Goal: Transaction & Acquisition: Purchase product/service

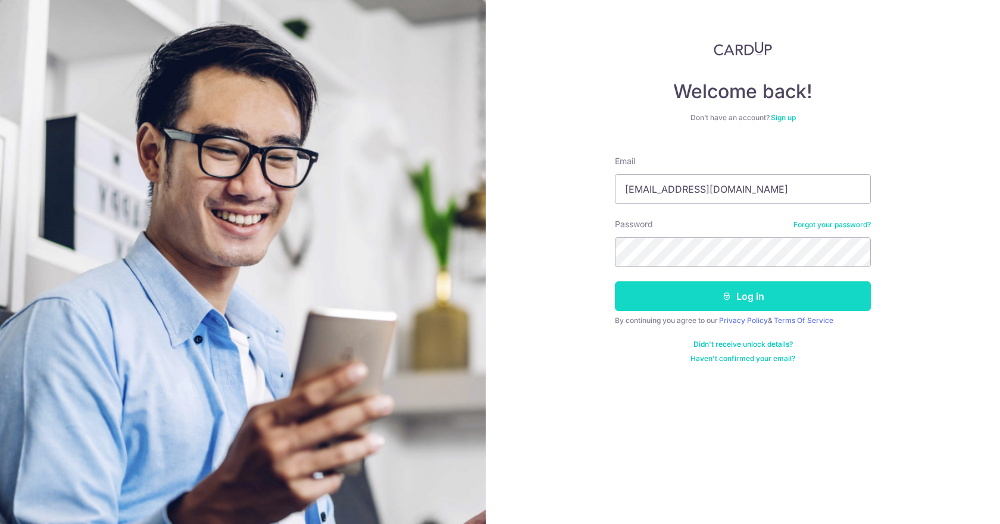
click at [743, 294] on button "Log in" at bounding box center [743, 296] width 256 height 30
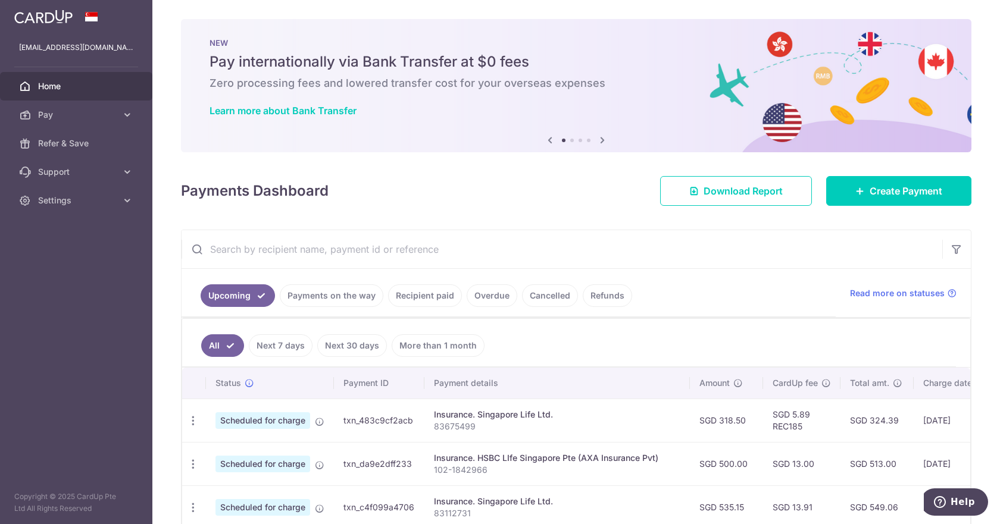
click at [292, 255] on input "text" at bounding box center [561, 249] width 760 height 38
click at [913, 185] on span "Create Payment" at bounding box center [905, 191] width 73 height 14
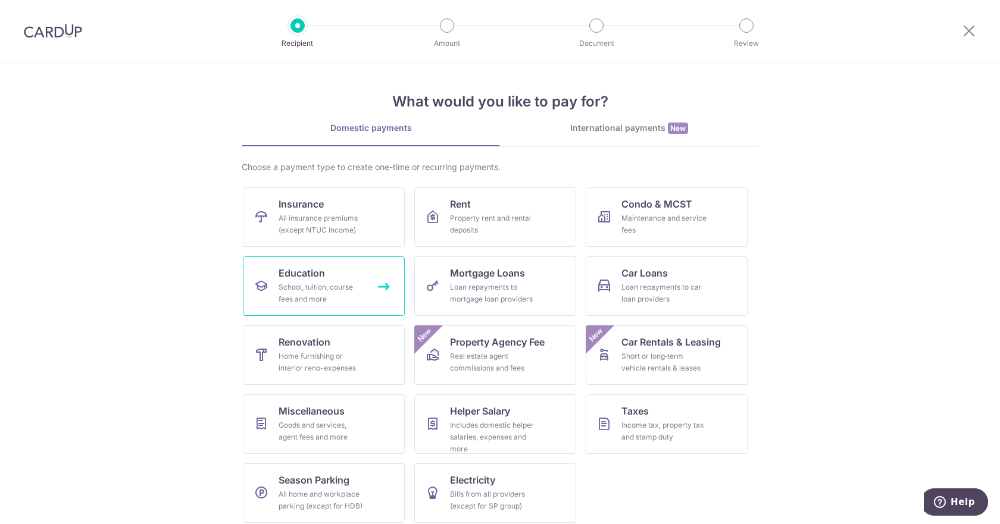
click at [323, 289] on div "School, tuition, course fees and more" at bounding box center [321, 293] width 86 height 24
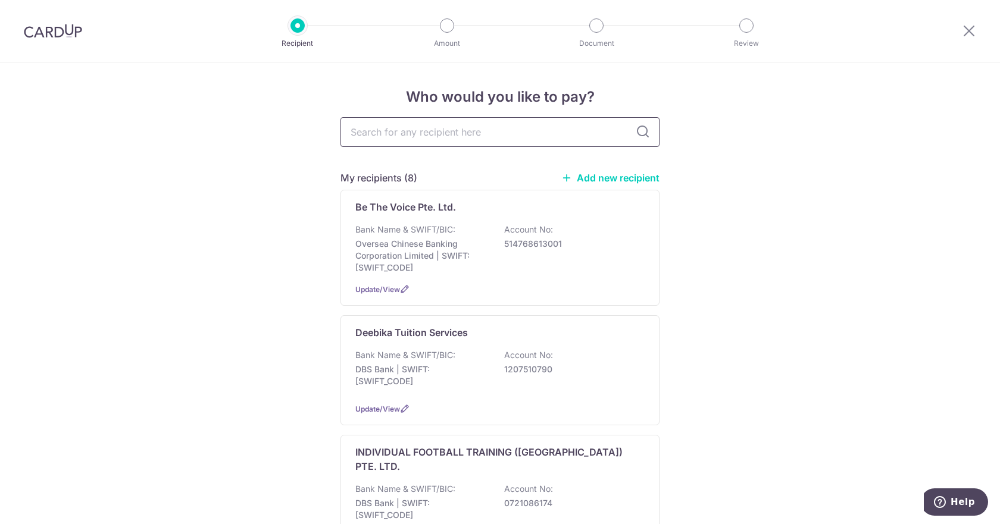
click at [441, 143] on input "text" at bounding box center [499, 132] width 319 height 30
type input "ka"
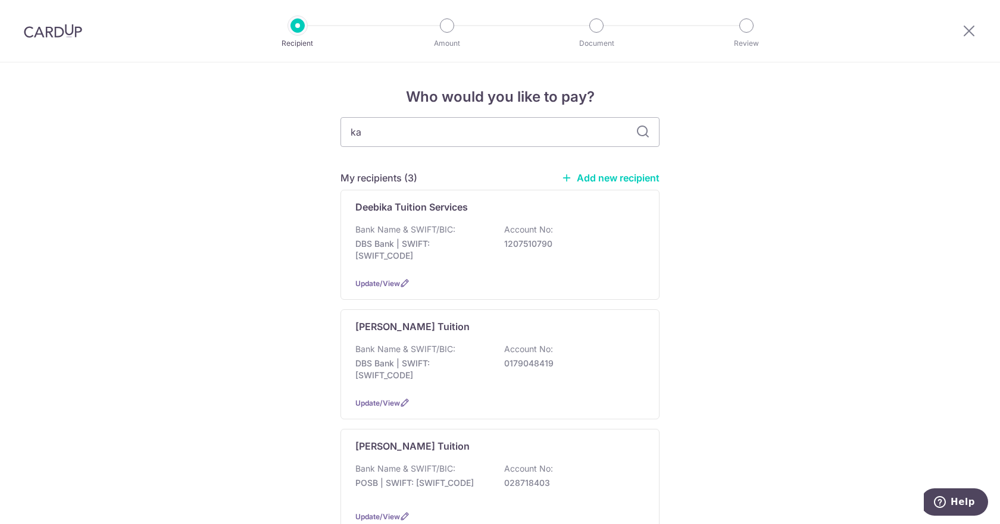
type input "kan"
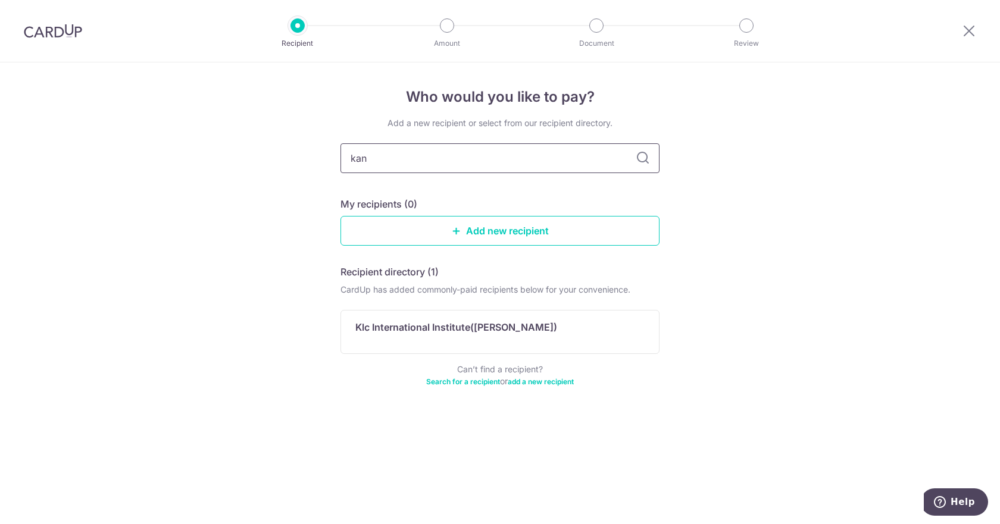
click at [385, 163] on input "kan" at bounding box center [499, 158] width 319 height 30
type input "kam"
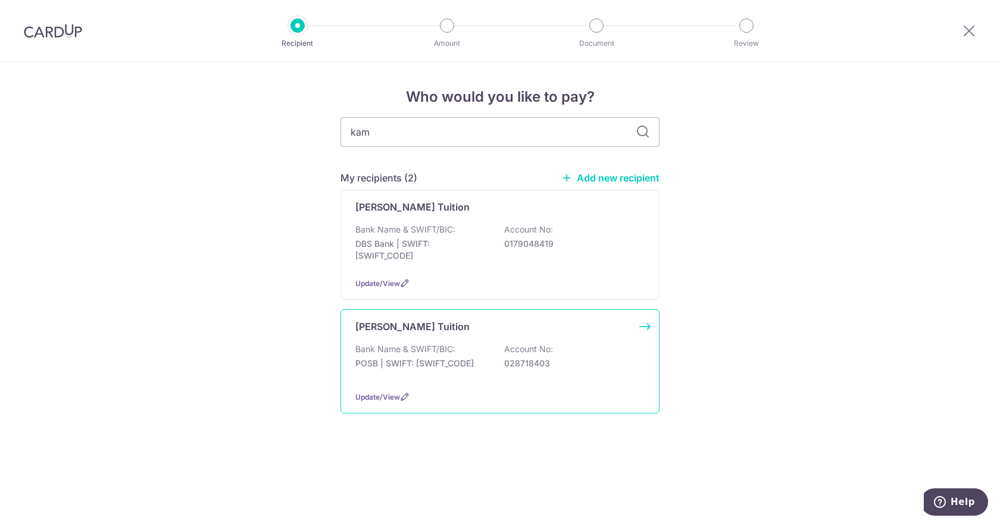
click at [518, 359] on p "028718403" at bounding box center [570, 364] width 133 height 12
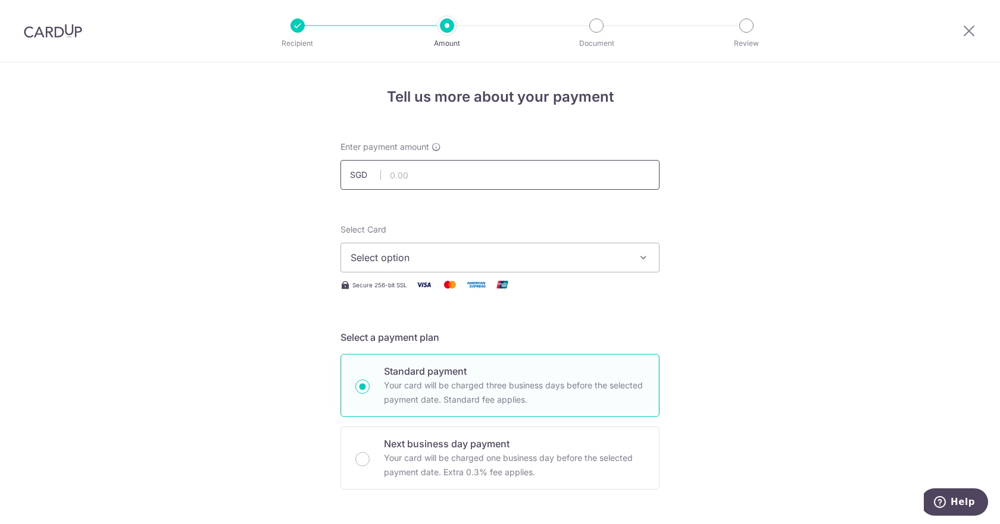
drag, startPoint x: 0, startPoint y: 0, endPoint x: 437, endPoint y: 170, distance: 469.0
click at [437, 170] on input "text" at bounding box center [499, 175] width 319 height 30
click at [439, 179] on input "text" at bounding box center [499, 175] width 319 height 30
type input "105.00"
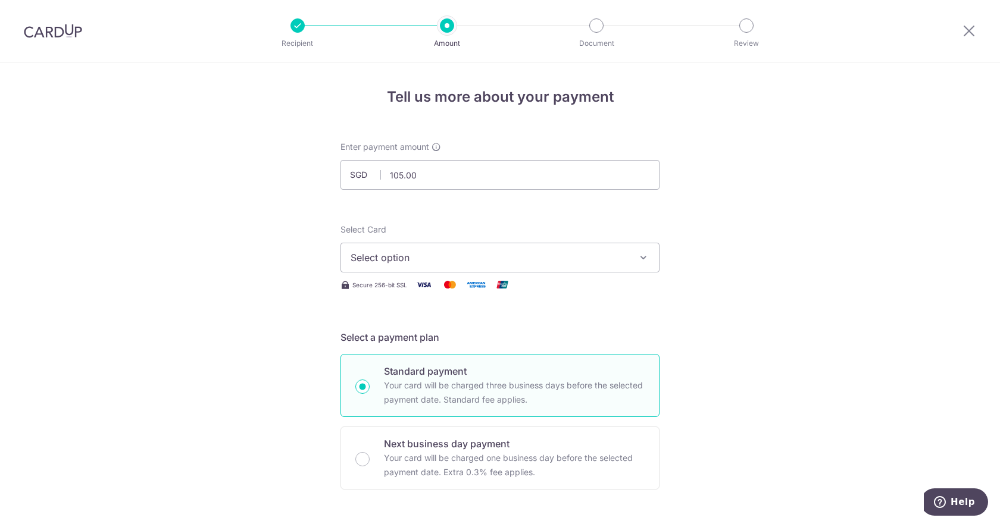
click at [541, 253] on span "Select option" at bounding box center [488, 257] width 277 height 14
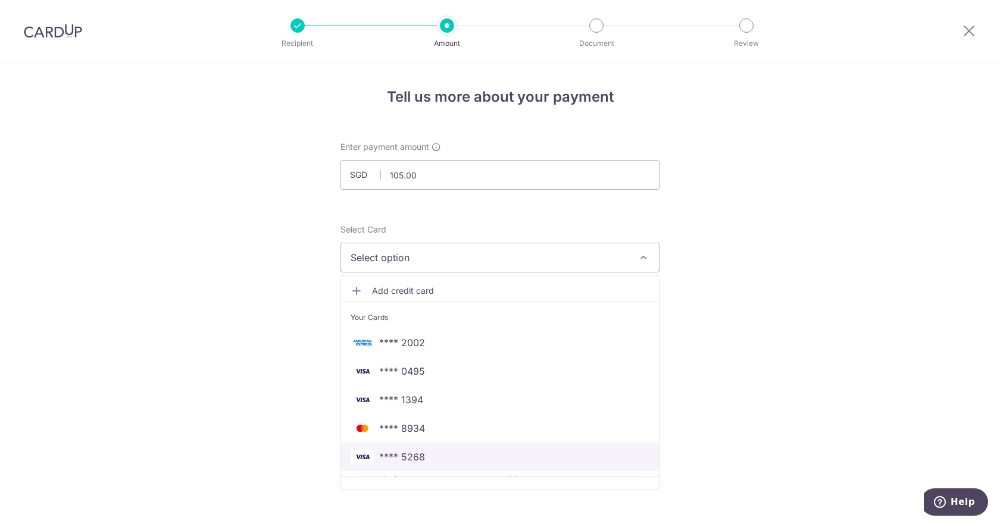
click at [441, 464] on link "**** 5268" at bounding box center [500, 457] width 318 height 29
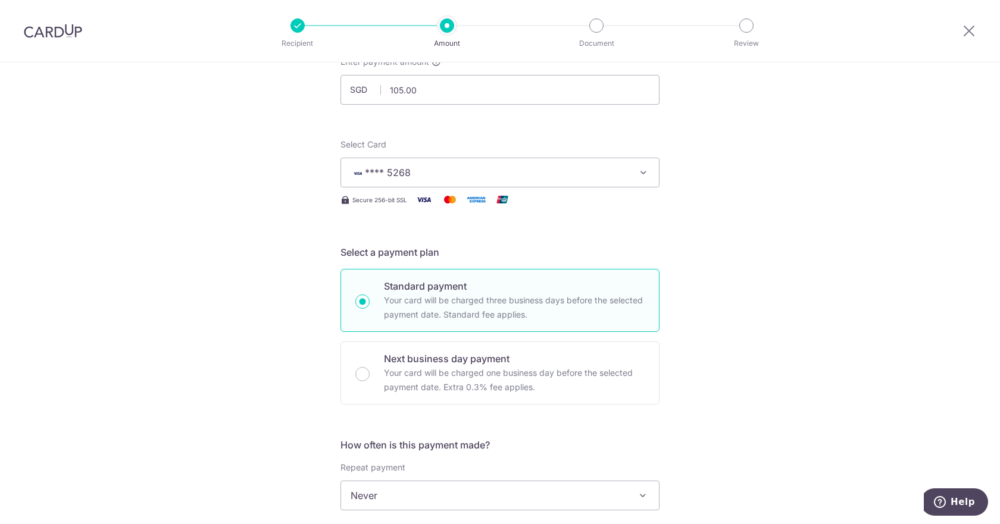
scroll to position [297, 0]
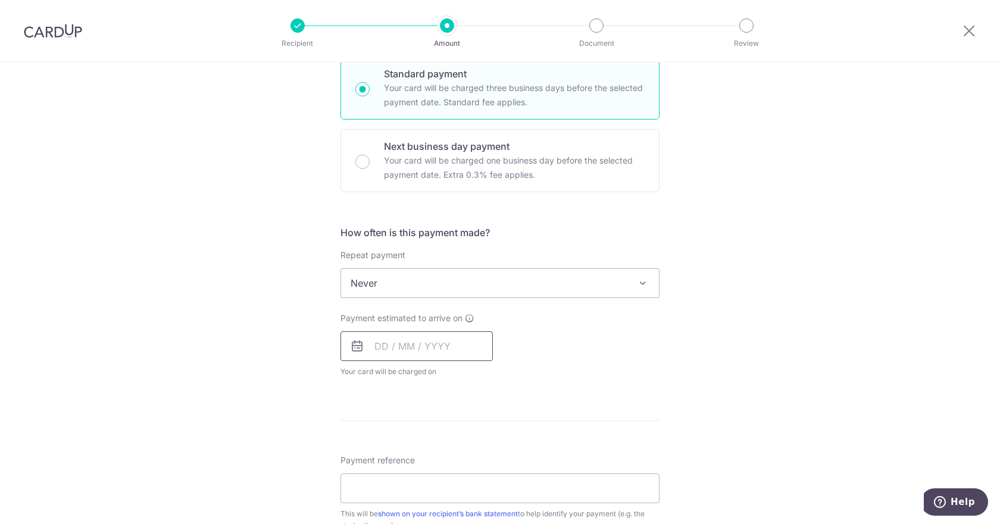
click at [425, 340] on input "text" at bounding box center [416, 346] width 152 height 30
click at [367, 329] on div "Payment estimated to arrive on Prev Next Oct Nov Dec 2025 2026 2027 2028 2029 2…" at bounding box center [416, 344] width 152 height 65
click at [381, 333] on input "text" at bounding box center [416, 346] width 152 height 30
click at [459, 456] on link "9" at bounding box center [459, 454] width 19 height 19
type input "09/10/2025"
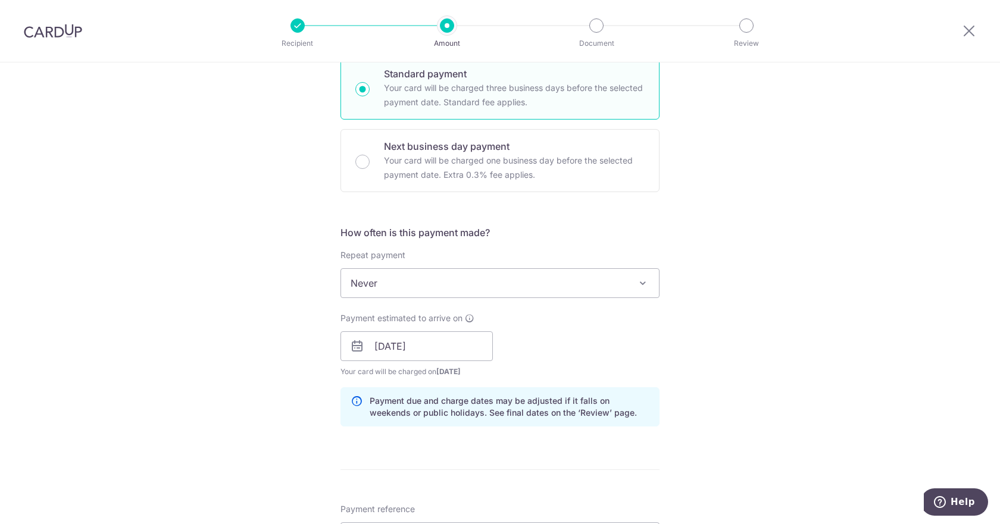
scroll to position [535, 0]
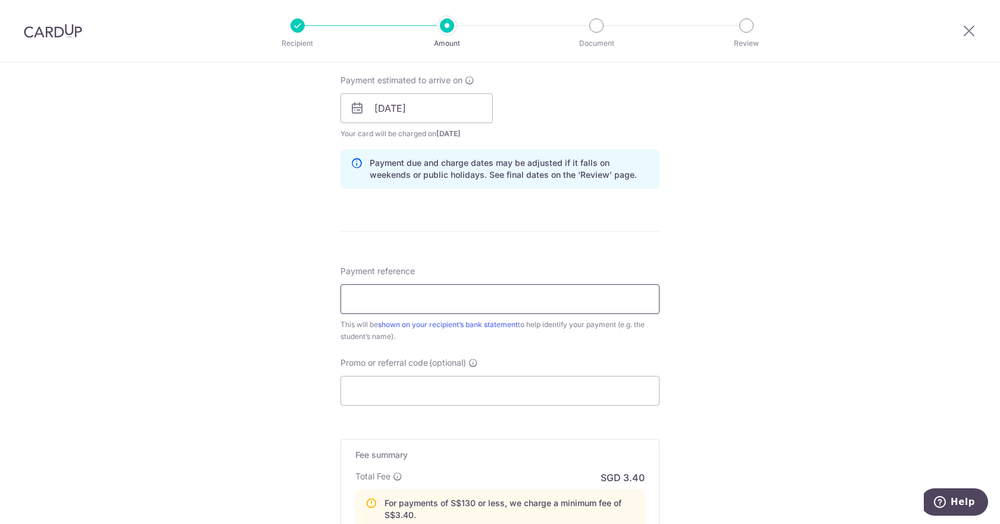
click at [407, 302] on input "Payment reference" at bounding box center [499, 299] width 319 height 30
drag, startPoint x: 451, startPoint y: 300, endPoint x: 591, endPoint y: 300, distance: 139.8
click at [609, 289] on input "Kavim Krishna Rajram SJIJ Bus 12" at bounding box center [499, 299] width 319 height 30
type input "Kavim Krishna Rajram sept 2025"
click at [505, 394] on input "Promo or referral code (optional)" at bounding box center [499, 391] width 319 height 30
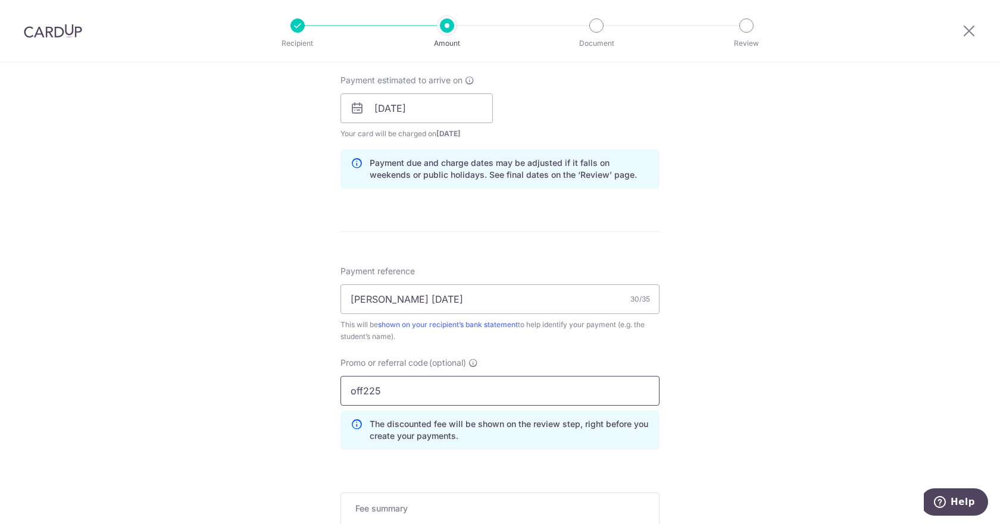
type input "off225"
drag, startPoint x: 828, startPoint y: 333, endPoint x: 677, endPoint y: 306, distance: 153.4
click at [820, 333] on div "Tell us more about your payment Enter payment amount SGD 105.00 105.00 Select C…" at bounding box center [500, 140] width 1000 height 1227
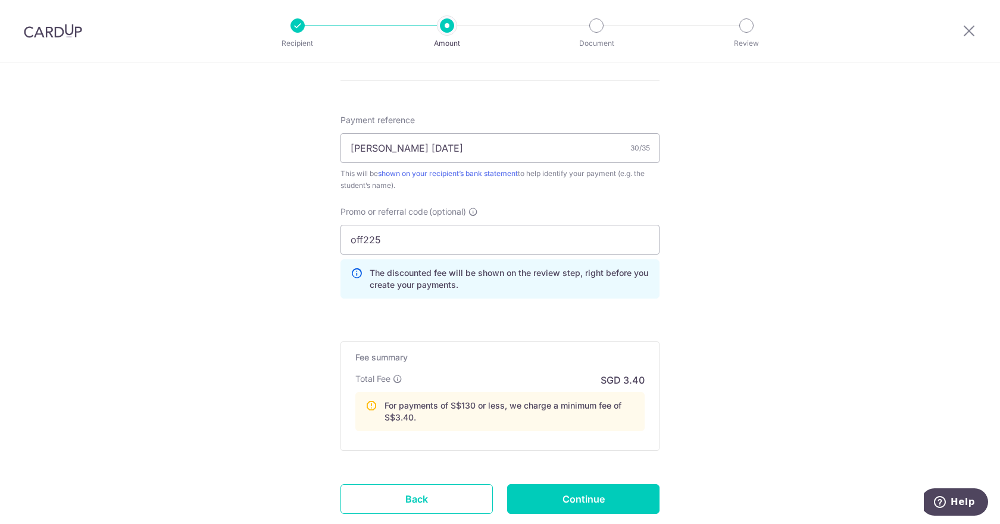
scroll to position [766, 0]
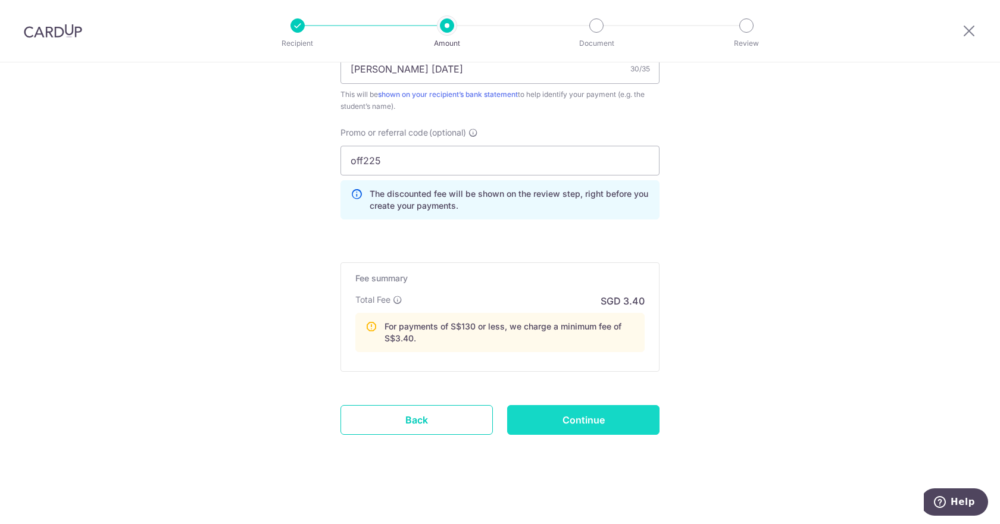
click at [585, 421] on input "Continue" at bounding box center [583, 420] width 152 height 30
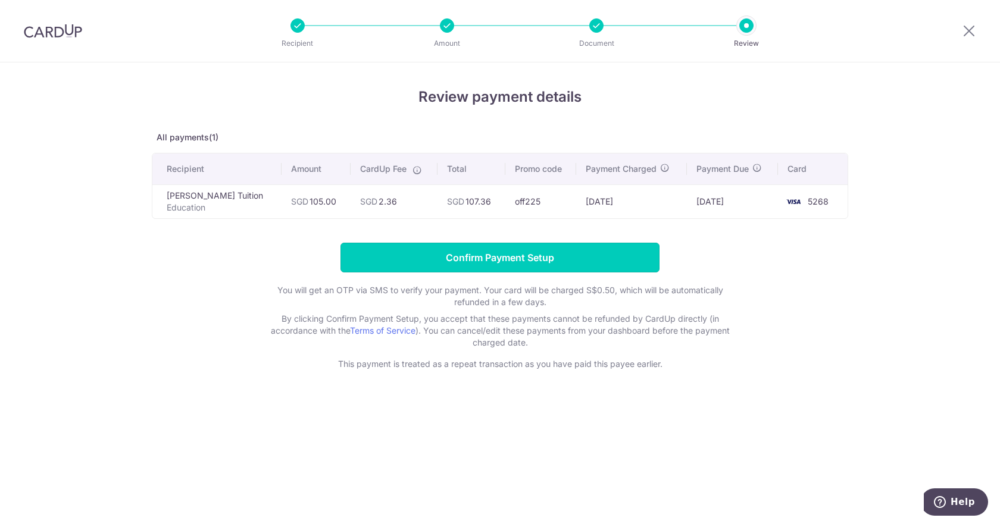
click at [490, 258] on input "Confirm Payment Setup" at bounding box center [499, 258] width 319 height 30
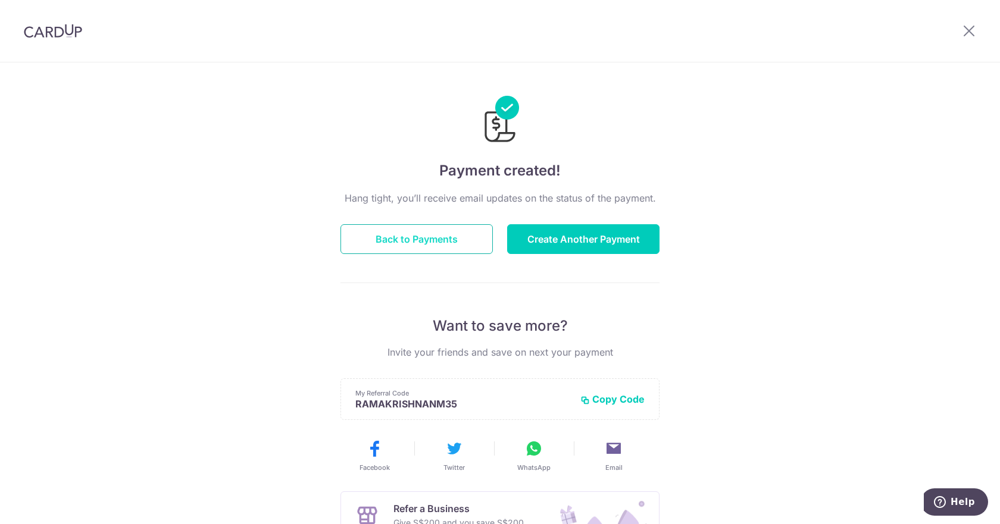
click at [471, 240] on button "Back to Payments" at bounding box center [416, 239] width 152 height 30
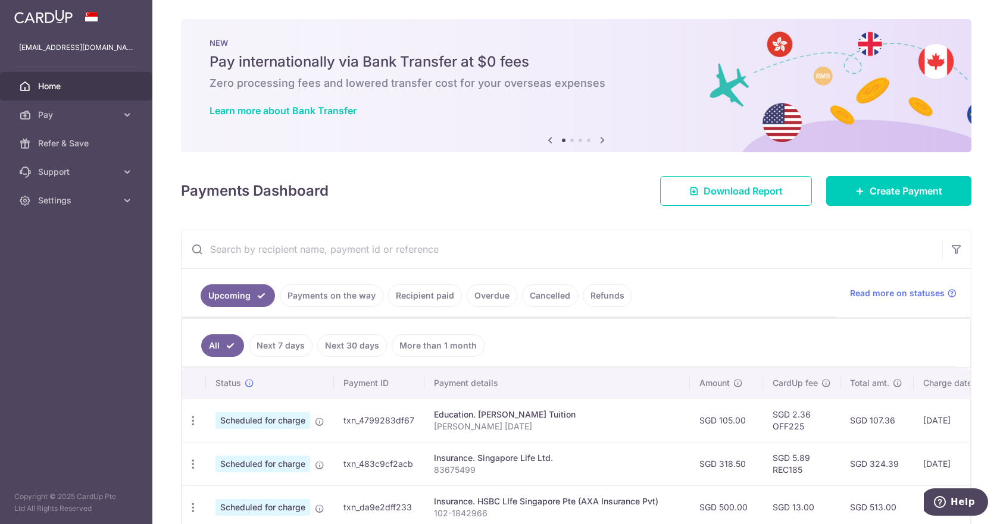
click at [350, 243] on input "text" at bounding box center [561, 249] width 760 height 38
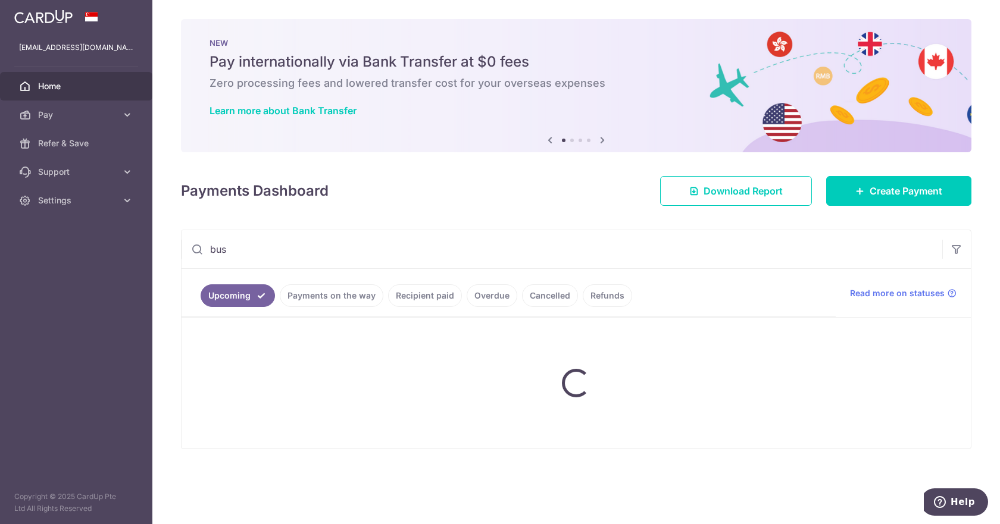
type input "bus"
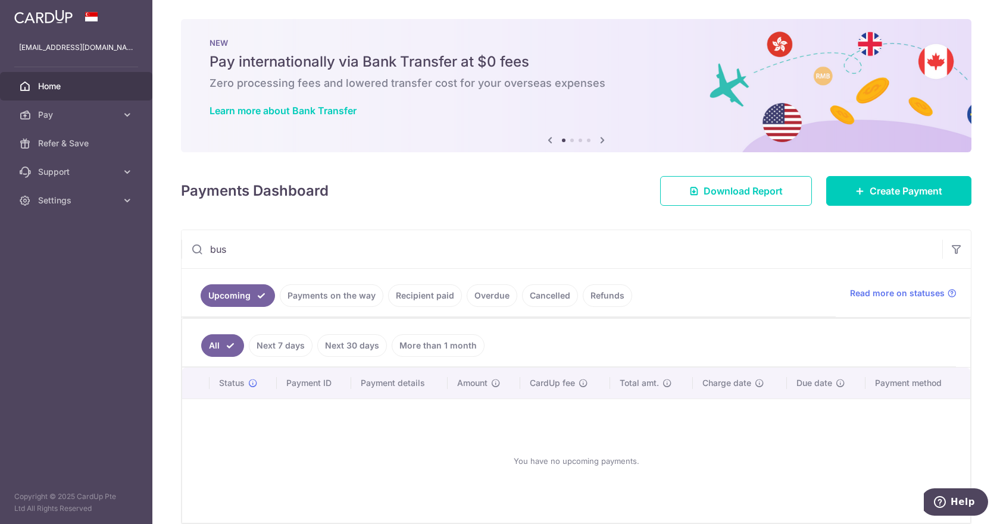
click at [327, 302] on link "Payments on the way" at bounding box center [332, 295] width 104 height 23
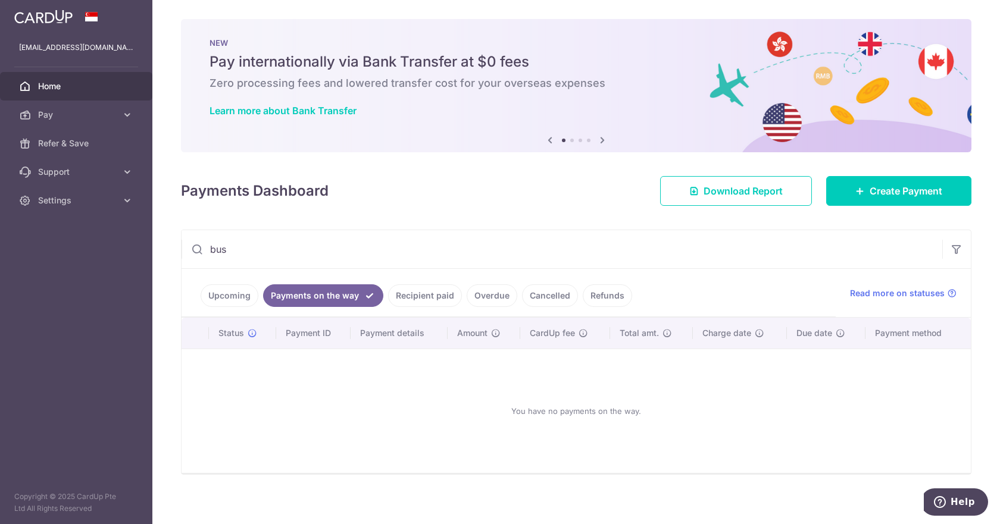
click at [414, 295] on link "Recipient paid" at bounding box center [425, 295] width 74 height 23
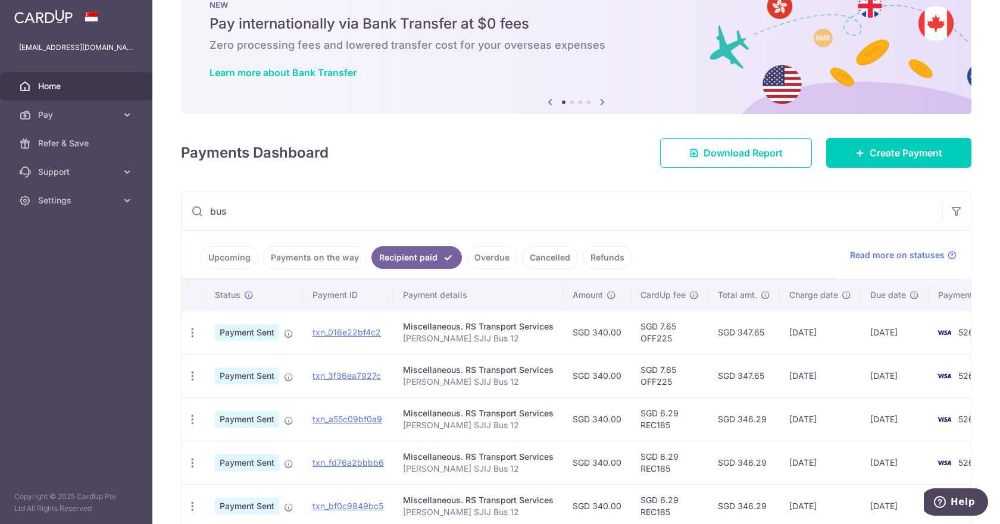
scroll to position [59, 0]
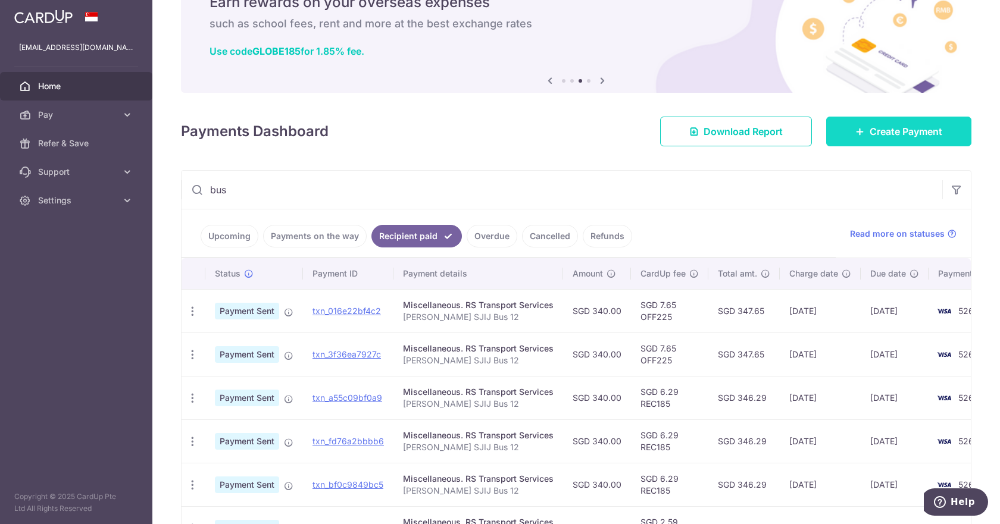
click at [876, 130] on span "Create Payment" at bounding box center [905, 131] width 73 height 14
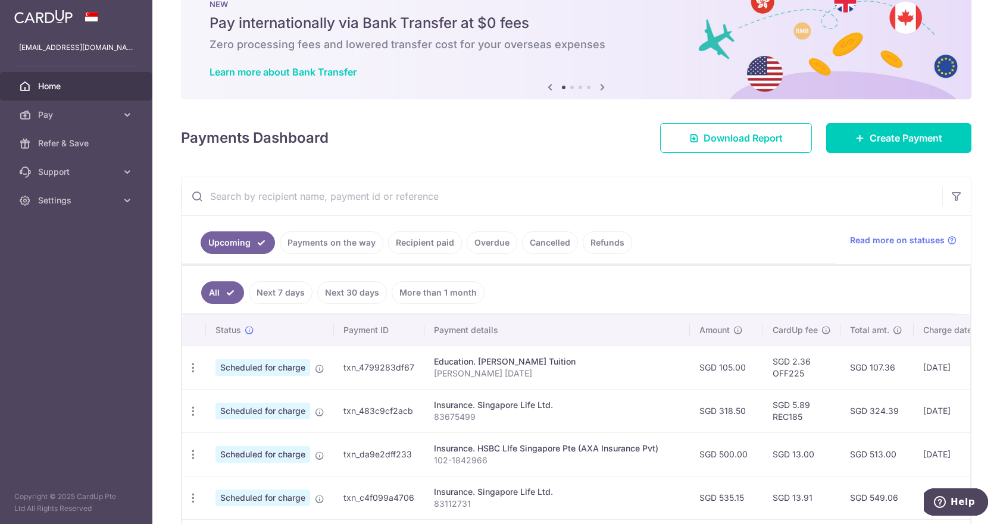
scroll to position [59, 0]
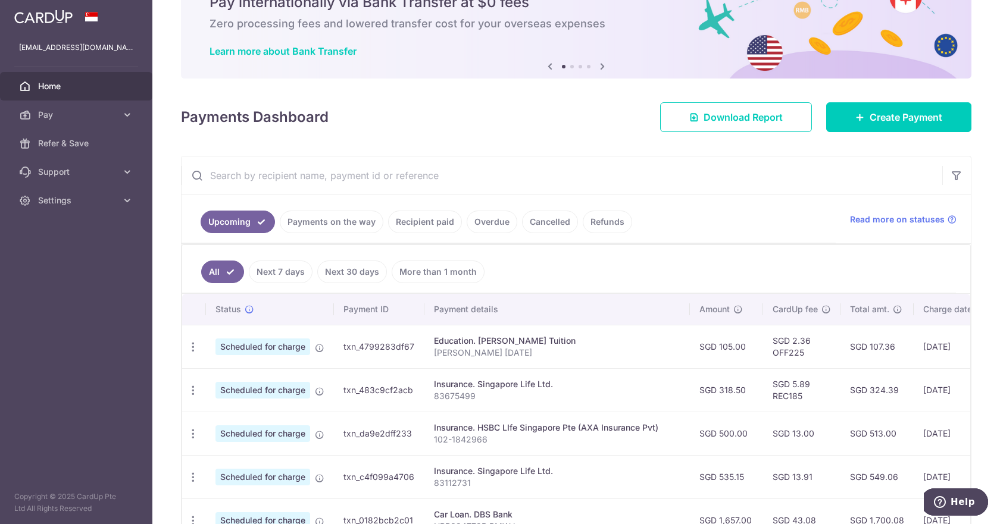
click at [445, 228] on link "Recipient paid" at bounding box center [425, 222] width 74 height 23
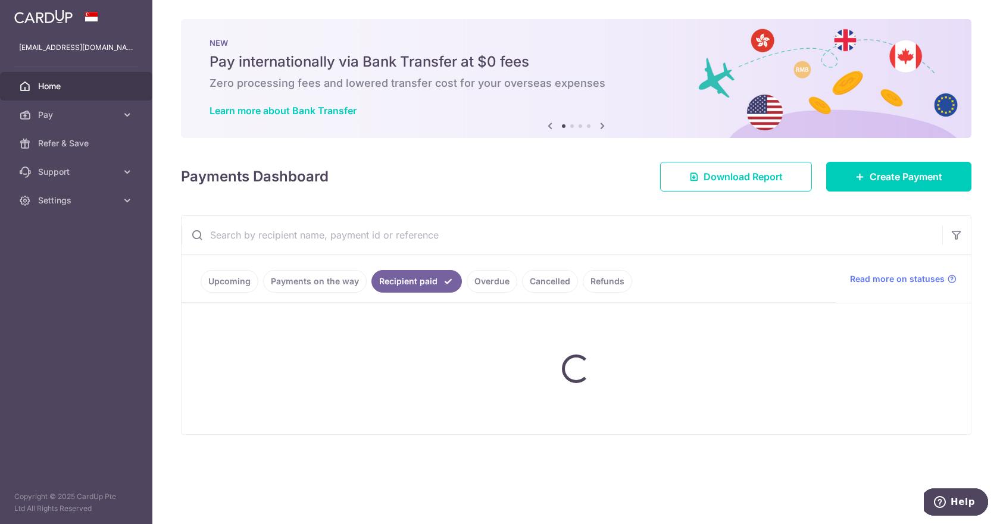
scroll to position [0, 0]
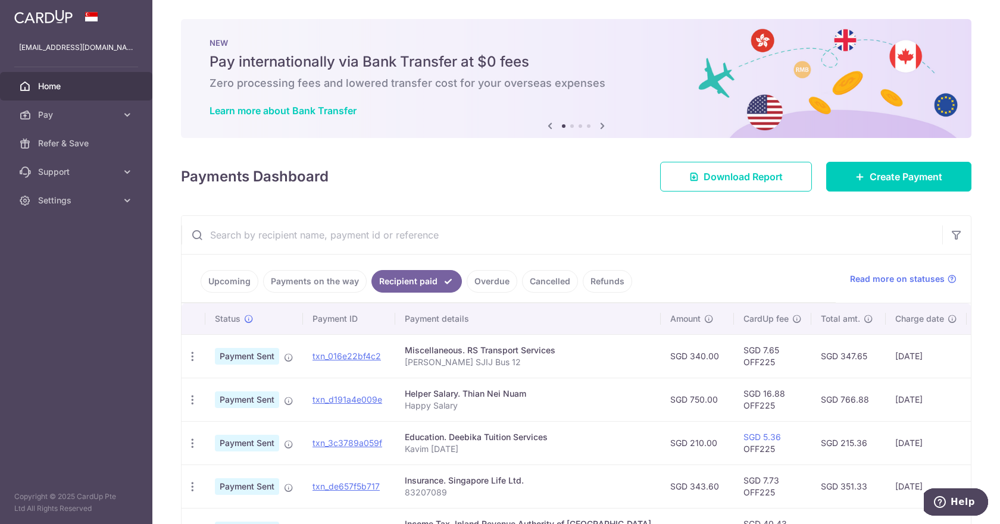
click at [345, 233] on input "text" at bounding box center [561, 235] width 760 height 38
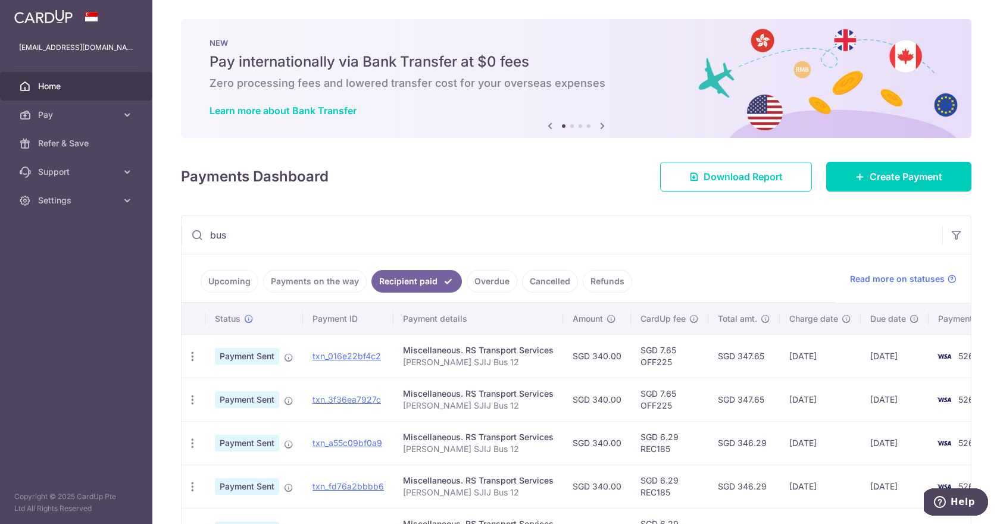
type input "bus"
click at [850, 189] on link "Create Payment" at bounding box center [898, 177] width 145 height 30
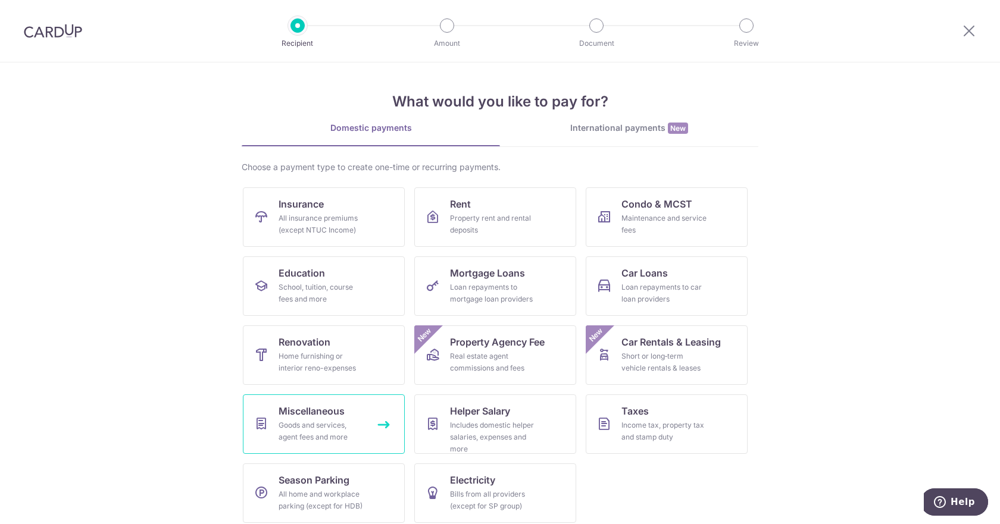
click at [314, 433] on div "Goods and services, agent fees and more" at bounding box center [321, 431] width 86 height 24
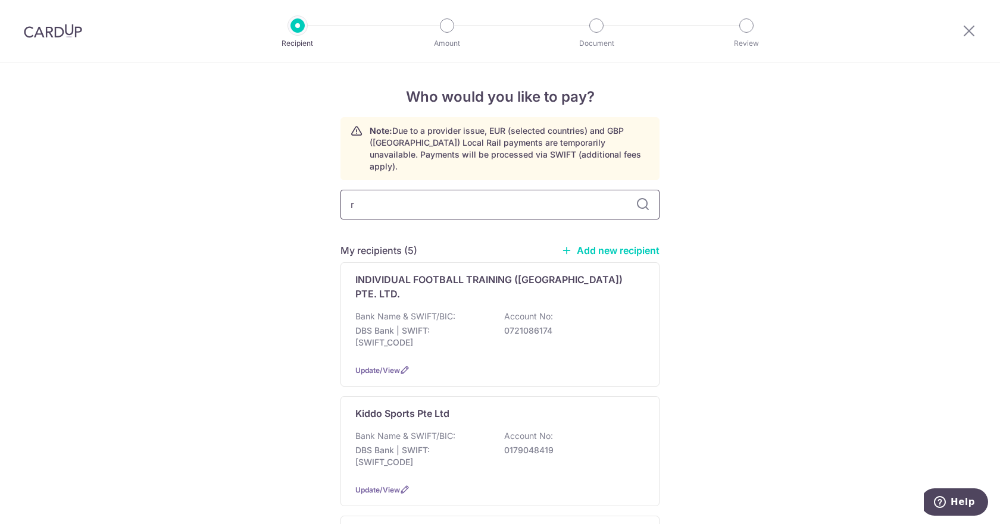
type input "rs"
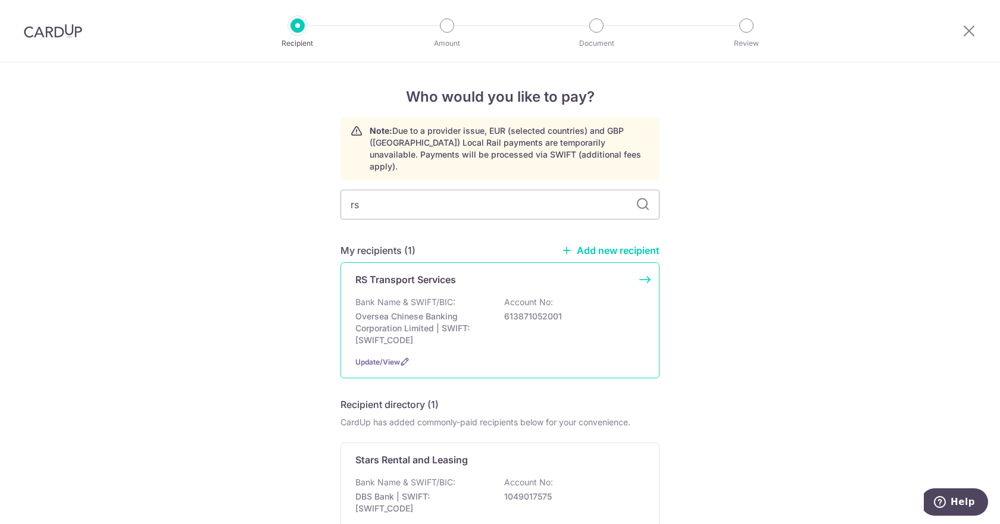
click at [421, 296] on p "Bank Name & SWIFT/BIC:" at bounding box center [405, 302] width 100 height 12
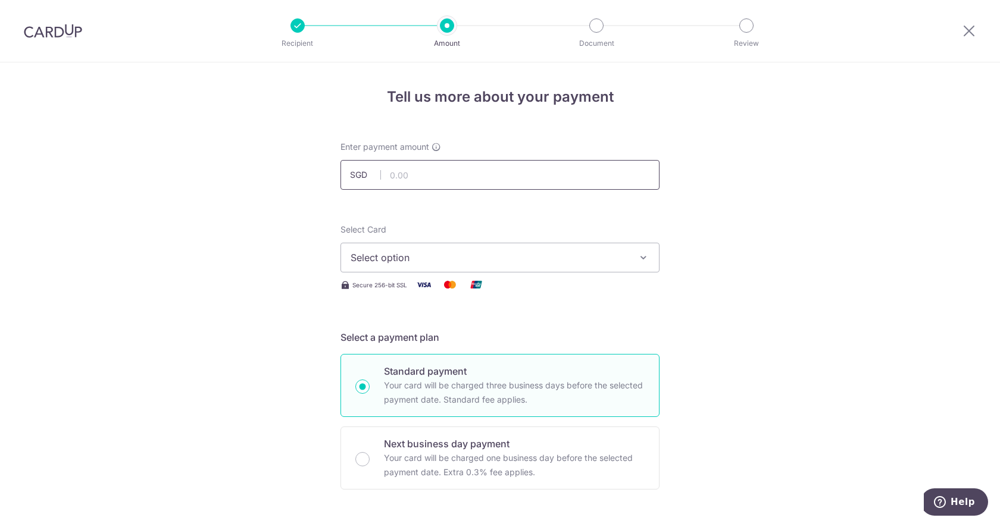
click at [409, 175] on input "text" at bounding box center [499, 175] width 319 height 30
type input "2"
type input "340.00"
drag, startPoint x: 870, startPoint y: 193, endPoint x: 751, endPoint y: 288, distance: 152.9
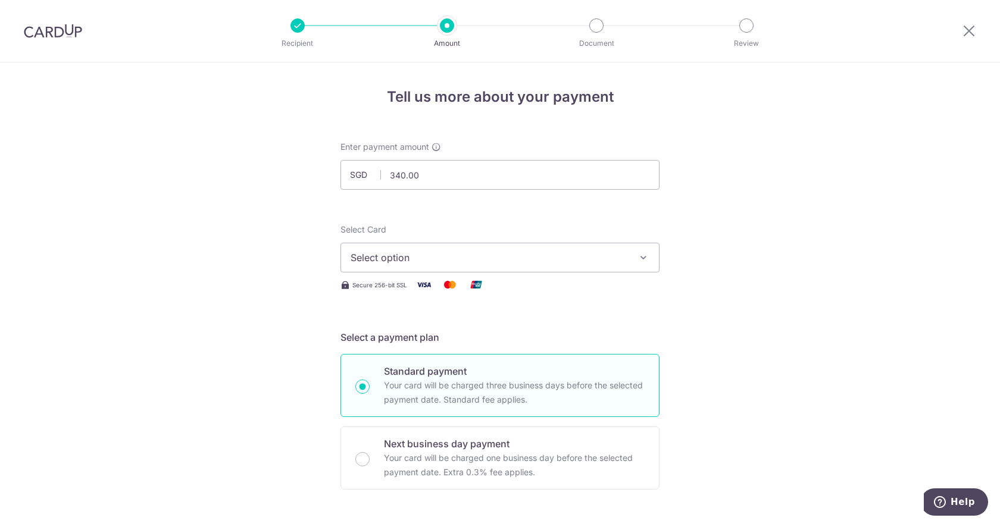
click at [505, 259] on span "Select option" at bounding box center [488, 257] width 277 height 14
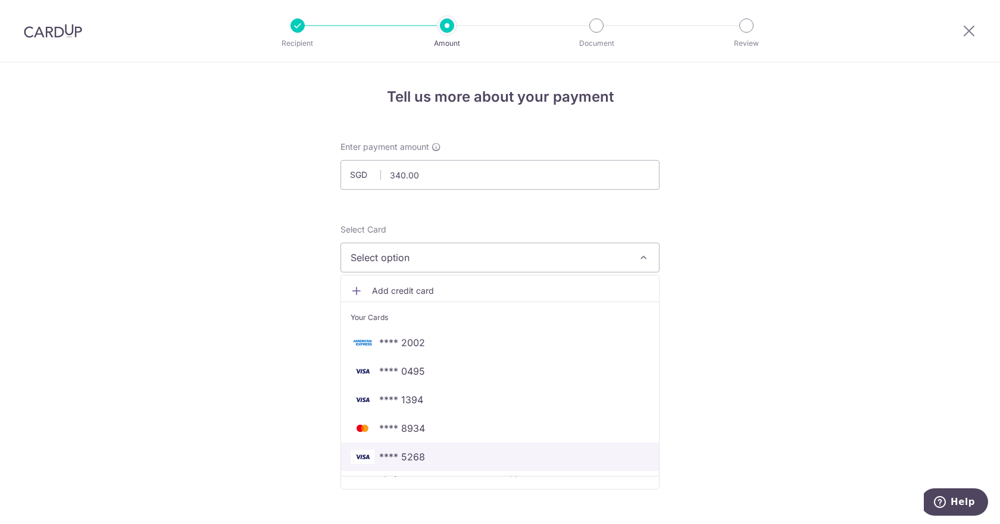
click at [415, 452] on span "**** 5268" at bounding box center [402, 457] width 46 height 14
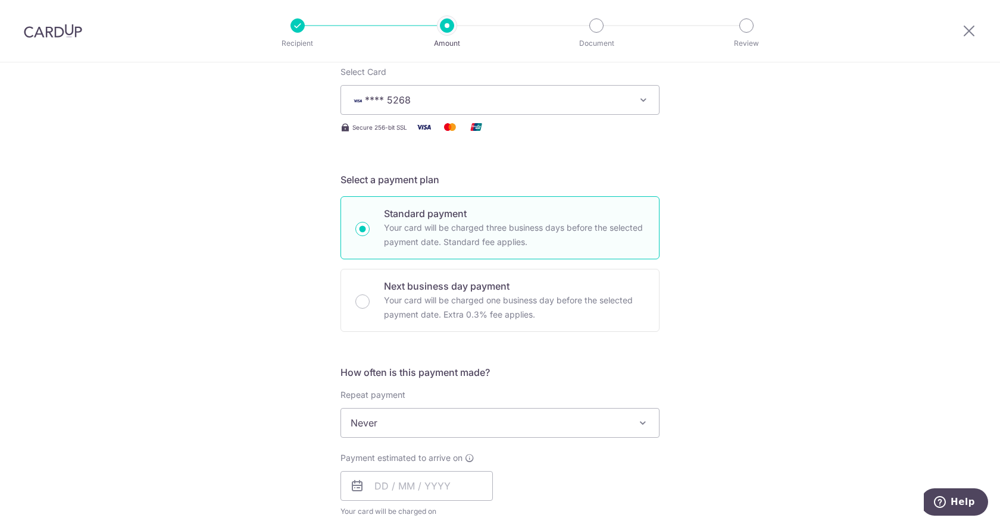
scroll to position [178, 0]
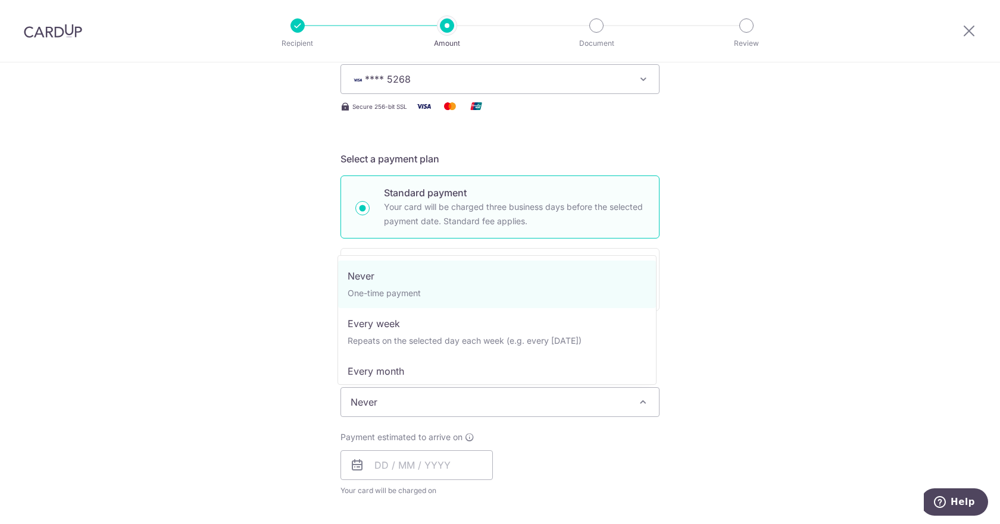
click at [397, 398] on span "Never" at bounding box center [500, 402] width 318 height 29
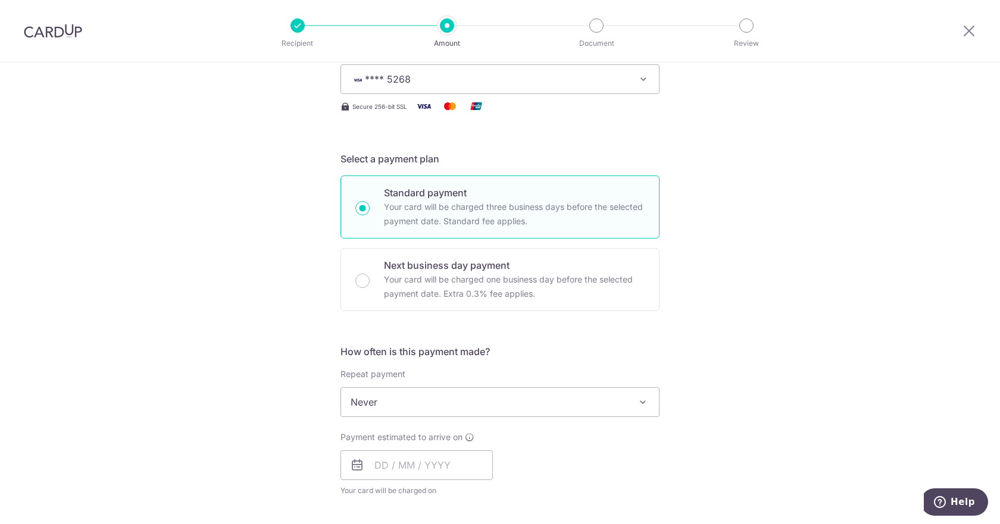
drag, startPoint x: 760, startPoint y: 343, endPoint x: 709, endPoint y: 345, distance: 51.2
click at [758, 342] on div "Tell us more about your payment Enter payment amount SGD 340.00 340.00 Select C…" at bounding box center [500, 422] width 1000 height 1076
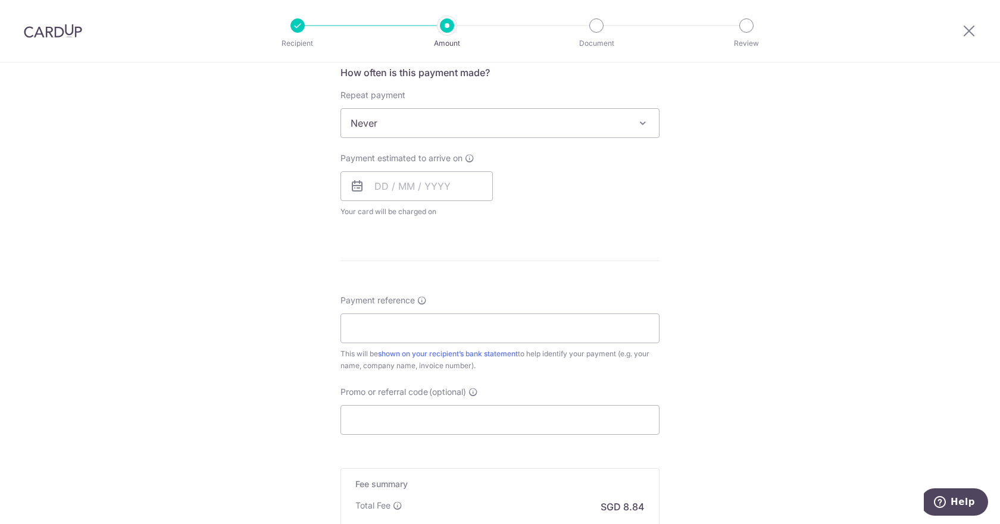
scroll to position [476, 0]
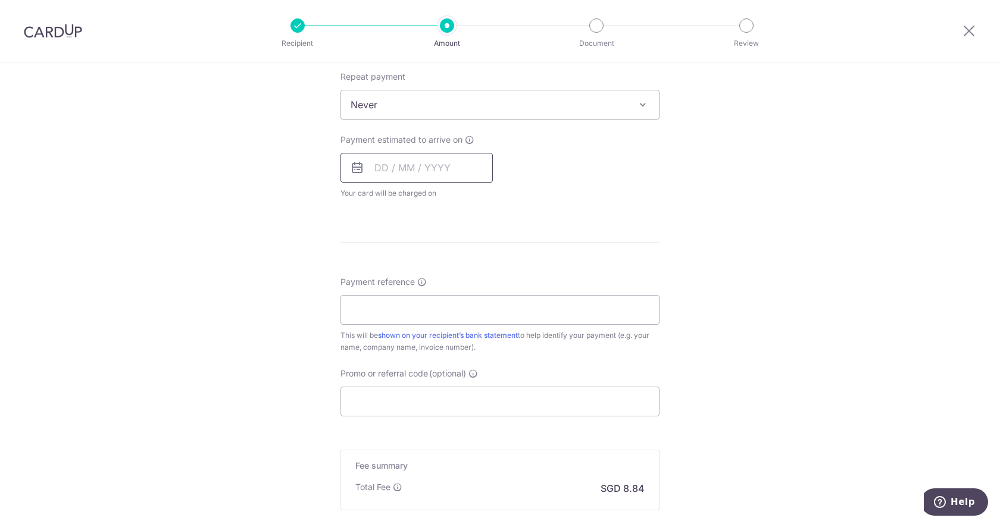
click at [384, 170] on input "text" at bounding box center [416, 168] width 152 height 30
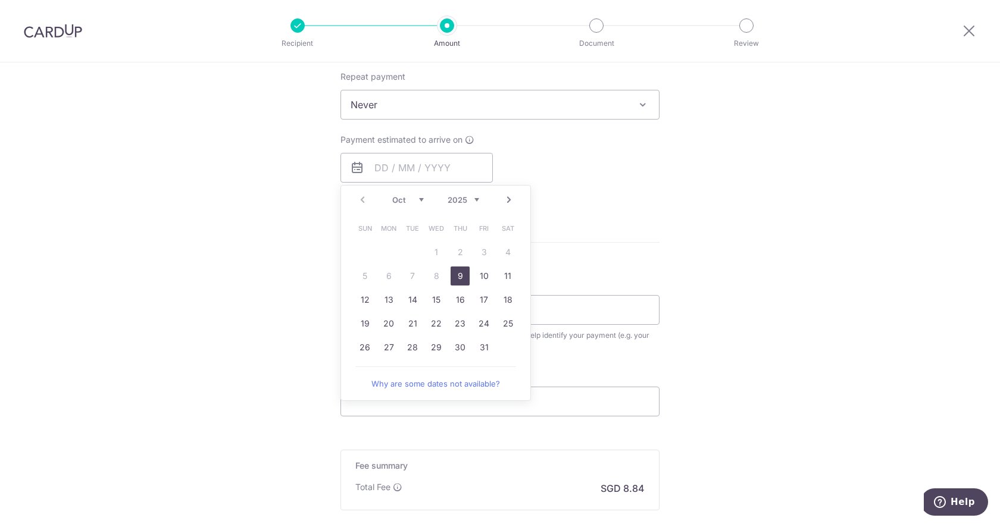
click at [341, 214] on div "Prev Next Oct Nov Dec 2025 2026 2027 2028 2029 2030 2031 2032 2033 2034 2035" at bounding box center [435, 200] width 189 height 29
click at [412, 327] on link "21" at bounding box center [412, 323] width 19 height 19
type input "21/10/2025"
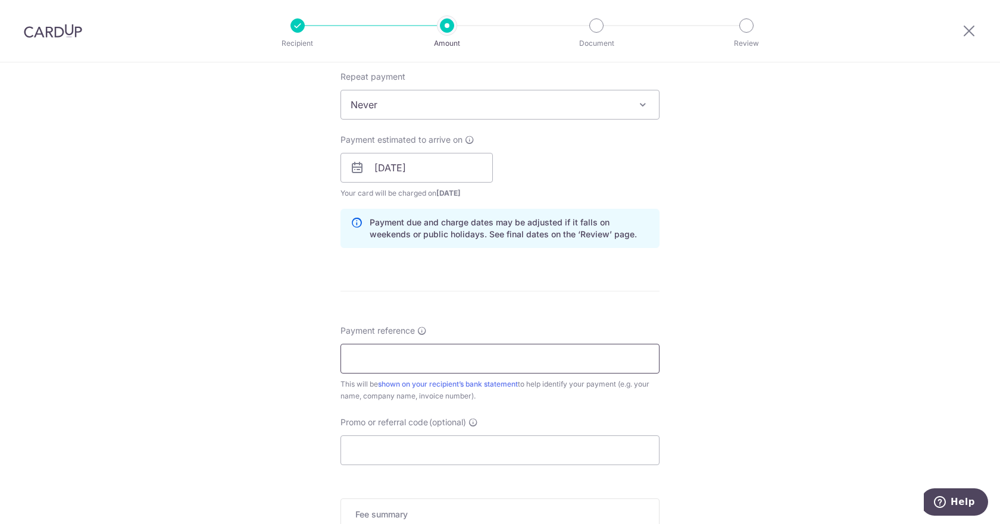
click at [438, 352] on input "Payment reference" at bounding box center [499, 359] width 319 height 30
click at [414, 358] on input "Kavim Krishna Rajram SJIJ retainer2" at bounding box center [499, 359] width 319 height 30
drag, startPoint x: 449, startPoint y: 356, endPoint x: 392, endPoint y: 358, distance: 57.8
click at [449, 356] on input "Kavim Krishna Rajram SJIJ retainer2" at bounding box center [499, 359] width 319 height 30
click at [470, 358] on input "Kavim Krishna Rajram SJIJ retainer2" at bounding box center [499, 359] width 319 height 30
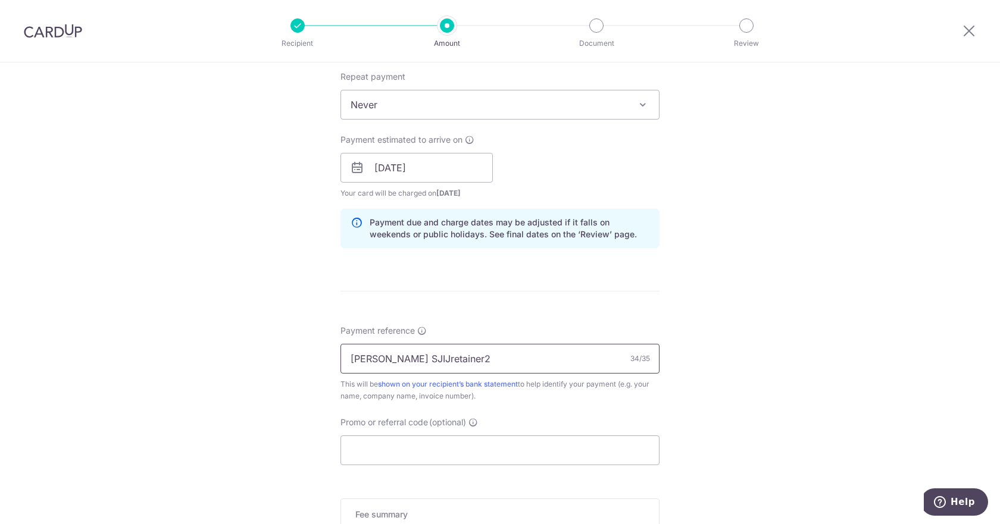
click at [512, 355] on input "Kavim Krishna Rajram SJIJretainer2" at bounding box center [499, 359] width 319 height 30
type input "Kavim [PERSON_NAME] SJIJretainer26"
click at [461, 452] on input "Promo or referral code (optional)" at bounding box center [499, 451] width 319 height 30
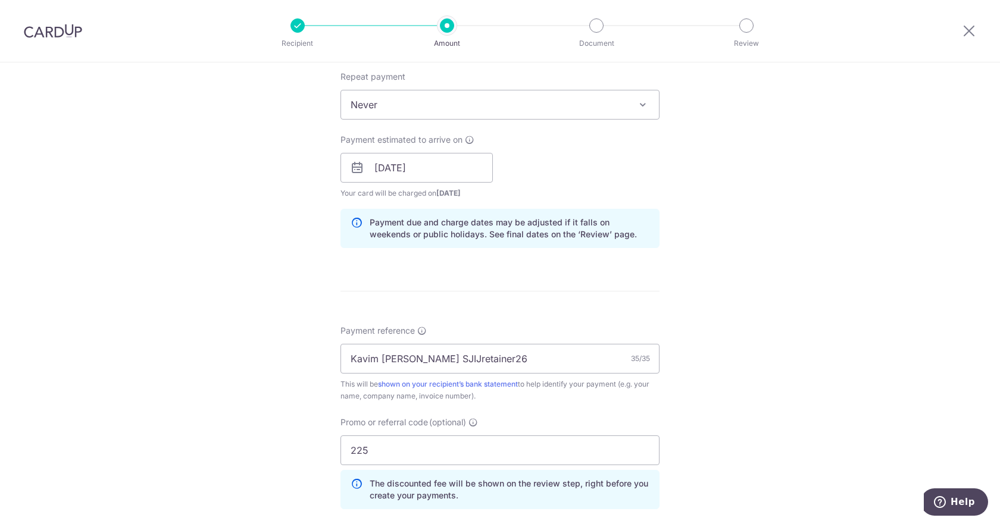
drag, startPoint x: 718, startPoint y: 279, endPoint x: 738, endPoint y: 261, distance: 27.4
click at [718, 278] on div "Tell us more about your payment Enter payment amount SGD 340.00 340.00 Select C…" at bounding box center [500, 175] width 1000 height 1179
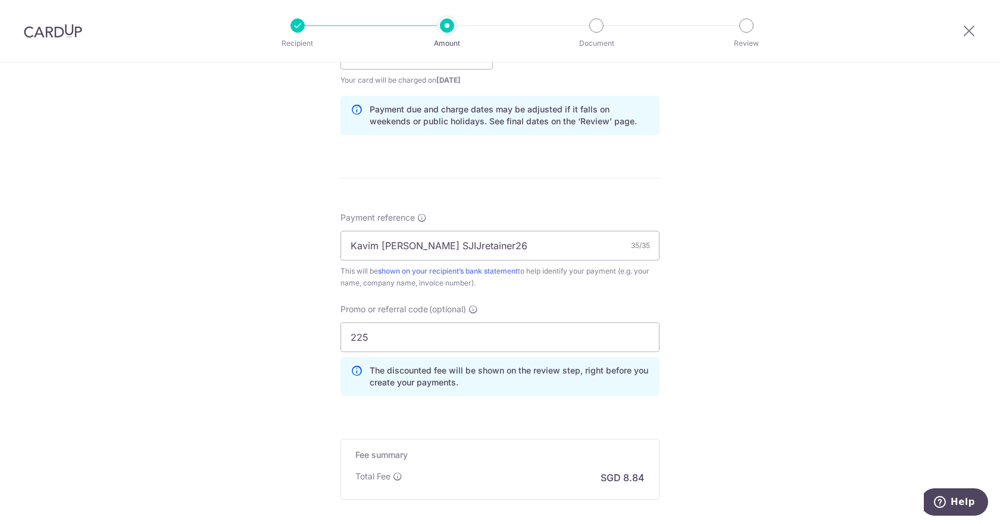
scroll to position [717, 0]
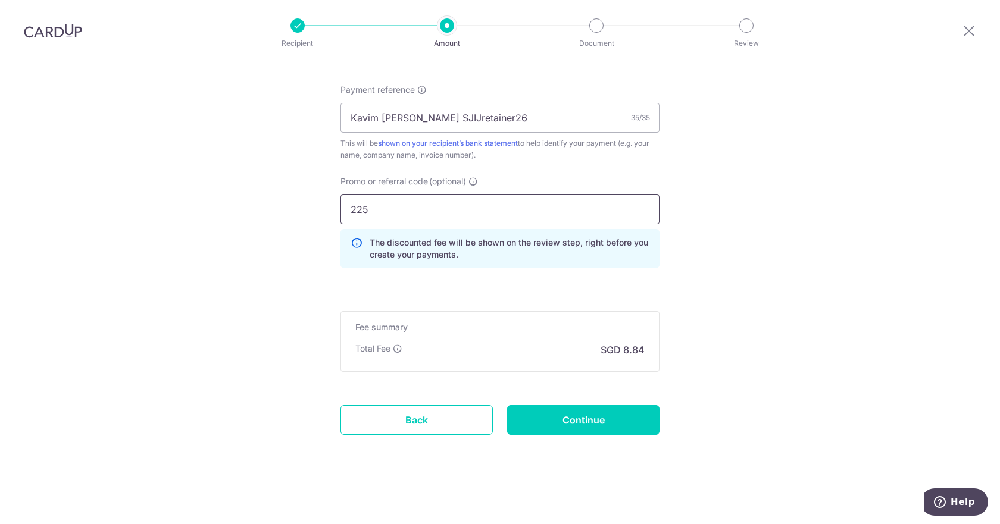
click at [347, 206] on input "225" at bounding box center [499, 210] width 319 height 30
type input "off225"
drag, startPoint x: 762, startPoint y: 178, endPoint x: 756, endPoint y: 185, distance: 8.9
click at [552, 411] on input "Continue" at bounding box center [583, 420] width 152 height 30
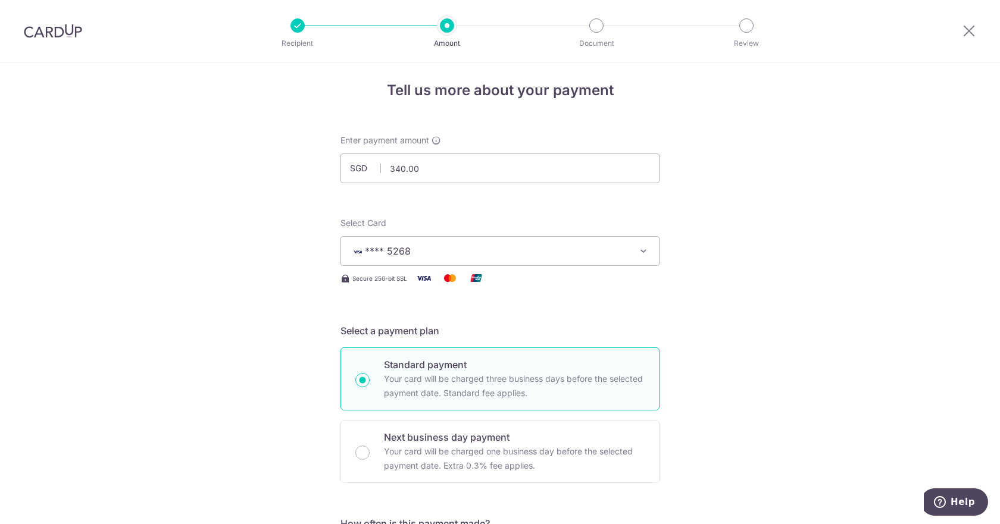
scroll to position [0, 0]
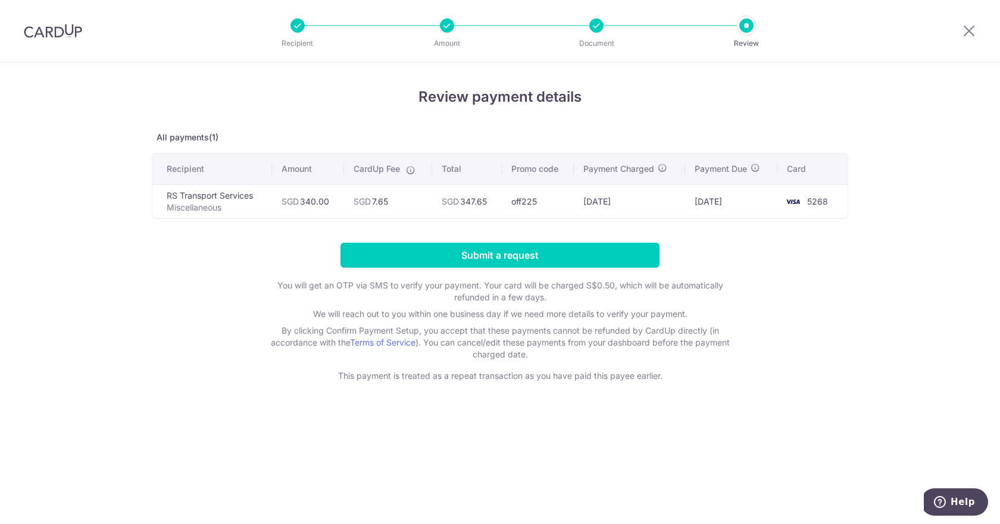
click at [486, 268] on form "Submit a request You will get an OTP via SMS to verify your payment. Your card …" at bounding box center [500, 312] width 696 height 139
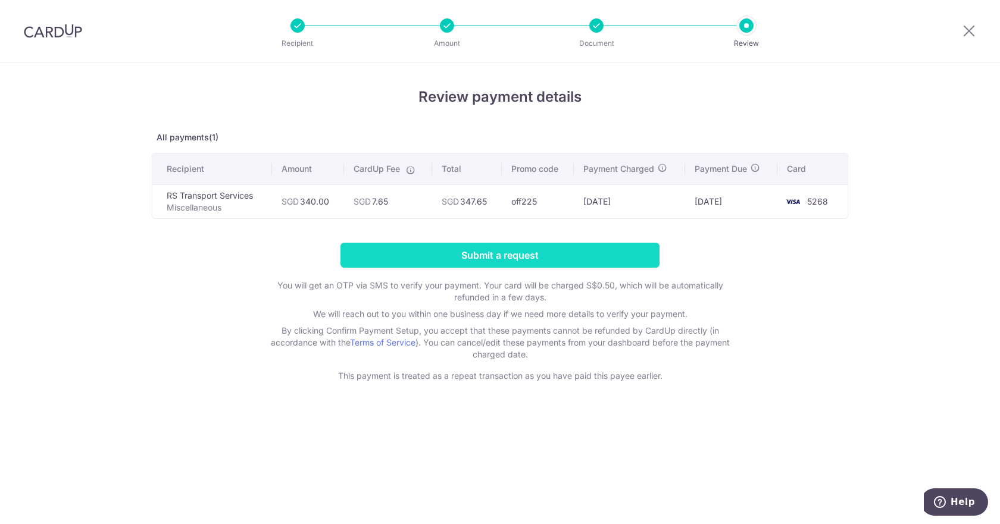
click at [483, 251] on input "Submit a request" at bounding box center [499, 255] width 319 height 25
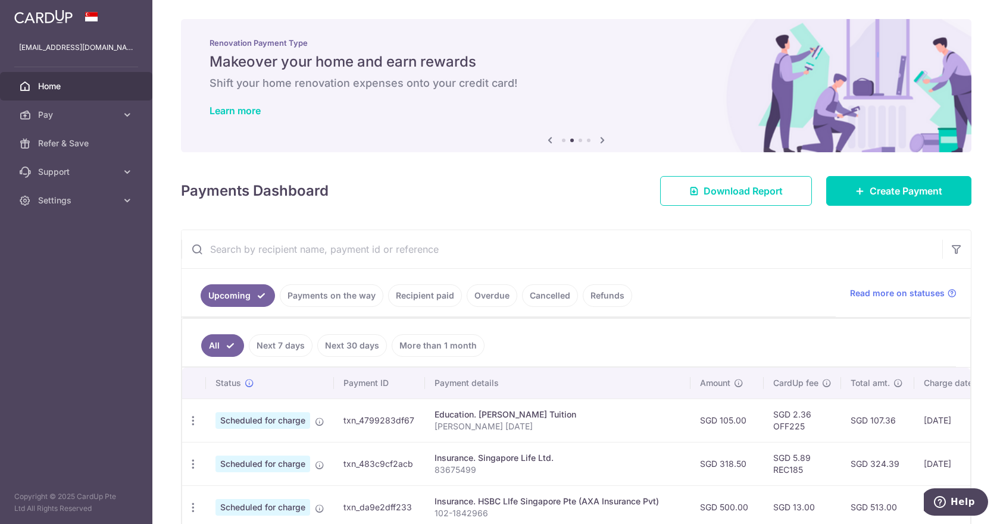
drag, startPoint x: 320, startPoint y: 297, endPoint x: 298, endPoint y: 273, distance: 32.0
click at [317, 298] on link "Payments on the way" at bounding box center [332, 295] width 104 height 23
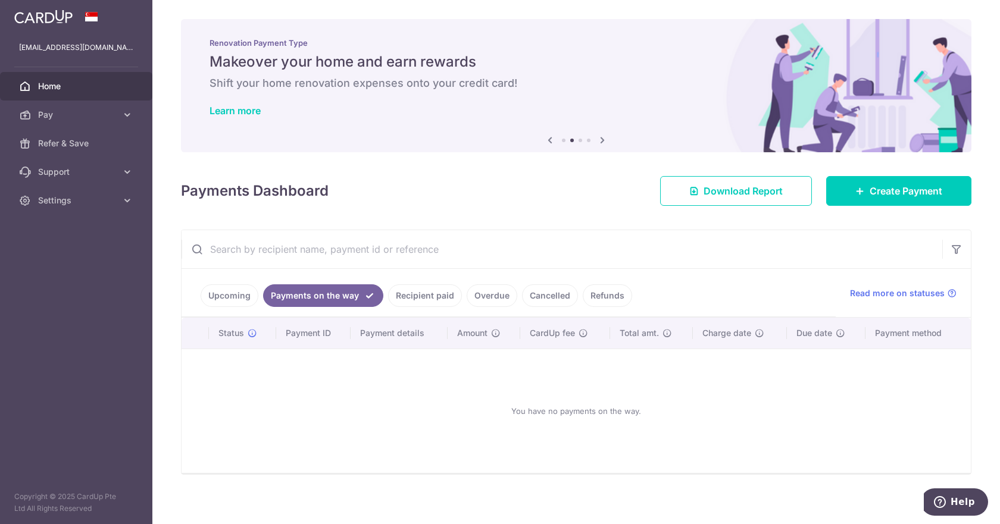
click at [248, 292] on link "Upcoming" at bounding box center [230, 295] width 58 height 23
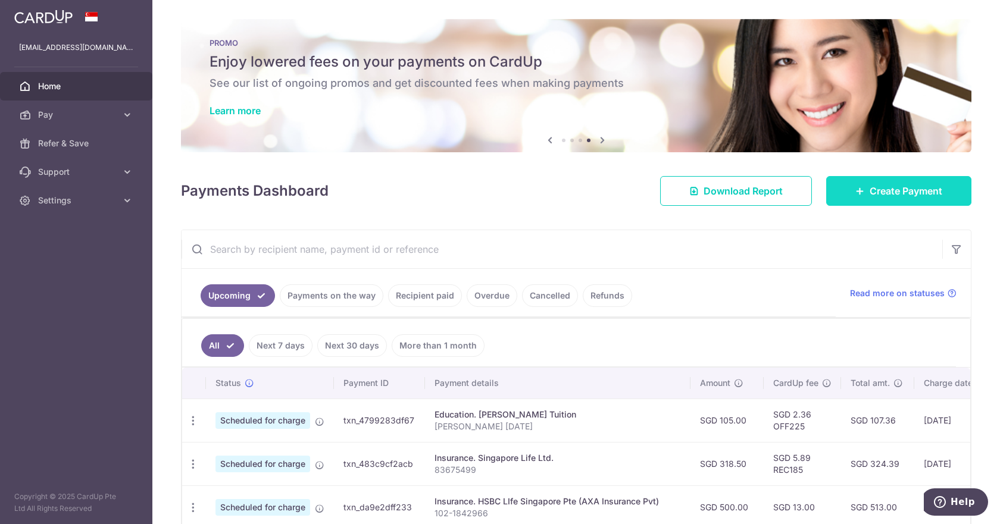
click at [882, 198] on span "Create Payment" at bounding box center [905, 191] width 73 height 14
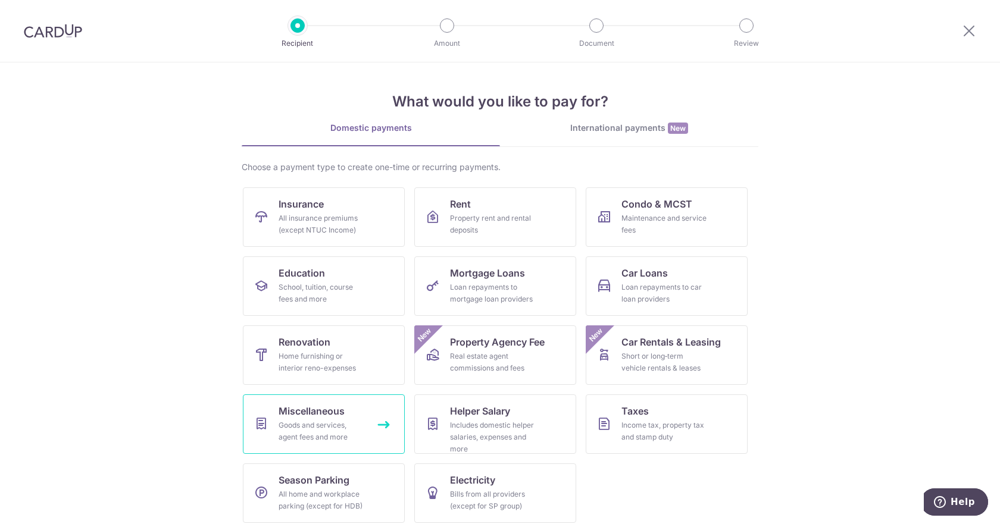
click at [328, 406] on span "Miscellaneous" at bounding box center [311, 411] width 66 height 14
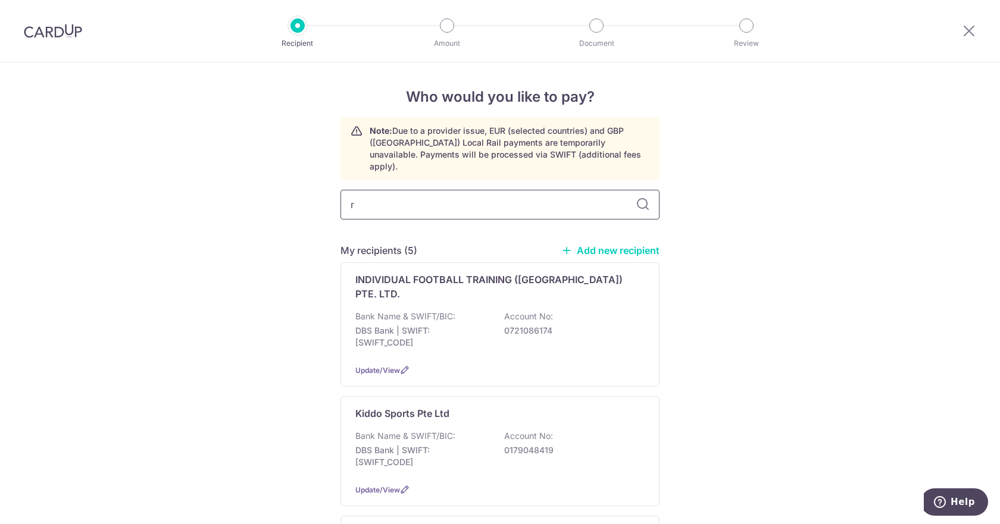
type input "rs"
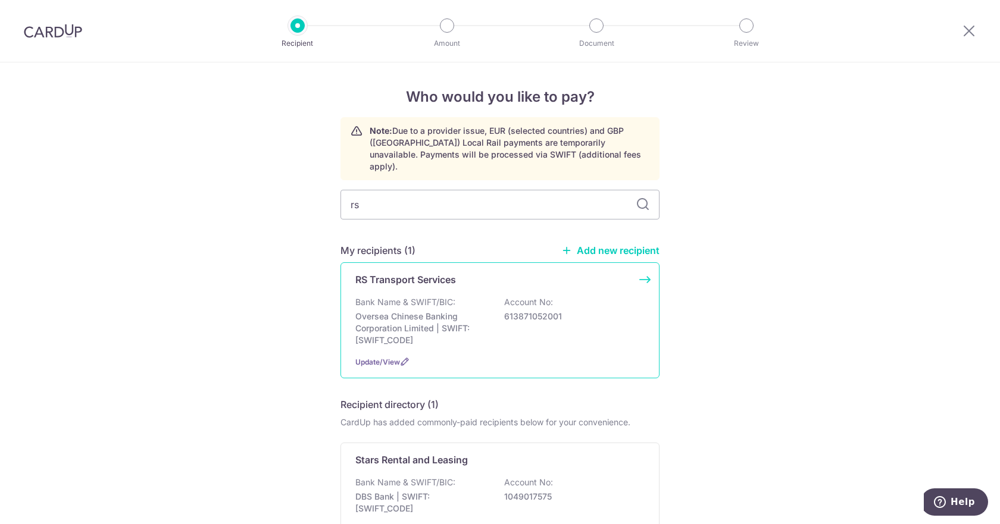
click at [423, 311] on p "Oversea Chinese Banking Corporation Limited | SWIFT: OCBCSGSGXXX" at bounding box center [421, 329] width 133 height 36
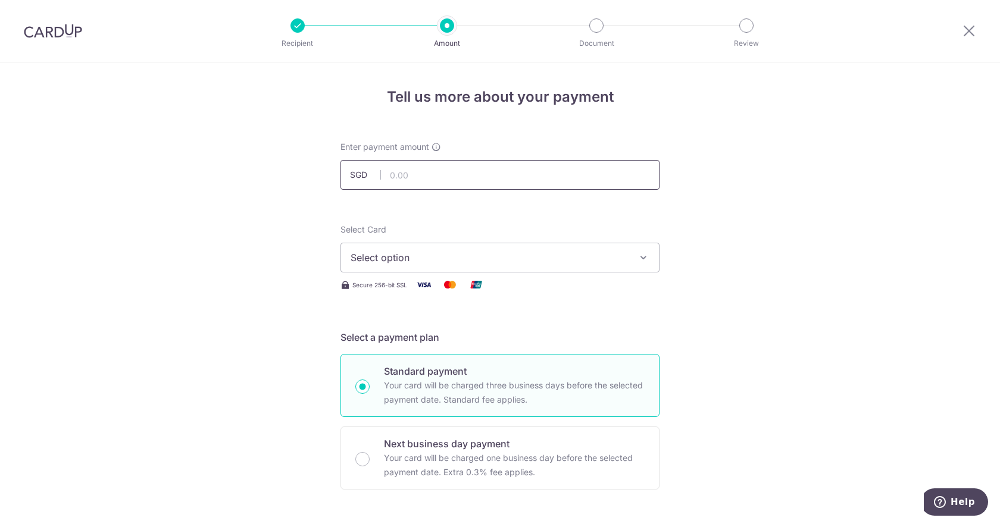
click at [399, 182] on input "text" at bounding box center [499, 175] width 319 height 30
click at [416, 176] on input "text" at bounding box center [499, 175] width 319 height 30
type input "340.00"
click at [402, 264] on span "Select option" at bounding box center [488, 257] width 277 height 14
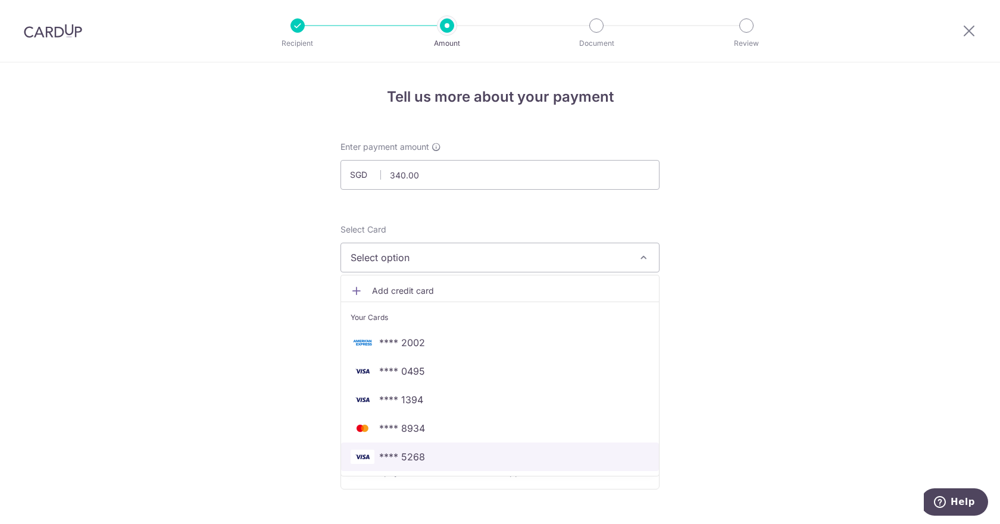
click at [410, 461] on span "**** 5268" at bounding box center [402, 457] width 46 height 14
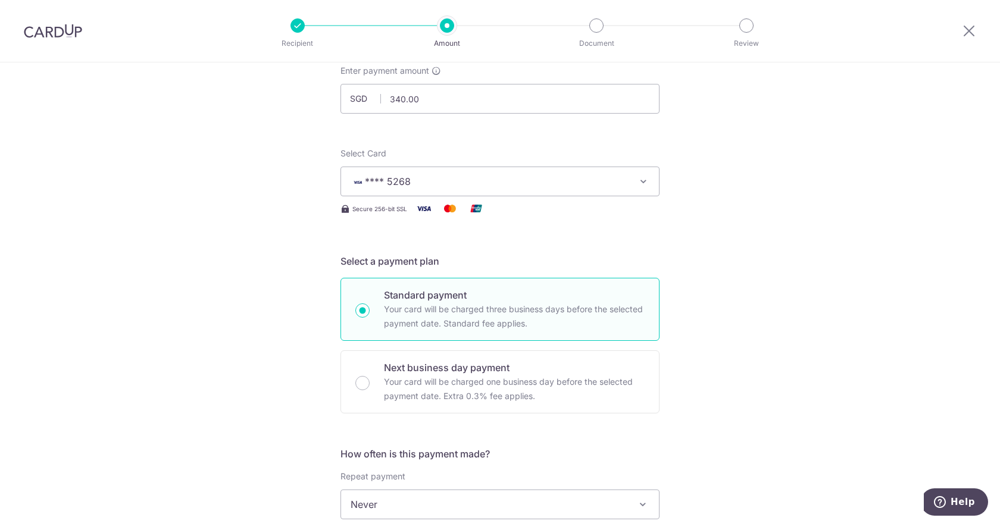
scroll to position [238, 0]
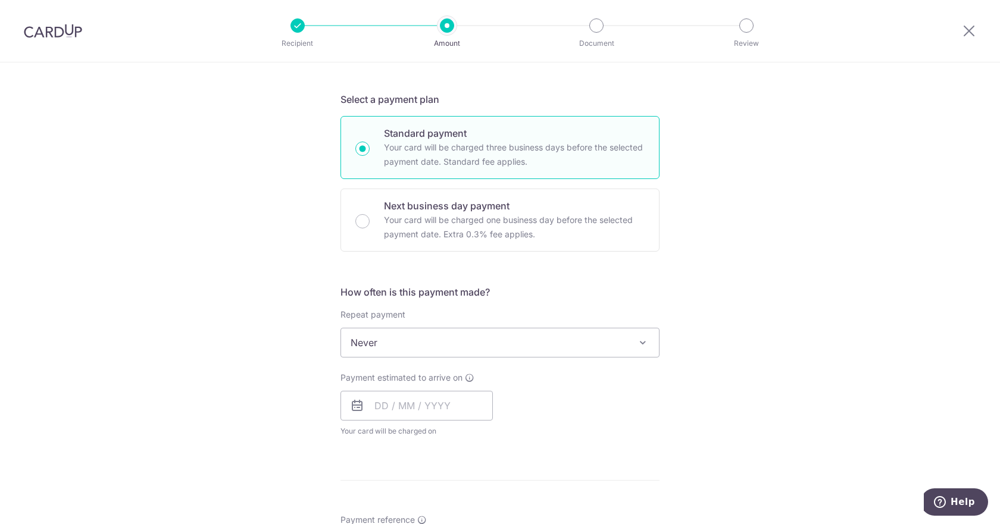
click at [397, 346] on span "Never" at bounding box center [500, 342] width 318 height 29
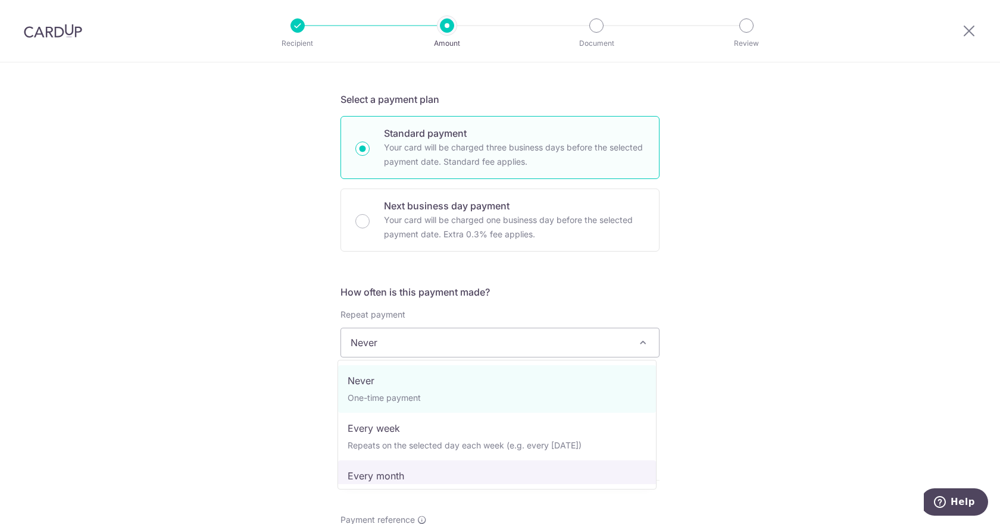
select select "3"
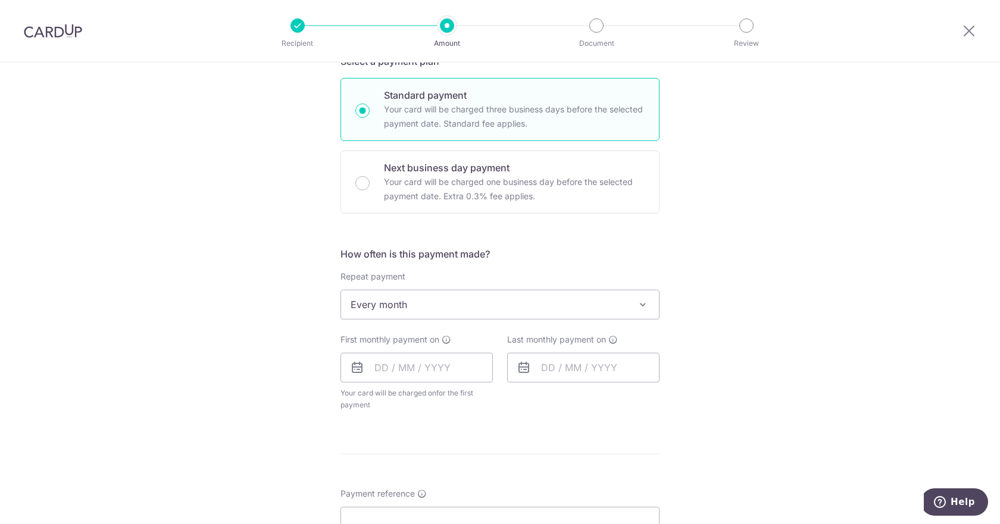
scroll to position [297, 0]
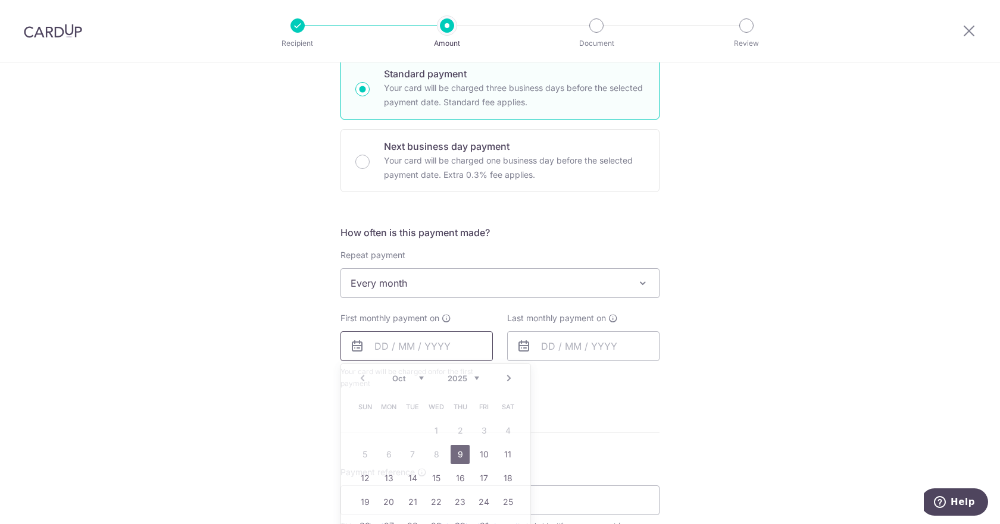
click at [383, 347] on input "text" at bounding box center [416, 346] width 152 height 30
drag, startPoint x: 780, startPoint y: 325, endPoint x: 740, endPoint y: 334, distance: 40.9
click at [783, 325] on div "Tell us more about your payment Enter payment amount SGD 340.00 340.00 Select C…" at bounding box center [500, 309] width 1000 height 1088
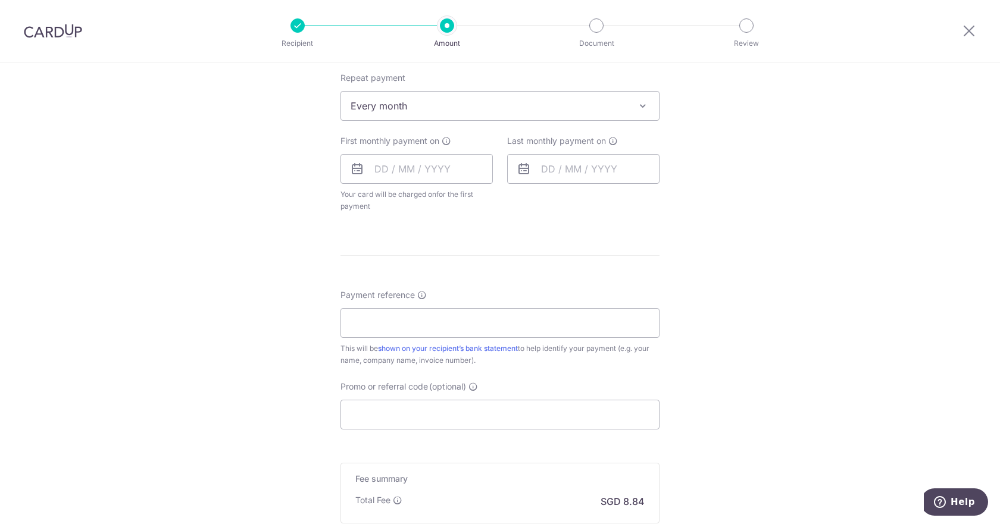
scroll to position [476, 0]
click at [367, 168] on input "text" at bounding box center [416, 168] width 152 height 30
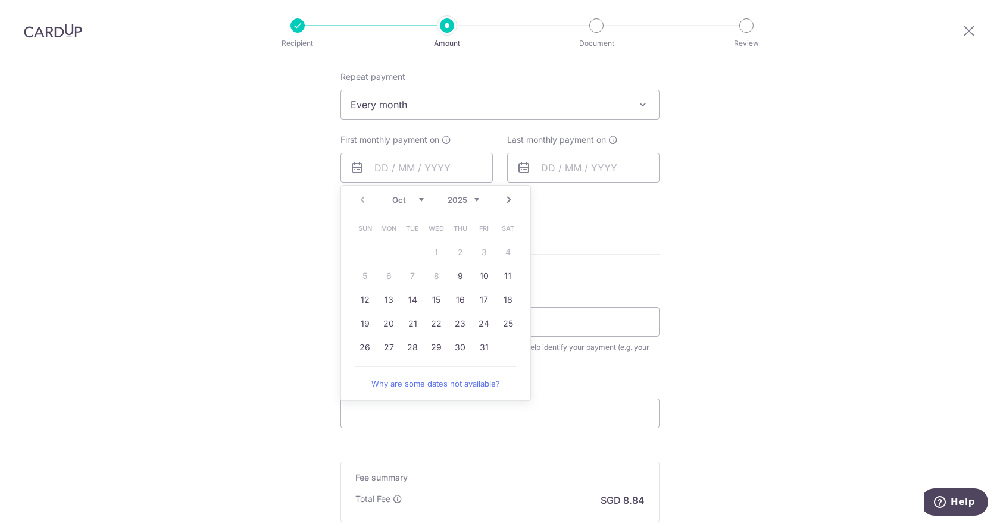
click at [416, 199] on select "Oct Nov Dec" at bounding box center [408, 200] width 32 height 10
click at [382, 349] on link "29" at bounding box center [388, 347] width 19 height 19
type input "29/12/2025"
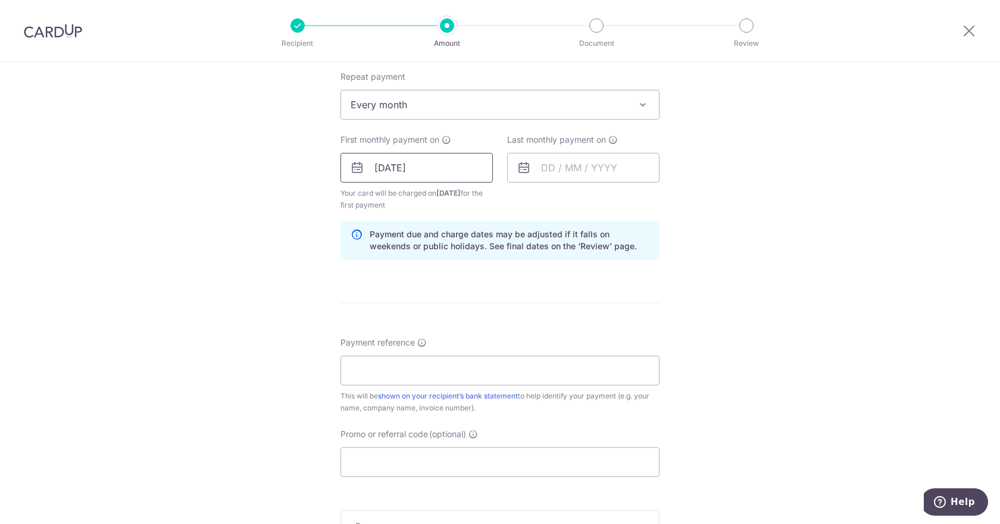
click at [434, 162] on input "29/12/2025" at bounding box center [416, 168] width 152 height 30
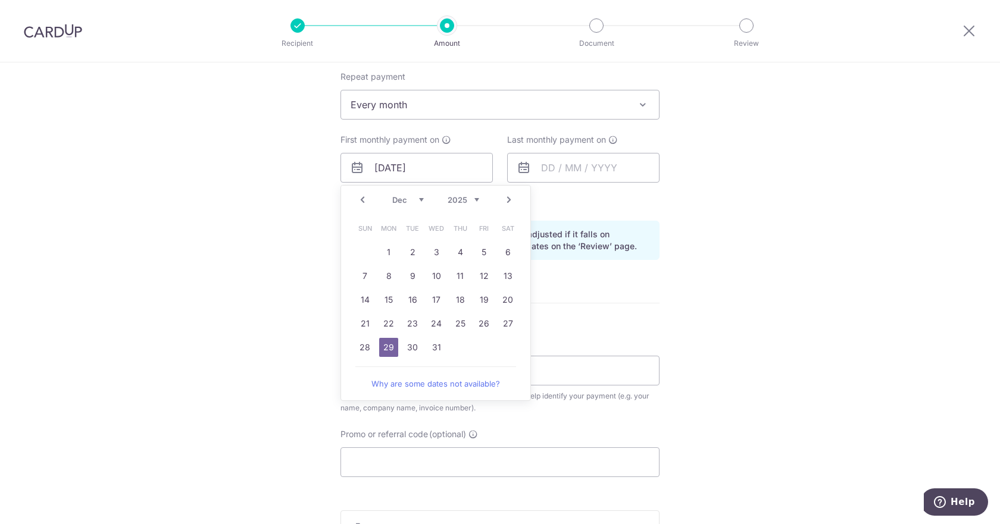
click at [383, 345] on link "29" at bounding box center [388, 347] width 19 height 19
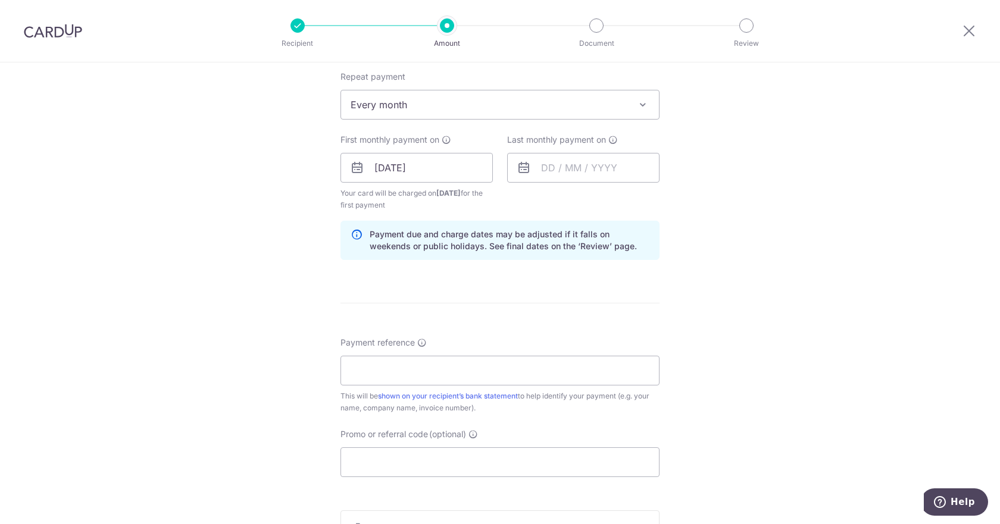
click at [626, 299] on form "Enter payment amount SGD 340.00 340.00 Select Card **** 5268 Add credit card Yo…" at bounding box center [499, 166] width 319 height 1003
click at [538, 165] on input "text" at bounding box center [583, 168] width 152 height 30
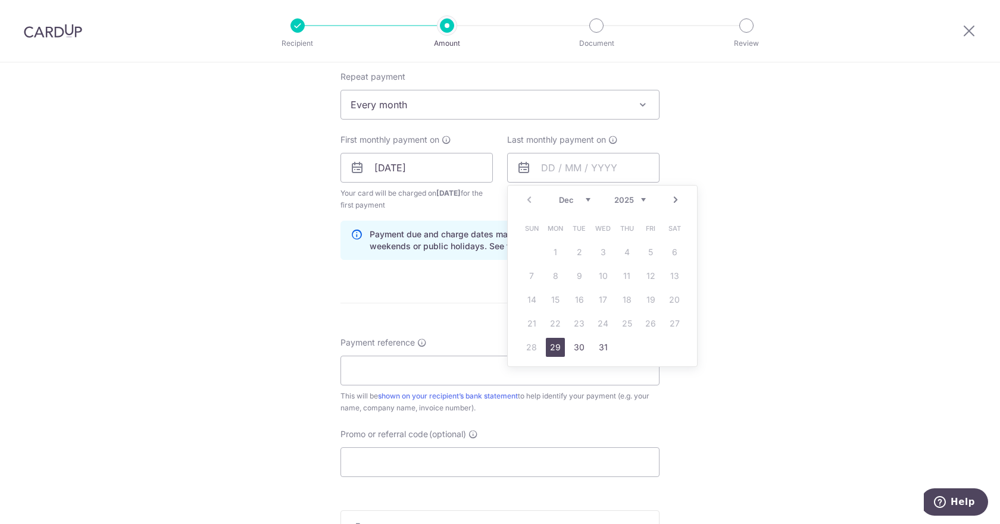
click at [577, 200] on select "Dec" at bounding box center [575, 200] width 32 height 10
click at [640, 195] on select "2025 2026 2027 2028 2029 2030 2031 2032 2033 2034 2035" at bounding box center [630, 200] width 32 height 10
click at [583, 199] on select "Jan Feb Mar Apr May Jun Jul Aug Sep Oct Nov Dec" at bounding box center [575, 200] width 32 height 10
click at [579, 346] on link "29" at bounding box center [578, 347] width 19 height 19
type input "29/09/2026"
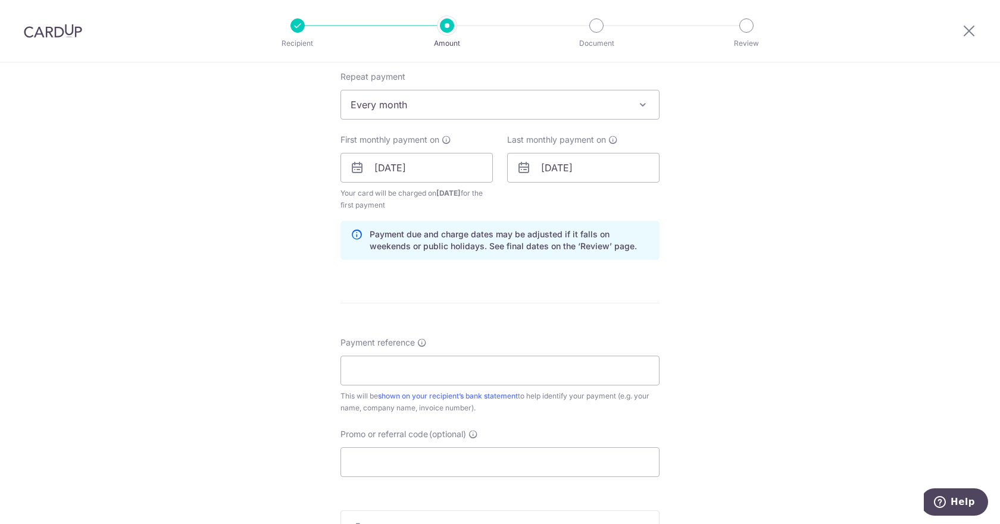
click at [741, 212] on div "Tell us more about your payment Enter payment amount SGD 340.00 340.00 Select C…" at bounding box center [500, 154] width 1000 height 1137
click at [416, 371] on input "Payment reference" at bounding box center [499, 371] width 319 height 30
click at [751, 268] on div "Tell us more about your payment Enter payment amount SGD 340.00 340.00 Select C…" at bounding box center [500, 154] width 1000 height 1137
drag, startPoint x: 488, startPoint y: 371, endPoint x: 530, endPoint y: 371, distance: 41.1
click at [530, 371] on input "Kavim Krishna Rajram SJIJ Bus 12" at bounding box center [499, 371] width 319 height 30
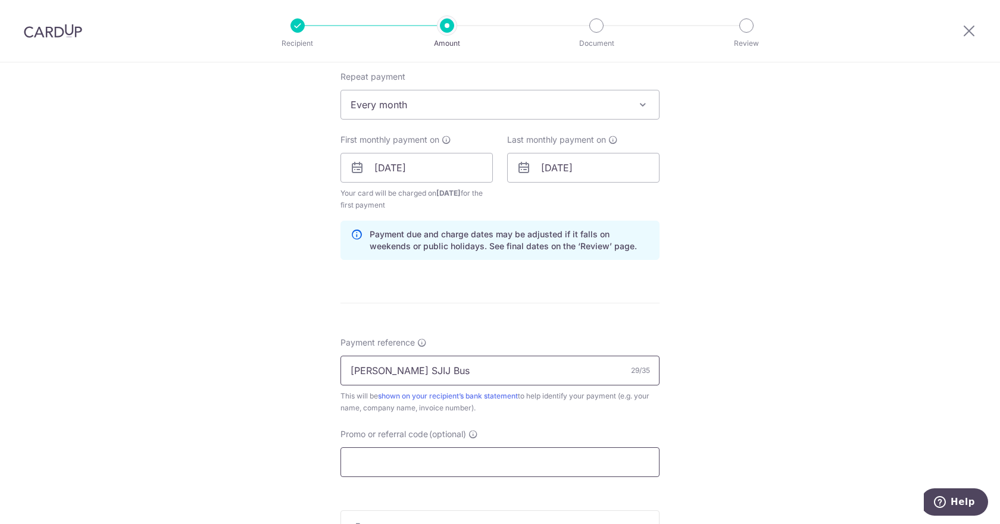
type input "Kavim Krishna Rajram SJIJ Bus"
click at [362, 467] on input "Promo or referral code (optional)" at bounding box center [499, 462] width 319 height 30
click at [430, 455] on input "Promo or referral code (optional)" at bounding box center [499, 462] width 319 height 30
paste input "REC185"
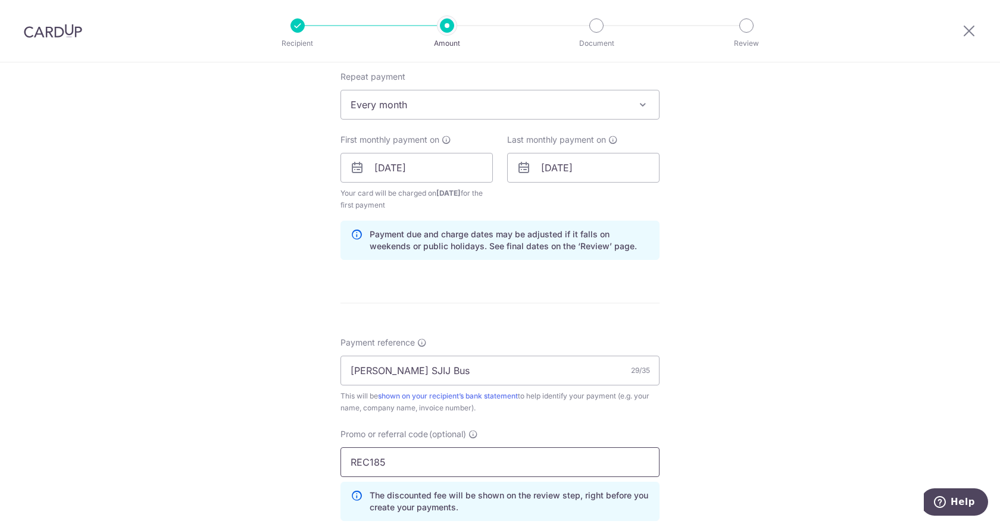
type input "REC185"
click at [740, 408] on div "Tell us more about your payment Enter payment amount SGD 340.00 340.00 Select C…" at bounding box center [500, 181] width 1000 height 1191
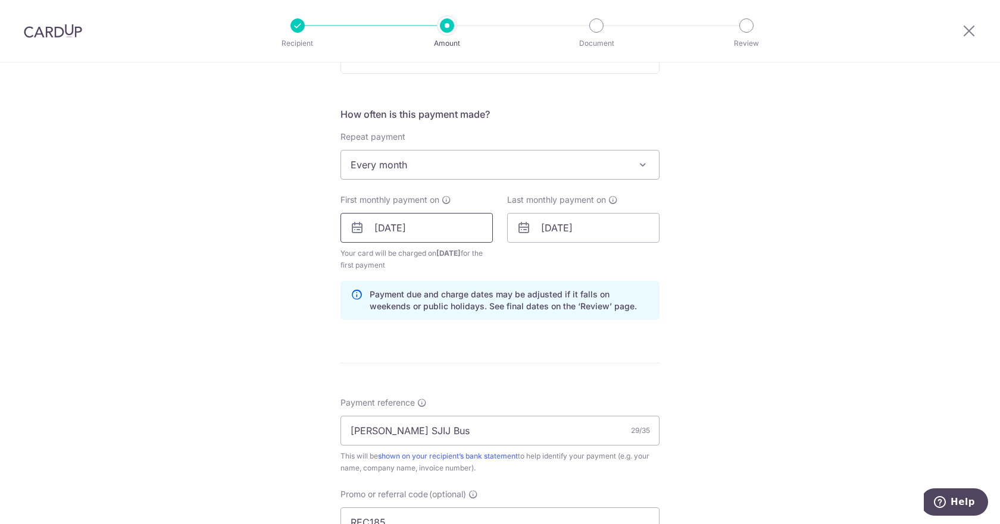
scroll to position [416, 0]
click at [440, 169] on span "Every month" at bounding box center [500, 164] width 318 height 29
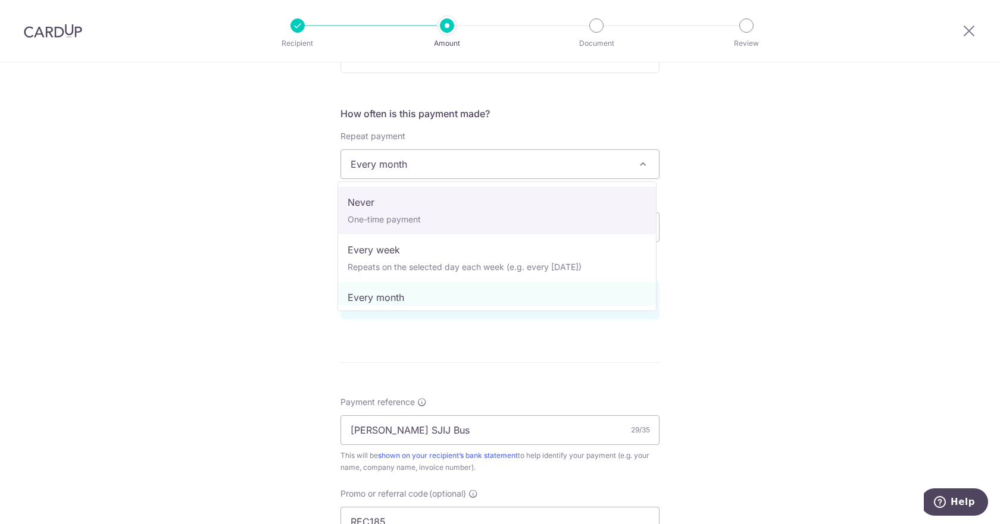
select select "1"
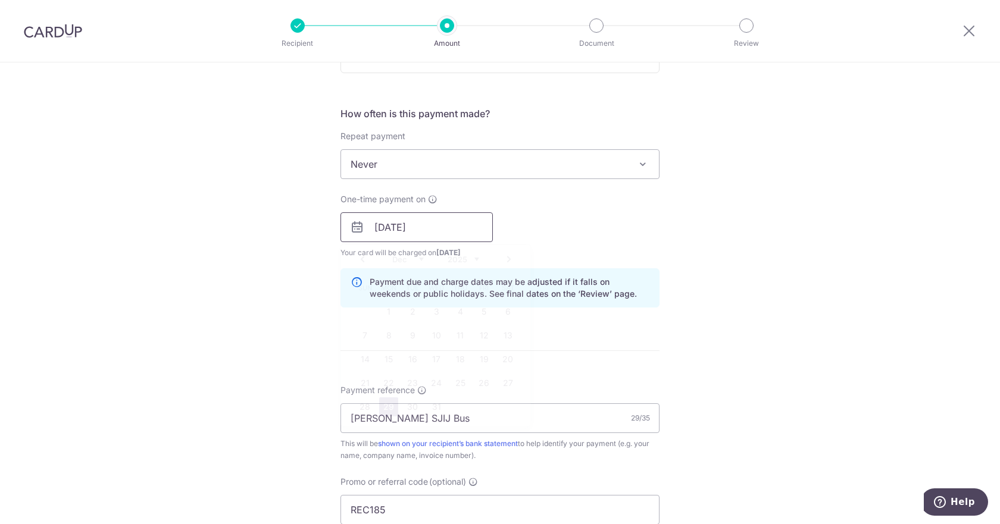
click at [445, 232] on input "29/12/2025" at bounding box center [416, 227] width 152 height 30
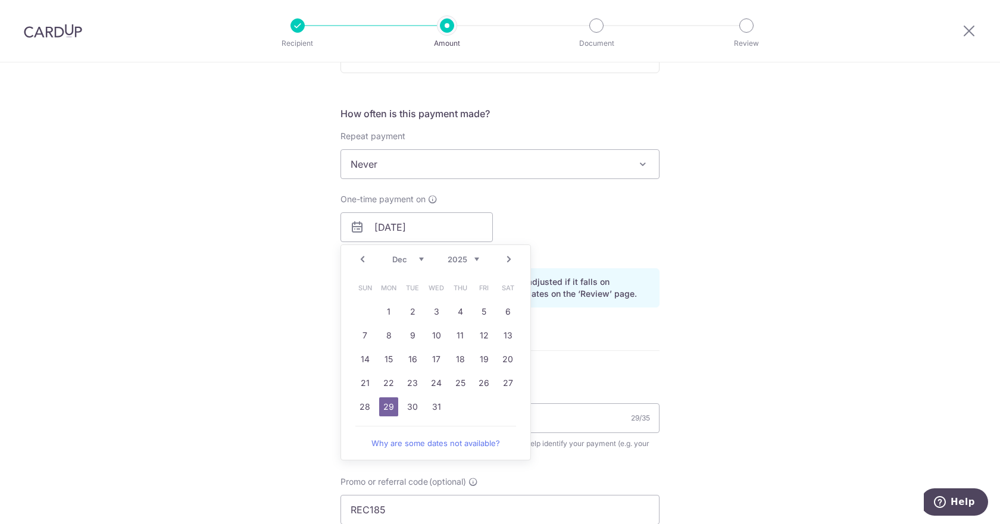
click at [384, 408] on link "29" at bounding box center [388, 406] width 19 height 19
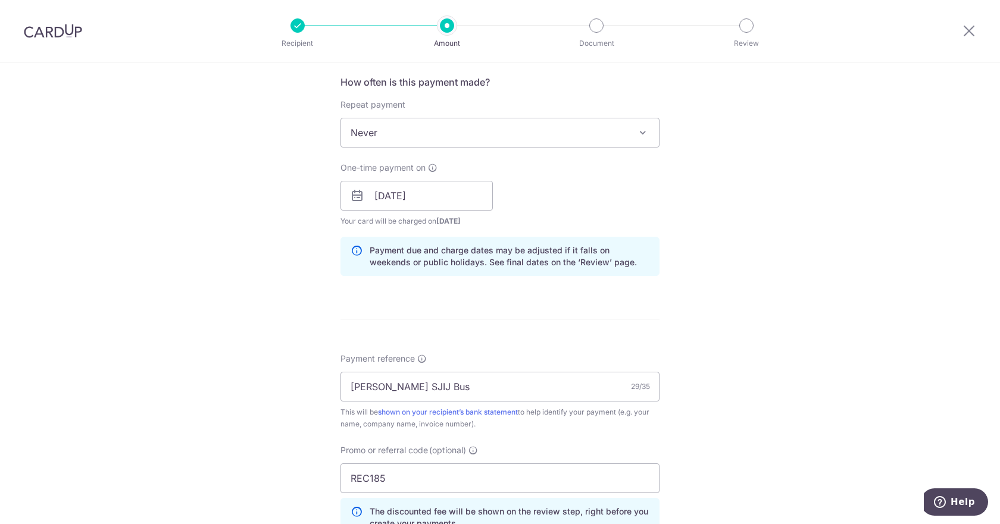
scroll to position [654, 0]
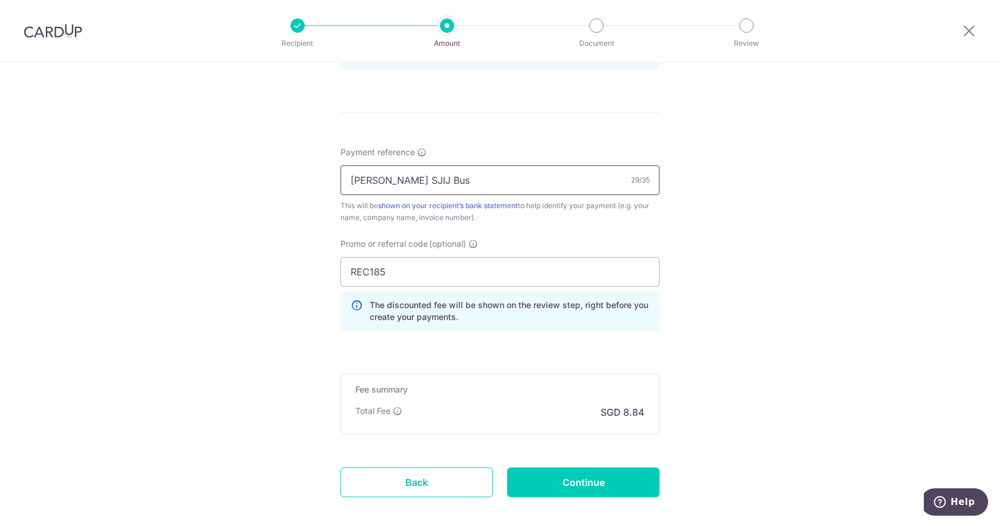
click at [522, 189] on input "Kavim Krishna Rajram SJIJ Bus" at bounding box center [499, 180] width 319 height 30
type input "Kavim Krishna Rajram SJIJ Bus jan"
click at [400, 271] on input "REC185" at bounding box center [499, 272] width 319 height 30
drag, startPoint x: 412, startPoint y: 273, endPoint x: 226, endPoint y: 282, distance: 186.5
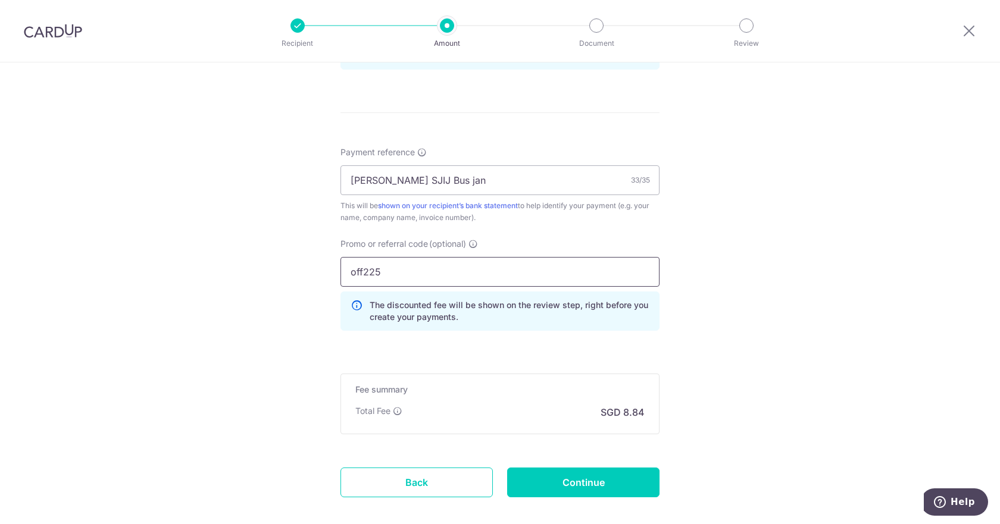
type input "off225"
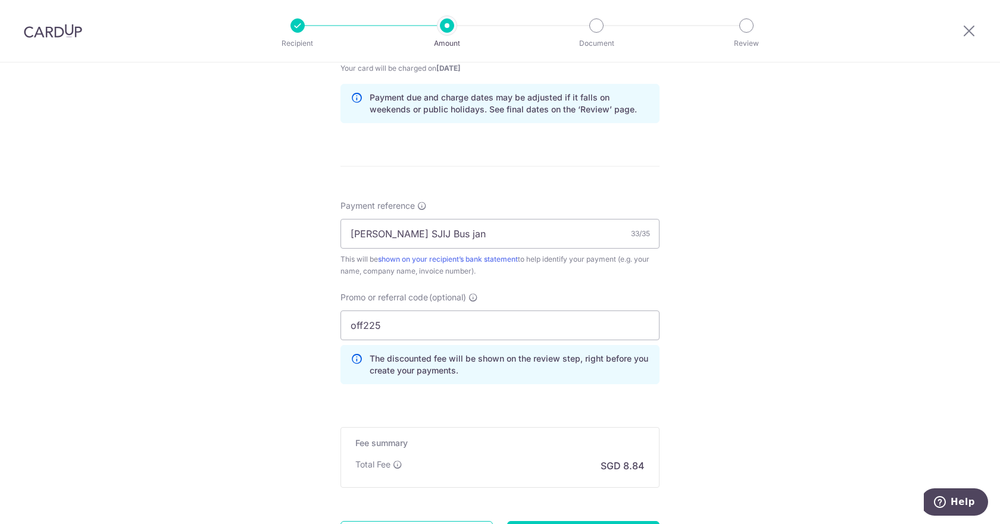
scroll to position [717, 0]
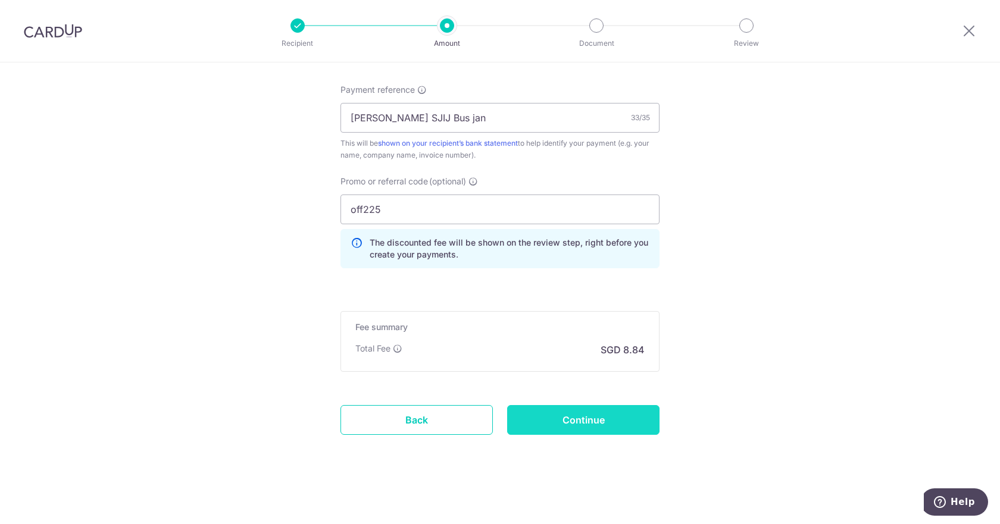
click at [582, 421] on input "Continue" at bounding box center [583, 420] width 152 height 30
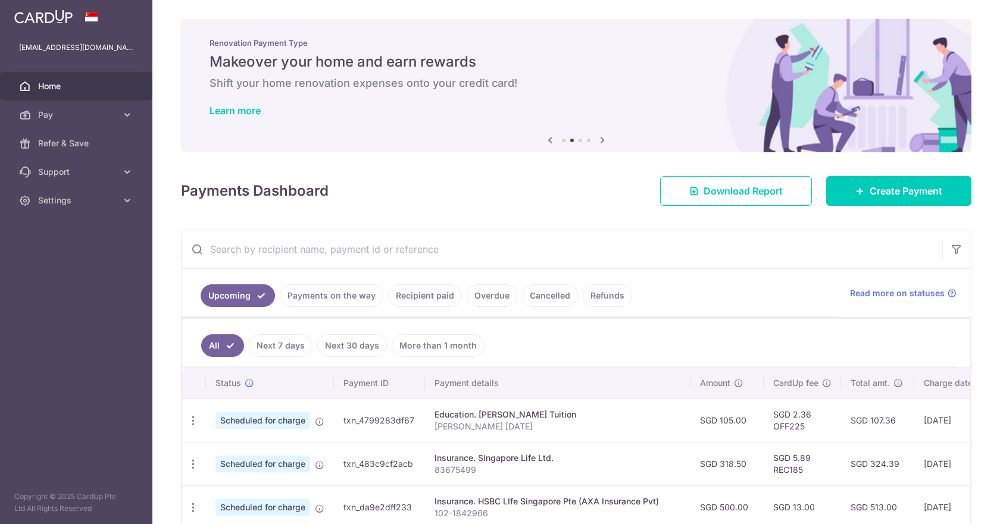
click at [318, 242] on input "text" at bounding box center [561, 249] width 760 height 38
click at [442, 297] on link "Recipient paid" at bounding box center [425, 295] width 74 height 23
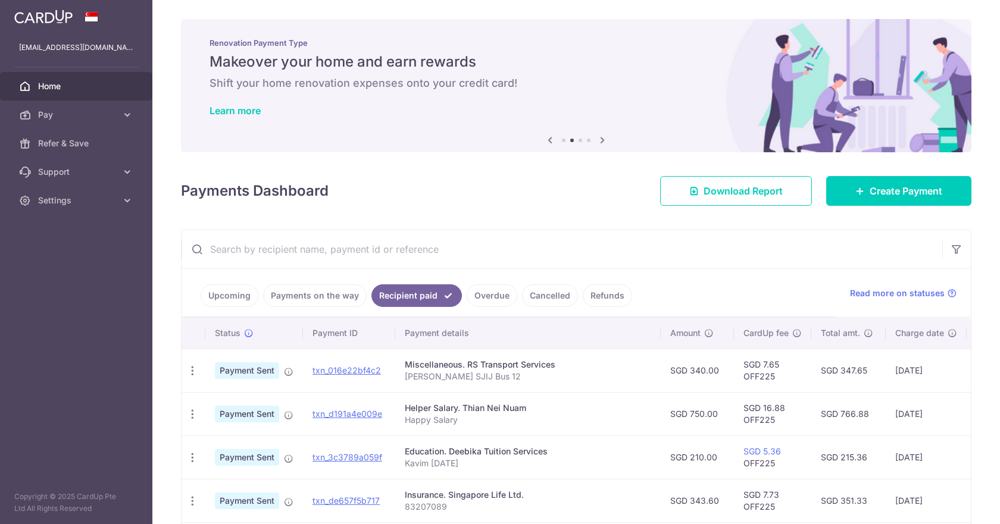
click at [434, 249] on input "text" at bounding box center [561, 249] width 760 height 38
type input "RS Transport Services"
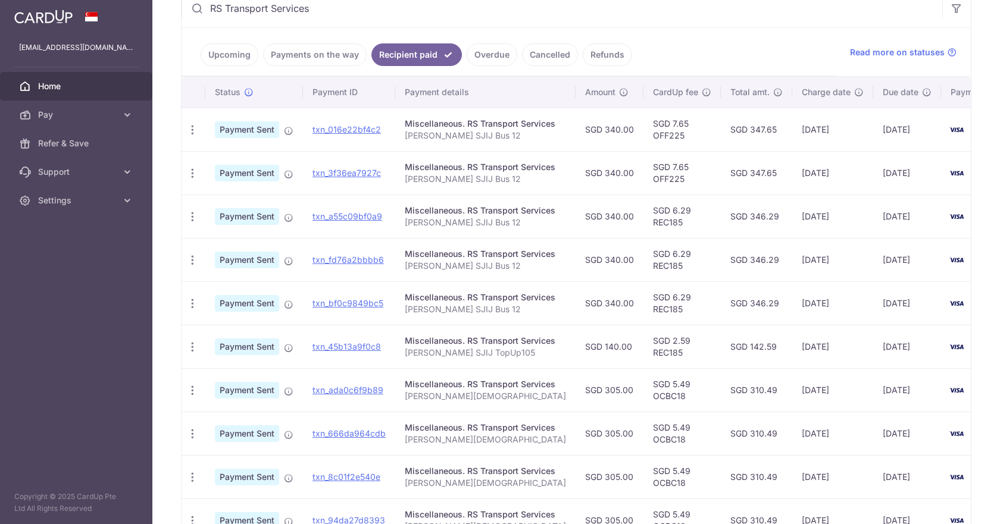
scroll to position [232, 0]
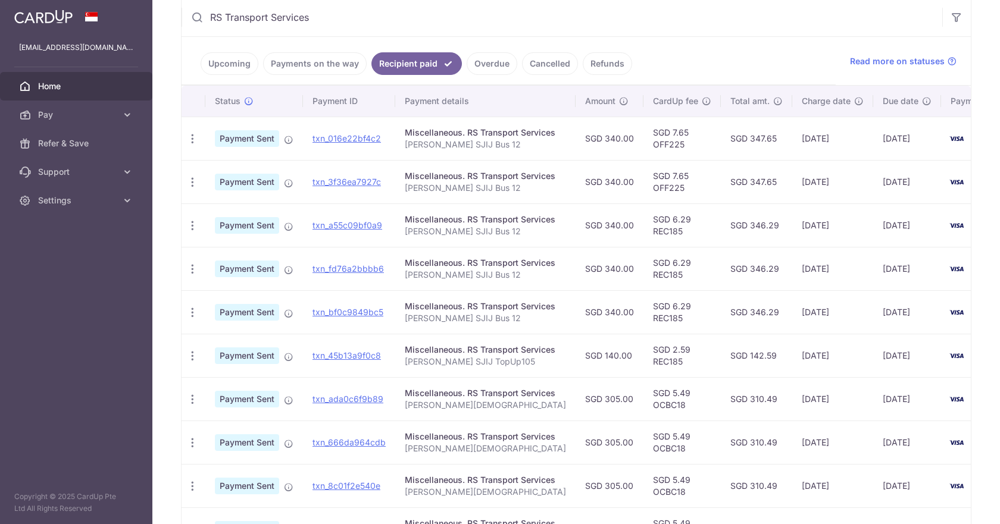
click at [226, 64] on link "Upcoming" at bounding box center [230, 63] width 58 height 23
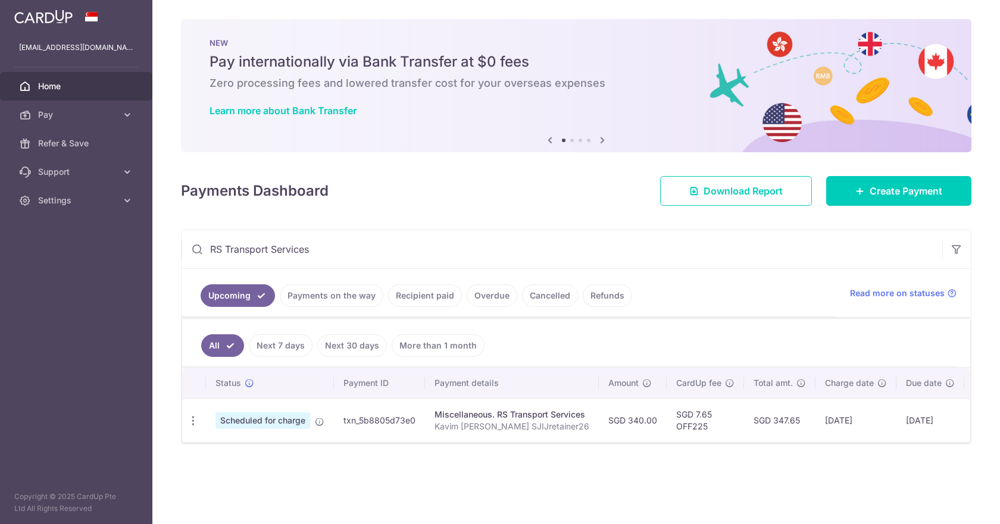
click at [694, 289] on ul "Upcoming Payments on the way Recipient paid Overdue Cancelled Refunds" at bounding box center [508, 293] width 654 height 48
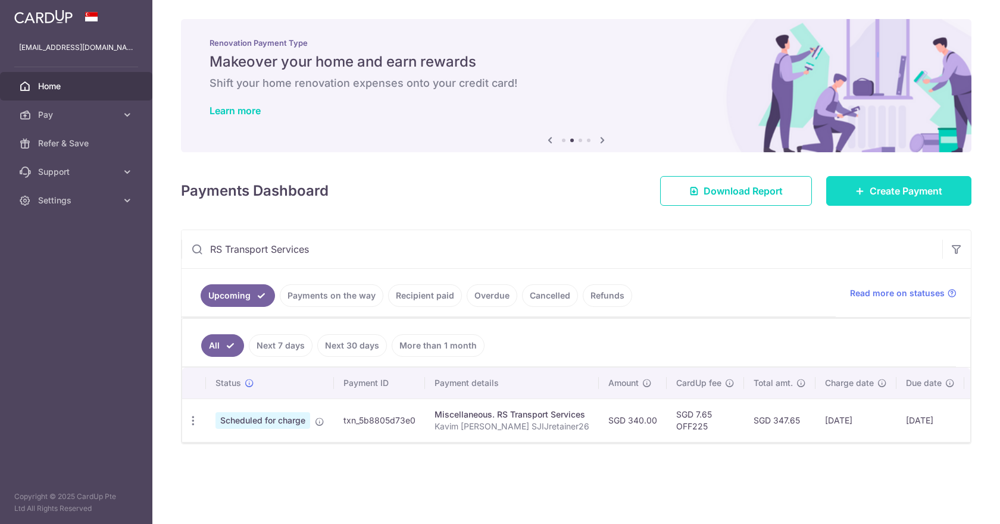
click at [882, 189] on span "Create Payment" at bounding box center [905, 191] width 73 height 14
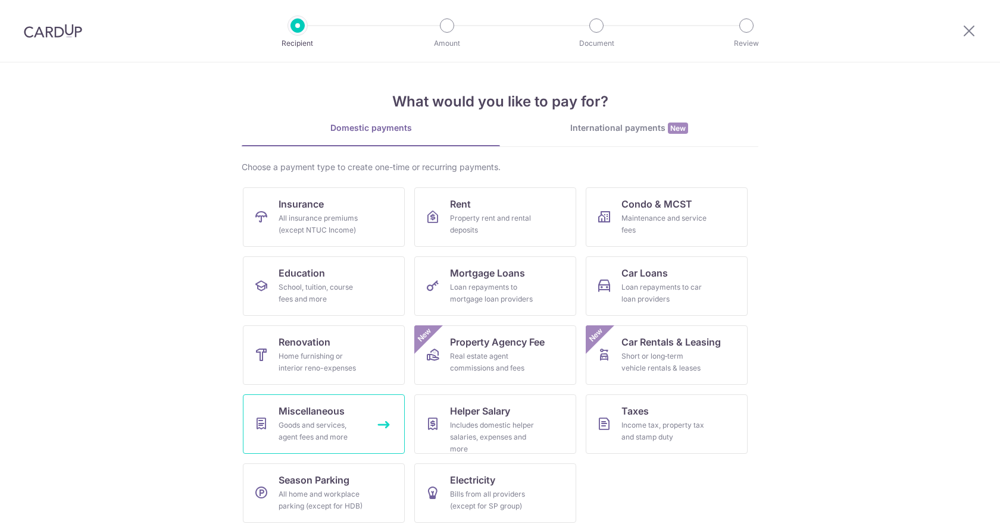
click at [349, 414] on link "Miscellaneous Goods and services, agent fees and more" at bounding box center [324, 423] width 162 height 59
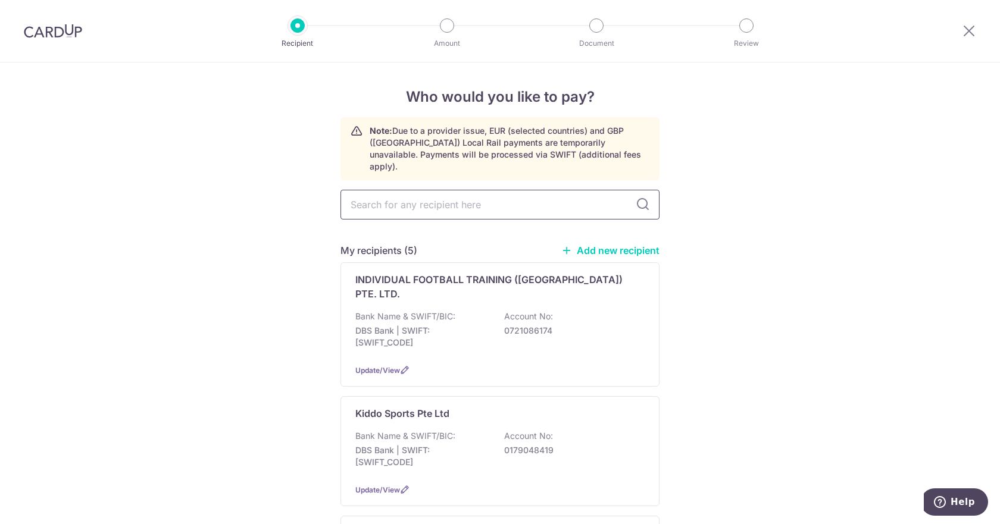
click at [438, 198] on input "text" at bounding box center [499, 205] width 319 height 30
click at [417, 190] on input "text" at bounding box center [499, 205] width 319 height 30
type input "sji"
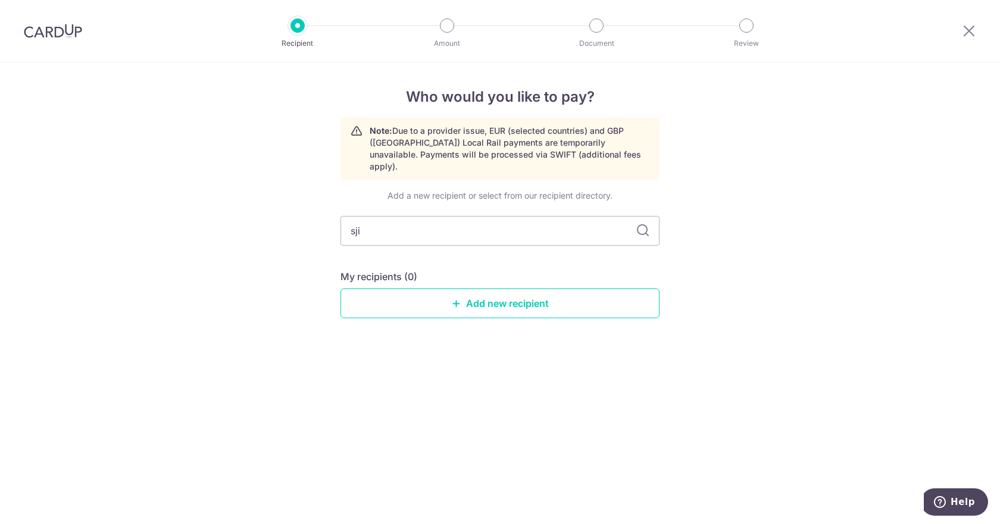
drag, startPoint x: 364, startPoint y: 225, endPoint x: 311, endPoint y: 227, distance: 53.0
click at [311, 227] on div "Who would you like to pay? Note: Due to a provider issue, EUR (selected countri…" at bounding box center [500, 293] width 1000 height 462
type input "rs"
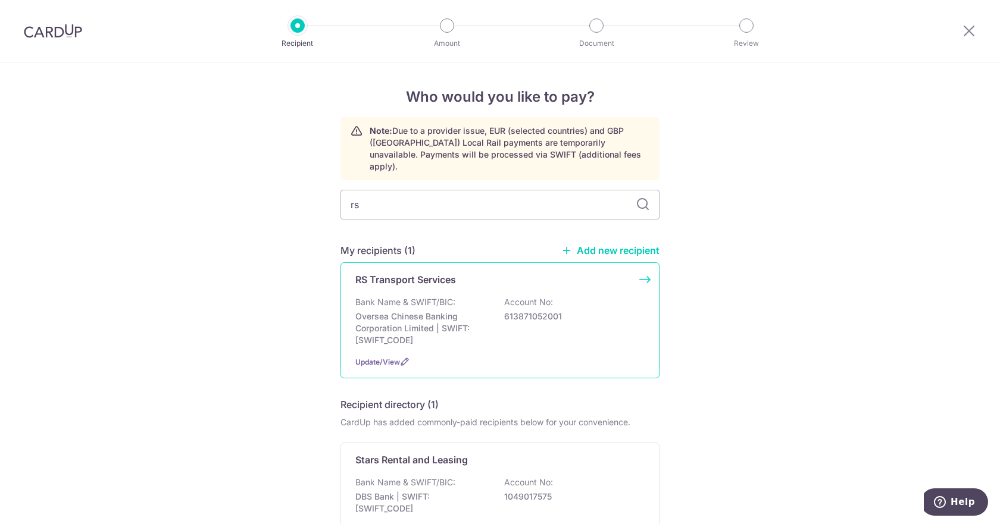
click at [446, 296] on p "Bank Name & SWIFT/BIC:" at bounding box center [405, 302] width 100 height 12
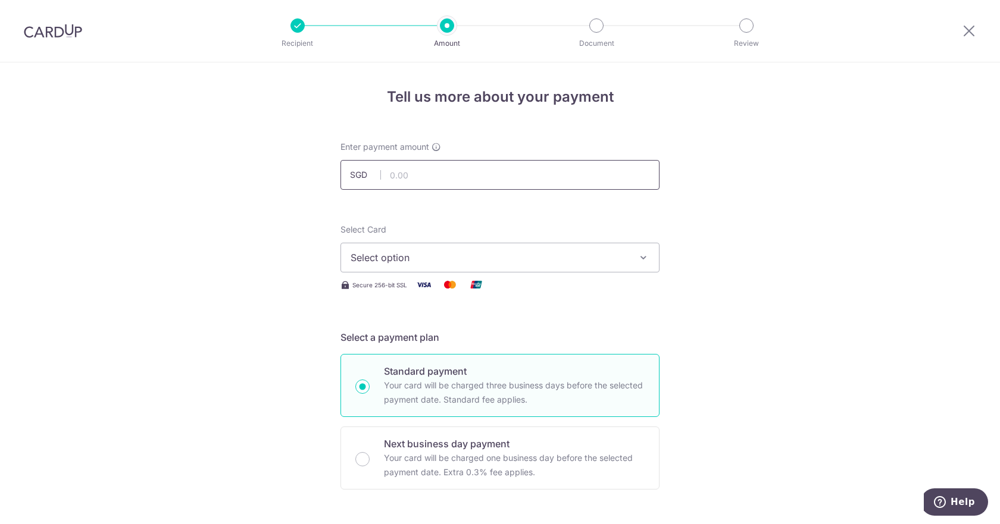
click at [422, 176] on input "text" at bounding box center [499, 175] width 319 height 30
type input "340.00"
click at [386, 250] on button "Select option" at bounding box center [499, 258] width 319 height 30
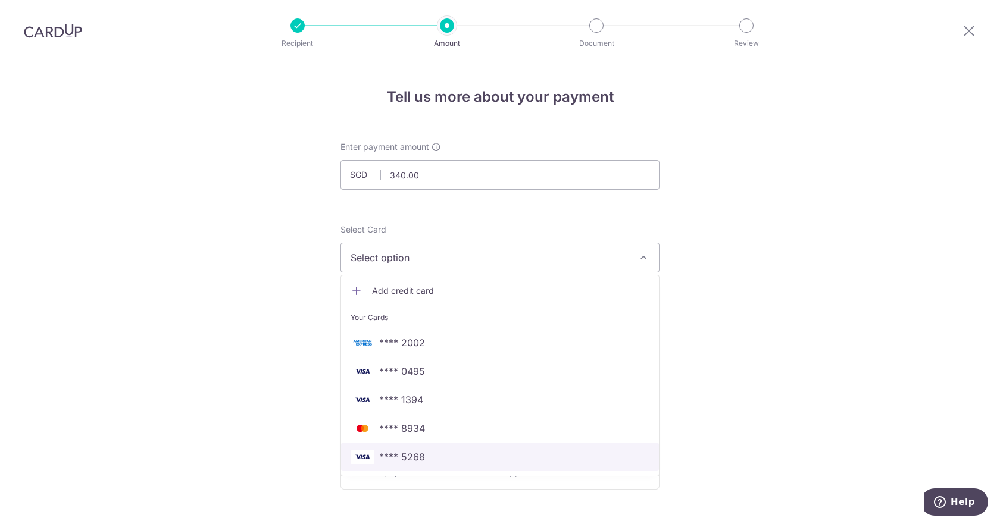
drag, startPoint x: 417, startPoint y: 462, endPoint x: 417, endPoint y: 444, distance: 17.3
click at [417, 461] on span "**** 5268" at bounding box center [402, 457] width 46 height 14
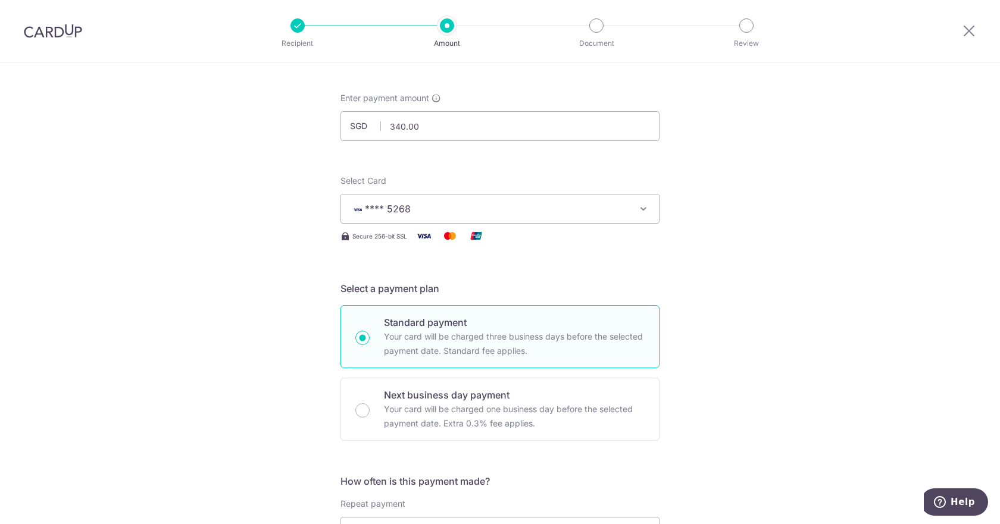
scroll to position [238, 0]
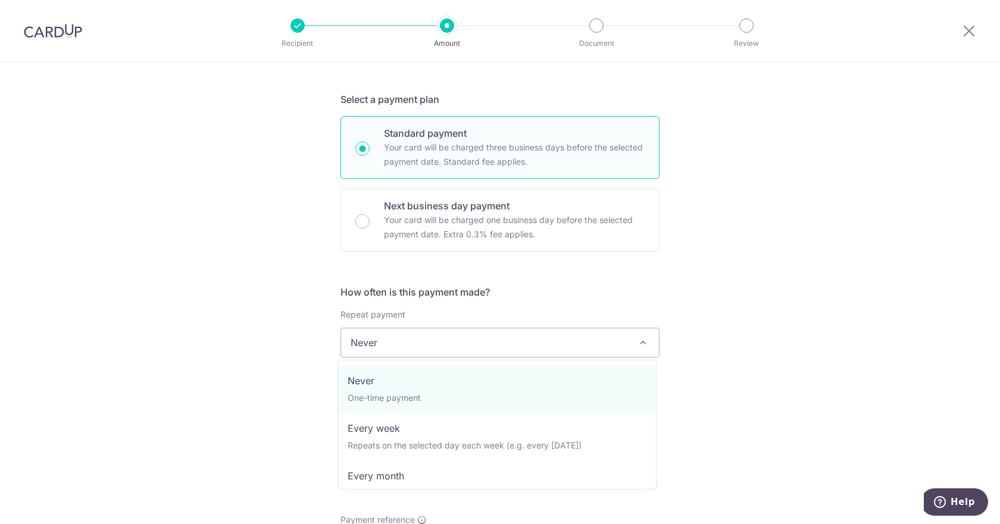
click at [429, 347] on span "Never" at bounding box center [500, 342] width 318 height 29
click at [660, 245] on div "Tell us more about your payment Enter payment amount SGD 340.00 340.00 Select C…" at bounding box center [500, 362] width 1000 height 1076
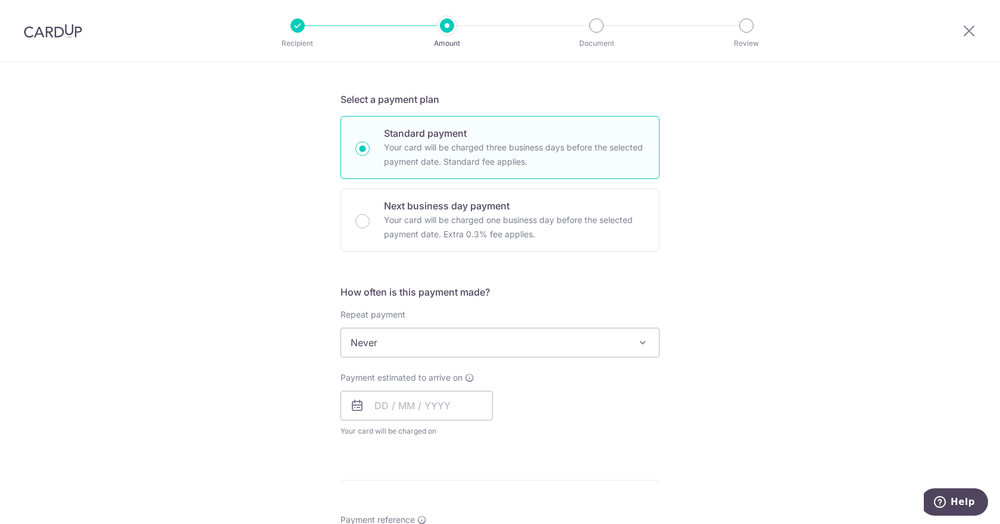
click at [425, 385] on div "Payment estimated to arrive on Your card will be charged on for the first payme…" at bounding box center [416, 404] width 152 height 65
click at [426, 397] on input "text" at bounding box center [416, 406] width 152 height 30
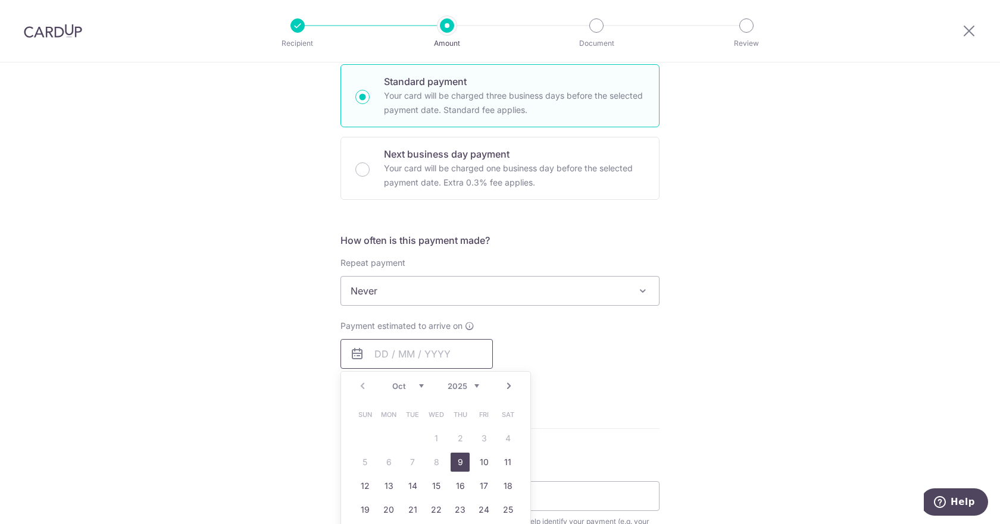
scroll to position [357, 0]
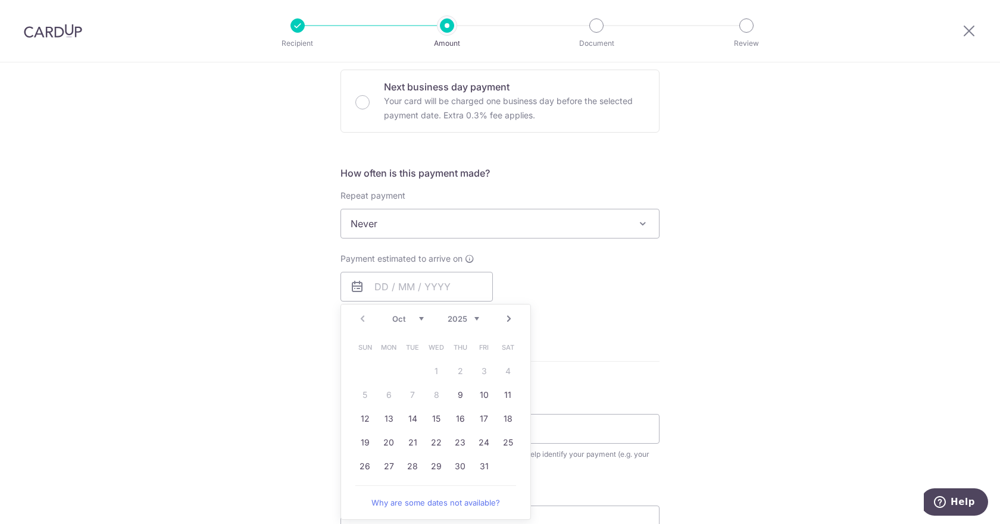
click at [277, 328] on div "Tell us more about your payment Enter payment amount SGD 340.00 340.00 Select C…" at bounding box center [500, 243] width 1000 height 1076
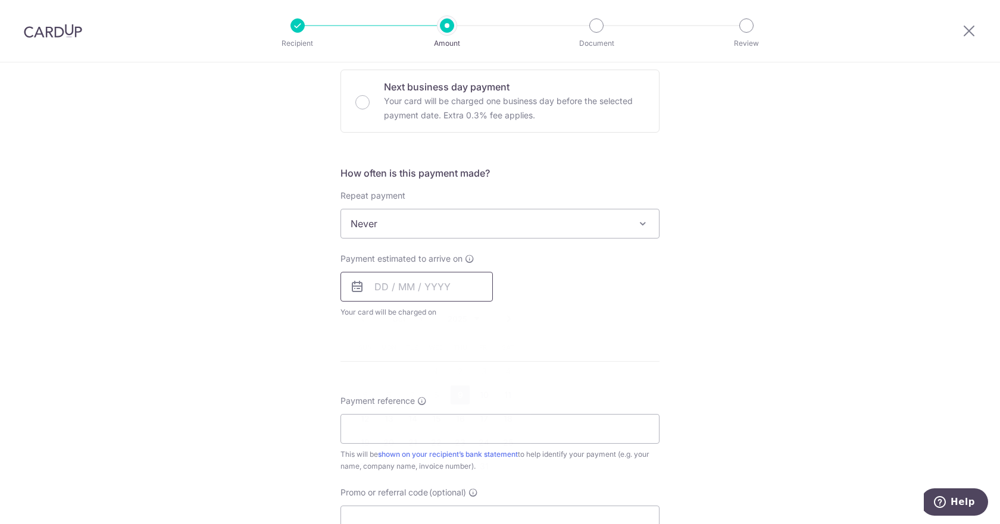
click at [374, 285] on input "text" at bounding box center [416, 287] width 152 height 30
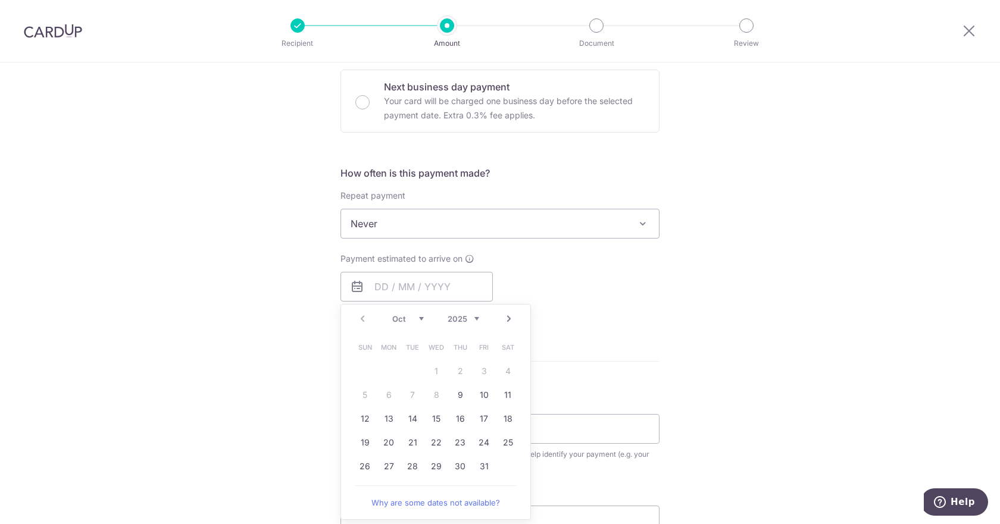
click at [412, 312] on div "Prev Next Oct Nov Dec 2025 2026 2027 2028 2029 2030 2031 2032 2033 2034 2035" at bounding box center [435, 319] width 189 height 29
click at [412, 324] on div "Prev Next Oct Nov Dec 2025 2026 2027 2028 2029 2030 2031 2032 2033 2034 2035" at bounding box center [435, 319] width 189 height 29
click at [407, 316] on select "Oct Nov Dec" at bounding box center [408, 319] width 32 height 10
click at [431, 464] on link "31" at bounding box center [436, 466] width 19 height 19
type input "31/12/2025"
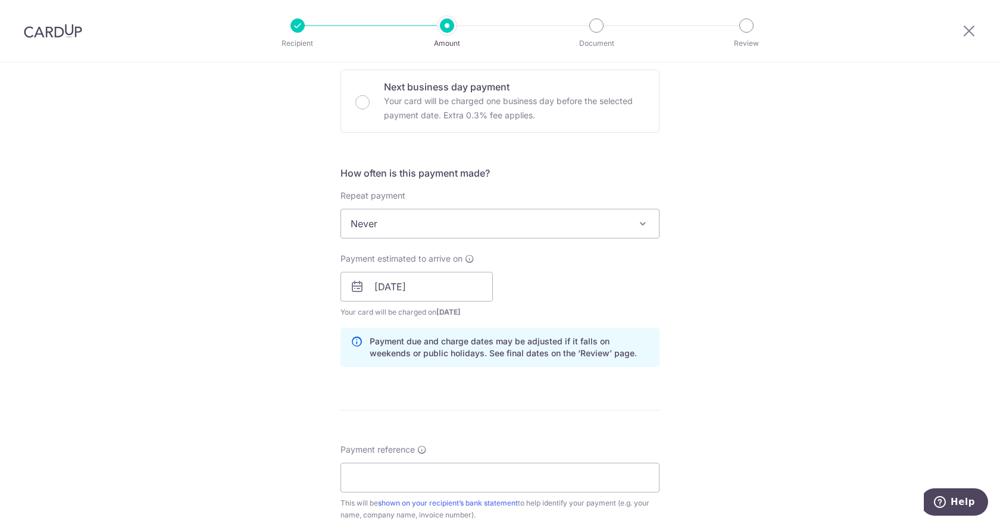
click at [572, 278] on div "Payment estimated to arrive on 31/12/2025 Prev Next Dec 2025 2026 2027 2028 202…" at bounding box center [499, 285] width 333 height 65
click at [397, 481] on input "Payment reference" at bounding box center [499, 478] width 319 height 30
type input "Kavim Krishna Rajram SJIJ Bus Jan"
drag, startPoint x: 837, startPoint y: 403, endPoint x: 698, endPoint y: 380, distance: 140.6
click at [835, 402] on div "Tell us more about your payment Enter payment amount SGD 340.00 340.00 Select C…" at bounding box center [500, 267] width 1000 height 1125
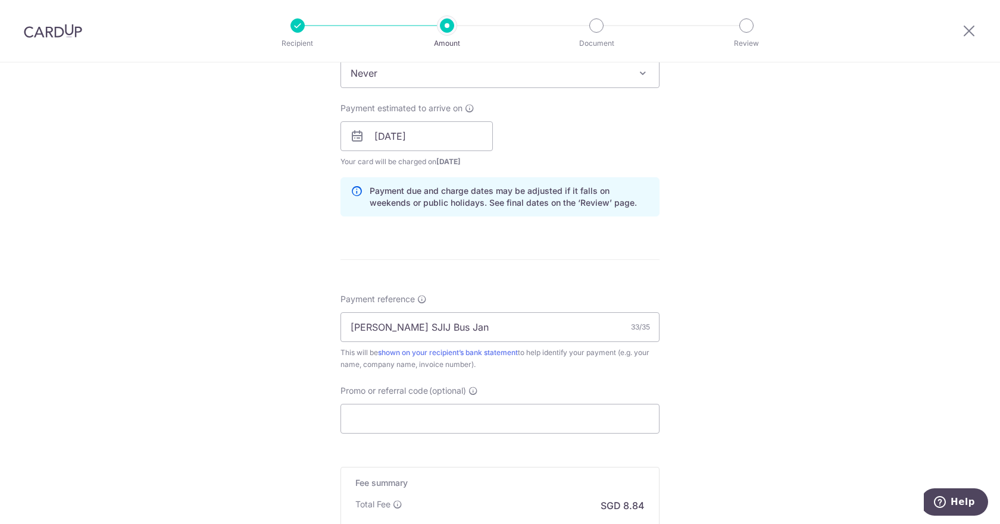
scroll to position [654, 0]
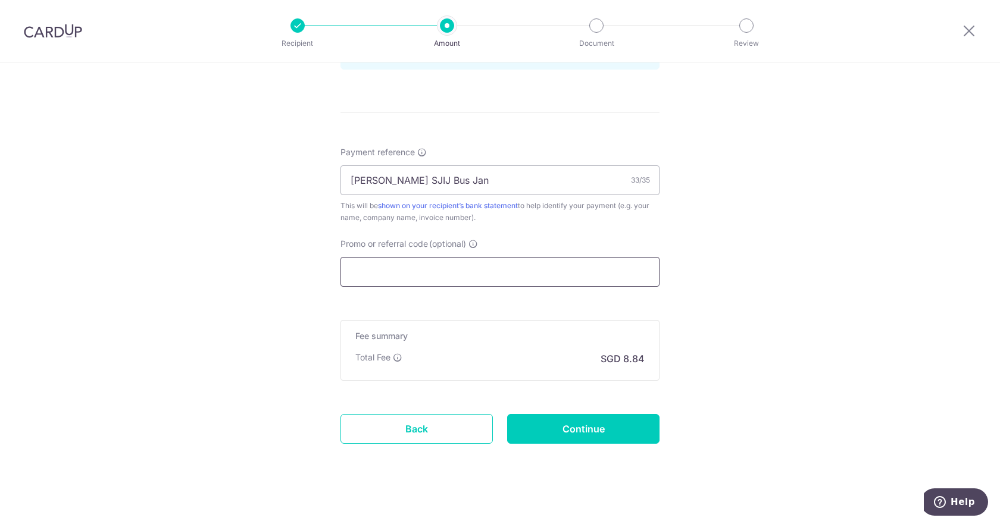
click at [428, 263] on input "Promo or referral code (optional)" at bounding box center [499, 272] width 319 height 30
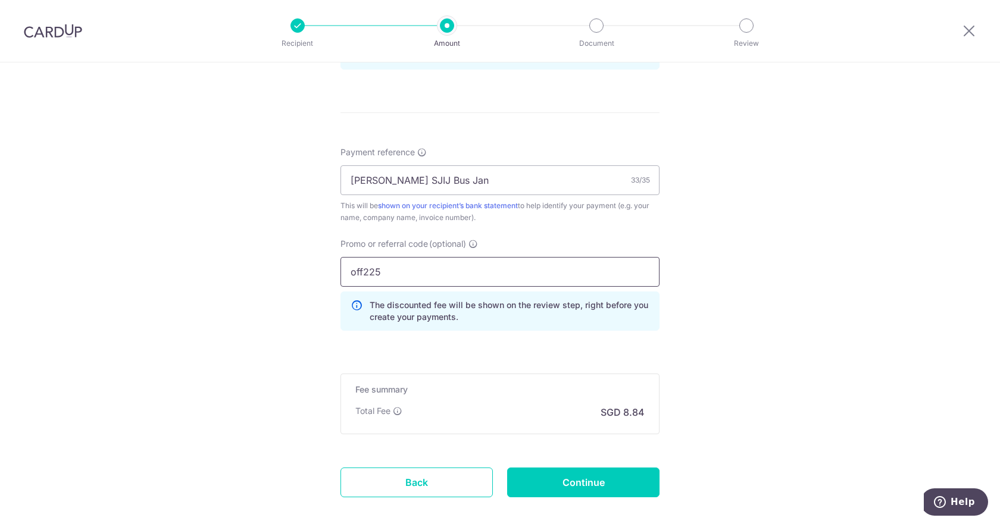
type input "off225"
click at [592, 487] on input "Continue" at bounding box center [583, 483] width 152 height 30
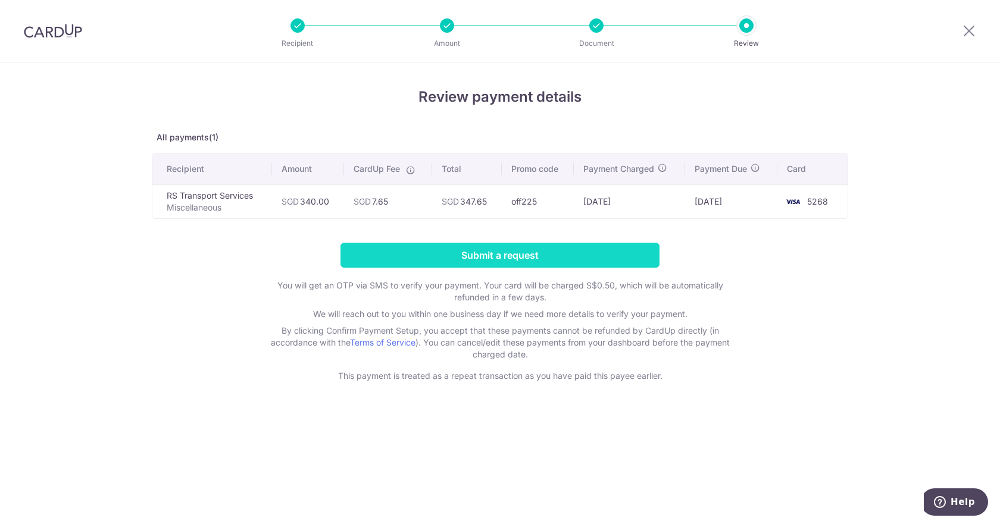
click at [486, 261] on input "Submit a request" at bounding box center [499, 255] width 319 height 25
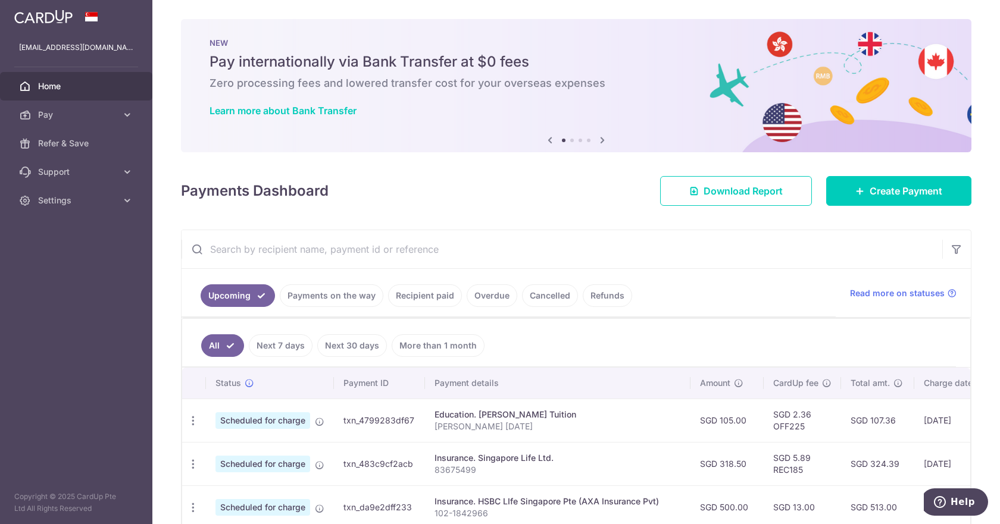
click at [296, 242] on input "text" at bounding box center [561, 249] width 760 height 38
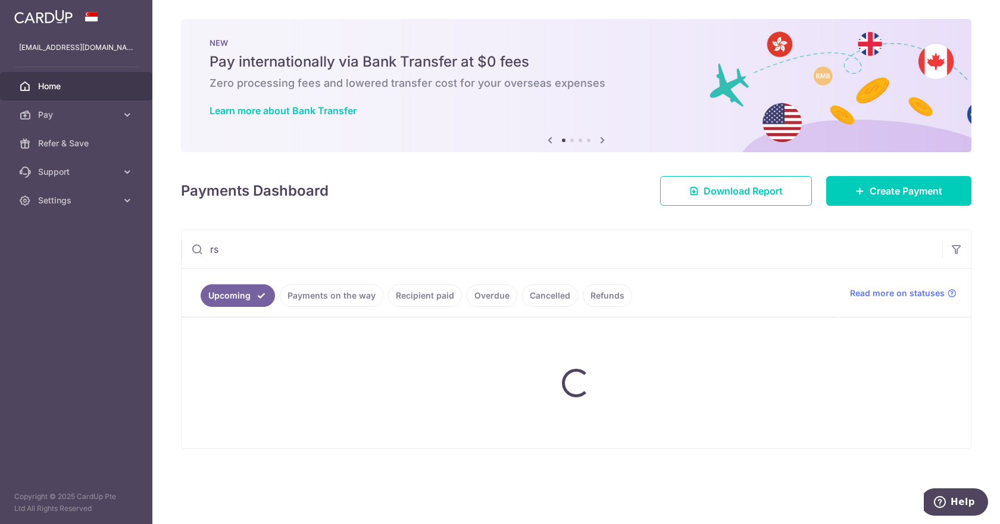
type input "RS Transport Services"
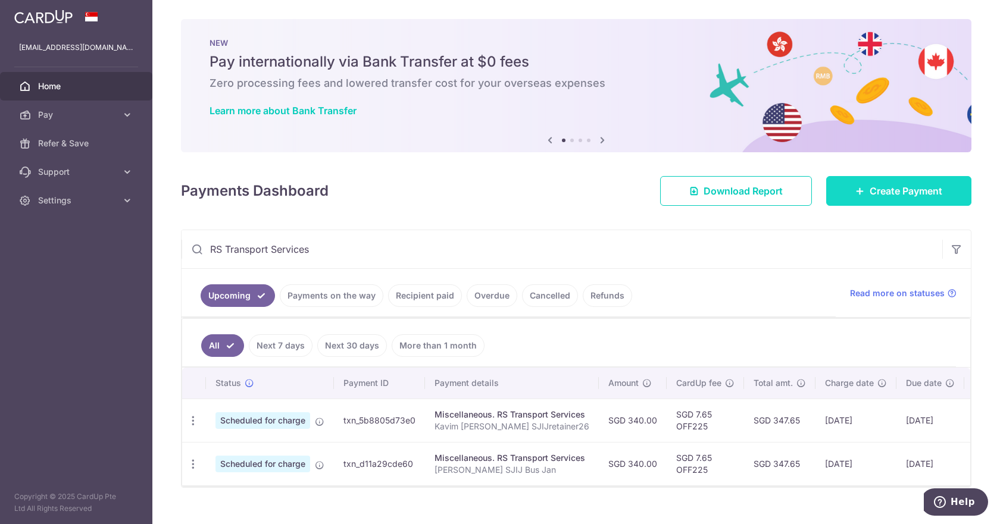
click at [877, 196] on span "Create Payment" at bounding box center [905, 191] width 73 height 14
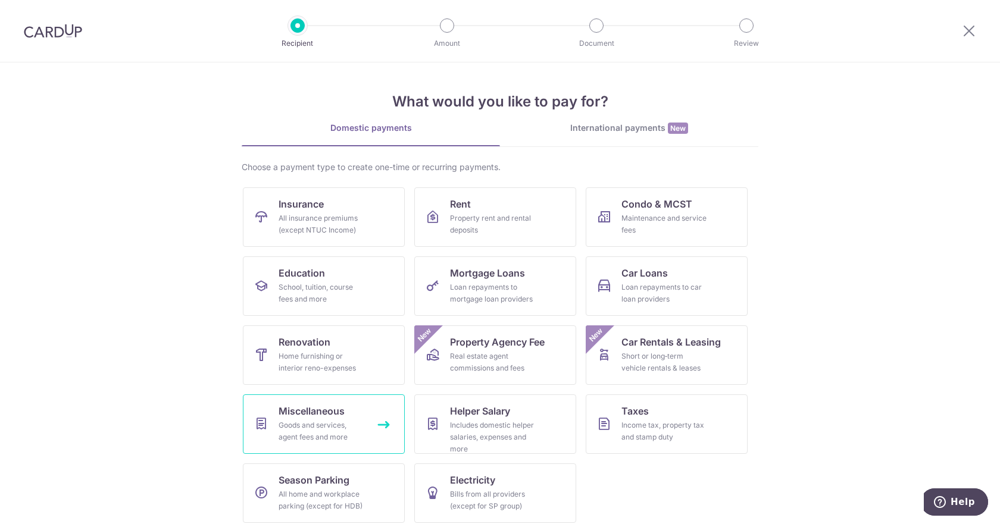
scroll to position [8, 0]
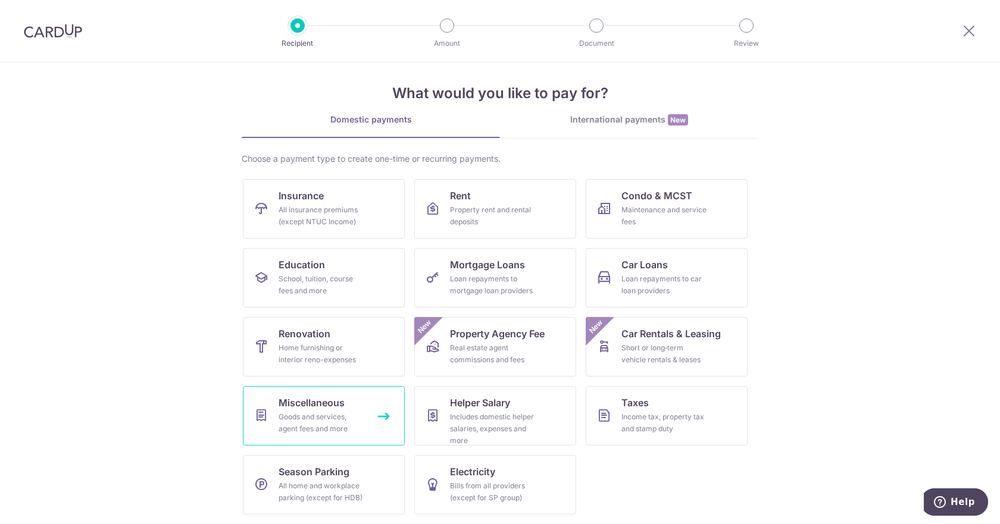
click at [314, 412] on div "Goods and services, agent fees and more" at bounding box center [321, 423] width 86 height 24
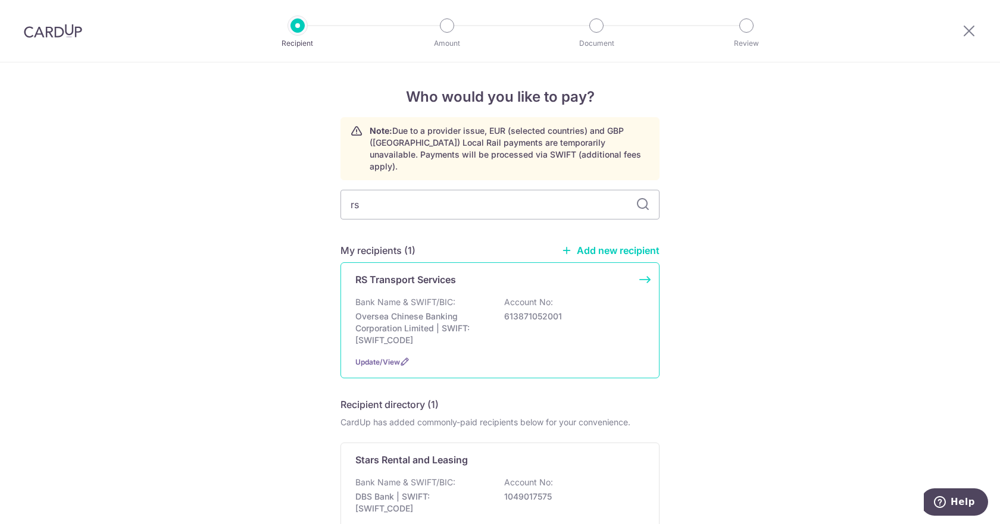
click at [423, 296] on p "Bank Name & SWIFT/BIC:" at bounding box center [405, 302] width 100 height 12
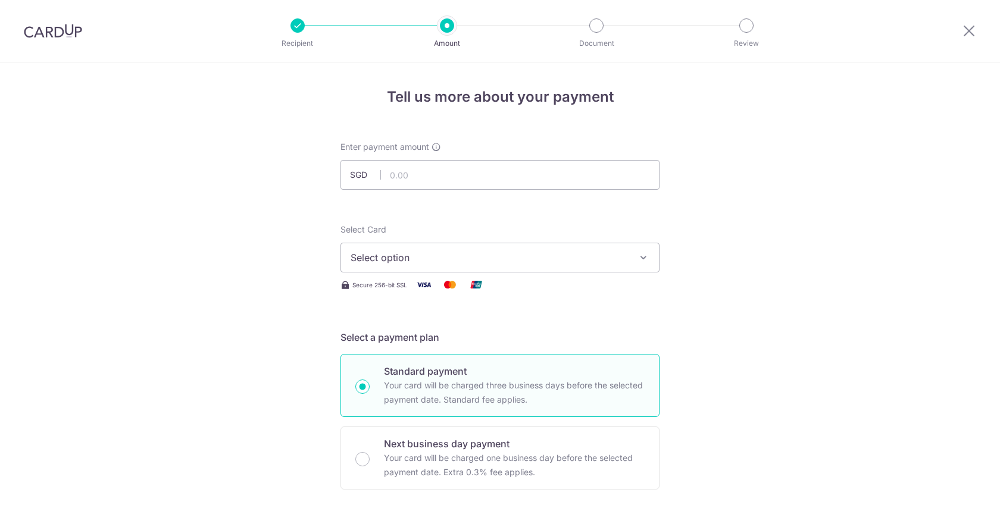
click at [409, 173] on input "text" at bounding box center [499, 175] width 319 height 30
type input "340.00"
click at [425, 243] on button "Select option" at bounding box center [499, 258] width 319 height 30
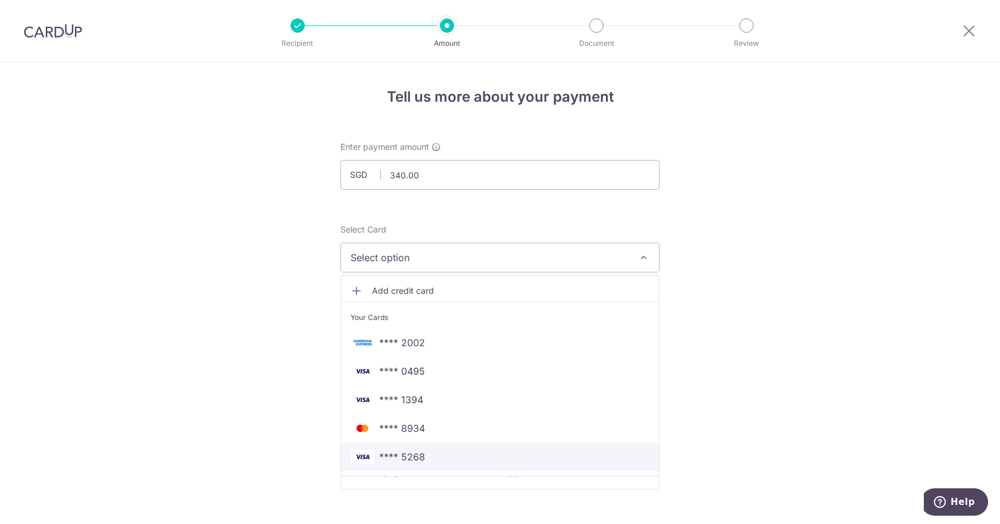
click at [439, 454] on span "**** 5268" at bounding box center [499, 457] width 299 height 14
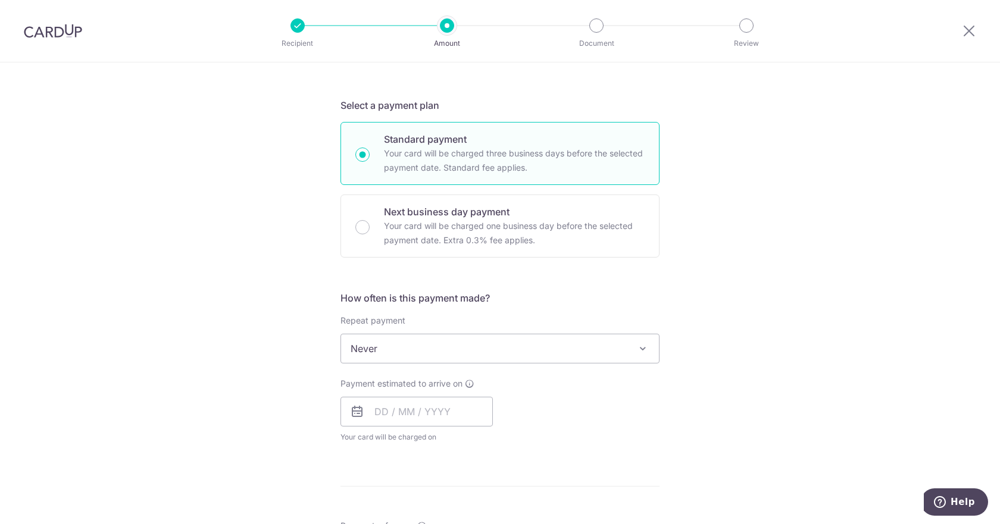
scroll to position [238, 0]
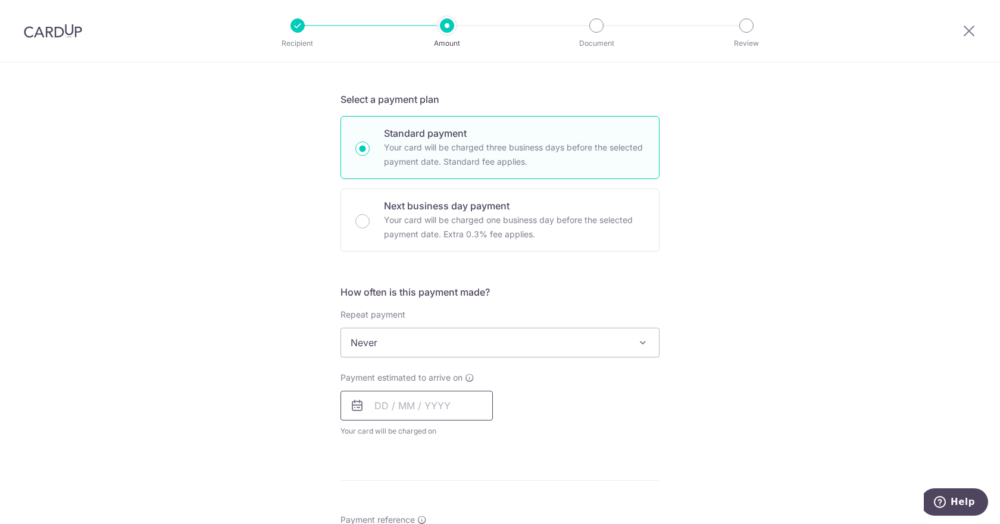
click at [425, 398] on input "text" at bounding box center [416, 406] width 152 height 30
click at [405, 440] on select "Oct Nov Dec" at bounding box center [408, 438] width 32 height 10
click at [479, 440] on div "Prev Next Oct Nov Dec 2025 2026 2027 2028 2029 2030 2031 2032 2033 2034 2035" at bounding box center [435, 438] width 189 height 29
click at [477, 440] on div "Prev Next Oct Nov Dec 2025 2026 2027 2028 2029 2030 2031 2032 2033 2034 2035" at bounding box center [435, 438] width 189 height 29
click at [462, 433] on select "2025 2026 2027 2028 2029 2030 2031 2032 2033 2034 2035" at bounding box center [463, 438] width 32 height 10
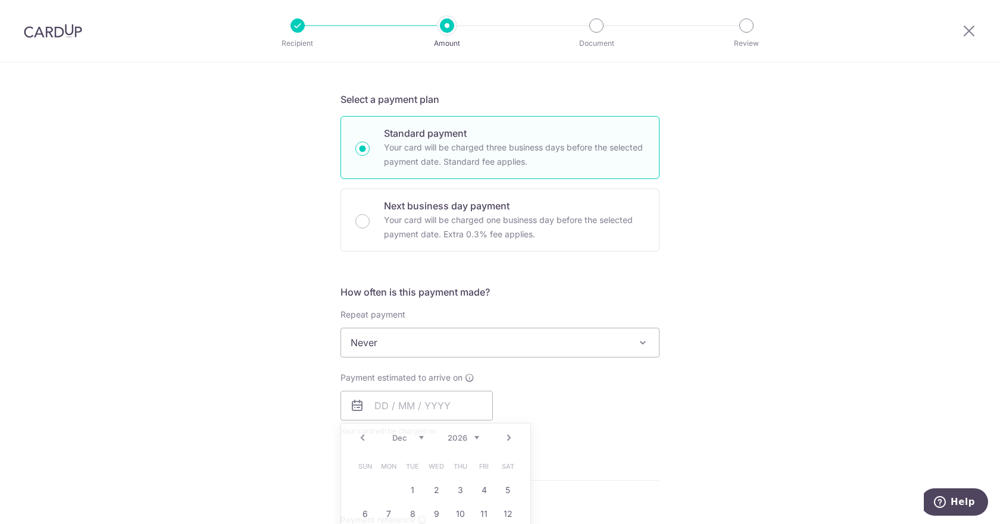
click at [550, 436] on div "Payment estimated to arrive on Prev Next Jan Feb Mar Apr May Jun Jul Aug Sep Oc…" at bounding box center [499, 404] width 333 height 65
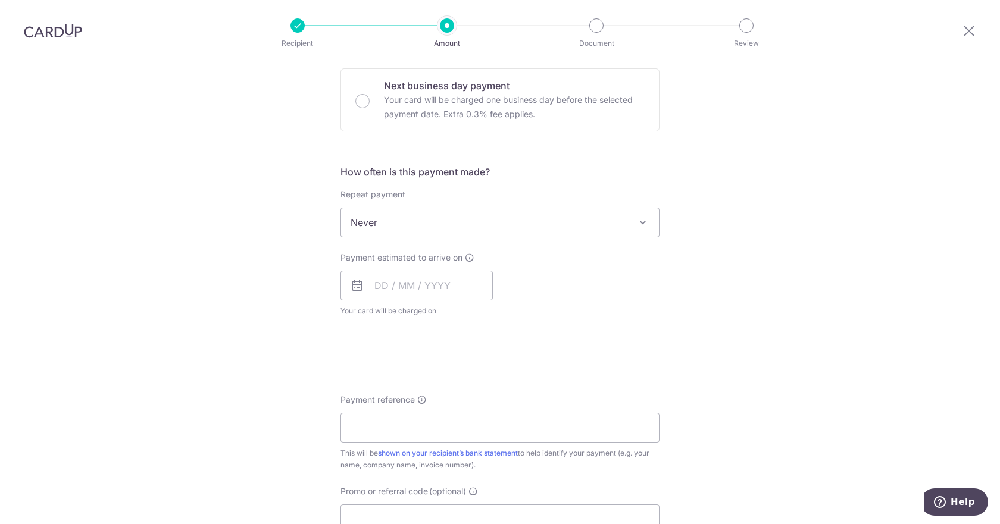
scroll to position [416, 0]
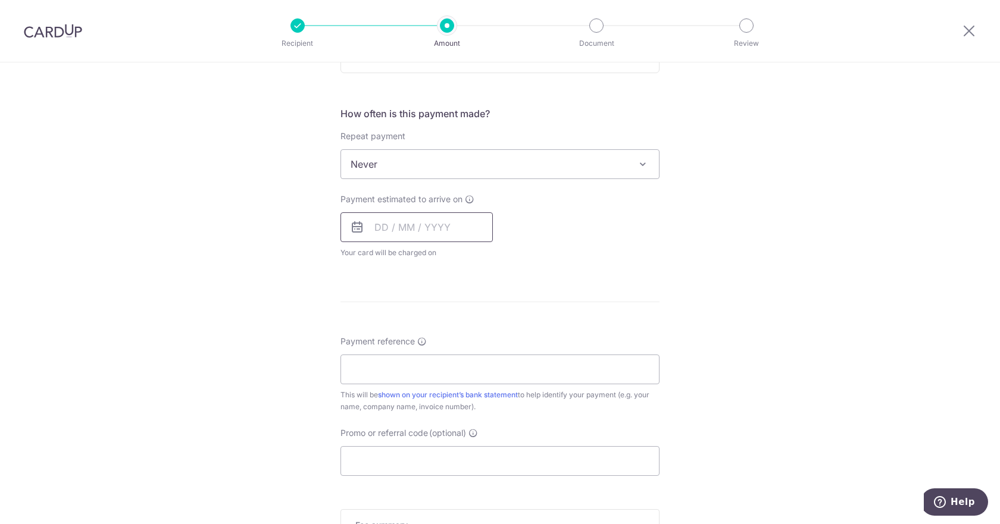
drag, startPoint x: 372, startPoint y: 228, endPoint x: 381, endPoint y: 231, distance: 9.4
click at [373, 228] on input "text" at bounding box center [416, 227] width 152 height 30
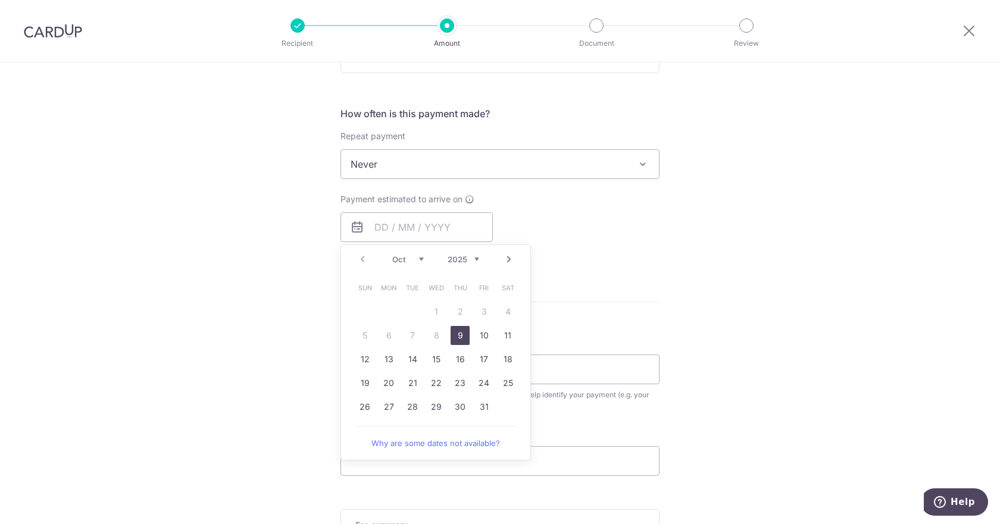
click at [459, 258] on select "2025 2026 2027 2028 2029 2030 2031 2032 2033 2034 2035" at bounding box center [463, 260] width 32 height 10
drag, startPoint x: 459, startPoint y: 263, endPoint x: 408, endPoint y: 264, distance: 51.8
click at [408, 264] on select "Jan Feb Mar Apr May Jun Jul Aug Sep Oct Nov Dec" at bounding box center [408, 260] width 32 height 10
drag, startPoint x: 506, startPoint y: 406, endPoint x: 583, endPoint y: 264, distance: 161.9
click at [506, 406] on link "31" at bounding box center [507, 406] width 19 height 19
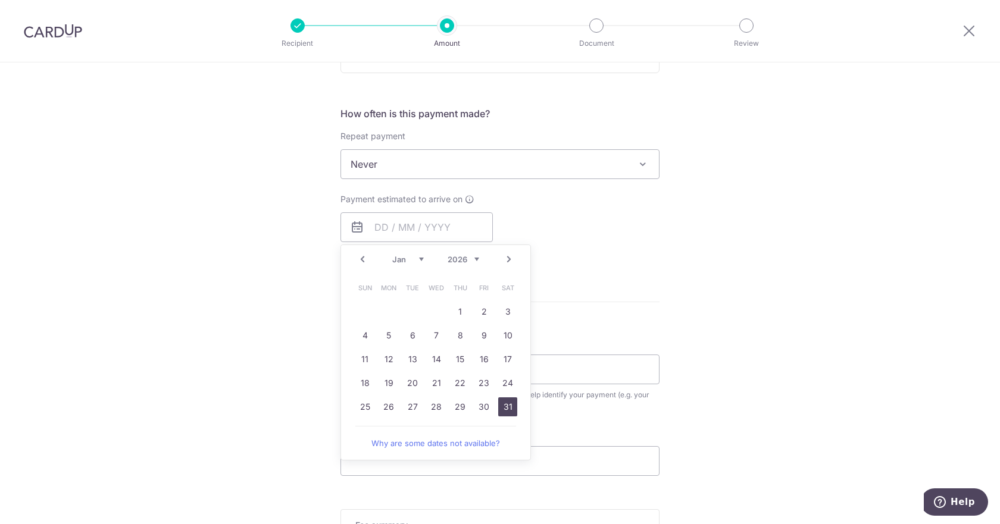
type input "31/01/2026"
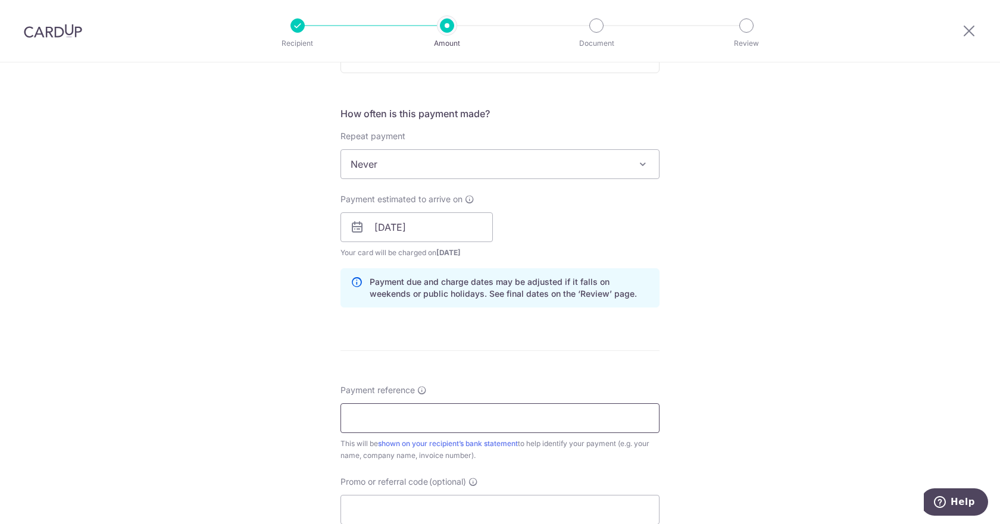
click at [430, 423] on input "Payment reference" at bounding box center [499, 418] width 319 height 30
drag, startPoint x: 497, startPoint y: 416, endPoint x: 518, endPoint y: 416, distance: 20.8
click at [518, 416] on input "Kavim Krishna Rajram SJIJ Bus 12" at bounding box center [499, 418] width 319 height 30
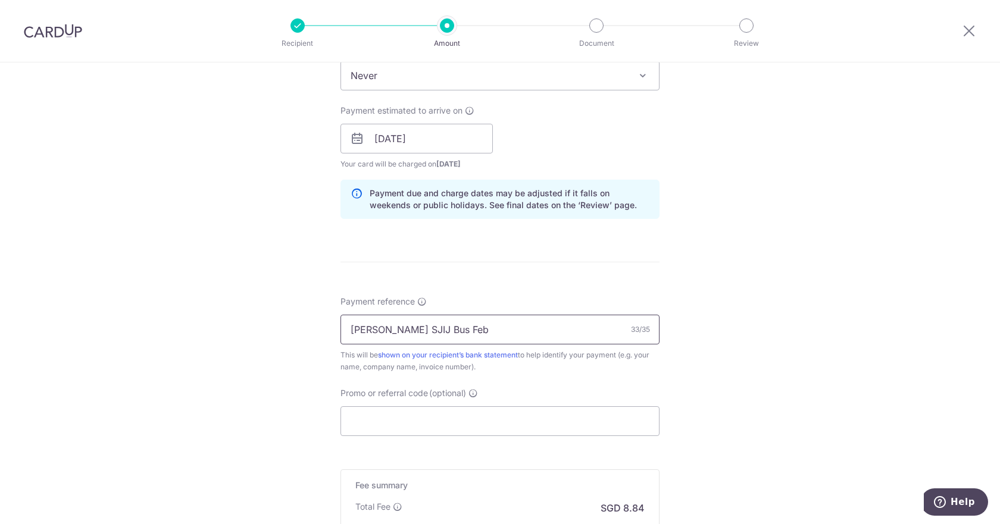
scroll to position [654, 0]
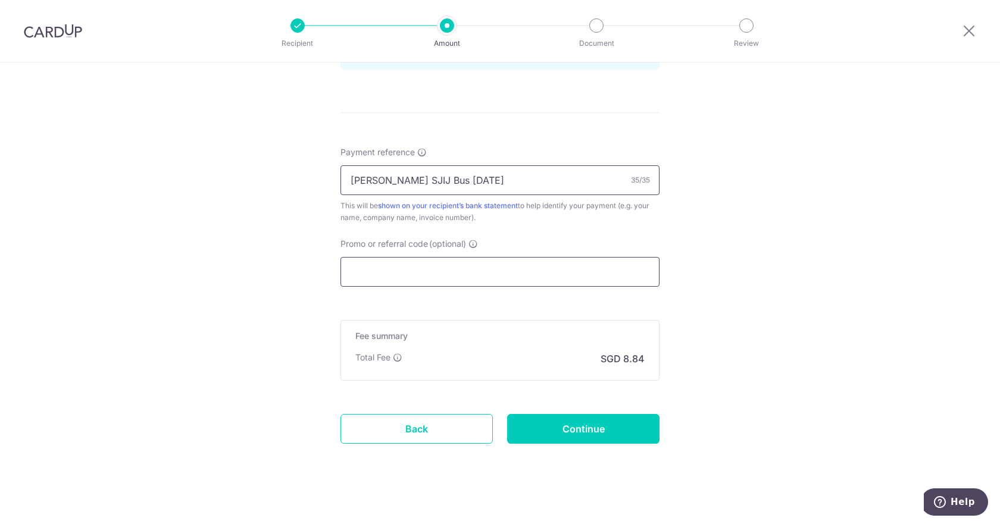
type input "Kavim Krishna Rajram SJIJ Bus Feb25"
click at [468, 267] on input "Promo or referral code (optional)" at bounding box center [499, 272] width 319 height 30
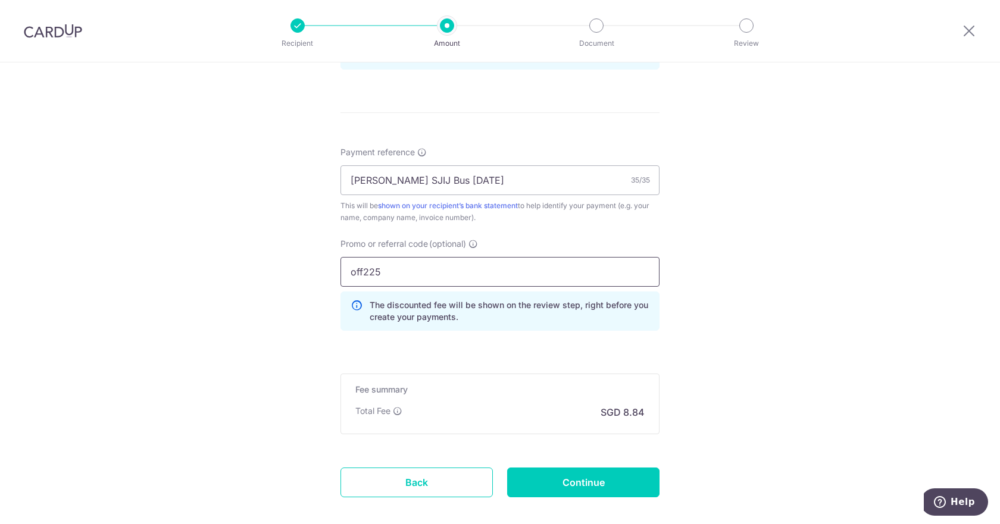
type input "off225"
click at [585, 481] on input "Continue" at bounding box center [583, 483] width 152 height 30
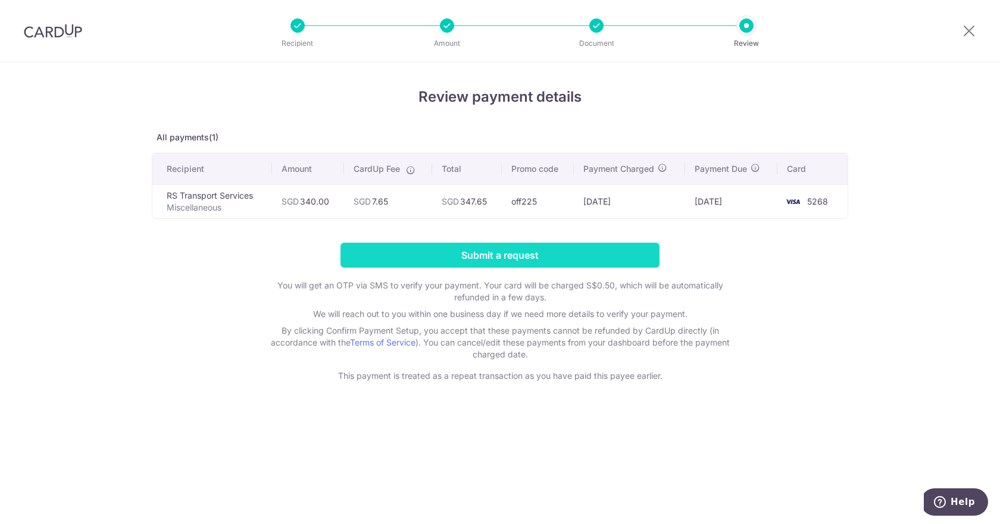
click at [452, 249] on input "Submit a request" at bounding box center [499, 255] width 319 height 25
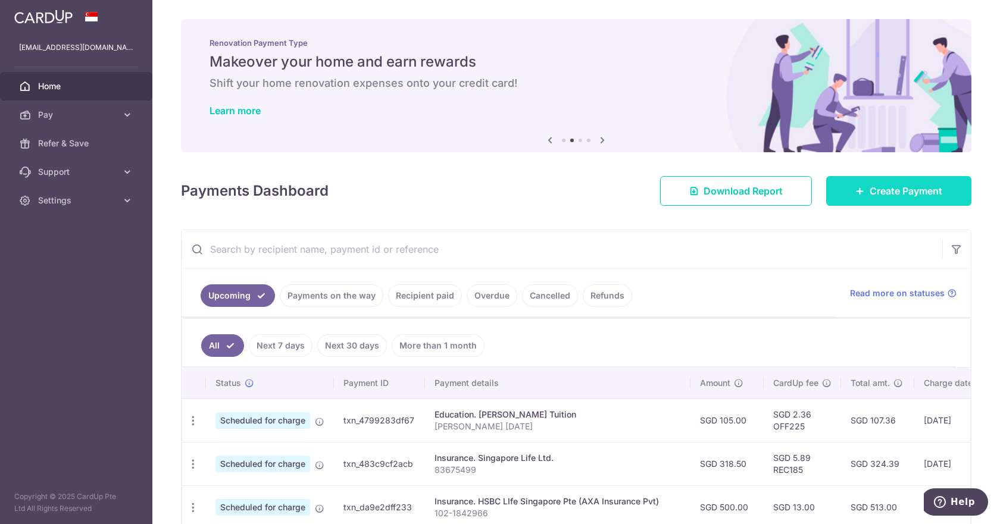
click at [871, 201] on link "Create Payment" at bounding box center [898, 191] width 145 height 30
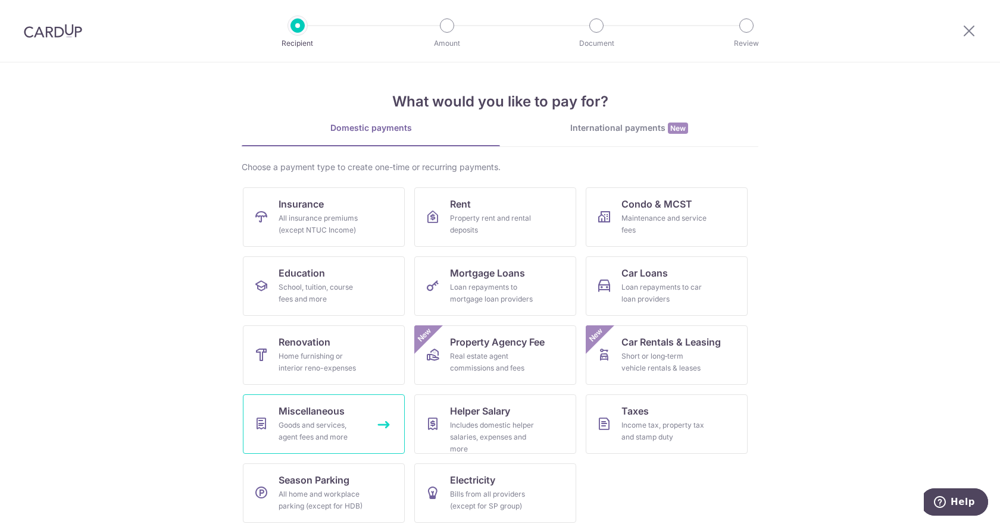
click at [314, 439] on div "Goods and services, agent fees and more" at bounding box center [321, 431] width 86 height 24
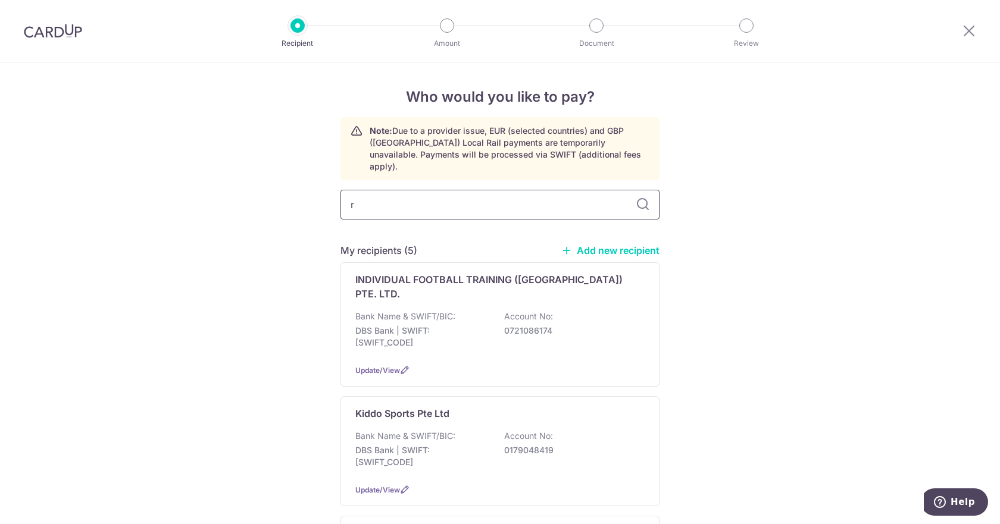
type input "rs"
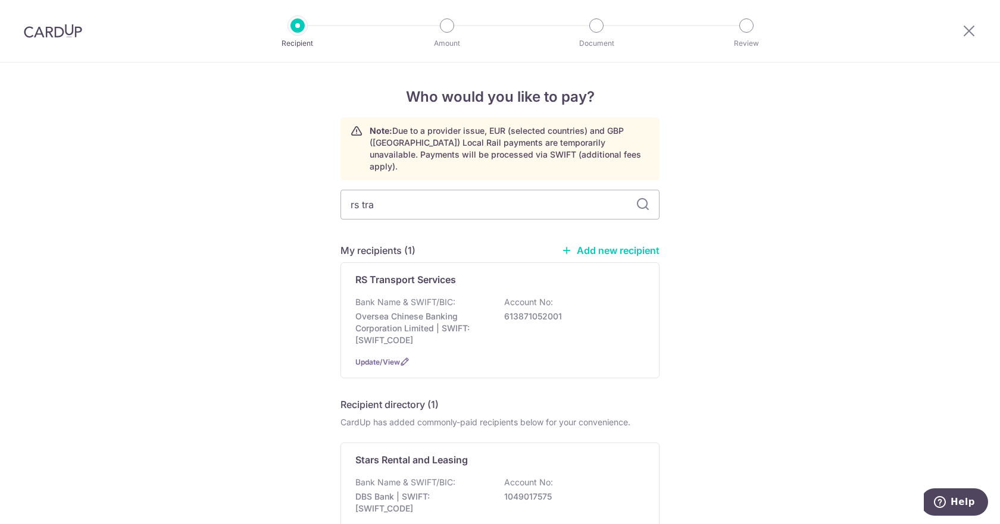
type input "rs tra"
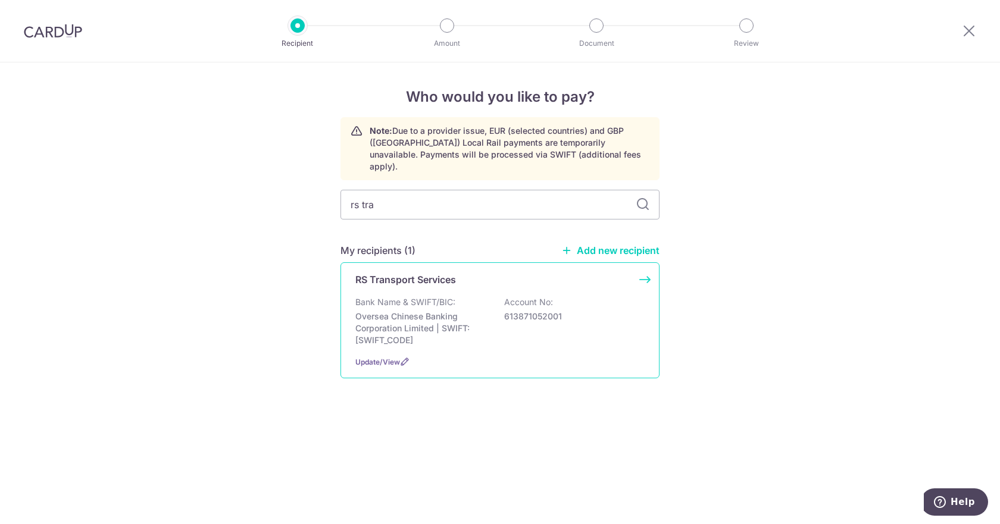
click at [434, 273] on p "RS Transport Services" at bounding box center [405, 280] width 101 height 14
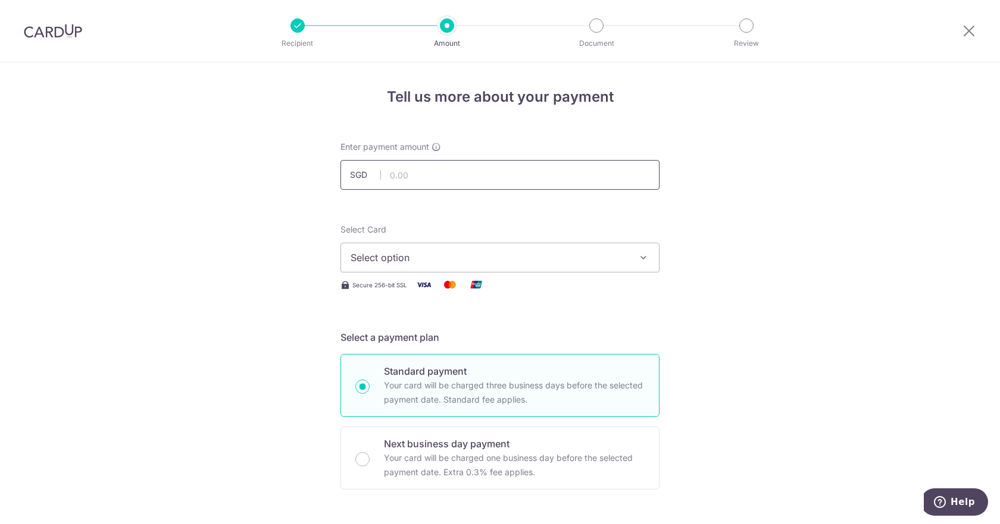
click at [440, 177] on input "text" at bounding box center [499, 175] width 319 height 30
type input "340.00"
click at [445, 250] on button "Select option" at bounding box center [499, 258] width 319 height 30
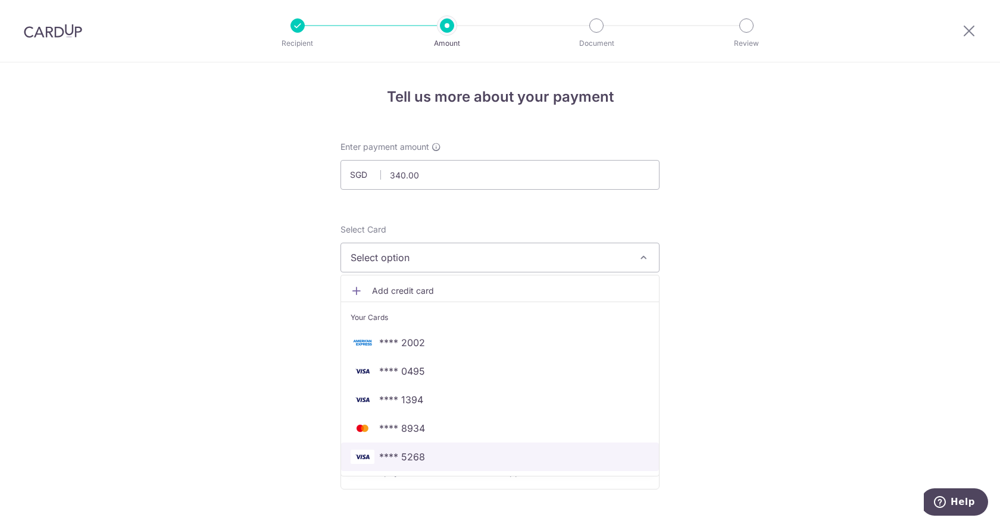
click at [424, 457] on span "**** 5268" at bounding box center [499, 457] width 299 height 14
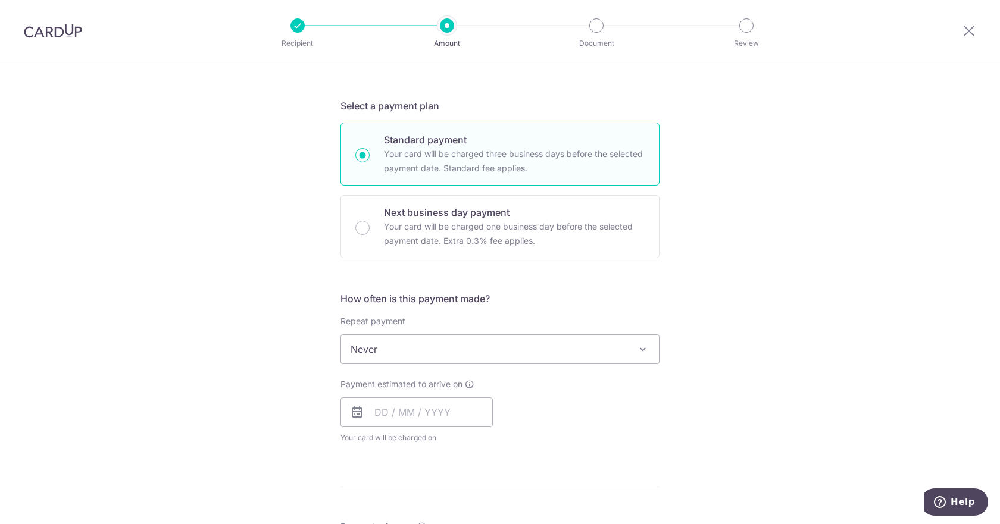
scroll to position [238, 0]
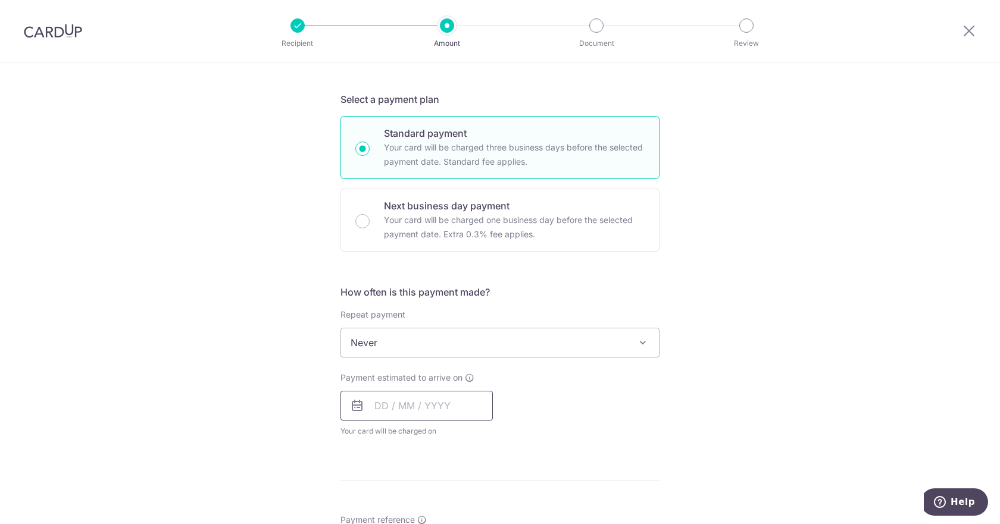
click at [418, 400] on input "text" at bounding box center [416, 406] width 152 height 30
click at [403, 437] on select "Oct Nov Dec" at bounding box center [408, 438] width 32 height 10
click at [453, 439] on select "2025 2026 2027 2028 2029 2030 2031 2032 2033 2034 2035" at bounding box center [463, 438] width 32 height 10
click at [399, 440] on select "Jan Feb Mar Apr May Jun Jul Aug Sep Oct Nov Dec" at bounding box center [408, 438] width 32 height 10
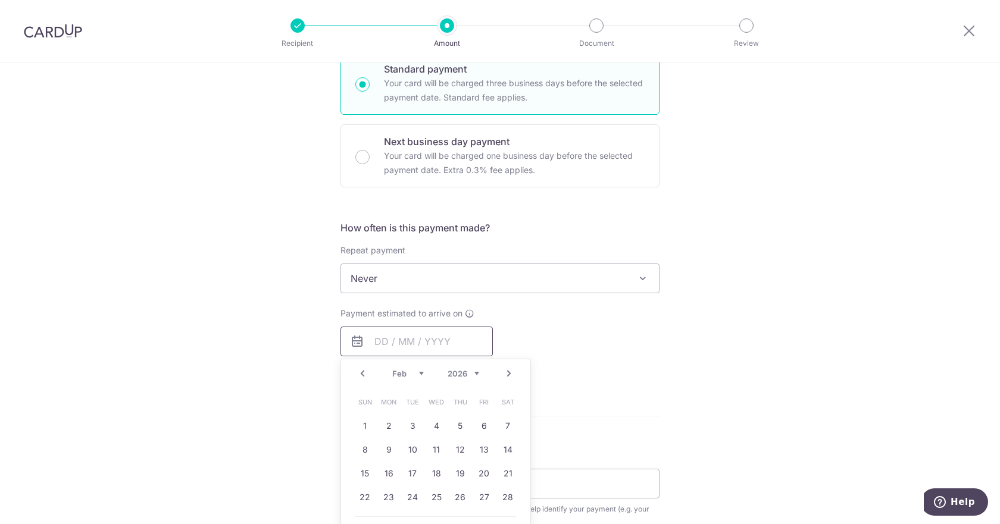
scroll to position [476, 0]
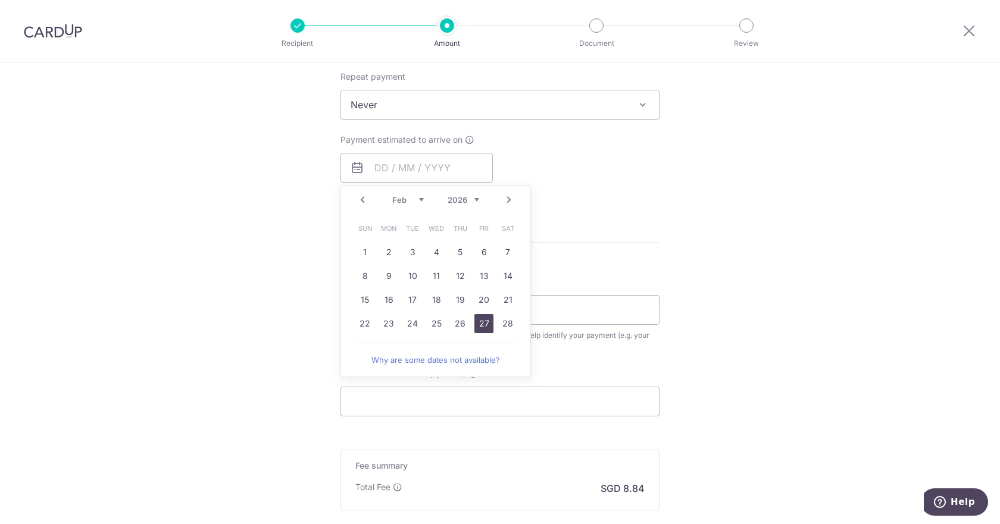
click at [482, 326] on link "27" at bounding box center [483, 323] width 19 height 19
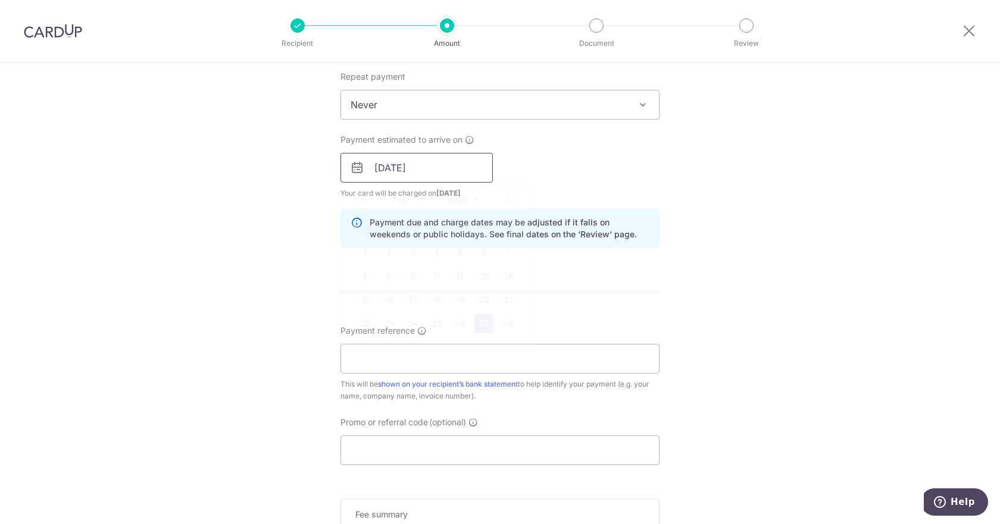
click at [432, 159] on input "[DATE]" at bounding box center [416, 168] width 152 height 30
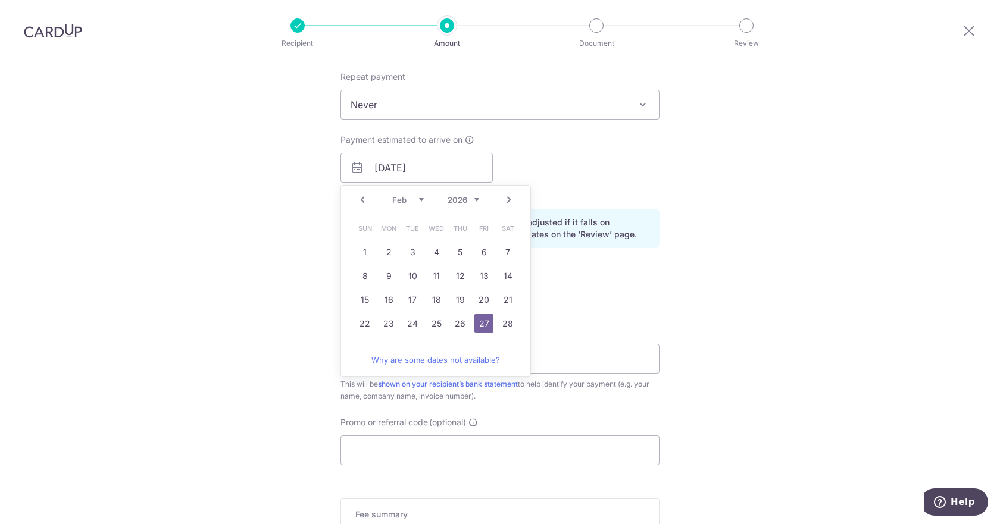
click at [481, 323] on link "27" at bounding box center [483, 323] width 19 height 19
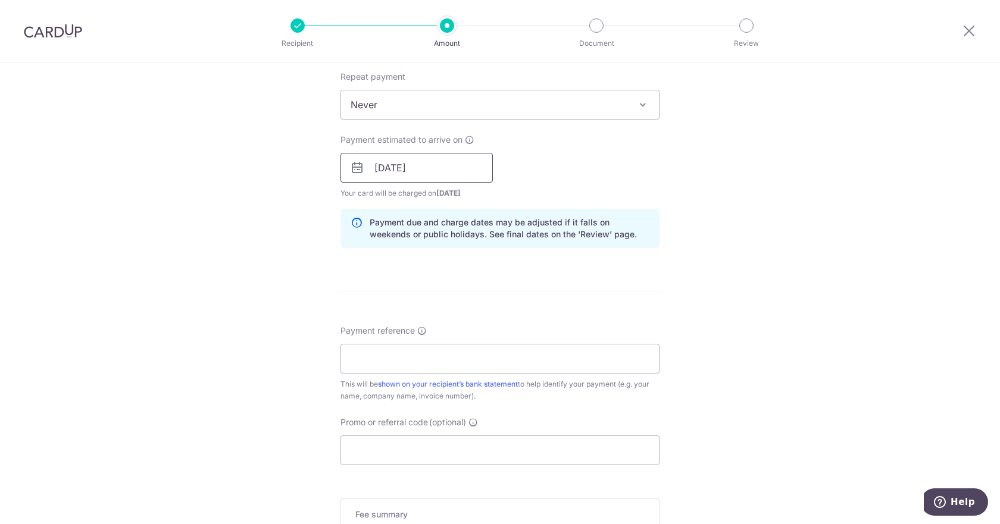
click at [415, 174] on input "[DATE]" at bounding box center [416, 168] width 152 height 30
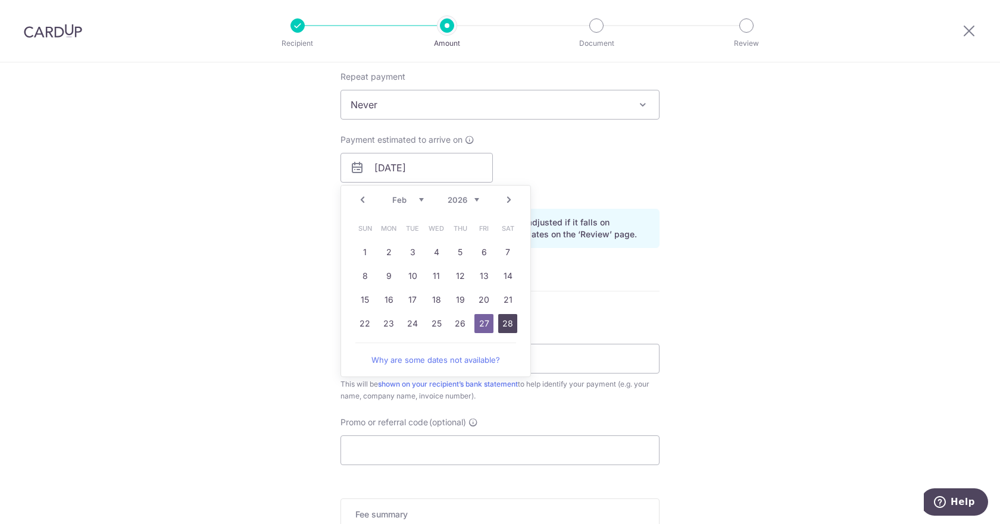
drag, startPoint x: 506, startPoint y: 320, endPoint x: 628, endPoint y: 263, distance: 134.4
click at [506, 321] on link "28" at bounding box center [507, 323] width 19 height 19
type input "28/02/2026"
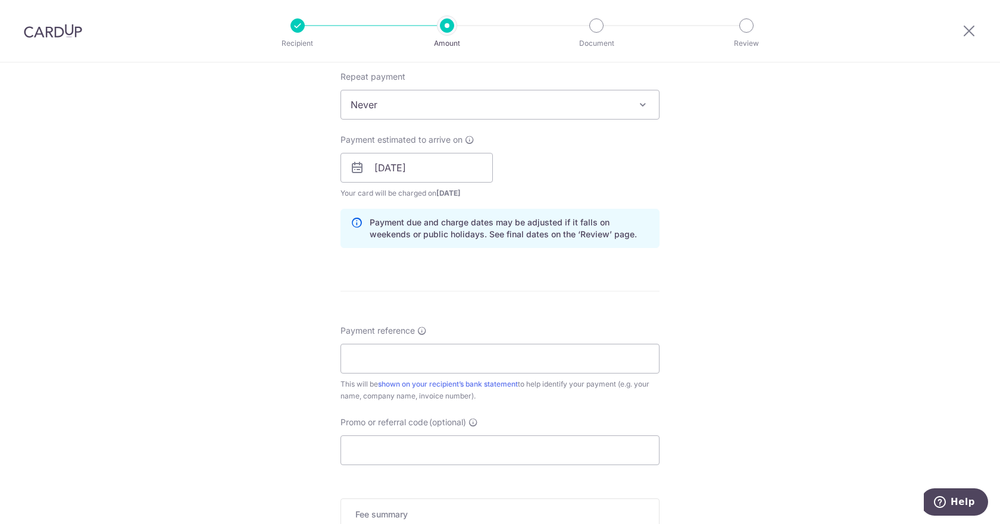
drag, startPoint x: 623, startPoint y: 270, endPoint x: 493, endPoint y: 330, distance: 143.0
click at [622, 271] on form "Enter payment amount SGD 340.00 340.00 Select Card **** 5268 Add credit card Yo…" at bounding box center [499, 160] width 319 height 991
click at [438, 360] on input "Payment reference" at bounding box center [499, 359] width 319 height 30
click at [498, 358] on input "Kavim Krishna Rajram SJIJ Bus 12" at bounding box center [499, 359] width 319 height 30
click at [507, 358] on input "Kavim Krishna Rajram SJIJ Bus 12" at bounding box center [499, 359] width 319 height 30
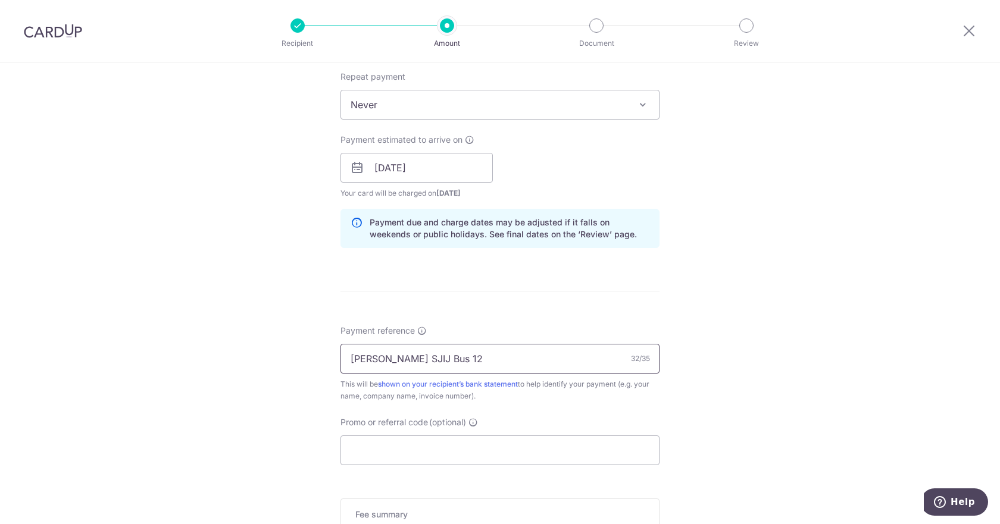
click at [503, 358] on input "Kavim Krishna Rajram SJIJ Bus 12" at bounding box center [499, 359] width 319 height 30
drag, startPoint x: 498, startPoint y: 358, endPoint x: 469, endPoint y: 359, distance: 29.2
click at [469, 359] on input "Kavim Krishna Rajram SJIJ Bus 12" at bounding box center [499, 359] width 319 height 30
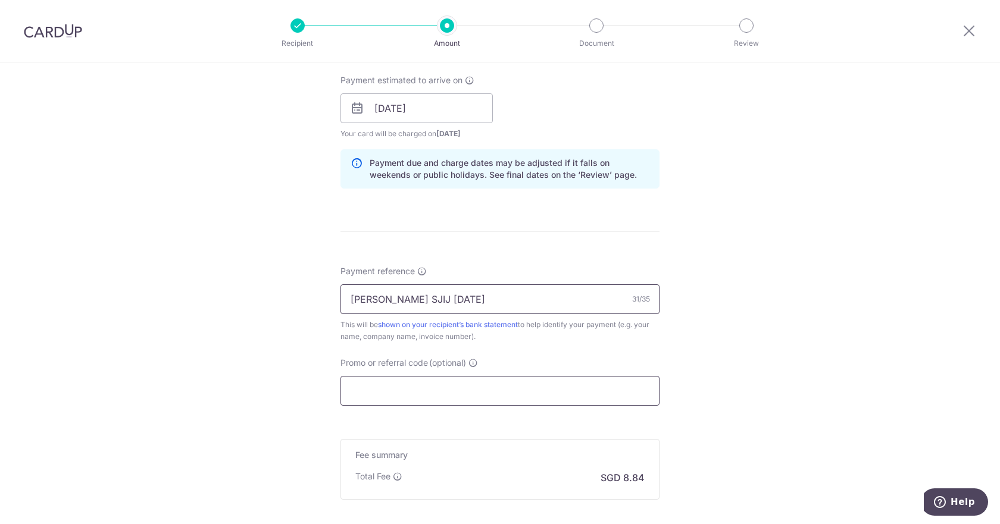
type input "[PERSON_NAME] SJIJ [DATE]"
click at [431, 394] on input "Promo or referral code (optional)" at bounding box center [499, 391] width 319 height 30
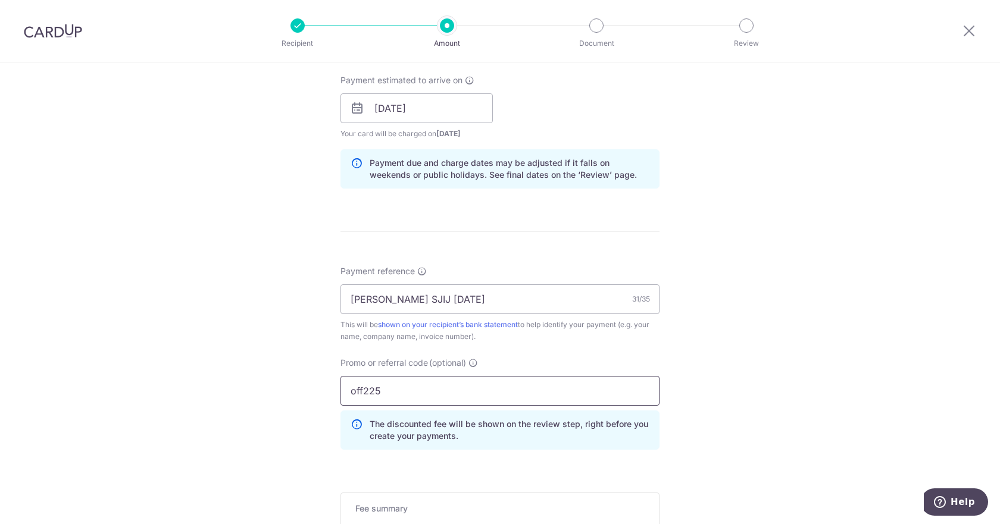
scroll to position [714, 0]
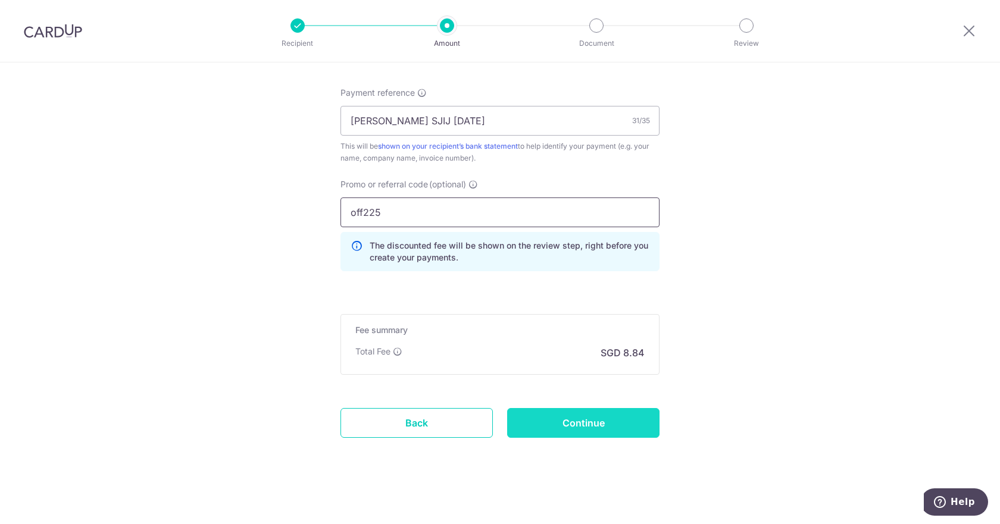
type input "off225"
click at [613, 427] on input "Continue" at bounding box center [583, 423] width 152 height 30
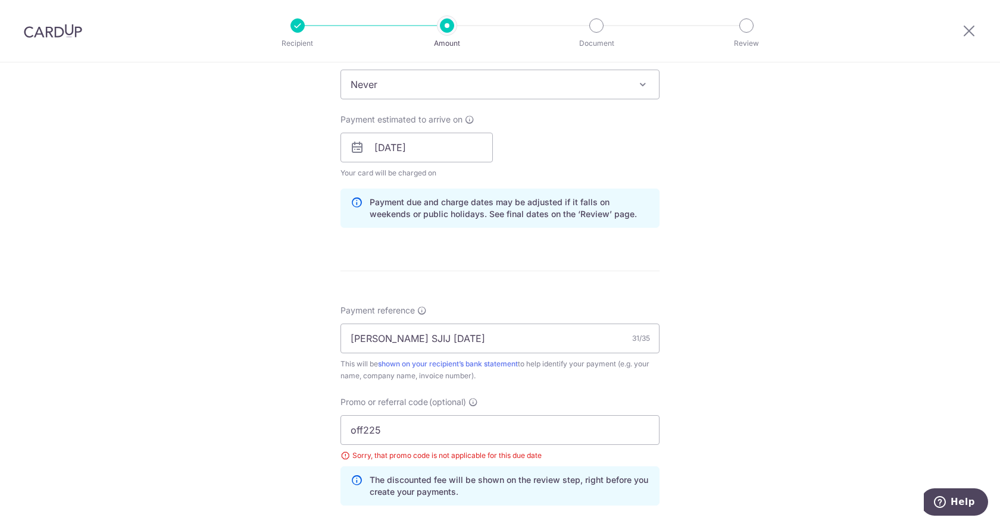
scroll to position [496, 0]
click at [415, 151] on input "[DATE]" at bounding box center [416, 148] width 152 height 30
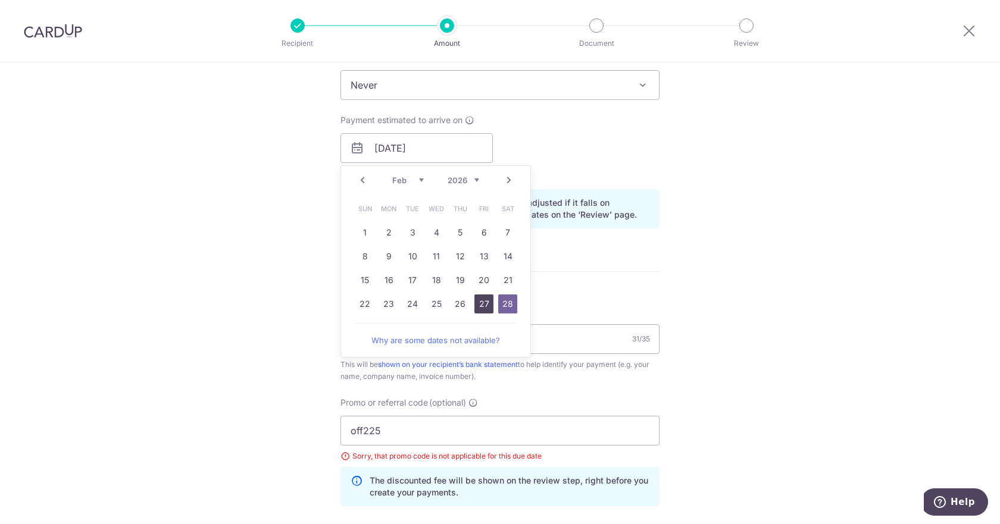
click at [481, 307] on link "27" at bounding box center [483, 304] width 19 height 19
type input "[DATE]"
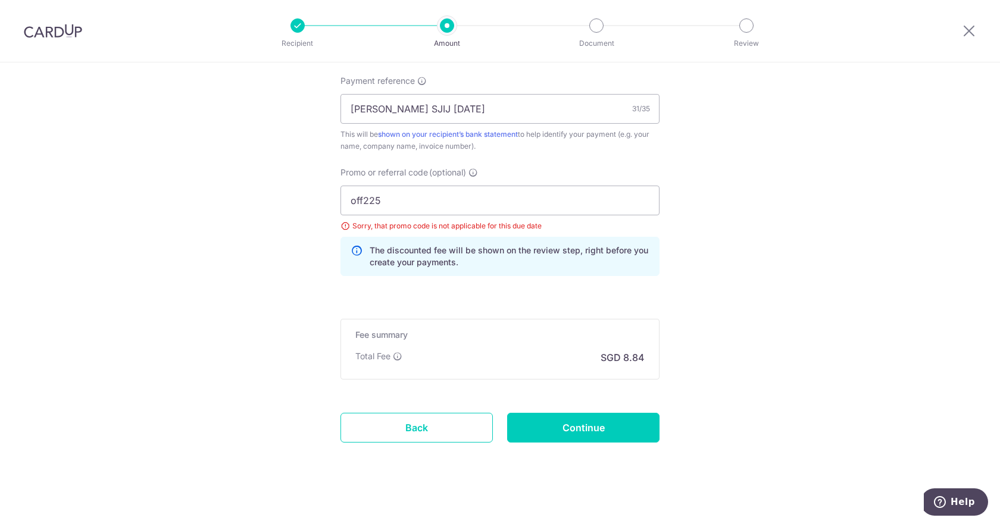
scroll to position [734, 0]
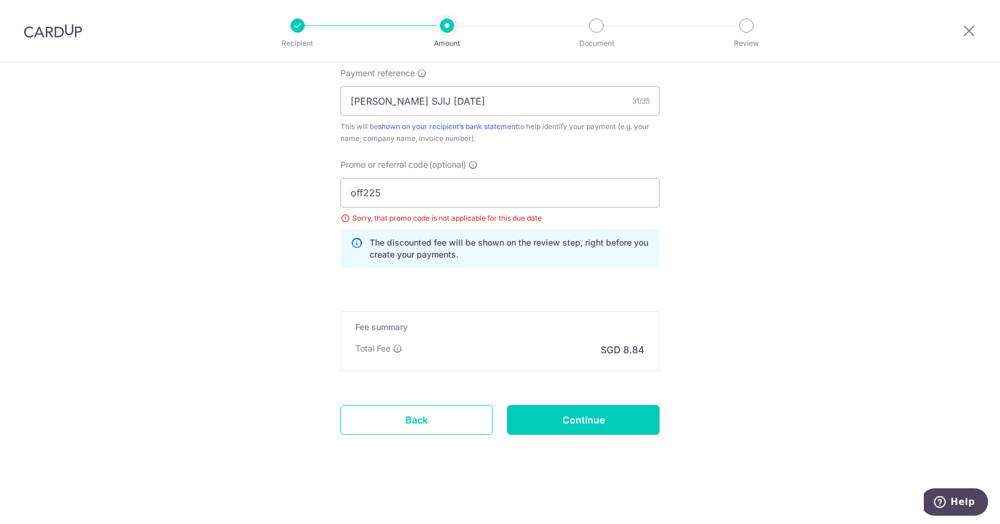
click at [563, 416] on input "Continue" at bounding box center [583, 420] width 152 height 30
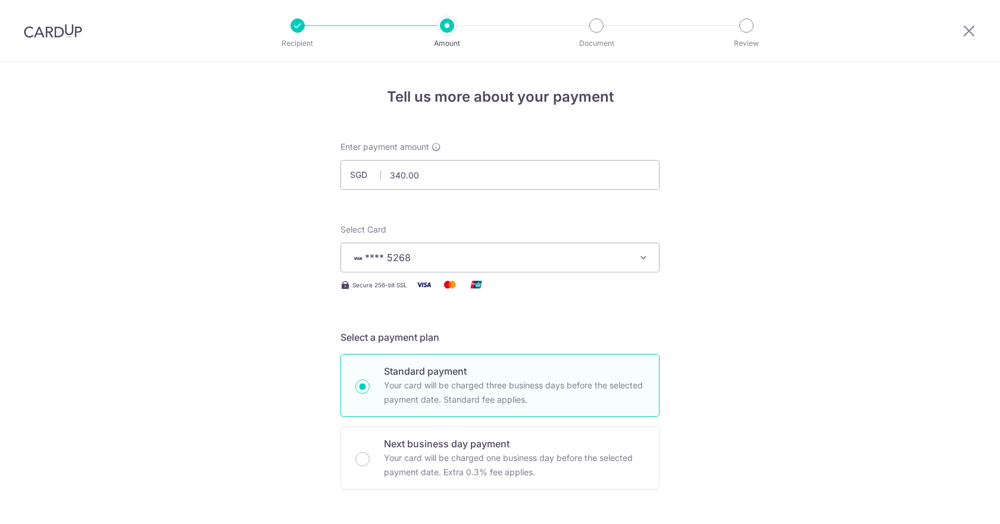
scroll to position [734, 0]
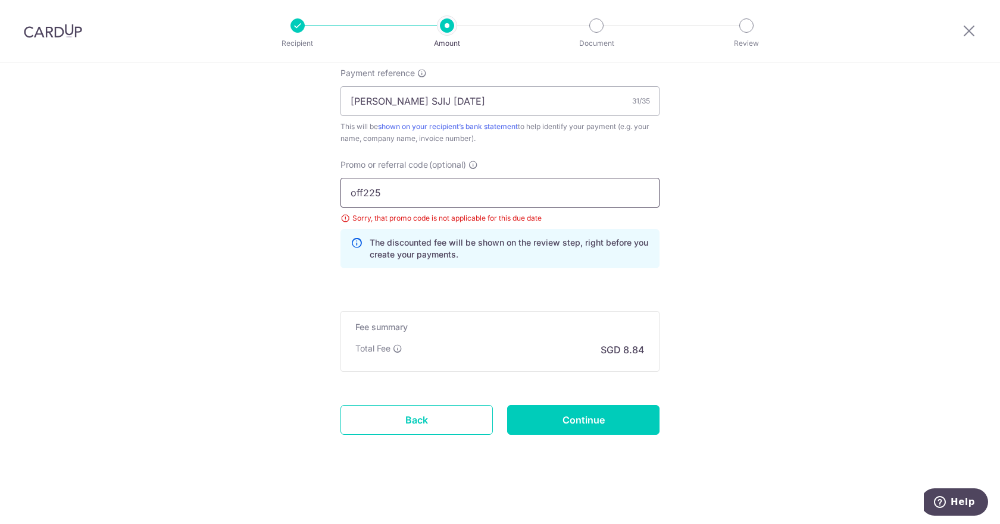
click at [386, 194] on input "off225" at bounding box center [499, 193] width 319 height 30
drag, startPoint x: 403, startPoint y: 189, endPoint x: 284, endPoint y: 193, distance: 119.1
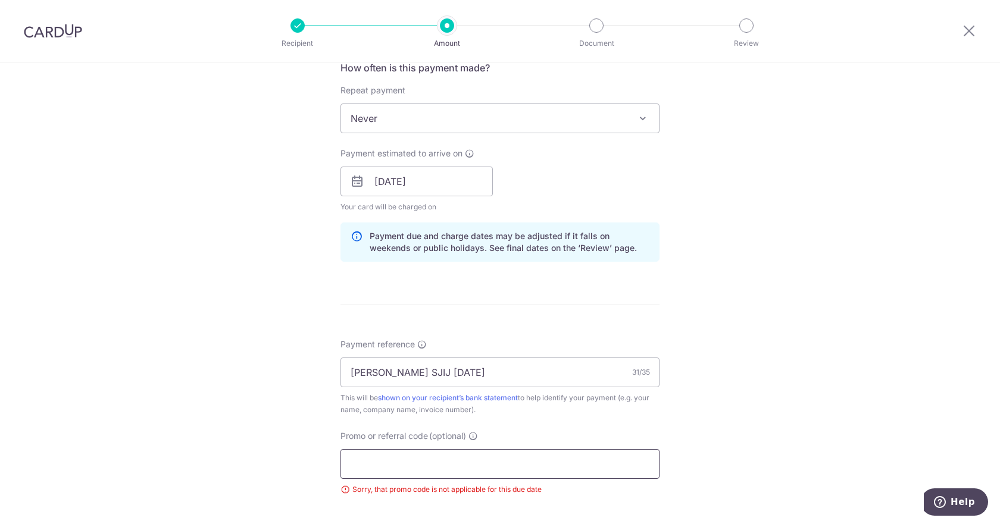
scroll to position [442, 0]
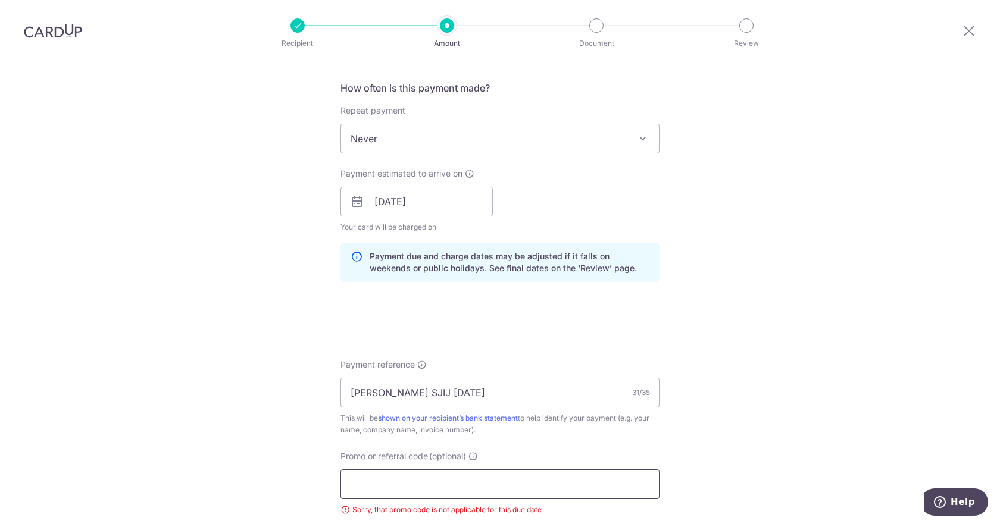
click at [389, 473] on input "Promo or referral code (optional)" at bounding box center [499, 484] width 319 height 30
paste input "OFF225"
type input "OFF225"
click at [243, 403] on div "Tell us more about your payment Enter payment amount SGD 340.00 340.00 Select C…" at bounding box center [500, 217] width 1000 height 1195
click at [624, 198] on div "Payment estimated to arrive on [DATE] Your card will be charged on for the firs…" at bounding box center [499, 200] width 333 height 65
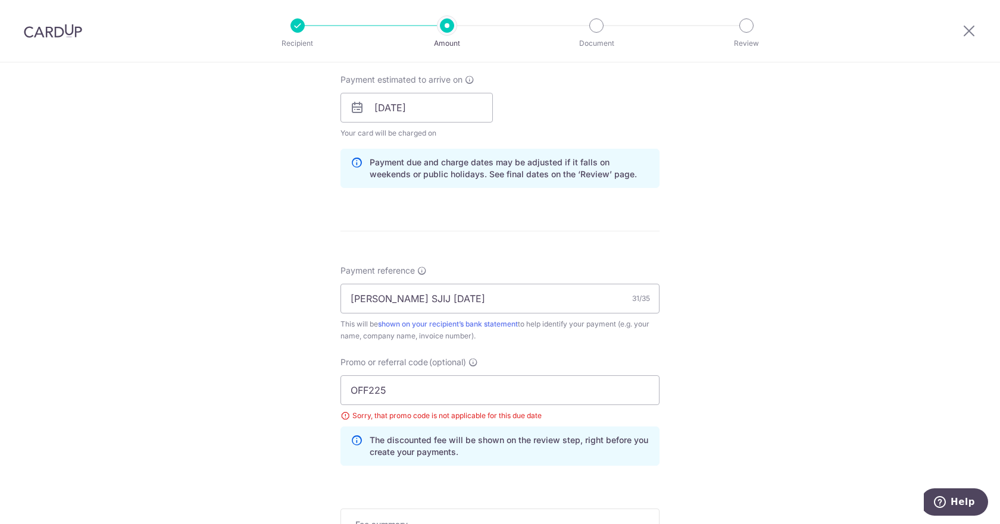
scroll to position [680, 0]
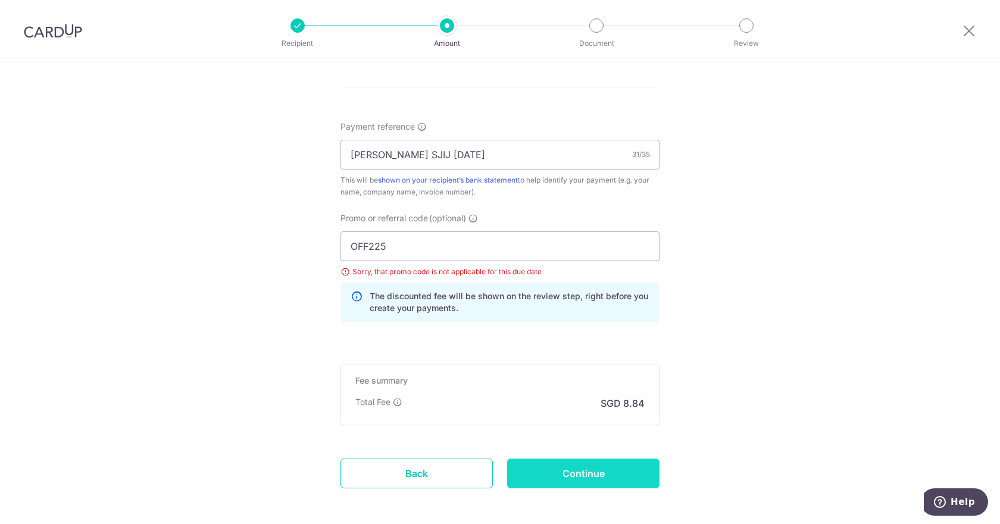
click at [569, 467] on input "Continue" at bounding box center [583, 474] width 152 height 30
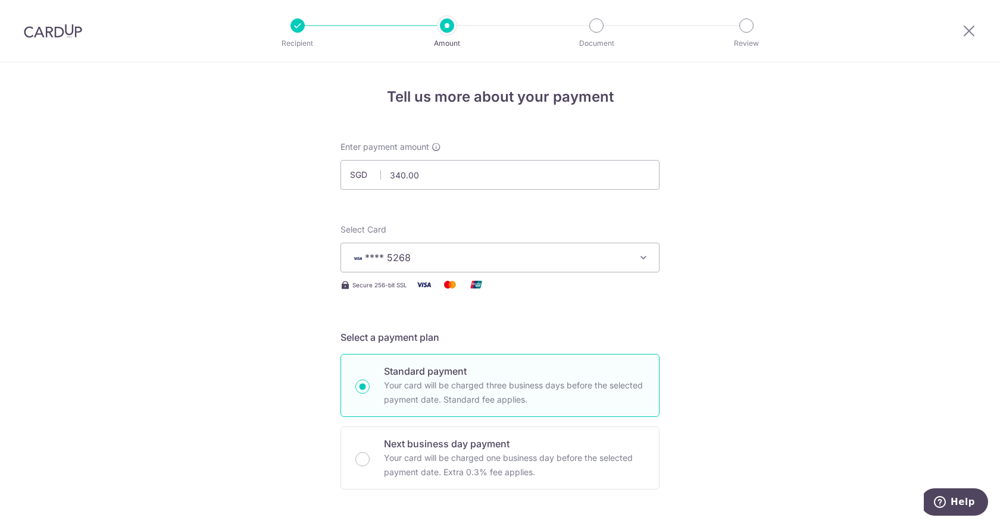
click at [52, 33] on img at bounding box center [53, 31] width 58 height 14
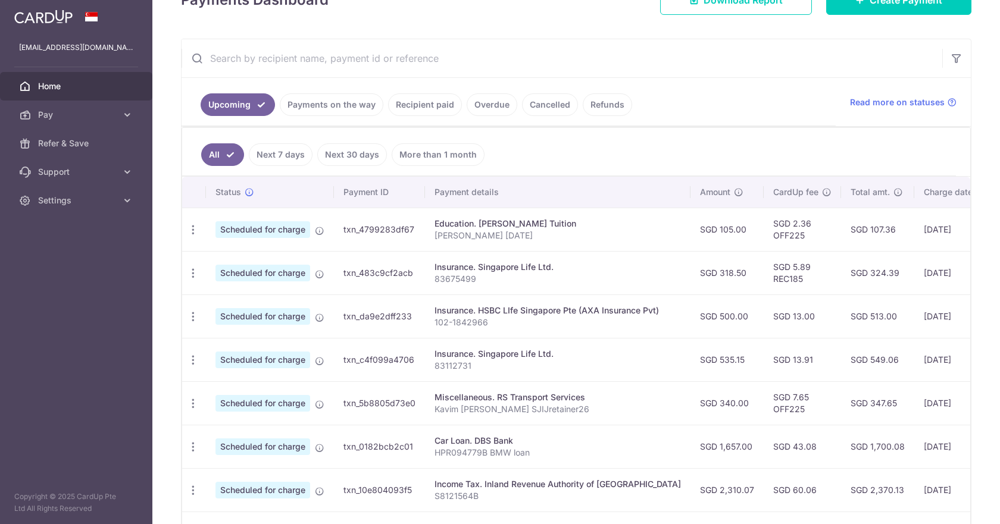
scroll to position [119, 0]
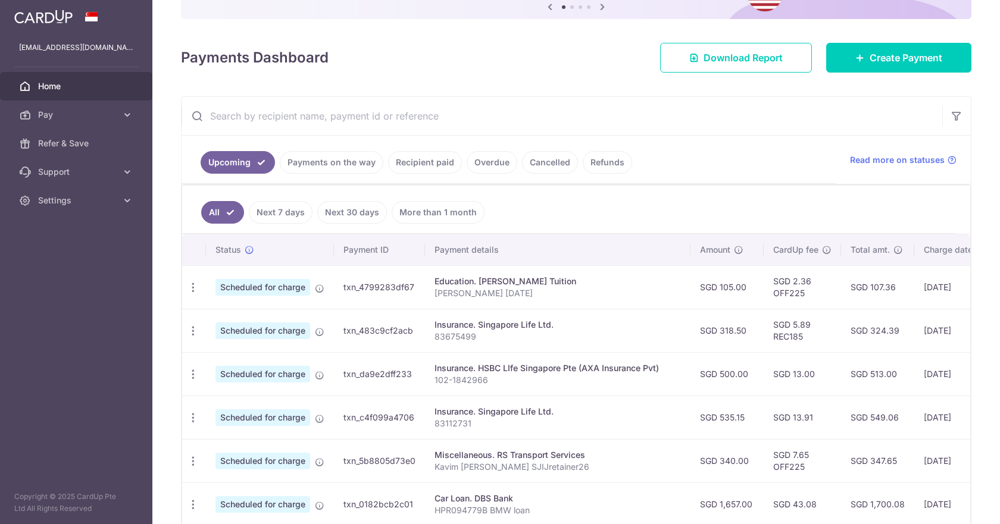
click at [309, 121] on input "text" at bounding box center [561, 116] width 760 height 38
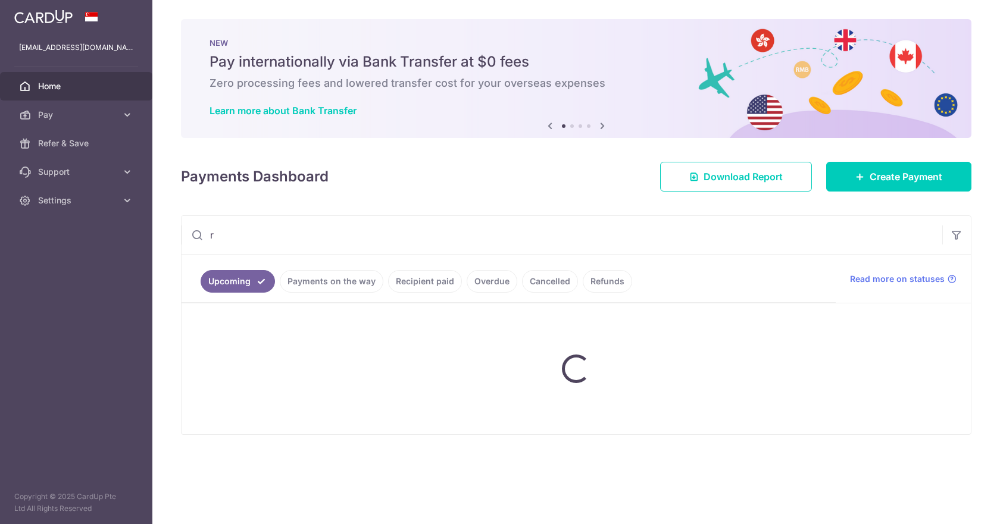
scroll to position [0, 0]
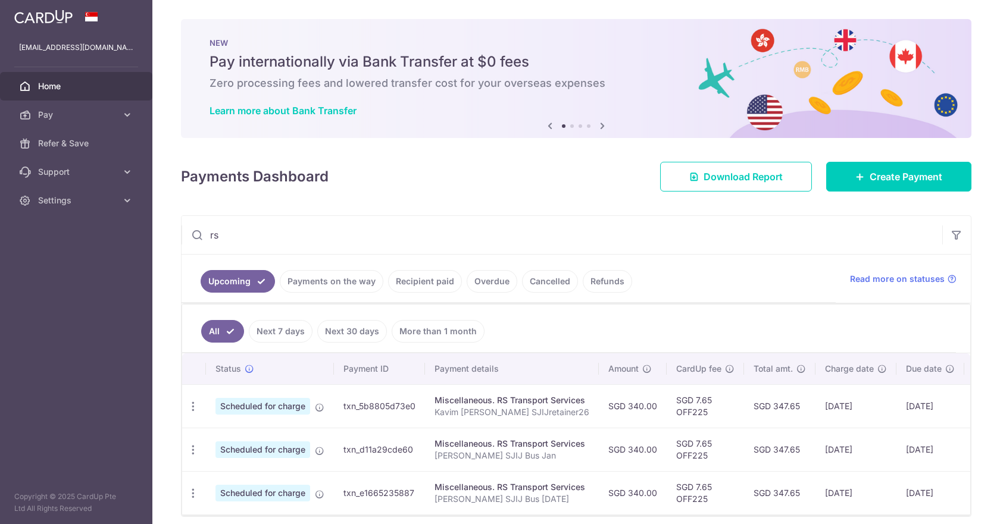
click at [303, 240] on input "rs" at bounding box center [561, 235] width 760 height 38
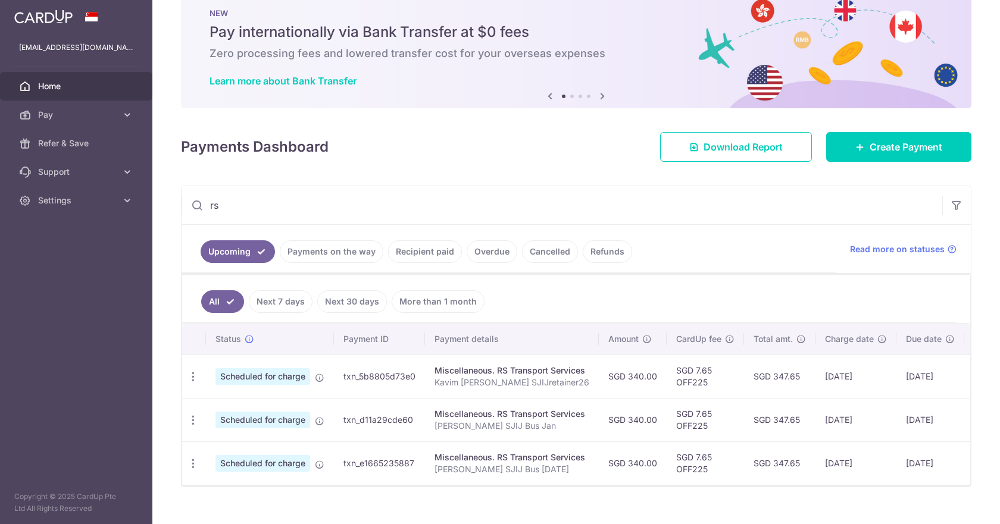
scroll to position [55, 0]
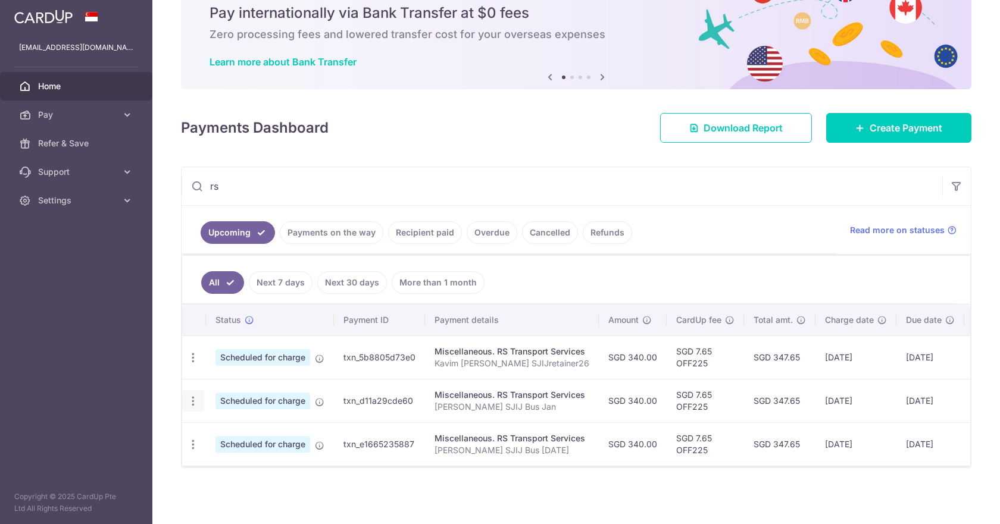
type input "rs"
click at [196, 400] on icon "button" at bounding box center [193, 401] width 12 height 12
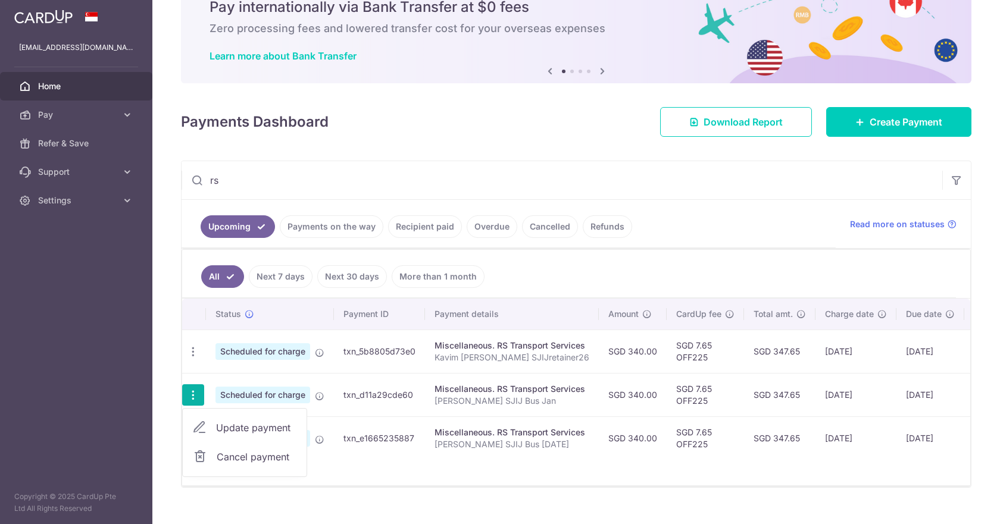
click at [240, 455] on span "Cancel payment" at bounding box center [257, 457] width 80 height 14
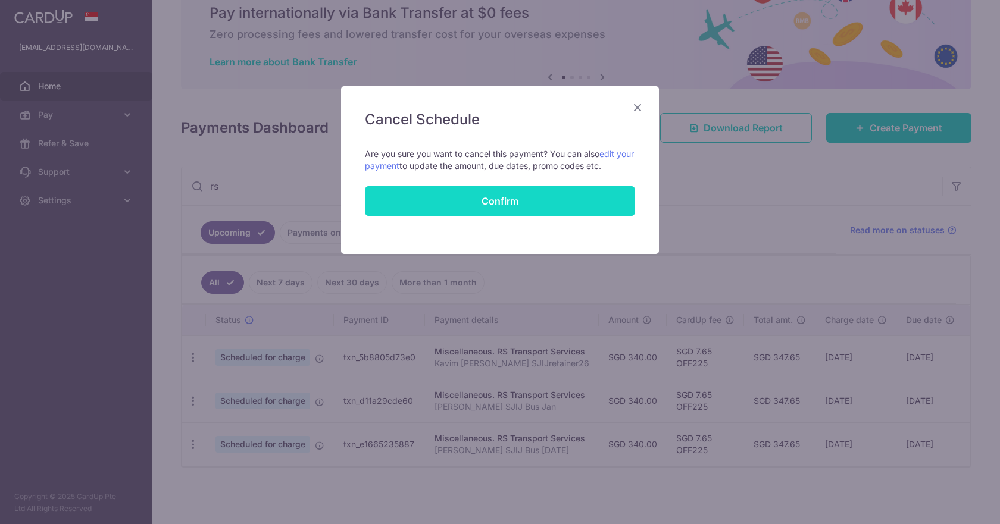
click at [543, 191] on button "Confirm" at bounding box center [500, 201] width 270 height 30
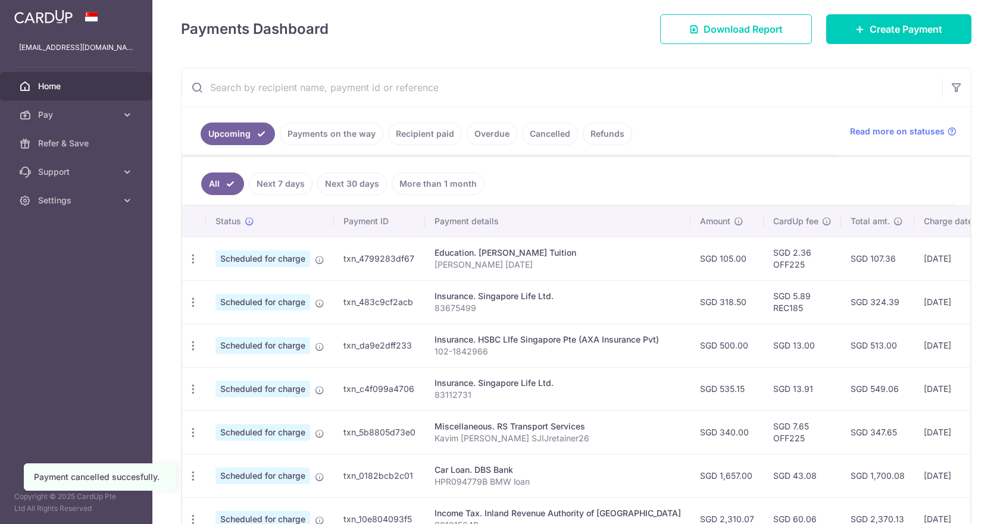
scroll to position [178, 0]
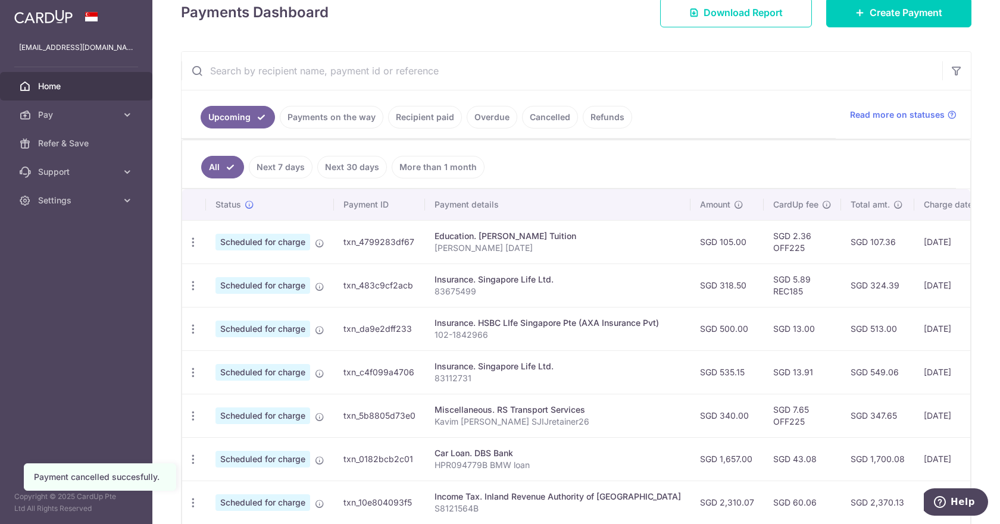
click at [308, 61] on input "text" at bounding box center [561, 71] width 760 height 38
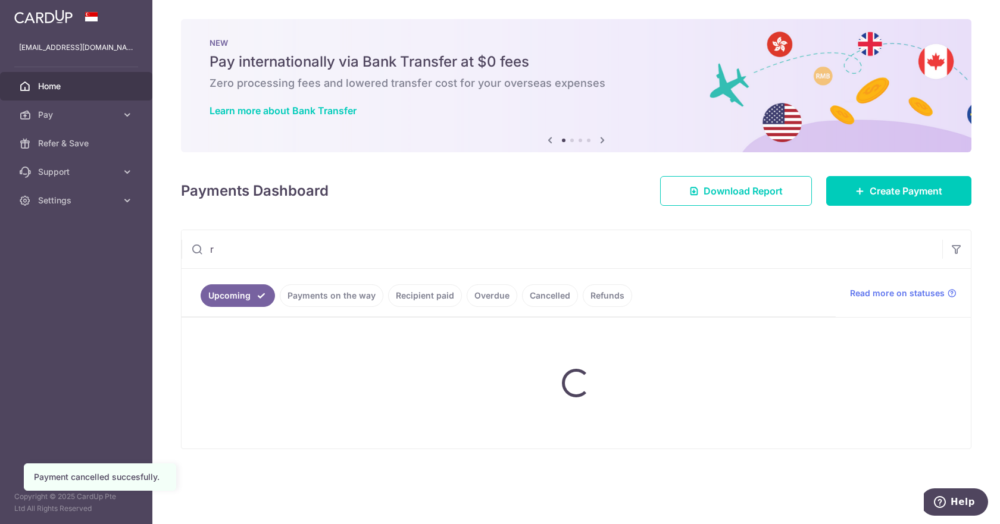
type input "RS Transport Services"
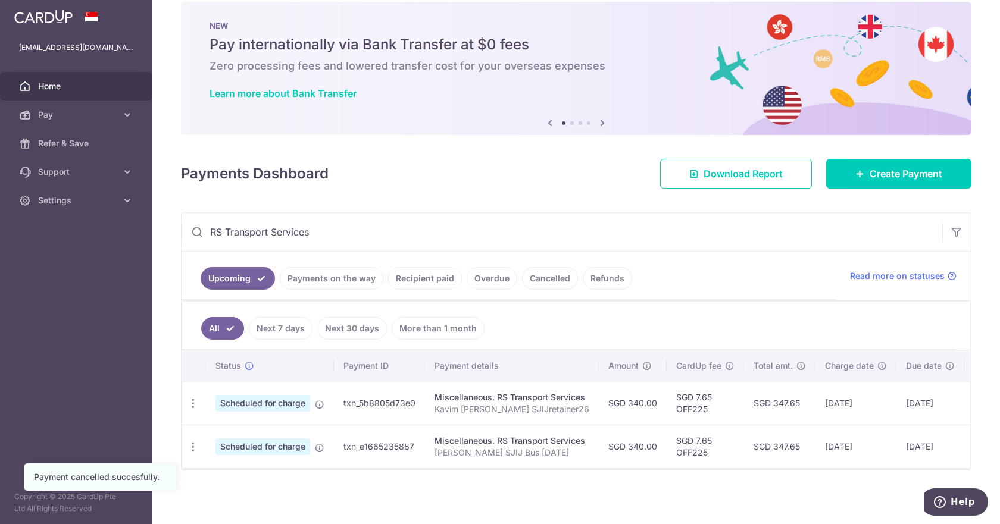
scroll to position [26, 0]
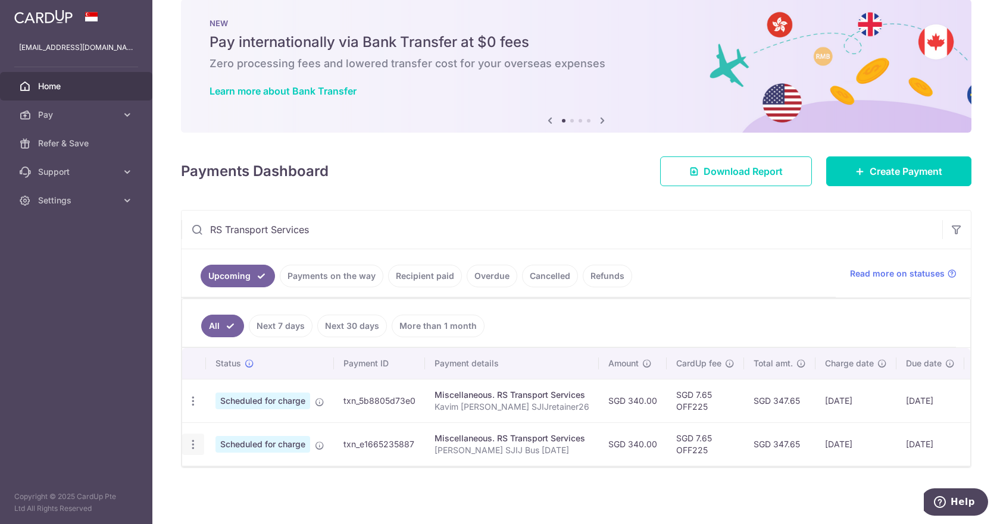
click at [195, 439] on icon "button" at bounding box center [193, 445] width 12 height 12
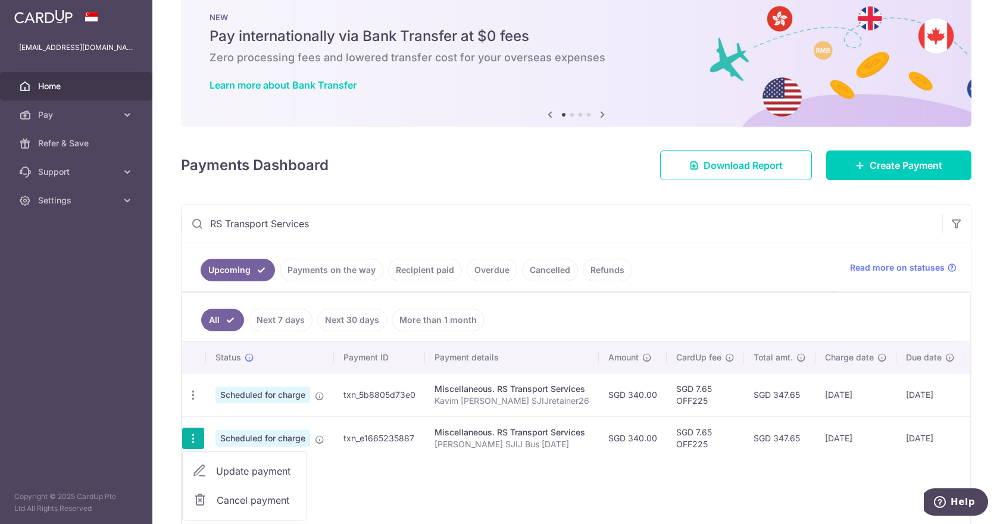
click at [239, 500] on span "Cancel payment" at bounding box center [257, 500] width 80 height 14
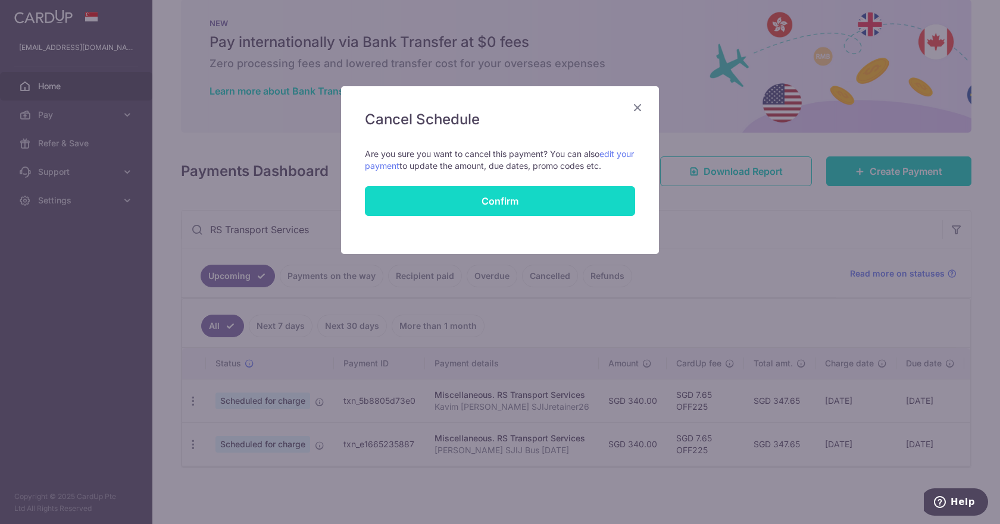
click at [549, 199] on button "Confirm" at bounding box center [500, 201] width 270 height 30
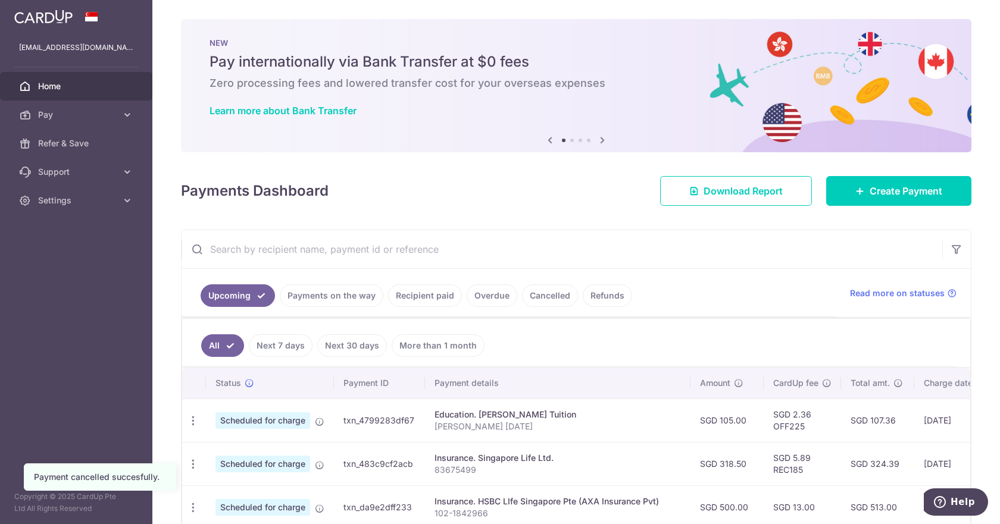
click at [321, 302] on link "Payments on the way" at bounding box center [332, 295] width 104 height 23
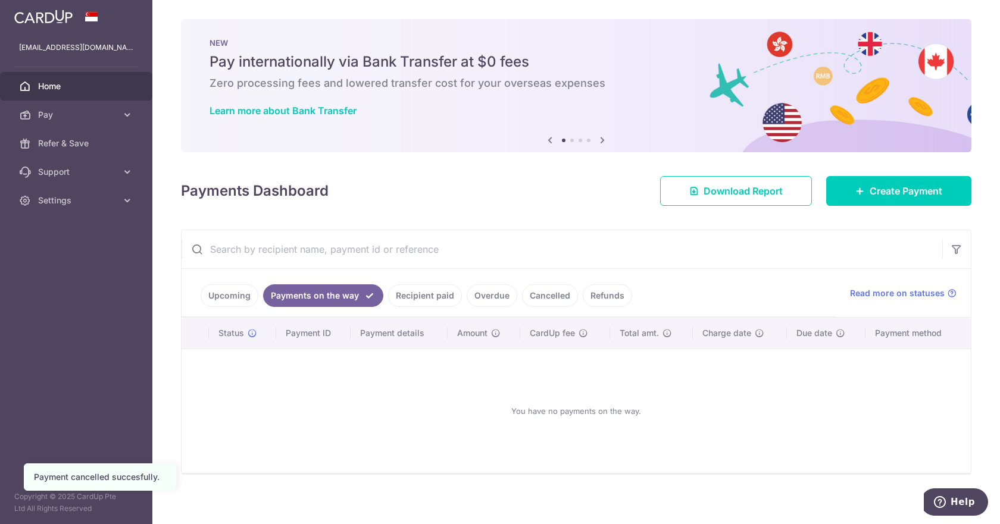
drag, startPoint x: 259, startPoint y: 288, endPoint x: 233, endPoint y: 304, distance: 31.2
click at [258, 289] on li "Payments on the way" at bounding box center [320, 295] width 125 height 23
click at [233, 304] on link "Upcoming" at bounding box center [230, 295] width 58 height 23
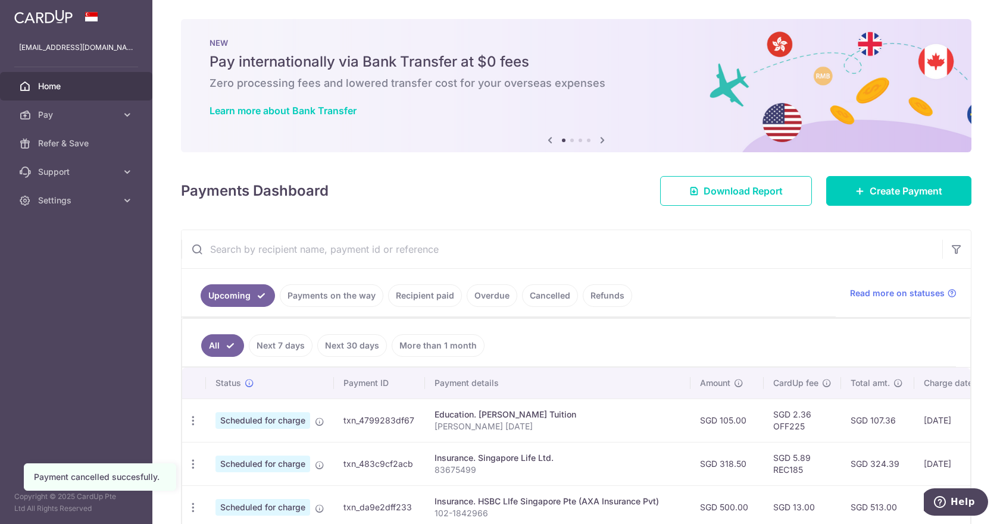
click at [305, 259] on input "text" at bounding box center [561, 249] width 760 height 38
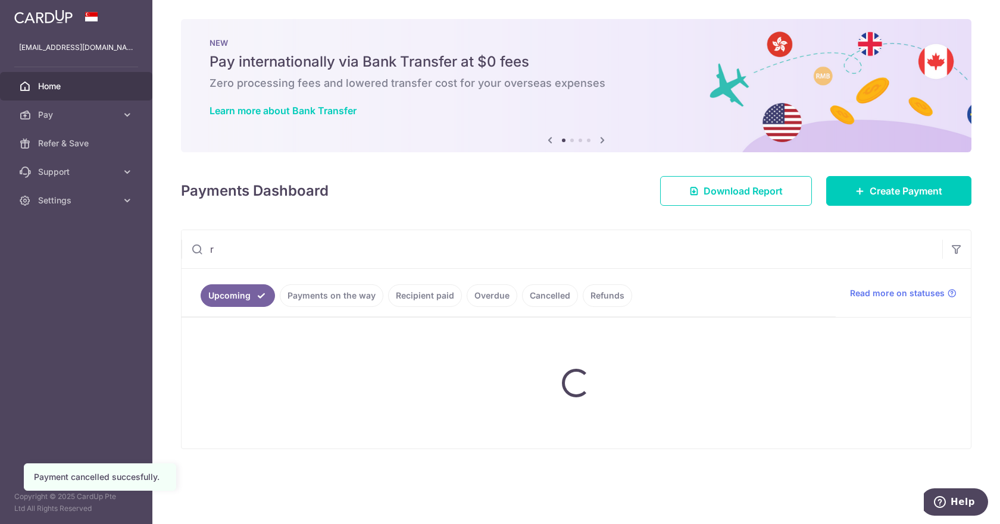
type input "RS Transport Services"
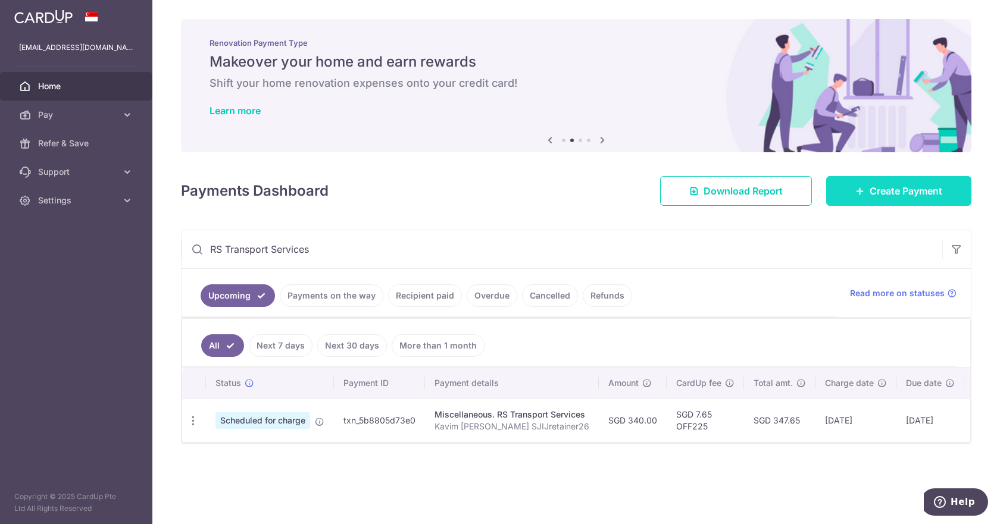
click at [917, 196] on span "Create Payment" at bounding box center [905, 191] width 73 height 14
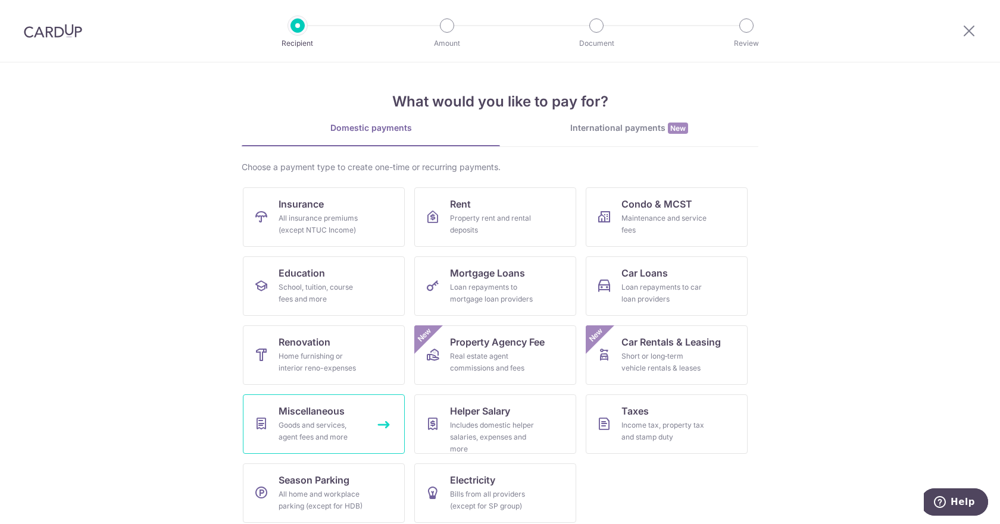
click at [313, 422] on div "Goods and services, agent fees and more" at bounding box center [321, 431] width 86 height 24
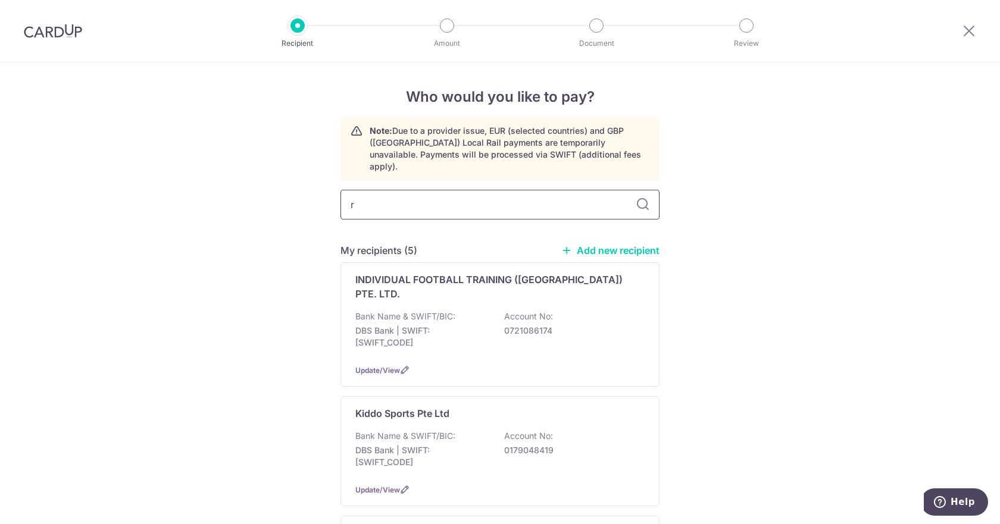
type input "rs"
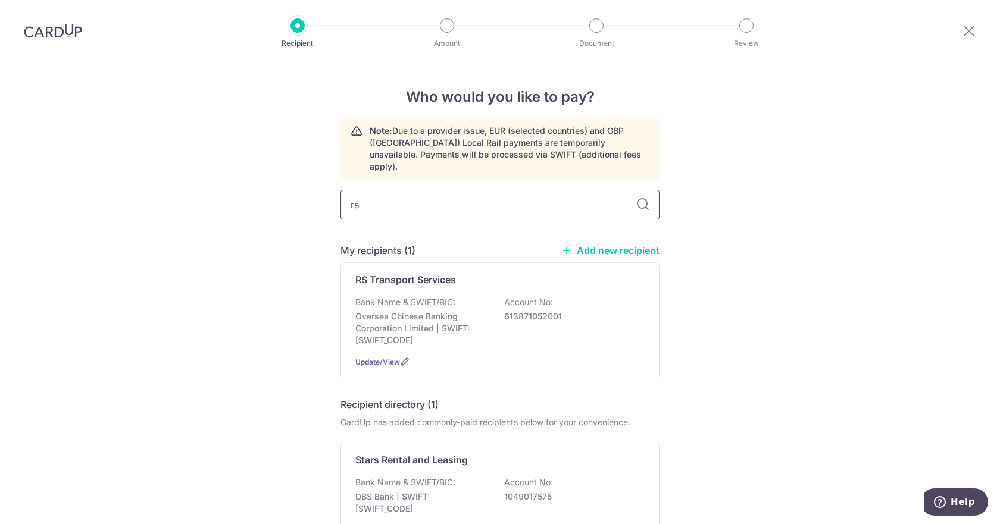
click at [398, 194] on input "rs" at bounding box center [499, 205] width 319 height 30
click at [417, 296] on p "Bank Name & SWIFT/BIC:" at bounding box center [405, 302] width 100 height 12
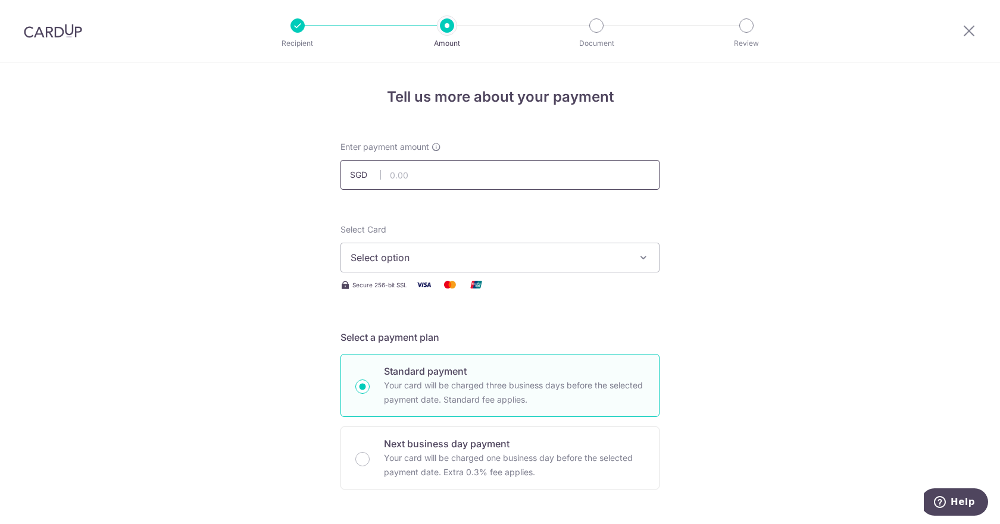
click at [431, 171] on input "text" at bounding box center [499, 175] width 319 height 30
type input "340.00"
click at [490, 278] on div "Secure 256-bit SSL" at bounding box center [499, 284] width 319 height 15
drag, startPoint x: 490, startPoint y: 271, endPoint x: 487, endPoint y: 282, distance: 11.7
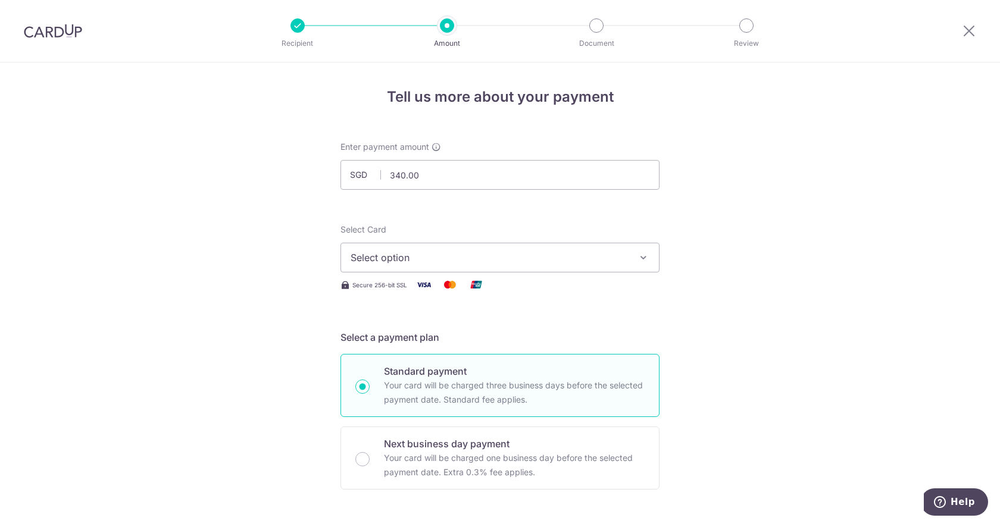
click at [489, 271] on button "Select option" at bounding box center [499, 258] width 319 height 30
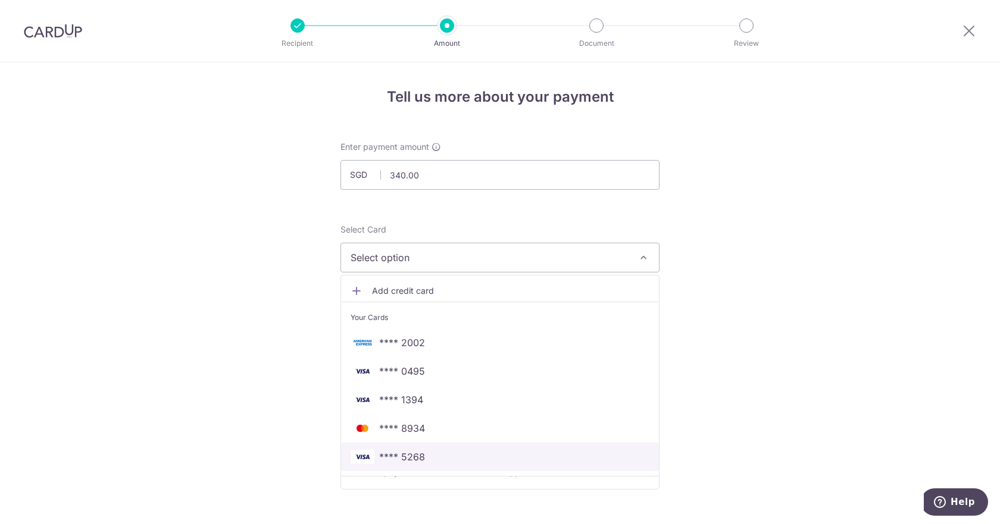
click at [416, 450] on span "**** 5268" at bounding box center [402, 457] width 46 height 14
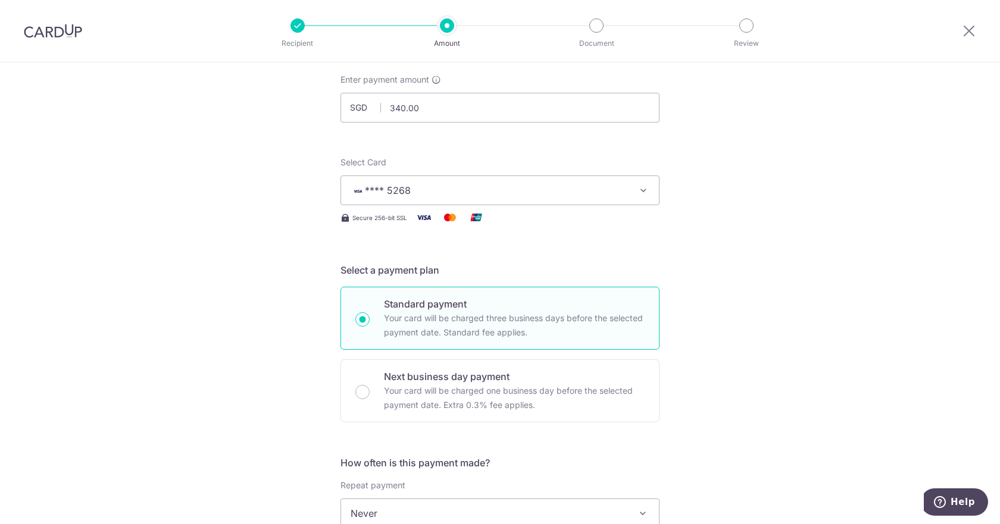
scroll to position [297, 0]
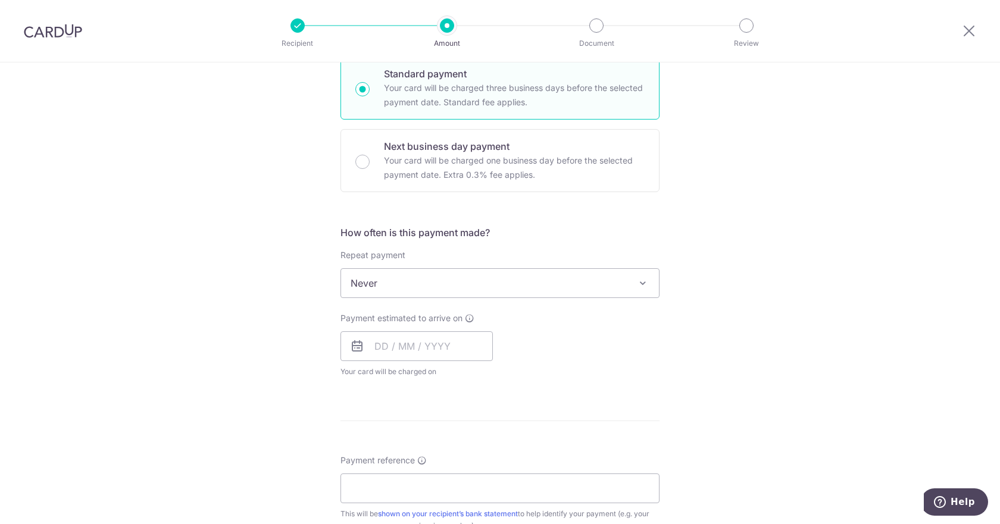
click at [389, 283] on span "Never" at bounding box center [500, 283] width 318 height 29
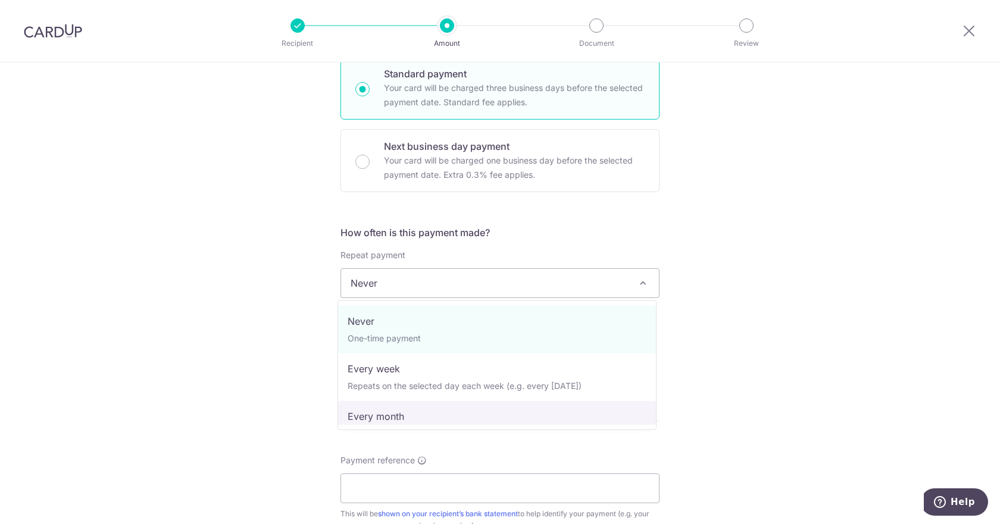
select select "3"
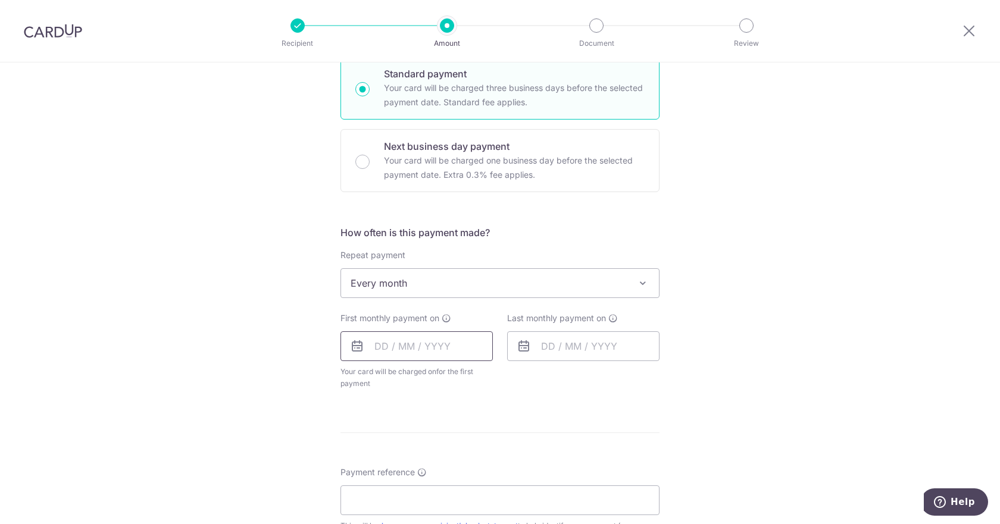
click at [416, 346] on input "text" at bounding box center [416, 346] width 152 height 30
click at [374, 378] on div "Prev Next Oct Nov Dec 2025 2026 2027 2028 2029 2030 2031 2032 2033 2034 2035" at bounding box center [435, 378] width 189 height 29
click at [406, 375] on select "Oct Nov Dec" at bounding box center [408, 379] width 32 height 10
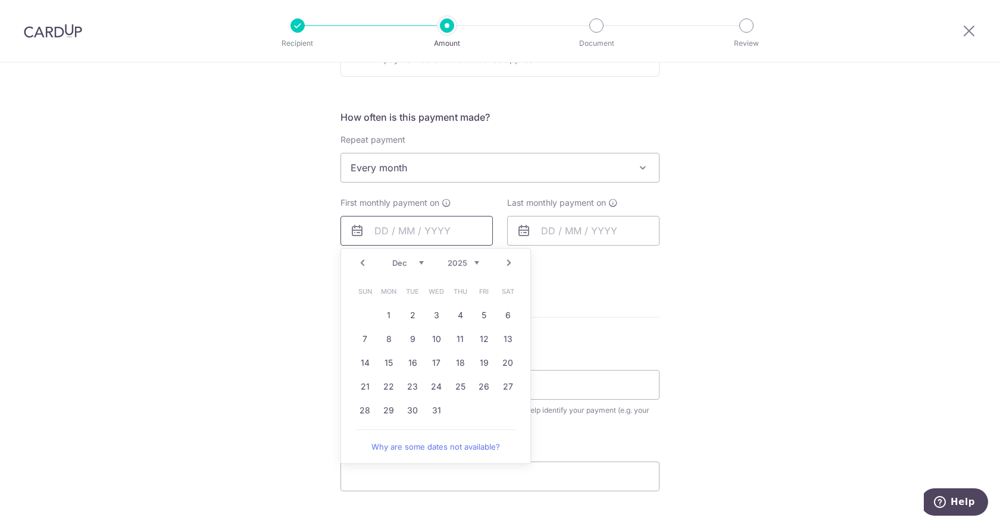
scroll to position [416, 0]
click at [431, 405] on link "31" at bounding box center [436, 406] width 19 height 19
type input "31/12/2025"
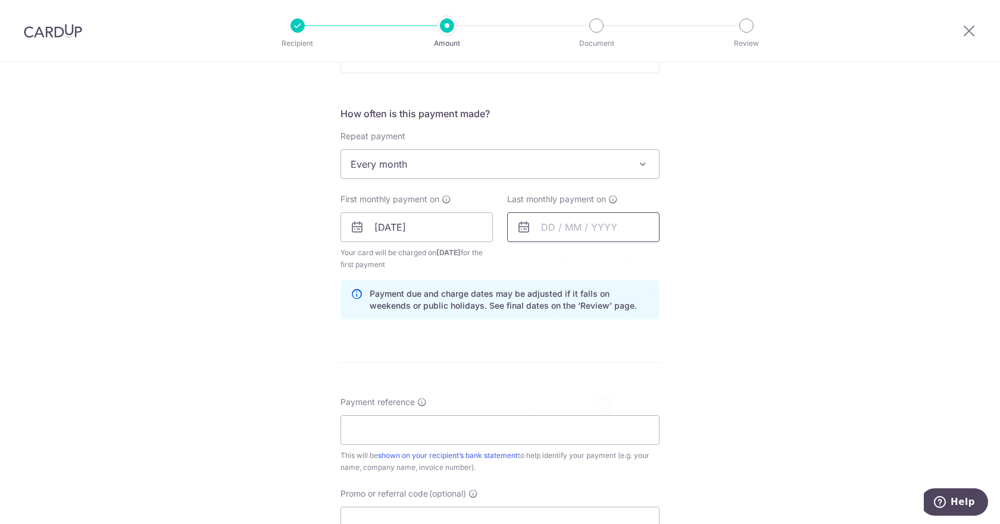
click at [558, 235] on input "text" at bounding box center [583, 227] width 152 height 30
click at [581, 257] on select "Dec" at bounding box center [575, 260] width 32 height 10
click at [617, 257] on select "2025 2026 2027 2028 2029 2030 2031 2032 2033 2034 2035" at bounding box center [630, 260] width 32 height 10
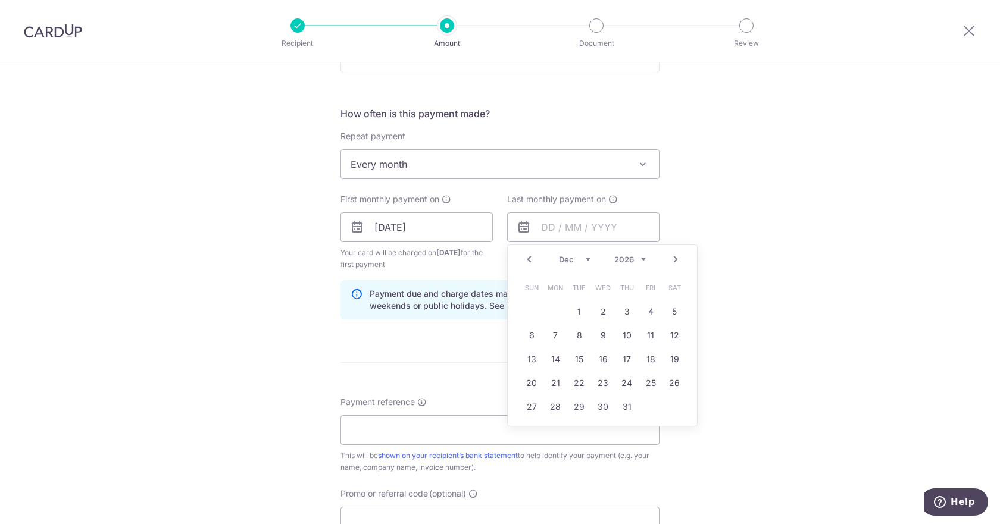
click at [574, 261] on select "Jan Feb Mar Apr May Jun [DATE] Aug Sep Oct Nov Dec" at bounding box center [575, 260] width 32 height 10
click at [627, 307] on link "1" at bounding box center [626, 311] width 19 height 19
type input "01/10/2026"
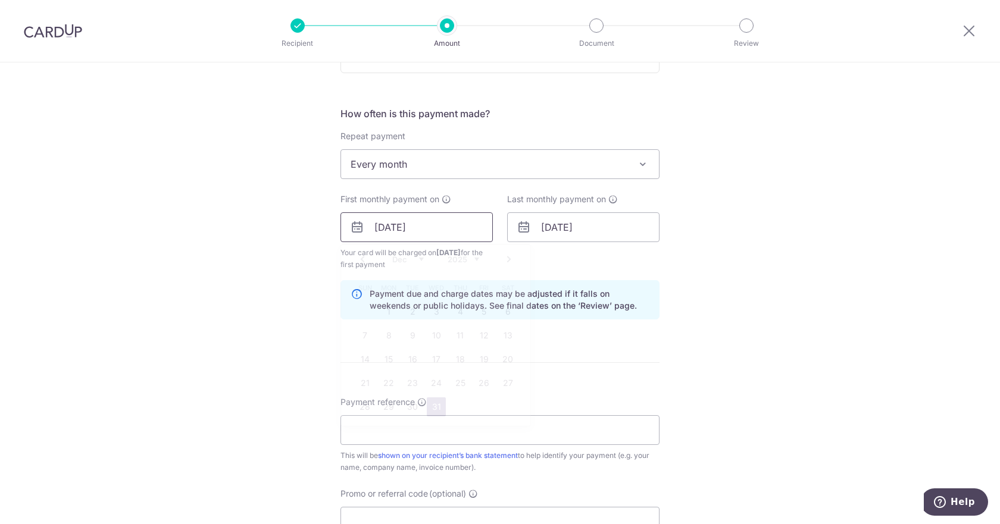
click at [437, 223] on input "[DATE]" at bounding box center [416, 227] width 152 height 30
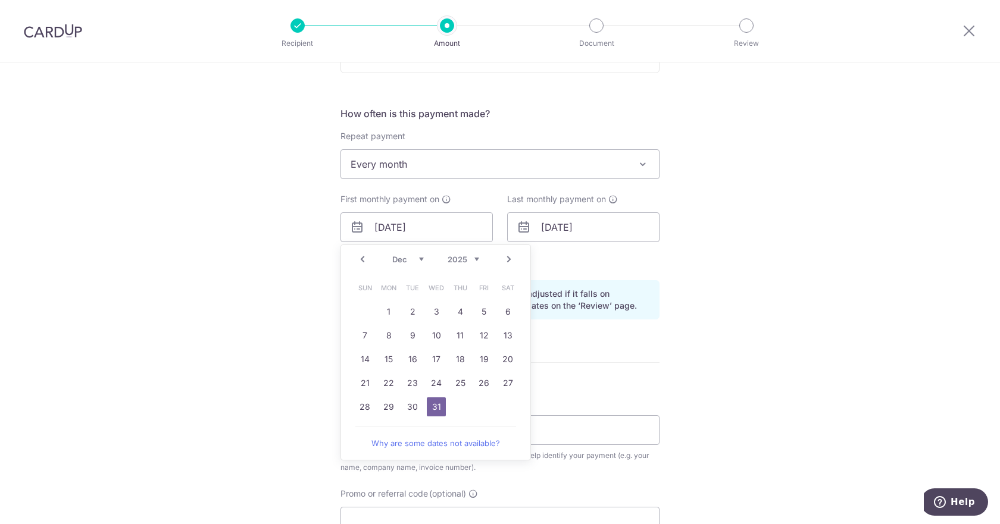
click at [411, 258] on select "Oct Nov Dec" at bounding box center [408, 260] width 32 height 10
click at [703, 242] on div "Tell us more about your payment Enter payment amount SGD 340.00 340.00 Select C…" at bounding box center [500, 214] width 1000 height 1137
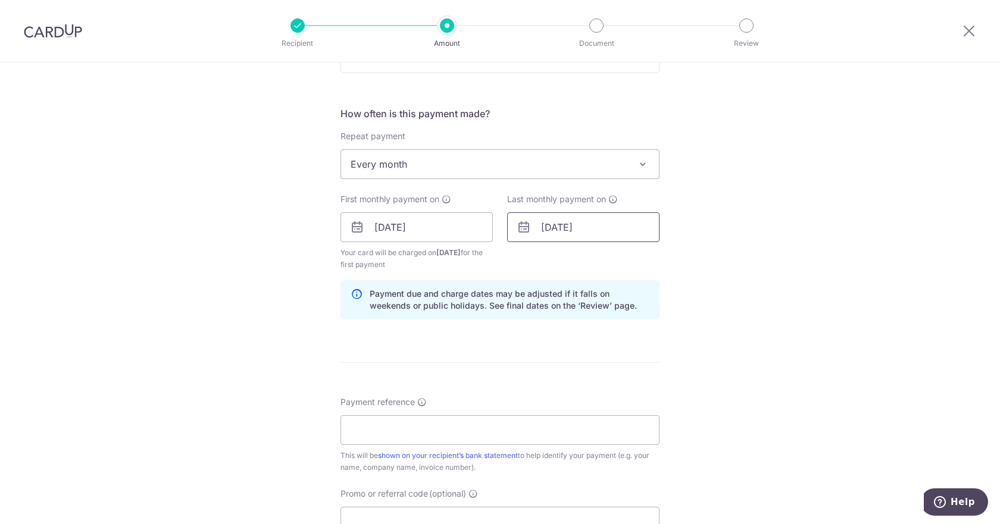
click at [554, 228] on input "01/10/2026" at bounding box center [583, 227] width 152 height 30
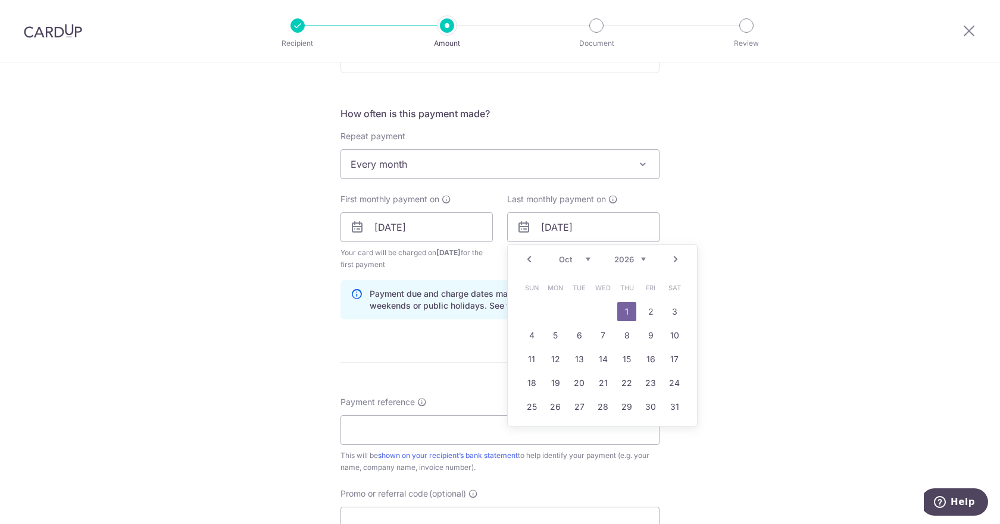
click at [559, 258] on select "Jan Feb Mar Apr May Jun [DATE] Aug Sep Oct Nov Dec" at bounding box center [575, 260] width 32 height 10
click at [458, 228] on input "[DATE]" at bounding box center [416, 227] width 152 height 30
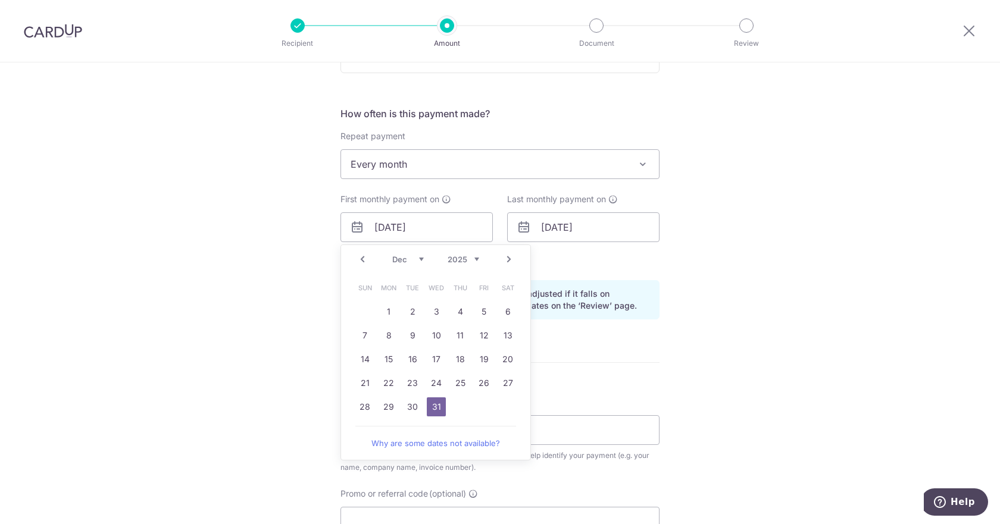
click at [414, 261] on select "Oct Nov Dec" at bounding box center [408, 260] width 32 height 10
click at [454, 260] on select "2025 2026 2027 2028 2029 2030 2031 2032 2033 2034 2035" at bounding box center [463, 260] width 32 height 10
click at [408, 255] on select "Jan Feb Mar Apr May Jun [DATE] Aug Sep Oct Nov Dec" at bounding box center [408, 260] width 32 height 10
click at [460, 305] on link "1" at bounding box center [459, 311] width 19 height 19
type input "01/01/2026"
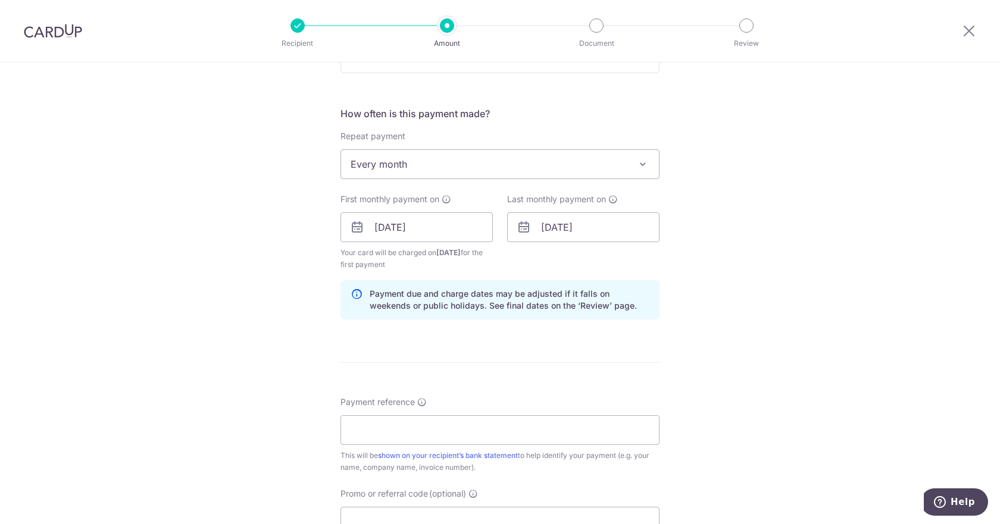
click at [726, 278] on div "Tell us more about your payment Enter payment amount SGD 340.00 340.00 Select C…" at bounding box center [500, 214] width 1000 height 1137
click at [418, 422] on input "Payment reference" at bounding box center [499, 430] width 319 height 30
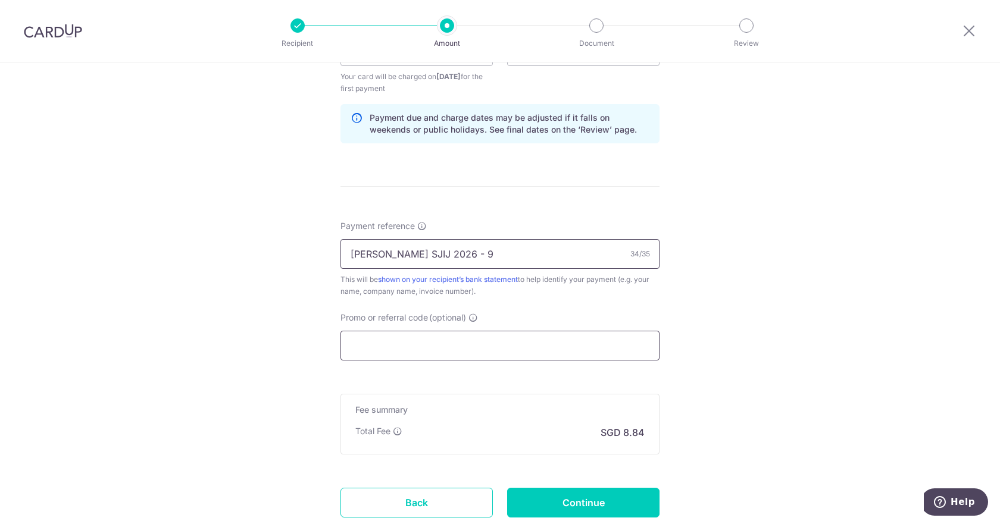
scroll to position [595, 0]
type input "Kavim Krishna Rajram SJIJ 2026 - 9"
click at [439, 334] on input "Promo or referral code (optional)" at bounding box center [499, 343] width 319 height 30
click at [383, 332] on input "Promo or referral code (optional)" at bounding box center [499, 343] width 319 height 30
paste input "REC185"
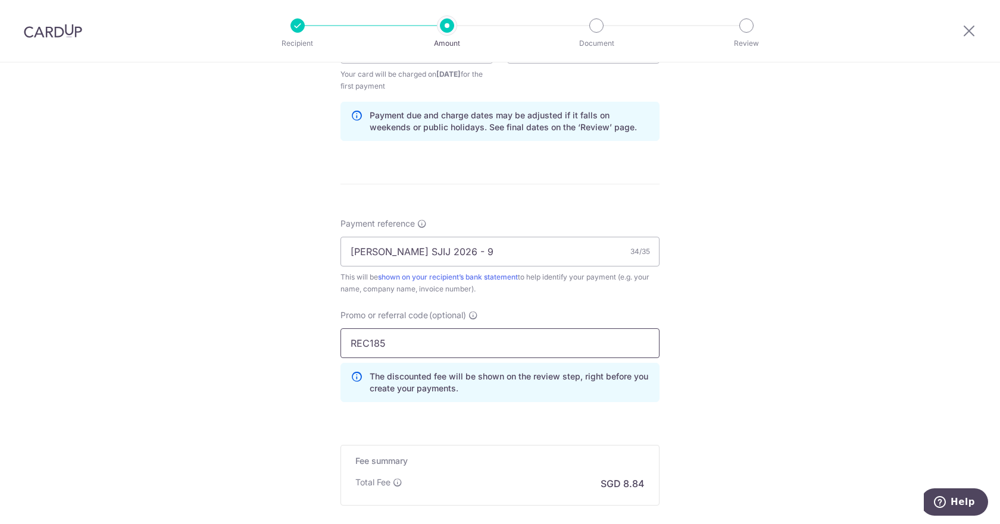
type input "REC185"
click at [275, 309] on div "Tell us more about your payment Enter payment amount SGD 340.00 340.00 Select C…" at bounding box center [500, 62] width 1000 height 1191
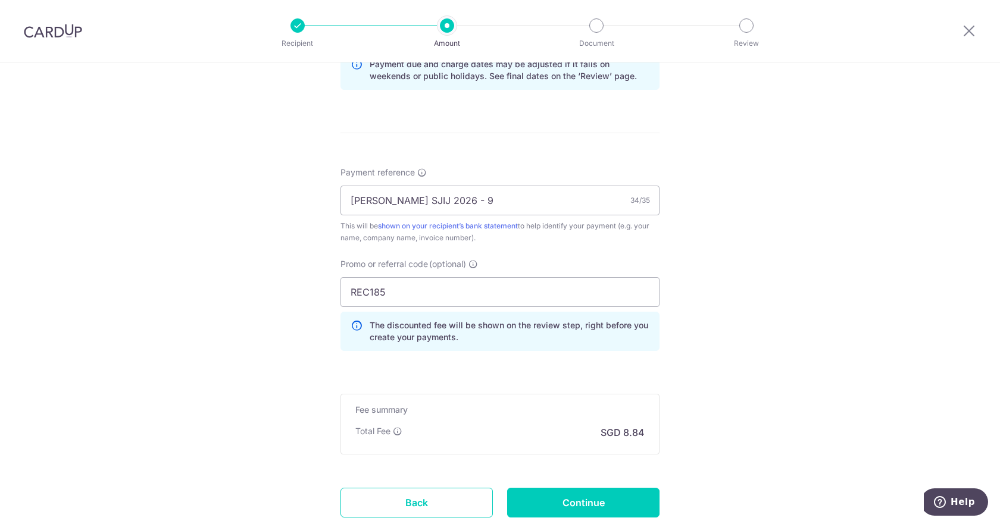
scroll to position [729, 0]
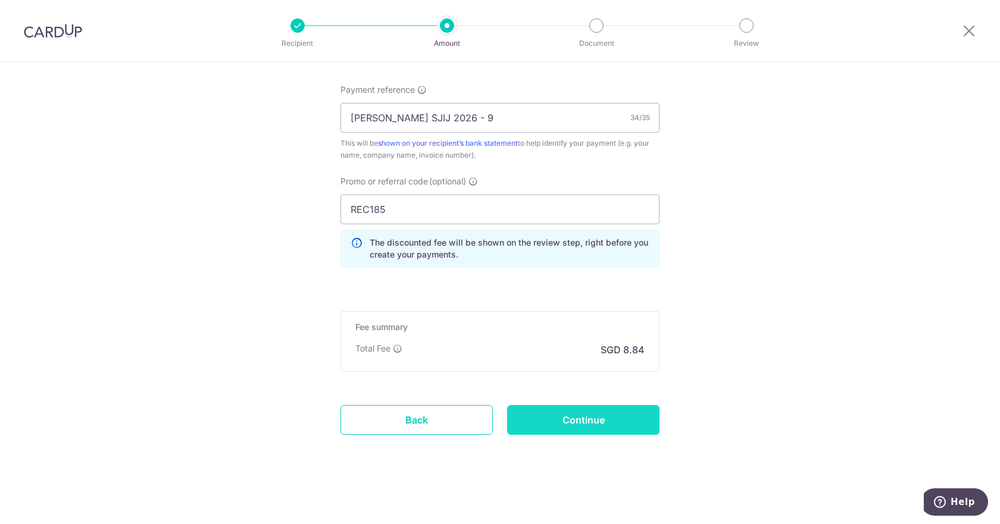
click at [563, 411] on input "Continue" at bounding box center [583, 420] width 152 height 30
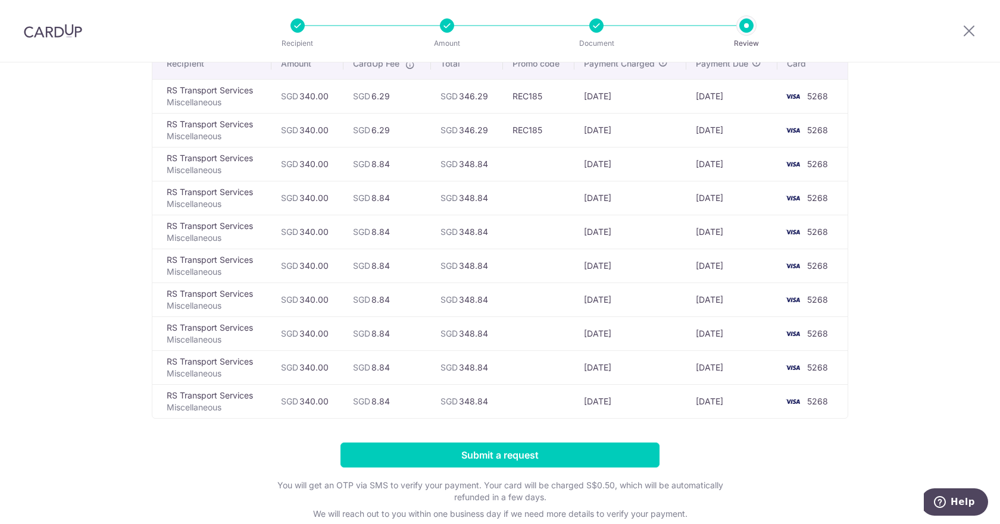
scroll to position [212, 0]
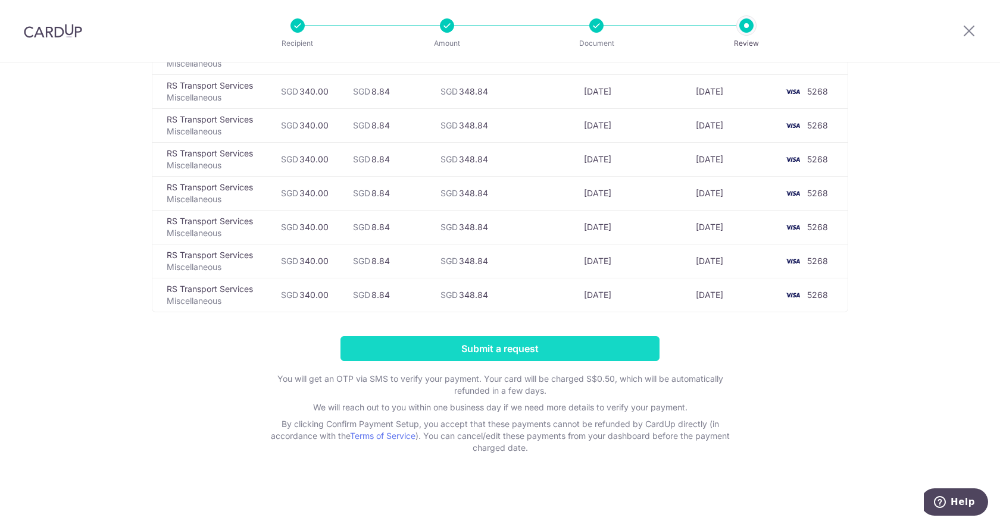
click at [540, 344] on input "Submit a request" at bounding box center [499, 348] width 319 height 25
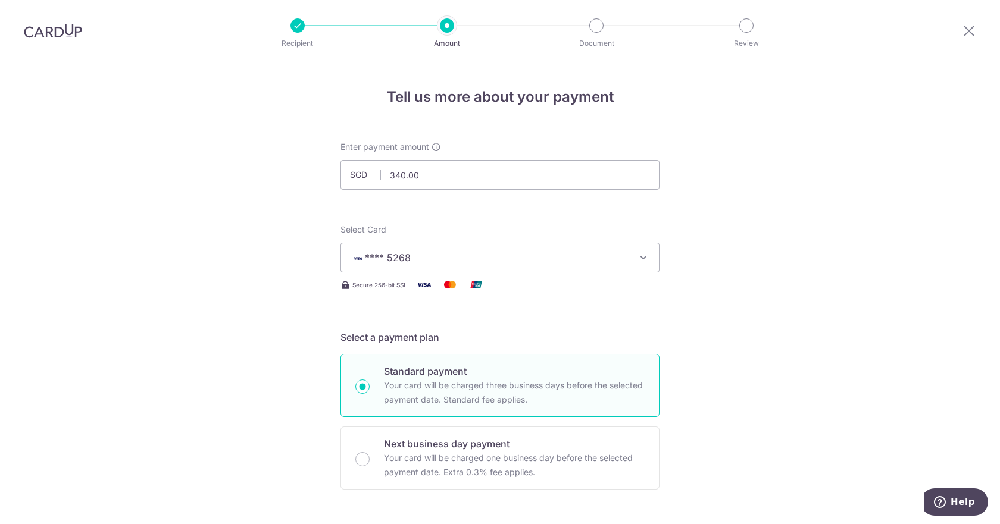
drag, startPoint x: 57, startPoint y: 30, endPoint x: 547, endPoint y: 48, distance: 491.2
click at [57, 30] on img at bounding box center [53, 31] width 58 height 14
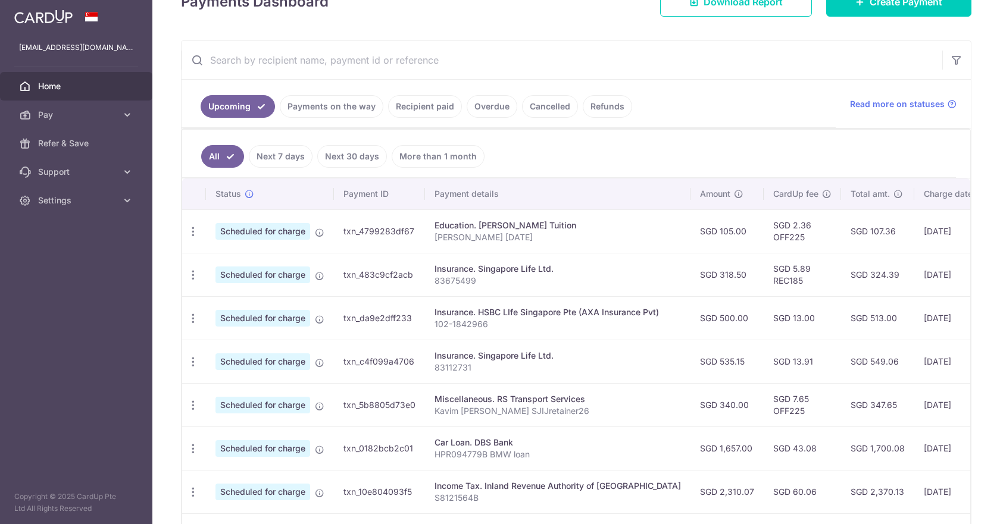
scroll to position [178, 0]
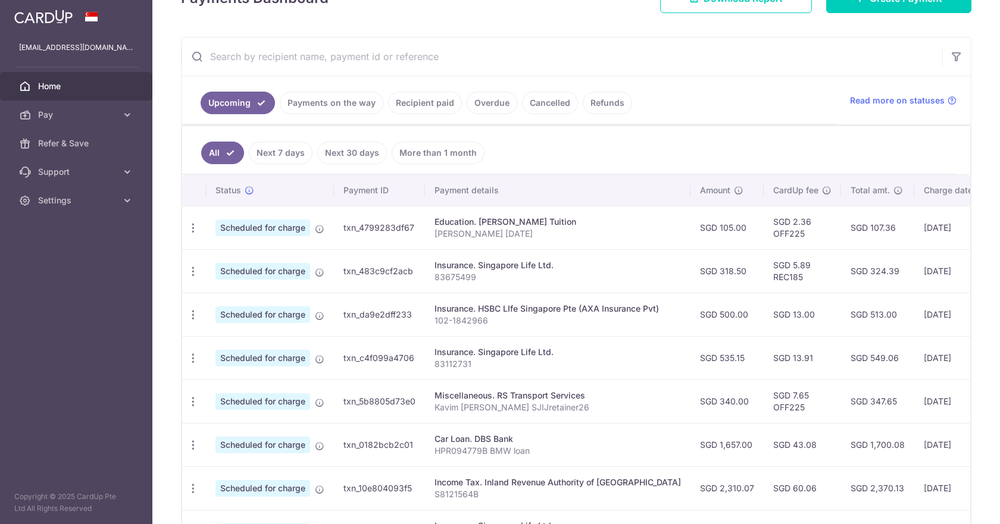
click at [271, 61] on input "text" at bounding box center [561, 56] width 760 height 38
type input "RS Transport Services"
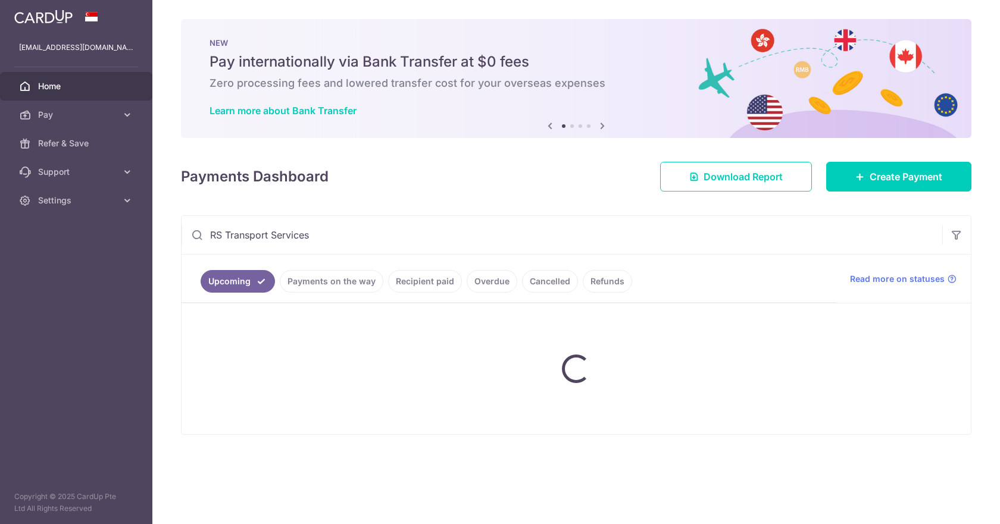
scroll to position [0, 0]
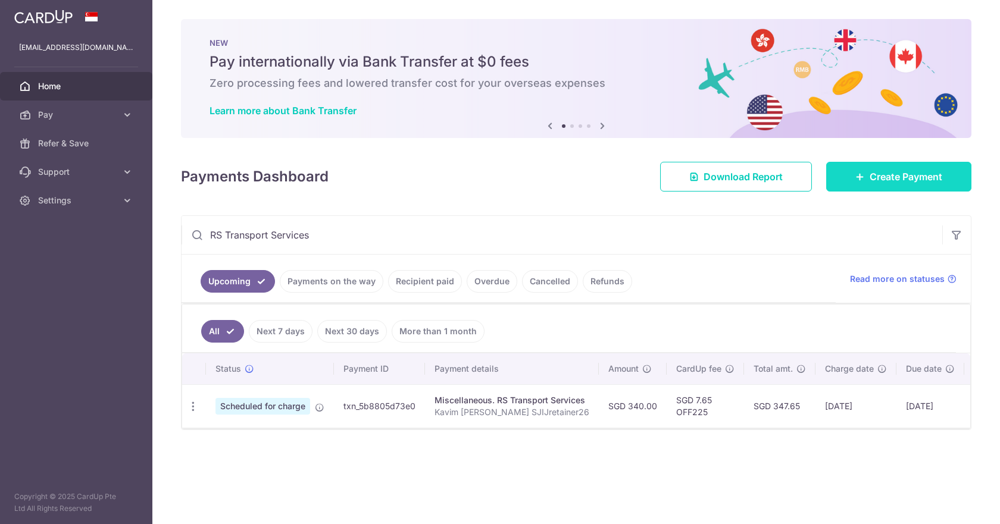
click at [887, 182] on span "Create Payment" at bounding box center [905, 177] width 73 height 14
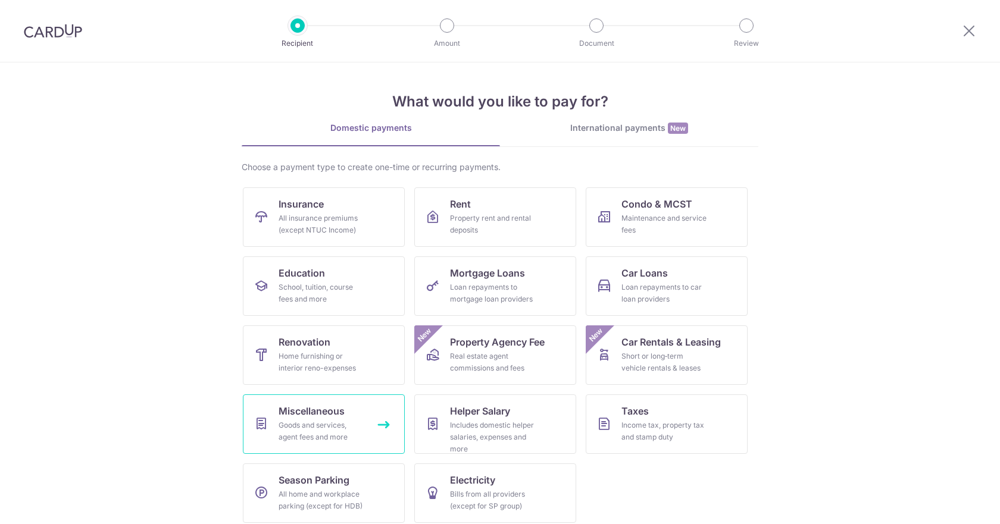
click at [320, 405] on span "Miscellaneous" at bounding box center [311, 411] width 66 height 14
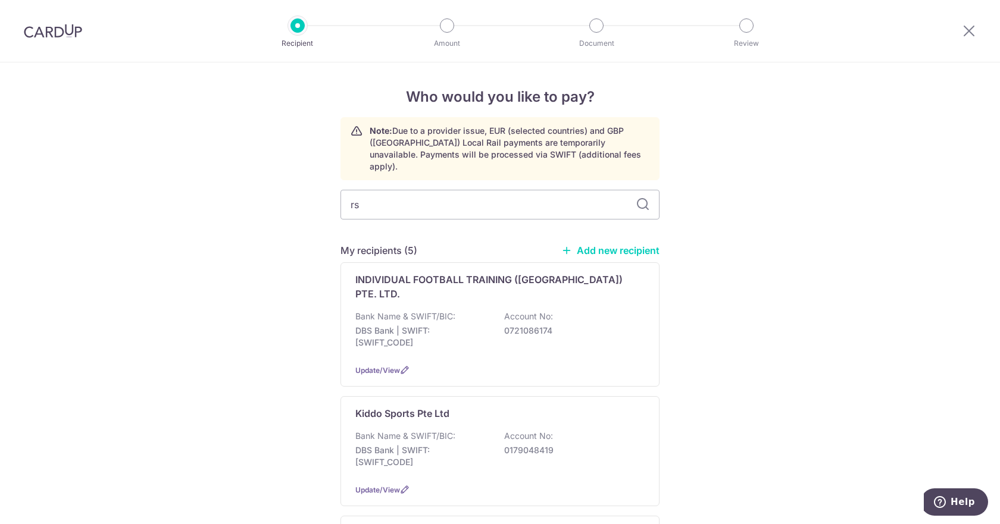
type input "rs tra"
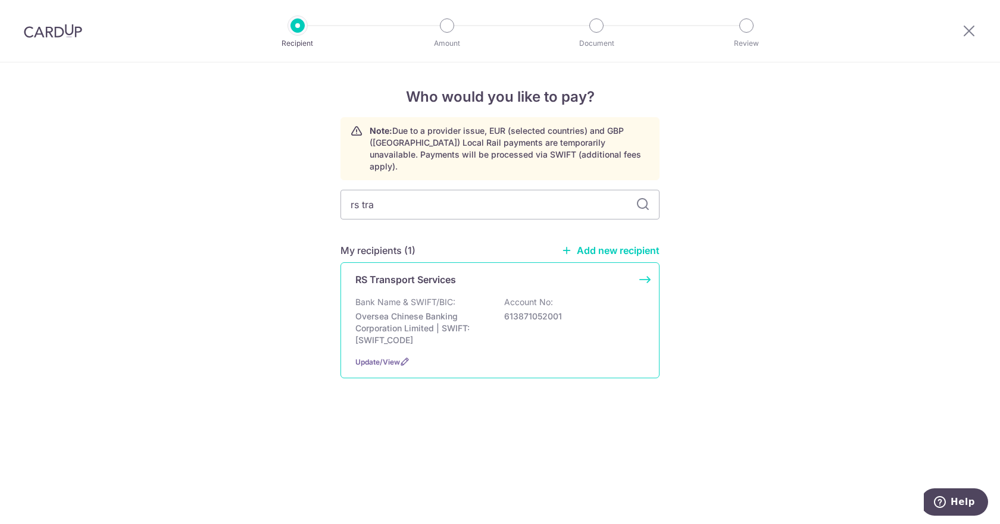
click at [499, 281] on div "RS Transport Services Bank Name & SWIFT/BIC: Oversea Chinese Banking Corporatio…" at bounding box center [499, 320] width 319 height 116
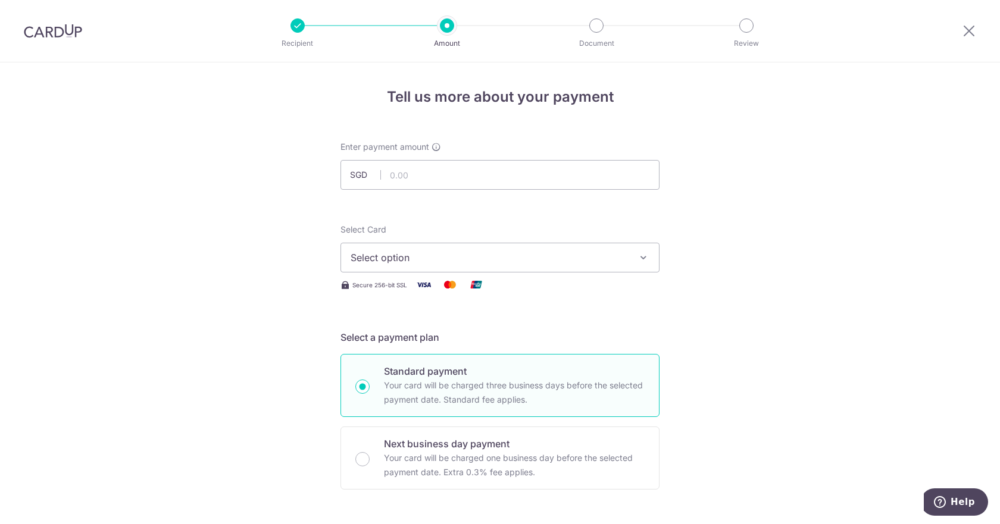
type input "340.00"
click at [440, 262] on span "Select option" at bounding box center [488, 257] width 277 height 14
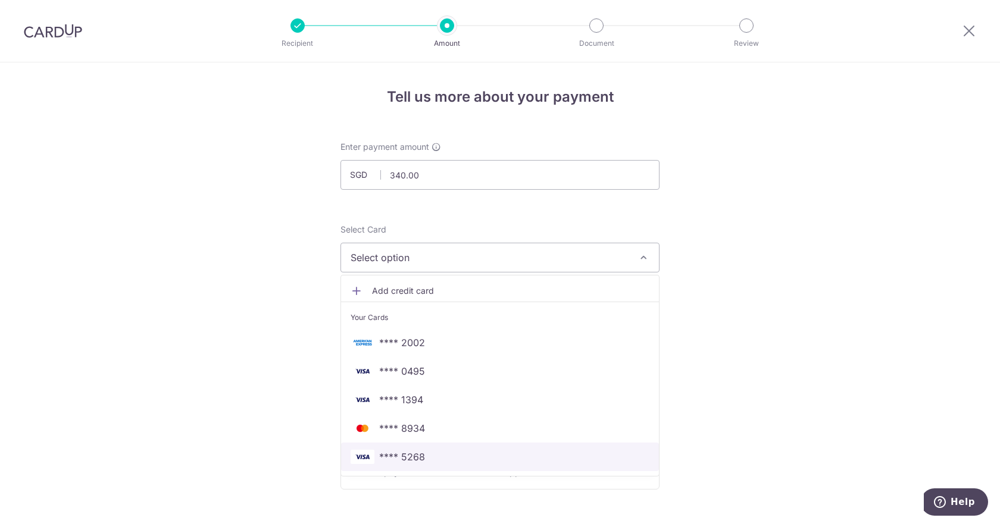
click at [427, 449] on link "**** 5268" at bounding box center [500, 457] width 318 height 29
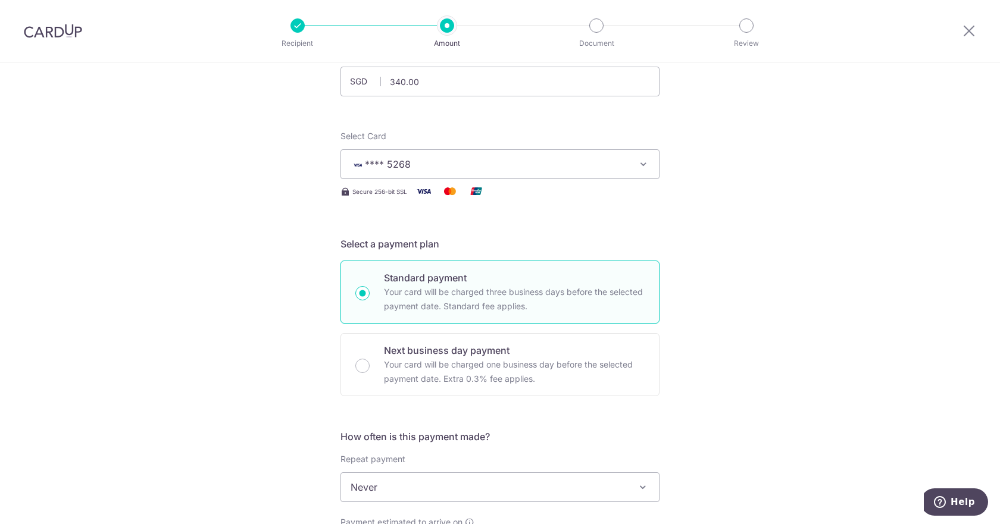
scroll to position [238, 0]
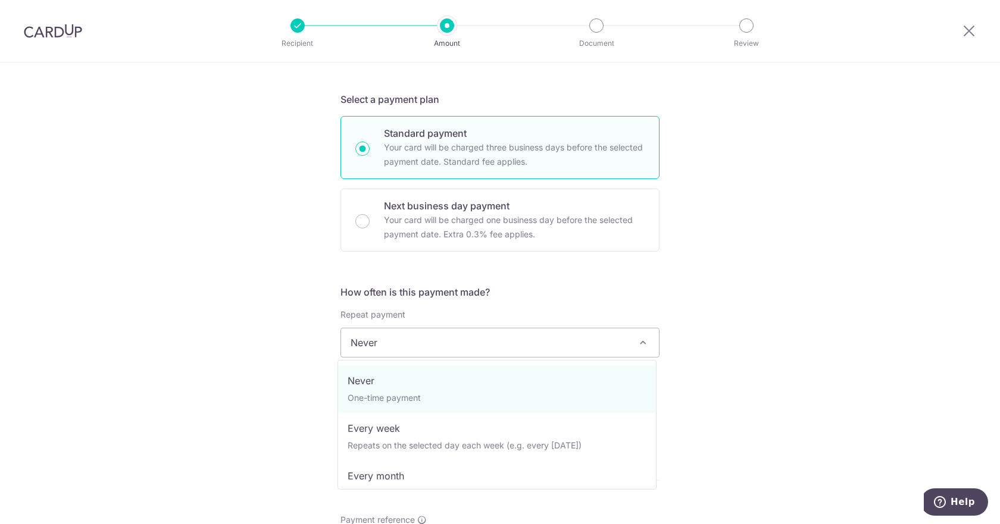
click at [409, 341] on span "Never" at bounding box center [500, 342] width 318 height 29
select select "3"
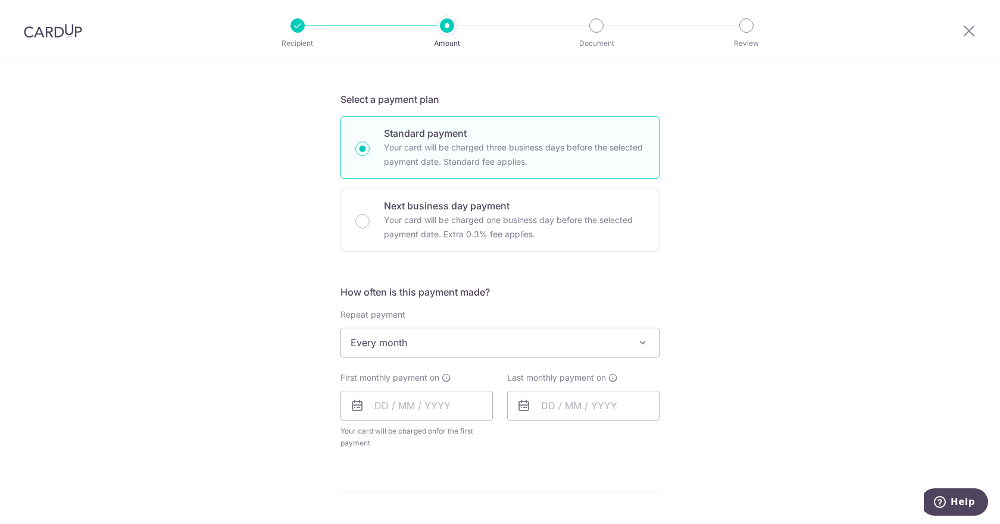
scroll to position [297, 0]
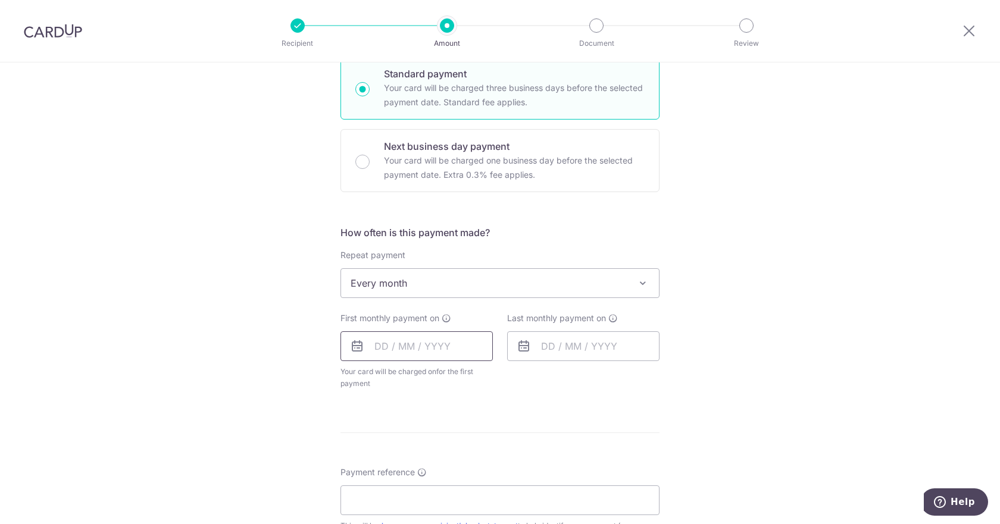
click at [396, 344] on input "text" at bounding box center [416, 346] width 152 height 30
click at [305, 377] on div "Tell us more about your payment Enter payment amount SGD 340.00 340.00 Select C…" at bounding box center [500, 309] width 1000 height 1088
click at [402, 340] on input "text" at bounding box center [416, 346] width 152 height 30
click at [406, 380] on select "Oct Nov Dec" at bounding box center [408, 379] width 32 height 10
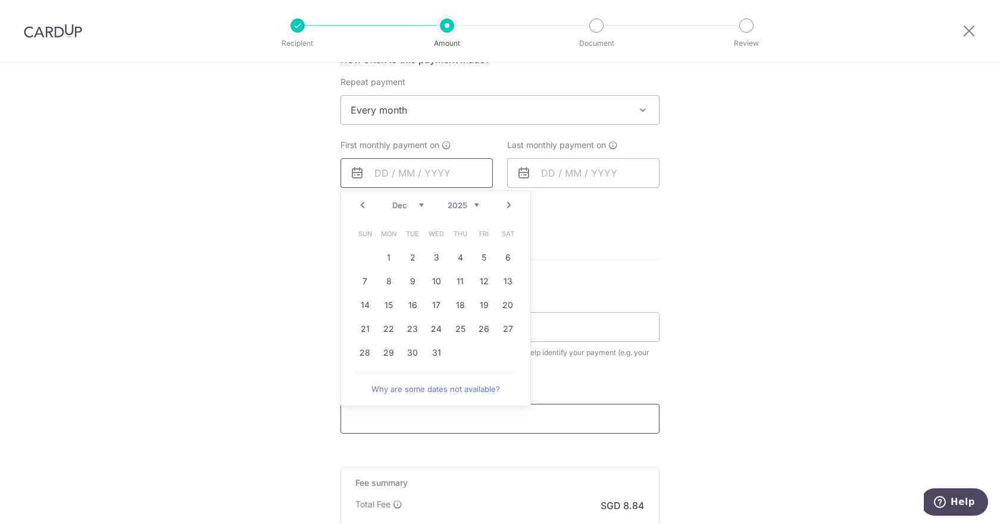
scroll to position [476, 0]
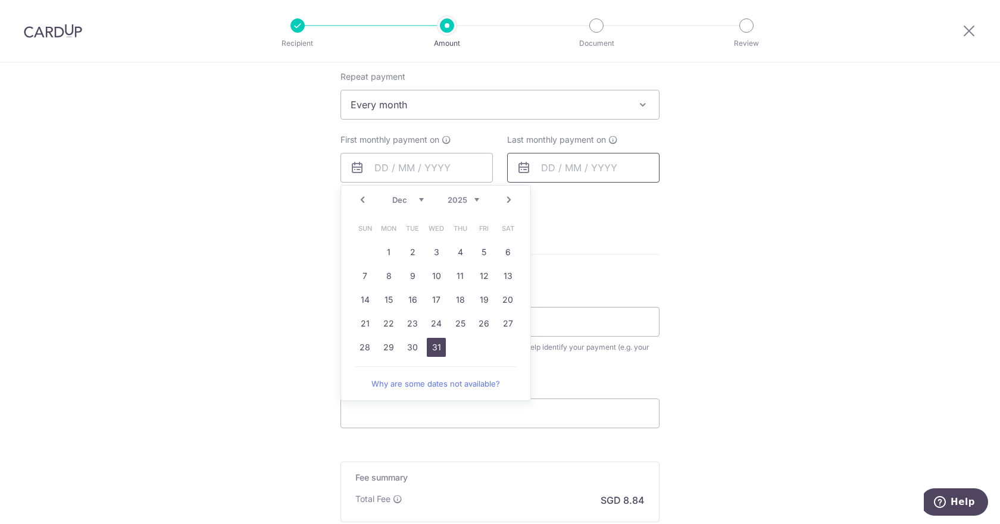
drag, startPoint x: 427, startPoint y: 347, endPoint x: 564, endPoint y: 178, distance: 217.0
click at [427, 347] on link "31" at bounding box center [436, 347] width 19 height 19
type input "[DATE]"
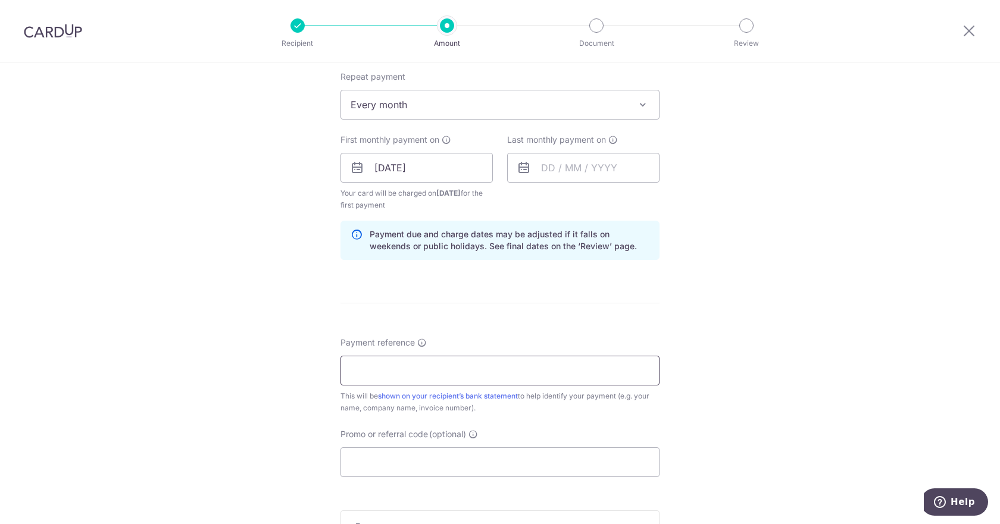
click at [383, 359] on input "Payment reference" at bounding box center [499, 371] width 319 height 30
click at [471, 365] on input "Kavim Krishna Rajram SJIJ Bus 12" at bounding box center [499, 371] width 319 height 30
drag, startPoint x: 486, startPoint y: 365, endPoint x: 566, endPoint y: 337, distance: 84.9
click at [570, 344] on div "Payment reference Kavim Krishna Rajram SJIJBus 12 31/35 This will be shown on y…" at bounding box center [499, 375] width 319 height 77
type input "Kavim Krishna Rajram SJIJBus2025-9"
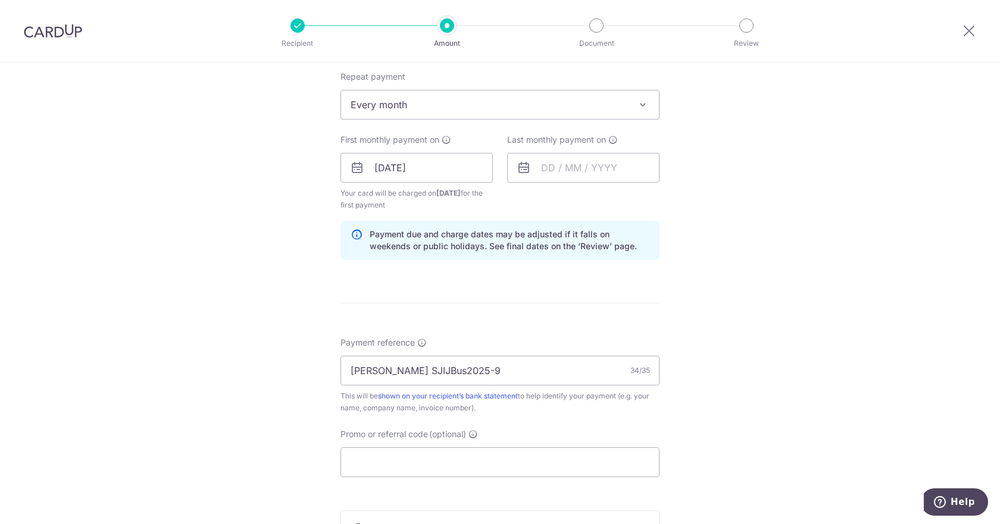
click at [546, 317] on form "Enter payment amount SGD 340.00 340.00 Select Card **** 5268 Add credit card Yo…" at bounding box center [499, 166] width 319 height 1003
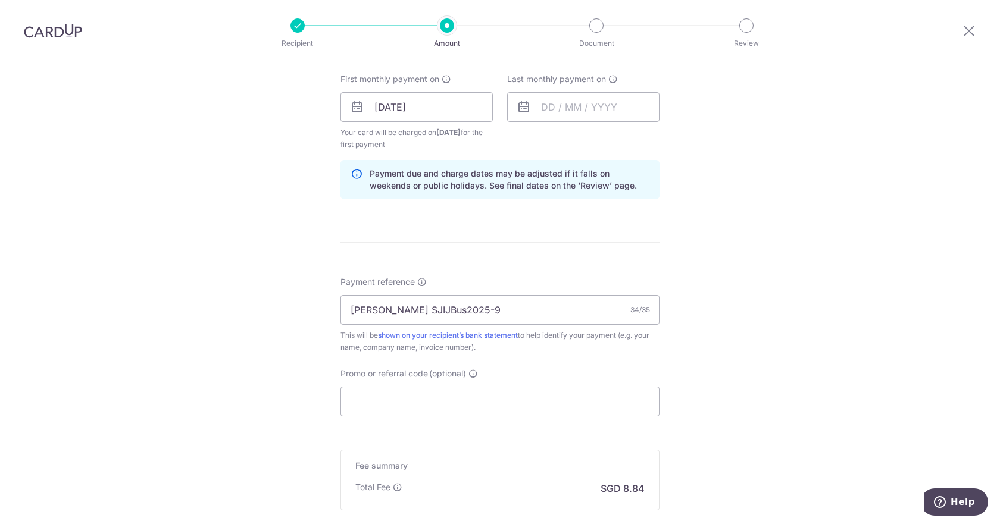
scroll to position [595, 0]
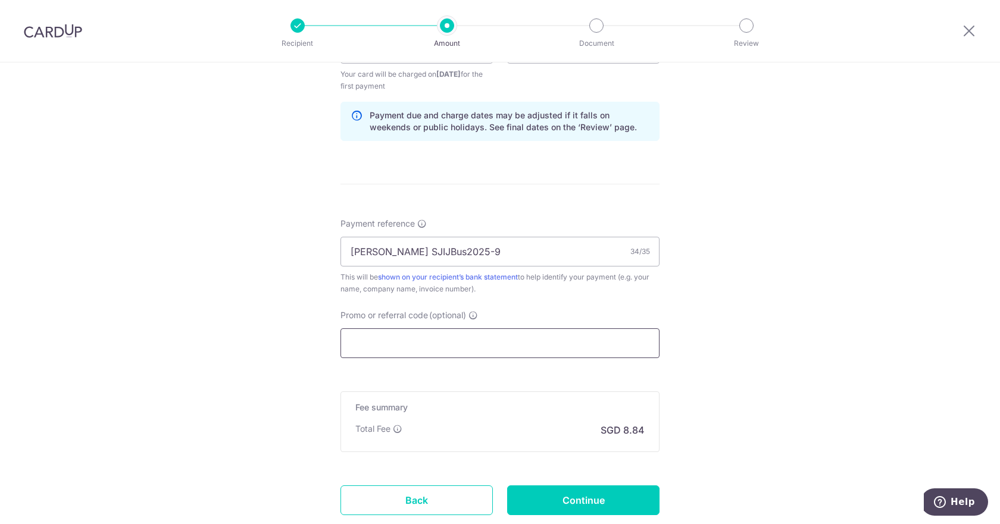
click at [422, 339] on input "Promo or referral code (optional)" at bounding box center [499, 343] width 319 height 30
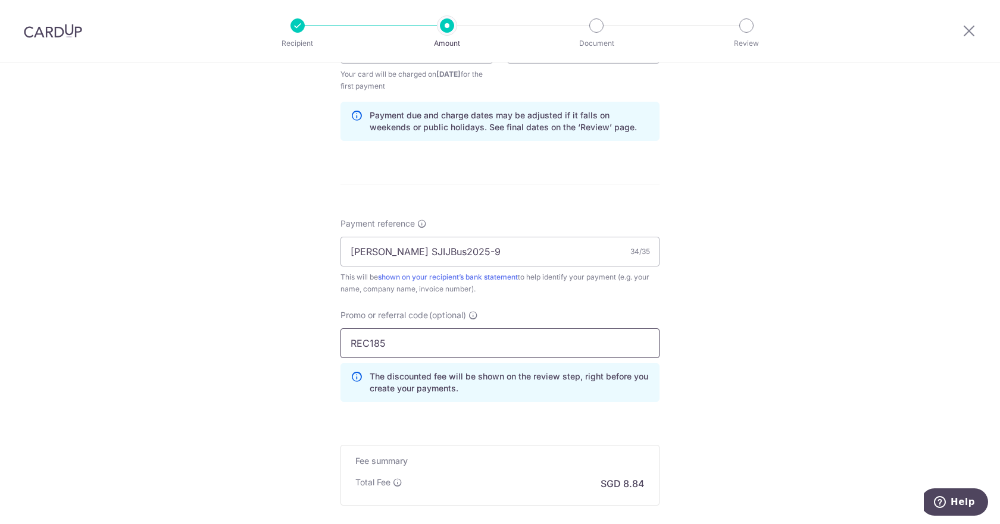
type input "REC185"
click at [688, 291] on div "Tell us more about your payment Enter payment amount SGD 340.00 340.00 Select C…" at bounding box center [500, 62] width 1000 height 1191
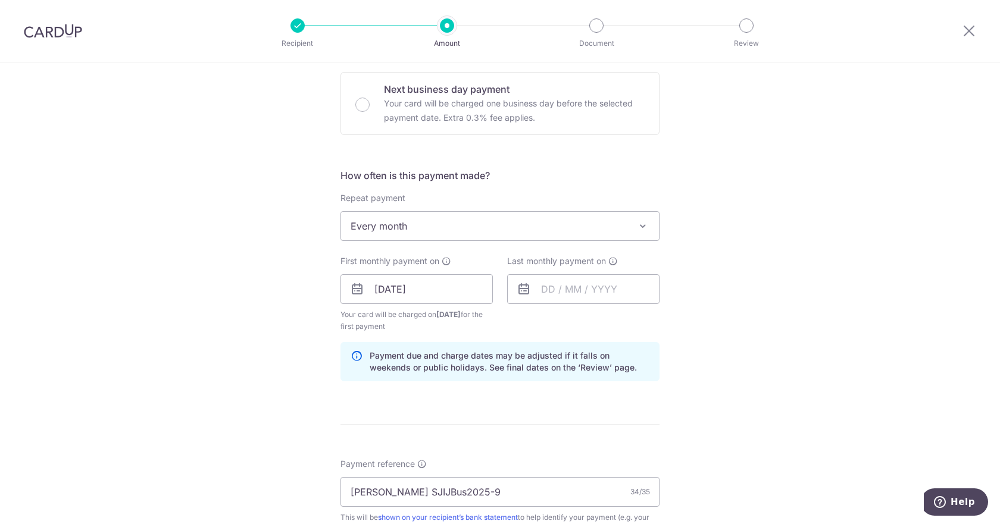
scroll to position [297, 0]
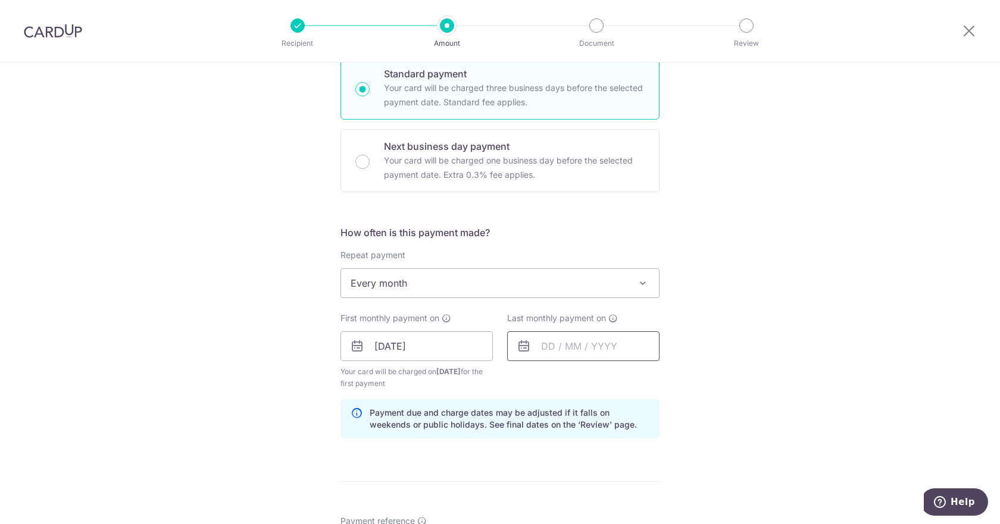
click at [525, 341] on div at bounding box center [583, 346] width 152 height 30
click at [575, 379] on select "Dec" at bounding box center [575, 379] width 32 height 10
click at [634, 378] on select "2025 2026 2027 2028 2029 2030 2031 2032 2033 2034 2035" at bounding box center [630, 379] width 32 height 10
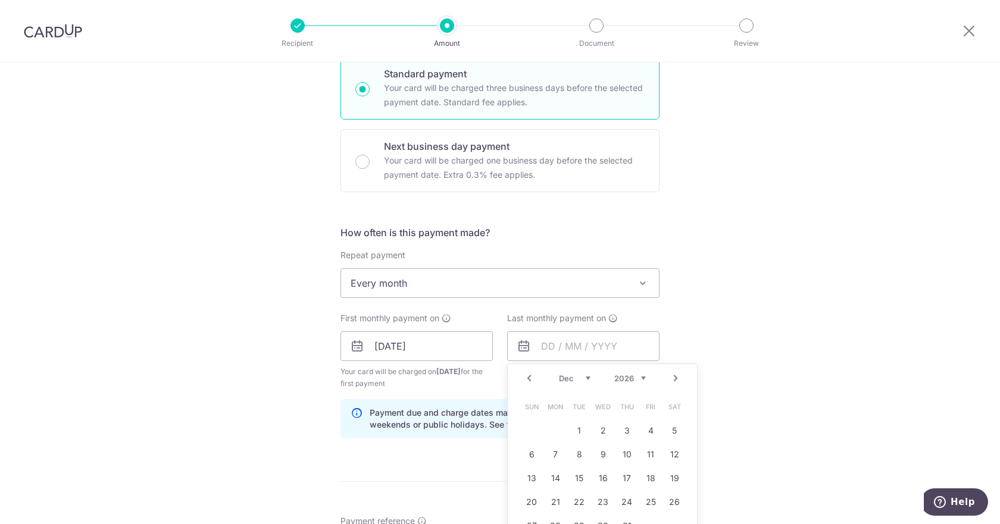
click at [577, 380] on select "Jan Feb Mar Apr May Jun Jul Aug Sep Oct Nov Dec" at bounding box center [575, 379] width 32 height 10
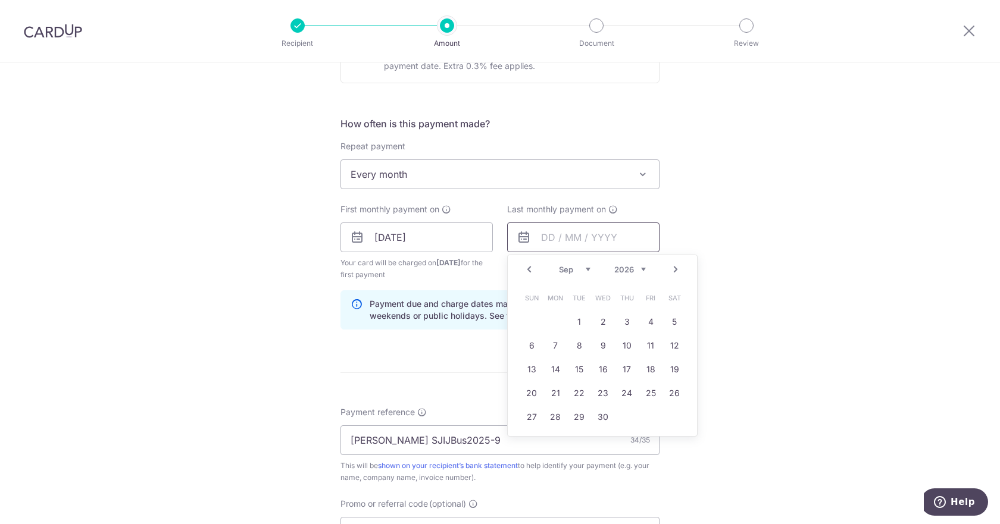
scroll to position [416, 0]
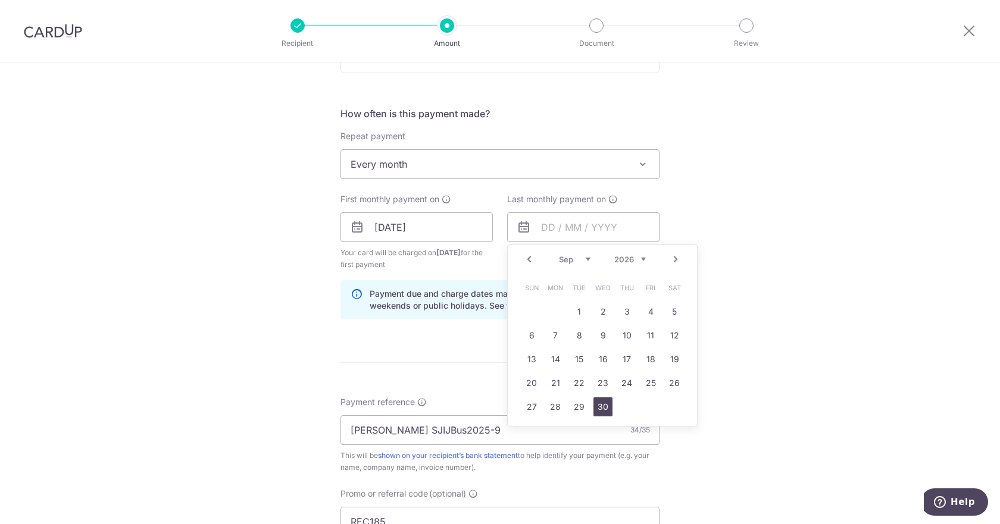
click at [597, 402] on link "30" at bounding box center [602, 406] width 19 height 19
type input "30/09/2026"
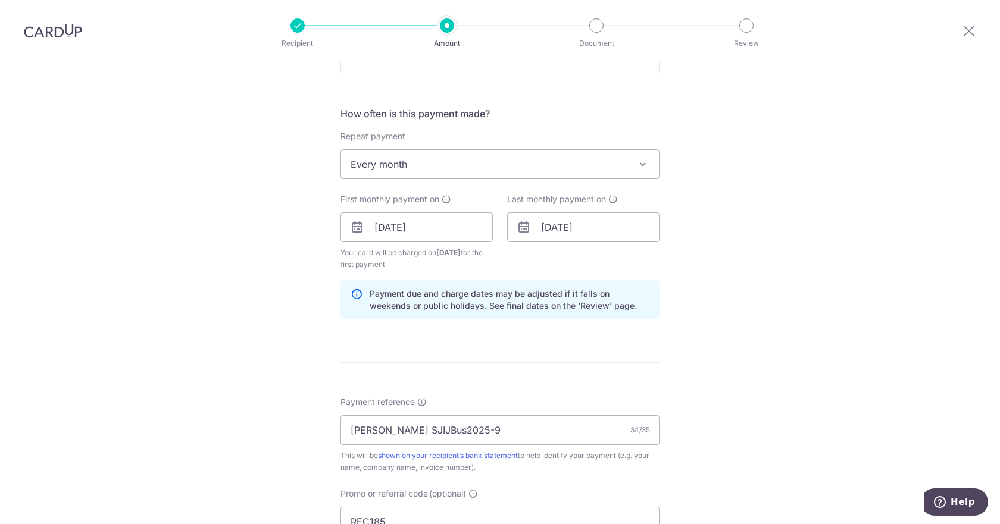
click at [806, 170] on div "Tell us more about your payment Enter payment amount SGD 340.00 340.00 Select C…" at bounding box center [500, 241] width 1000 height 1191
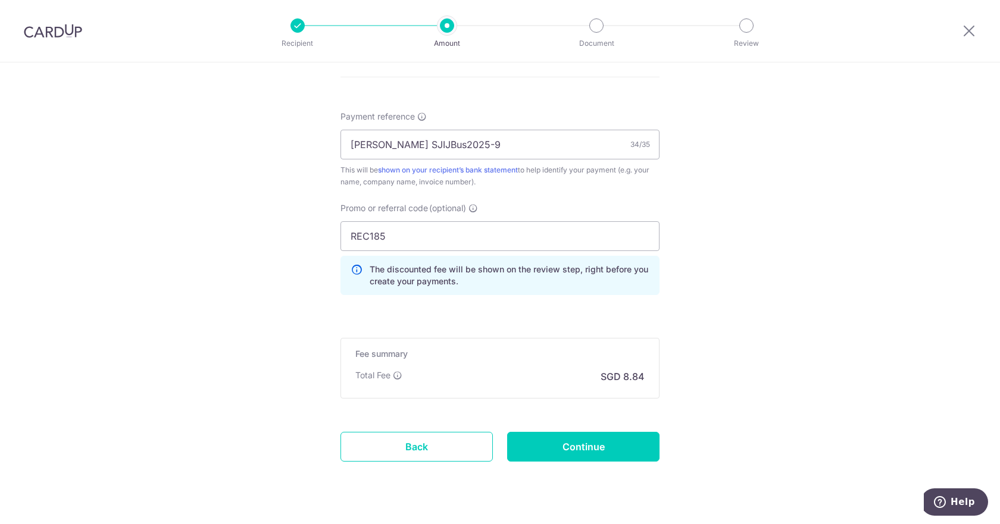
scroll to position [714, 0]
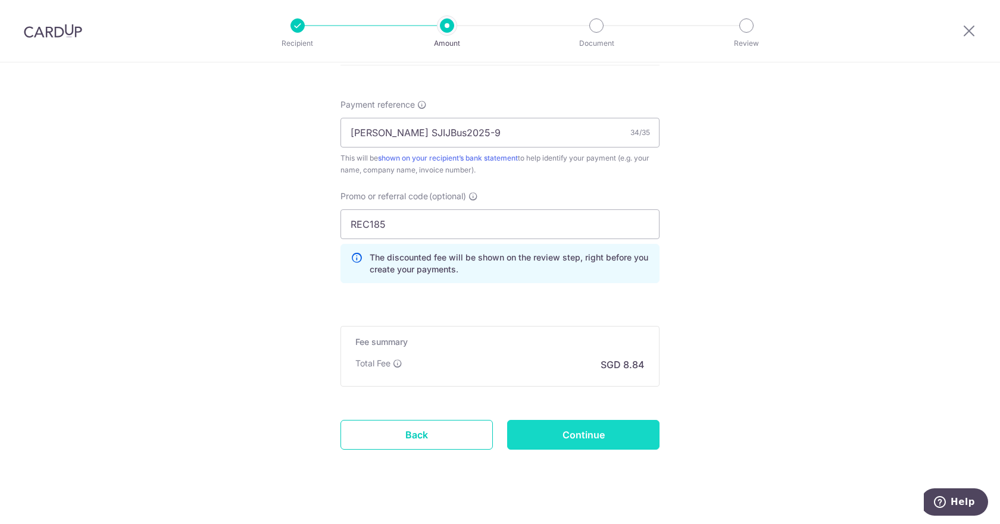
click at [584, 431] on input "Continue" at bounding box center [583, 435] width 152 height 30
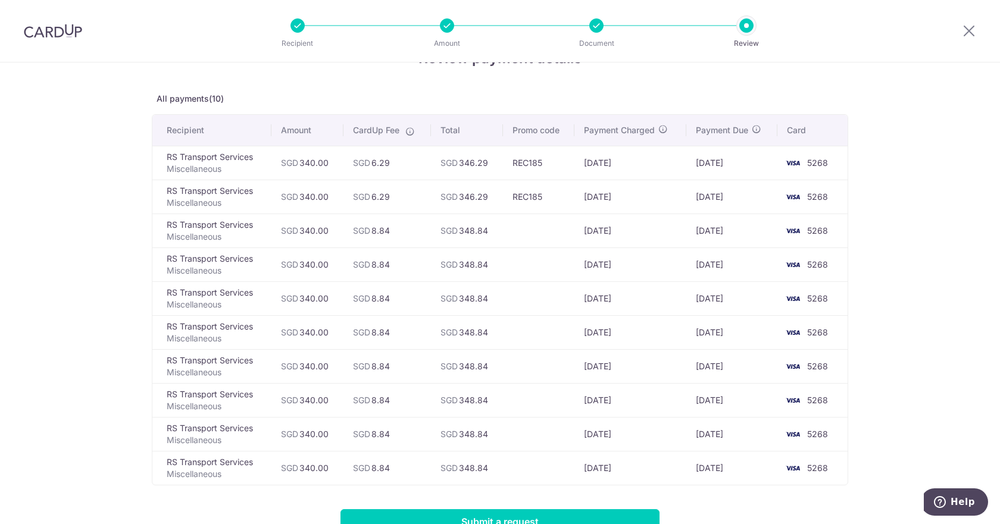
scroll to position [59, 0]
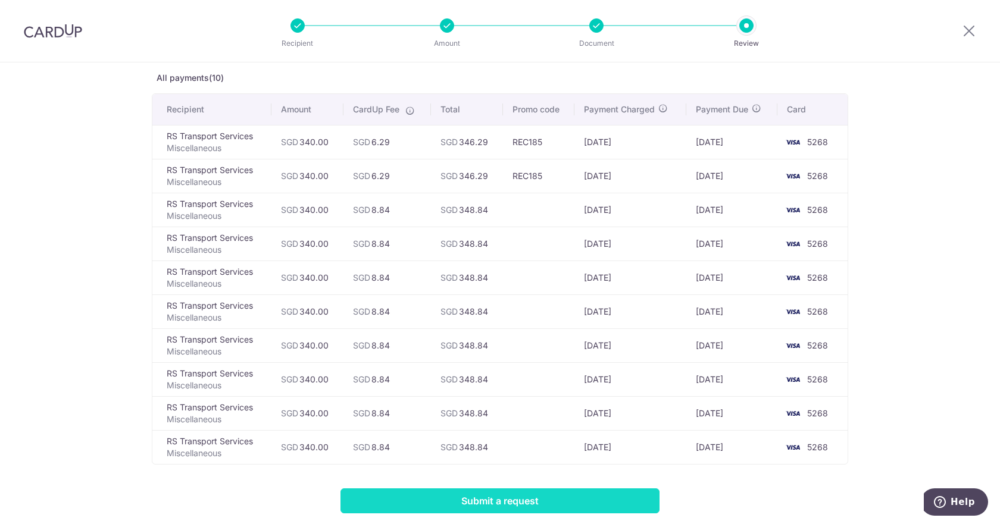
click at [478, 505] on input "Submit a request" at bounding box center [499, 500] width 319 height 25
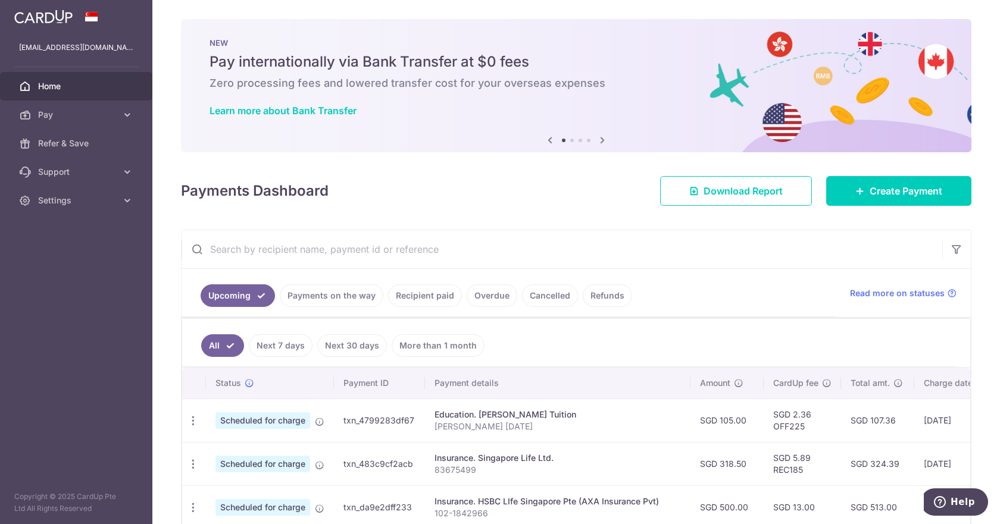
click at [326, 257] on input "text" at bounding box center [561, 249] width 760 height 38
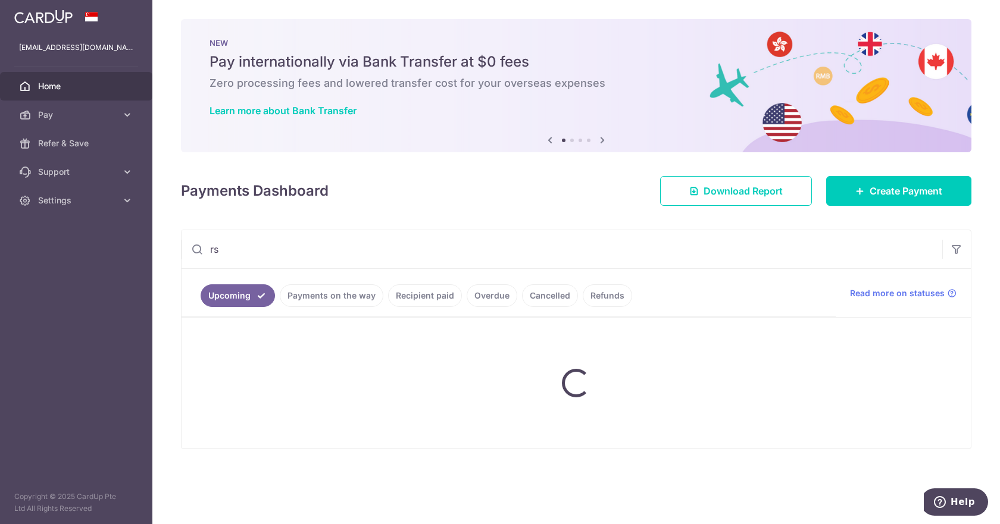
type input "RS Transport Services"
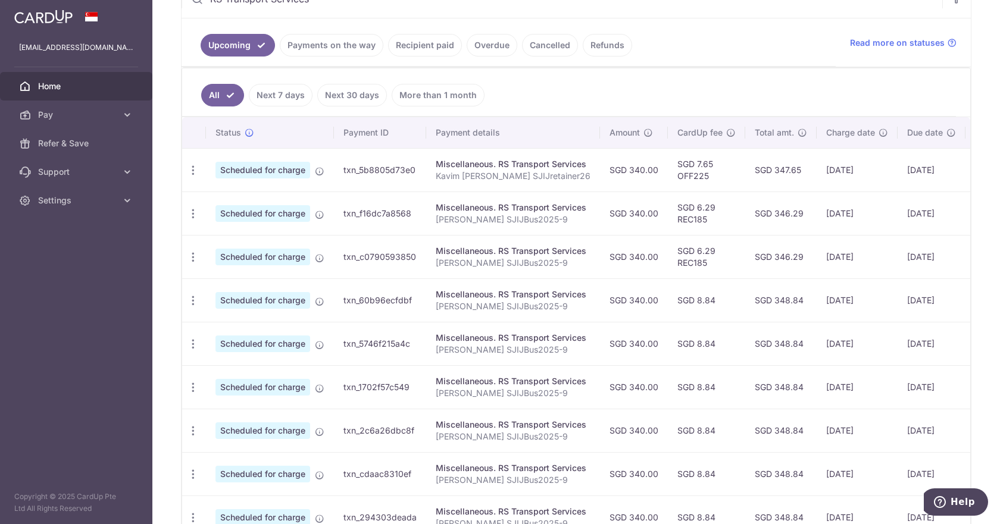
scroll to position [297, 0]
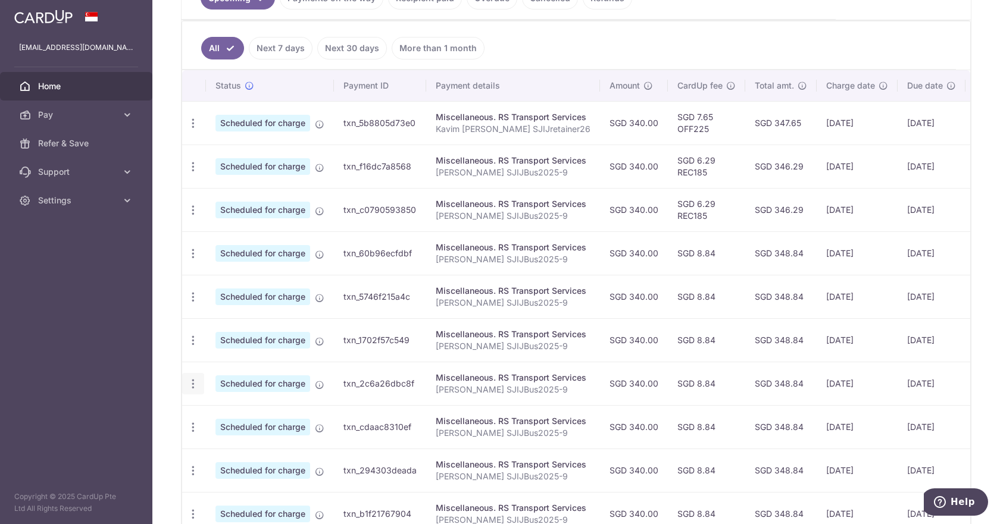
click at [189, 386] on icon "button" at bounding box center [193, 384] width 12 height 12
click at [251, 441] on span "Cancel payment" at bounding box center [257, 446] width 80 height 14
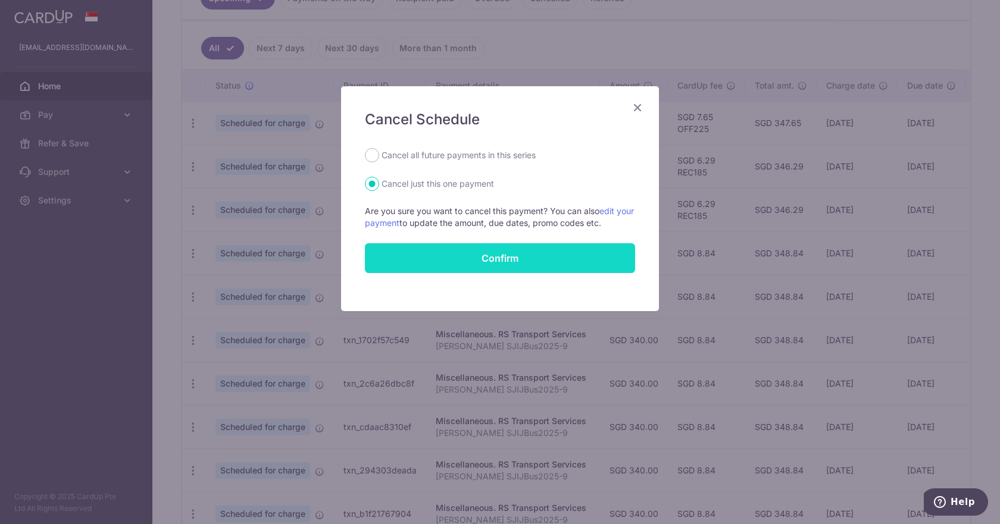
click at [490, 256] on button "Confirm" at bounding box center [500, 258] width 270 height 30
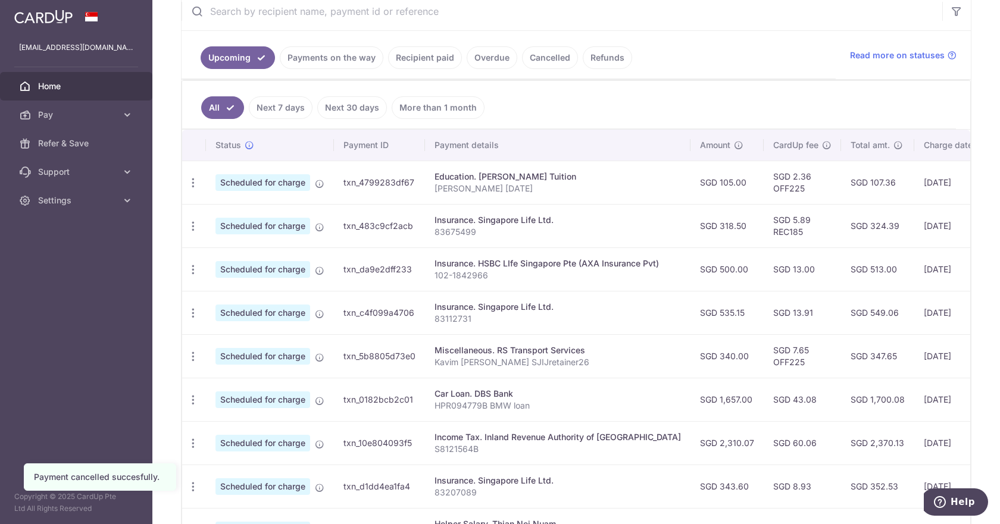
click at [359, 14] on input "text" at bounding box center [561, 11] width 760 height 38
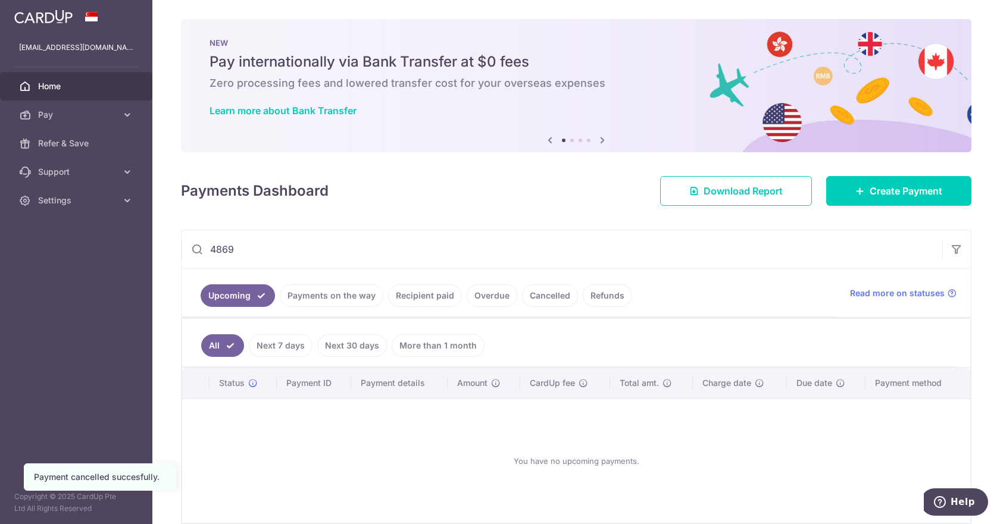
drag, startPoint x: 244, startPoint y: 243, endPoint x: 158, endPoint y: 261, distance: 88.1
click at [158, 261] on div "× Pause Schedule Pause all future payments in this series Pause just this one p…" at bounding box center [575, 262] width 847 height 524
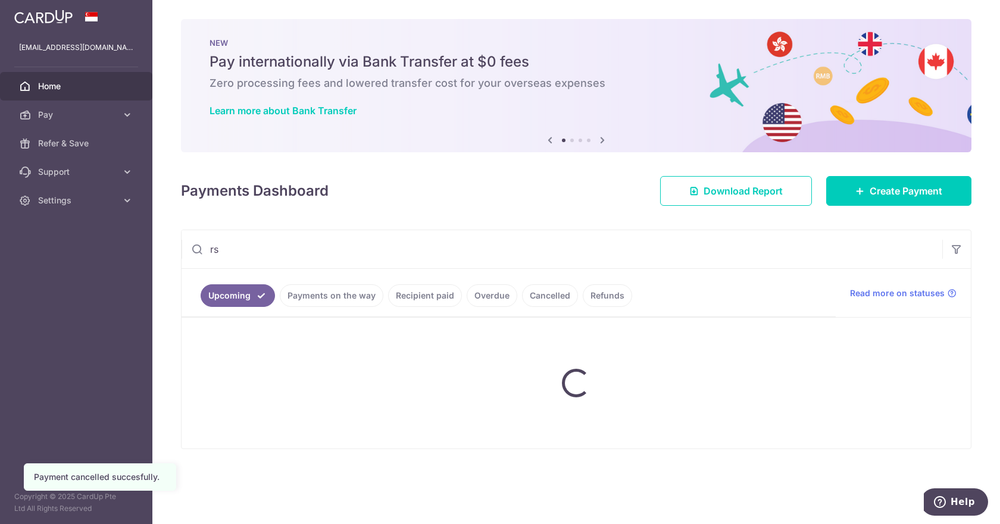
type input "RS Transport Services"
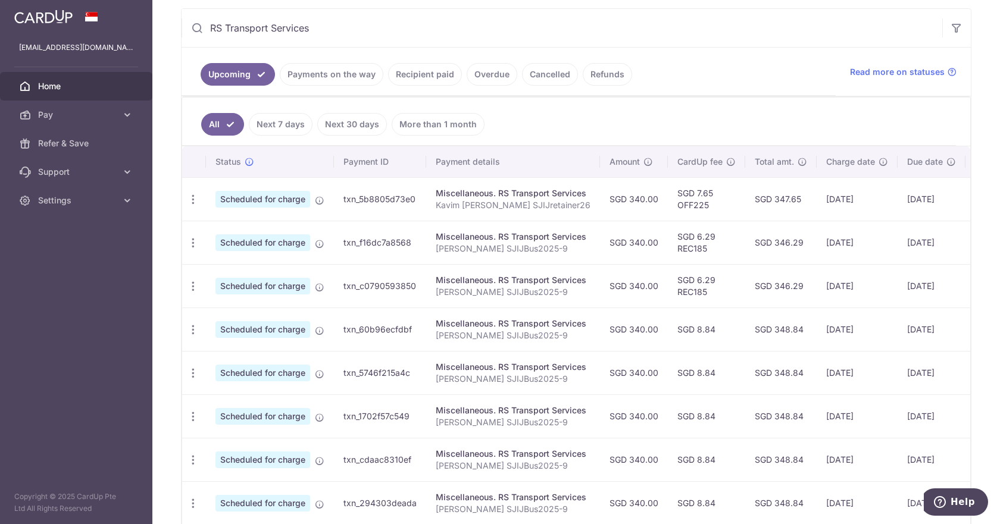
scroll to position [238, 0]
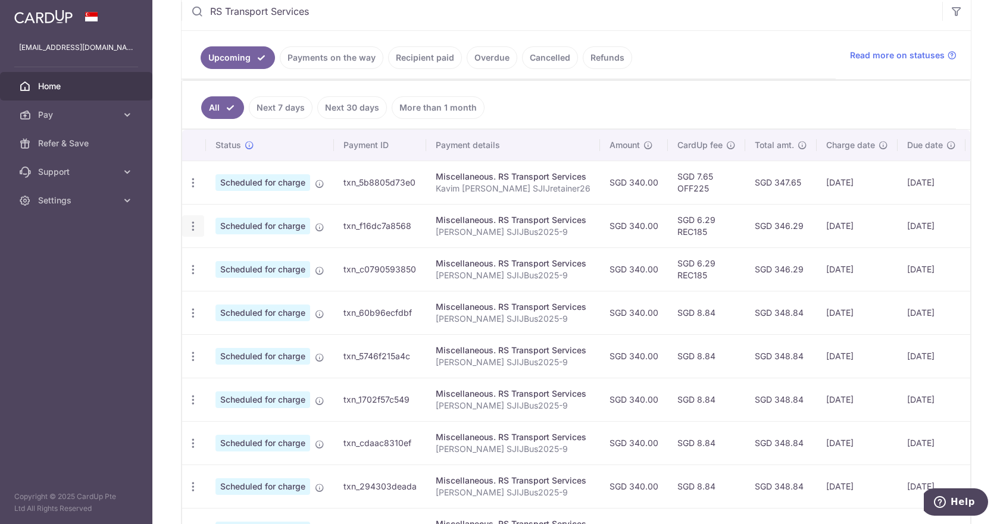
click at [196, 226] on icon "button" at bounding box center [193, 226] width 12 height 12
click at [246, 264] on span "Update payment" at bounding box center [256, 259] width 81 height 14
radio input "true"
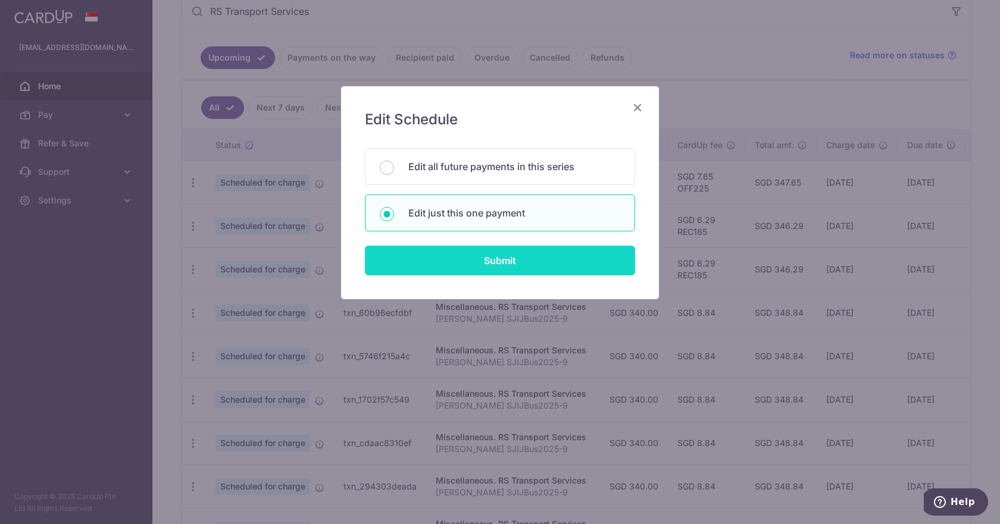
click at [458, 263] on input "Submit" at bounding box center [500, 261] width 270 height 30
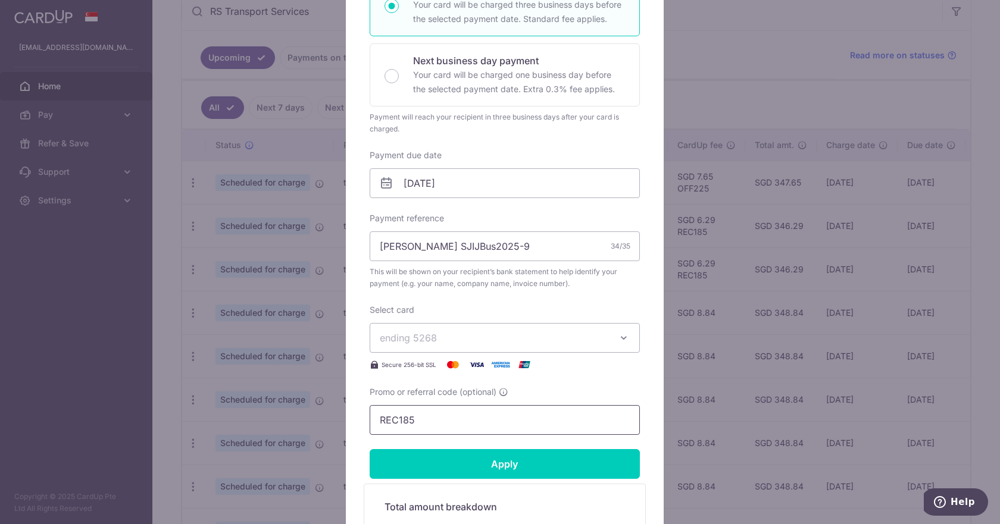
drag, startPoint x: 424, startPoint y: 425, endPoint x: 315, endPoint y: 428, distance: 108.9
click at [316, 428] on div "Edit payment By clicking apply, you will make changes to all payments to RS Tra…" at bounding box center [500, 262] width 1000 height 524
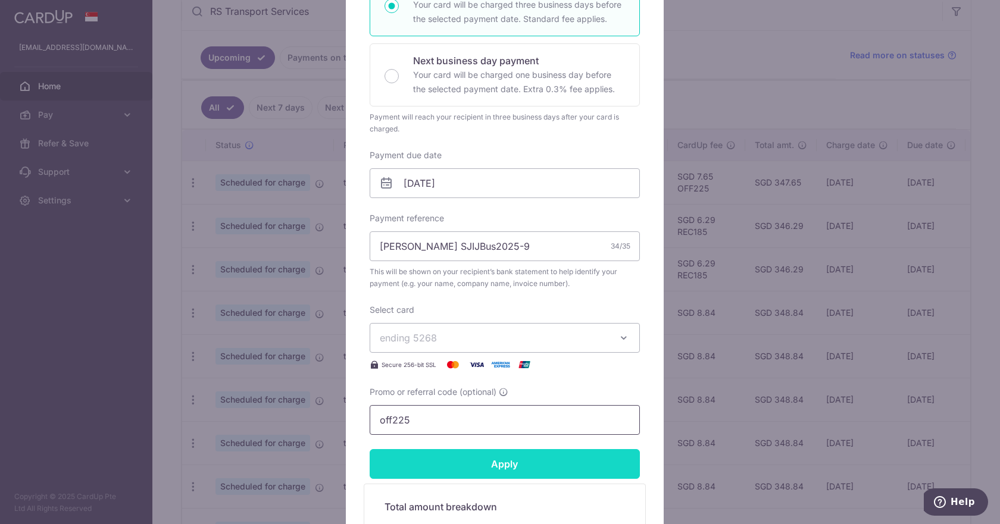
type input "off225"
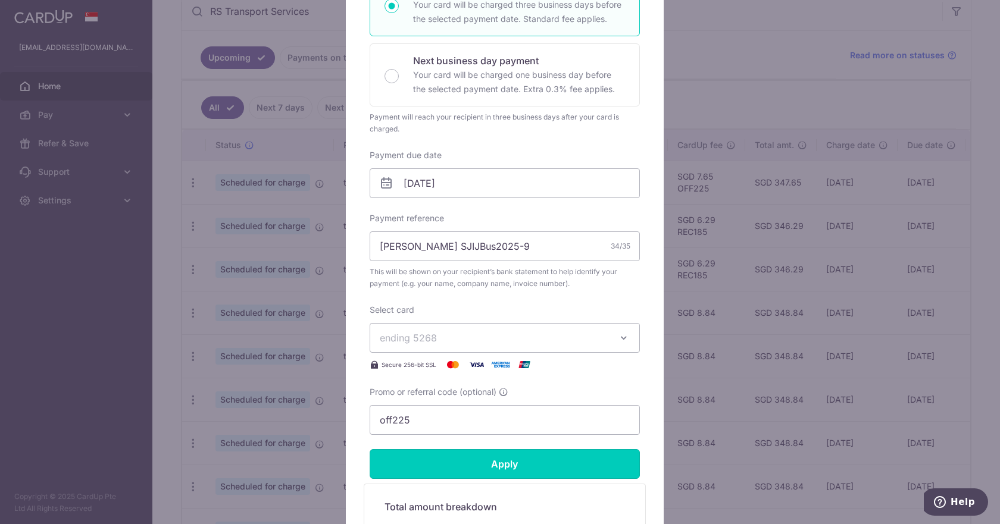
click at [493, 458] on input "Apply" at bounding box center [504, 464] width 270 height 30
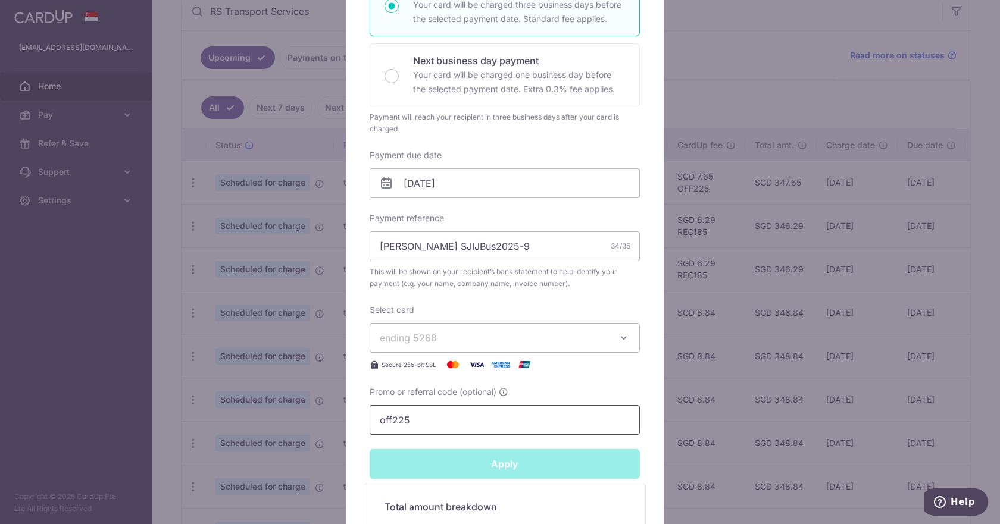
type input "Successfully Applied"
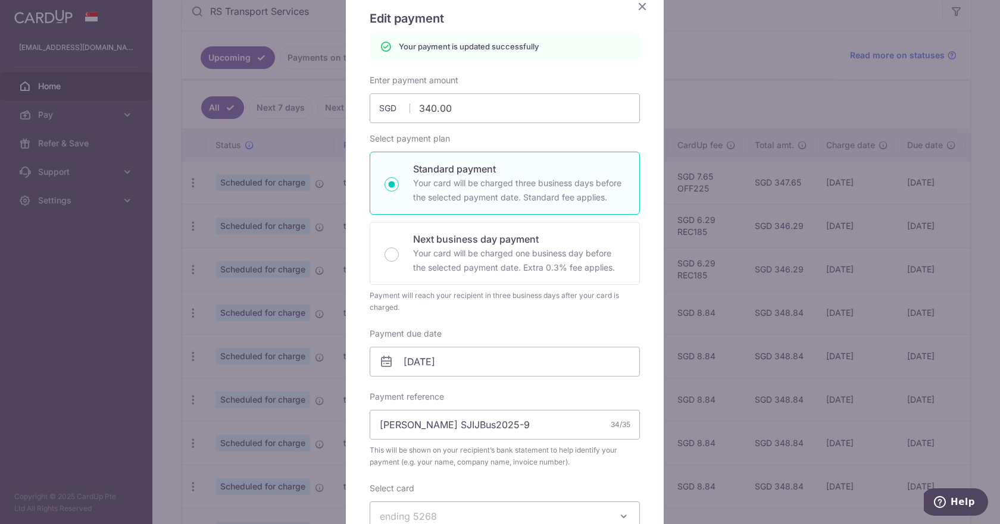
scroll to position [0, 0]
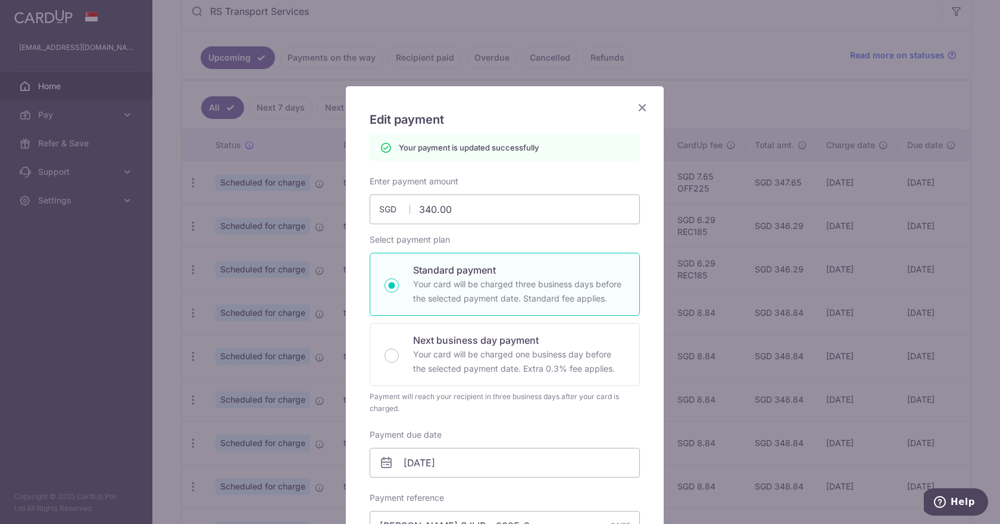
click at [641, 102] on icon "Close" at bounding box center [642, 107] width 14 height 15
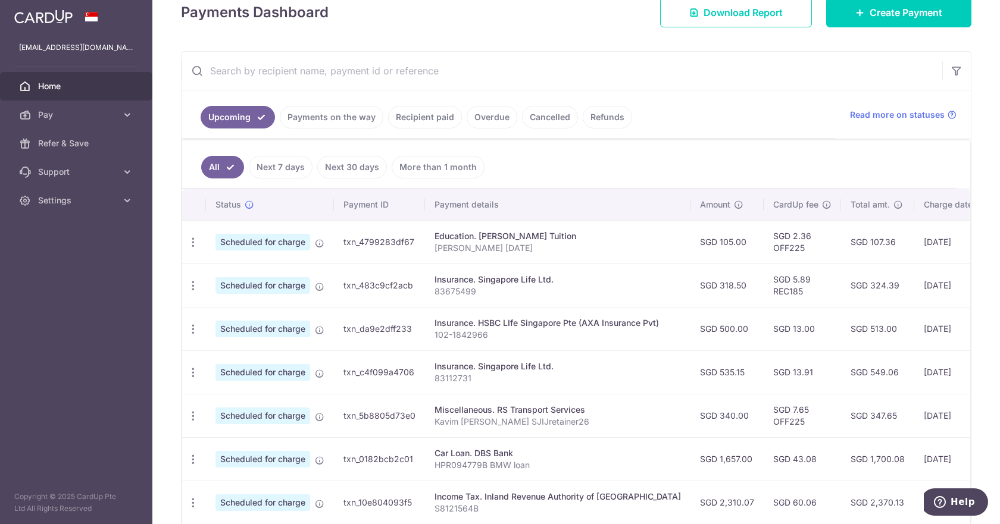
click at [315, 82] on input "text" at bounding box center [561, 71] width 760 height 38
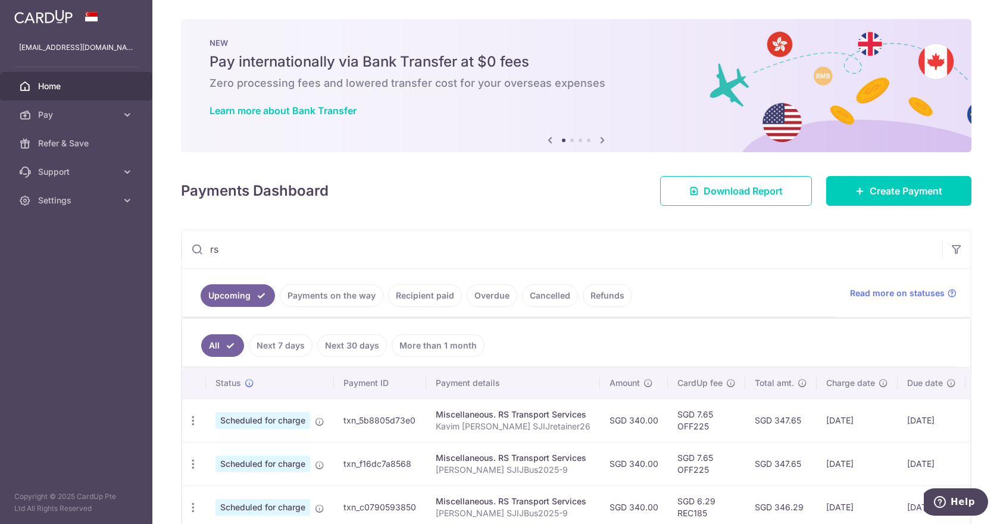
type input "RS Transport Services"
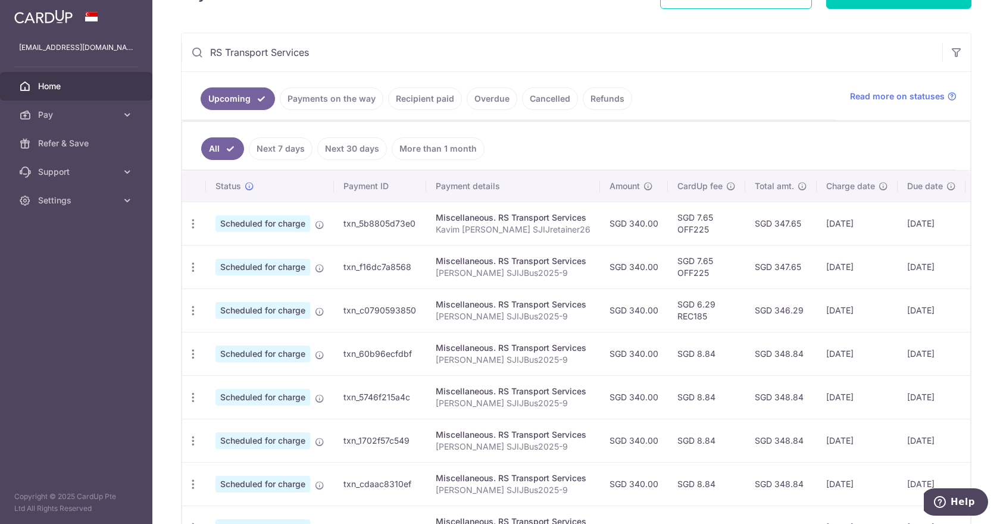
scroll to position [238, 0]
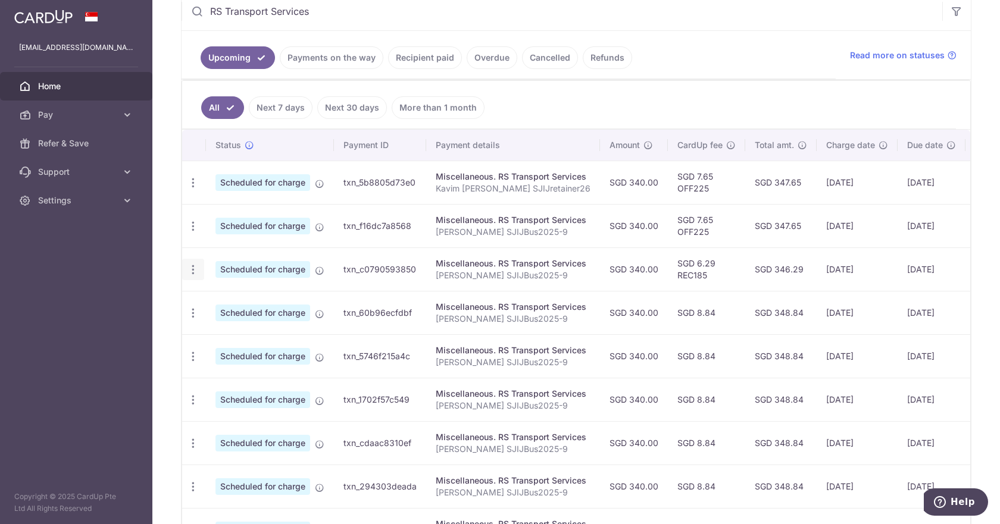
click at [193, 270] on icon "button" at bounding box center [193, 270] width 12 height 12
click at [236, 304] on span "Update payment" at bounding box center [256, 302] width 81 height 14
radio input "true"
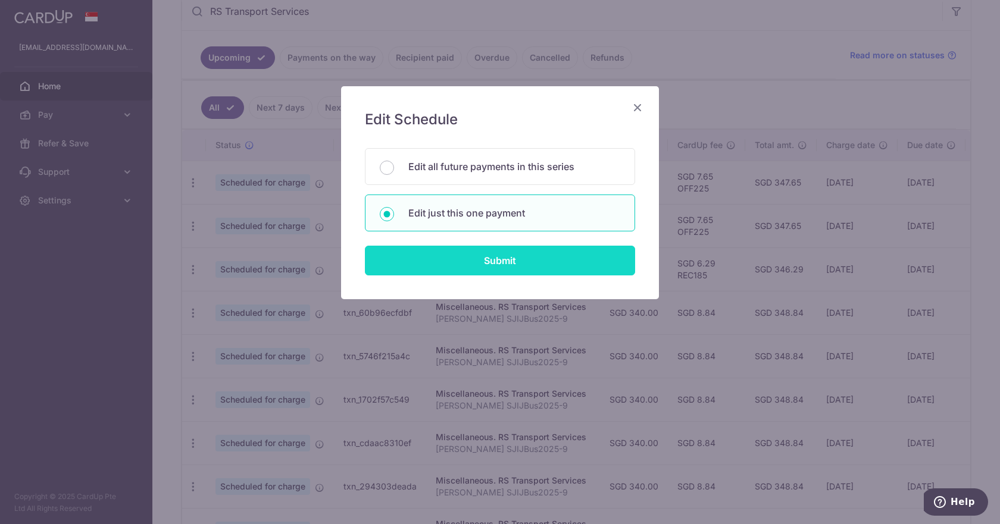
click at [502, 262] on input "Submit" at bounding box center [500, 261] width 270 height 30
radio input "true"
type input "340.00"
type input "[DATE]"
type input "[PERSON_NAME] SJIJBus2025-9"
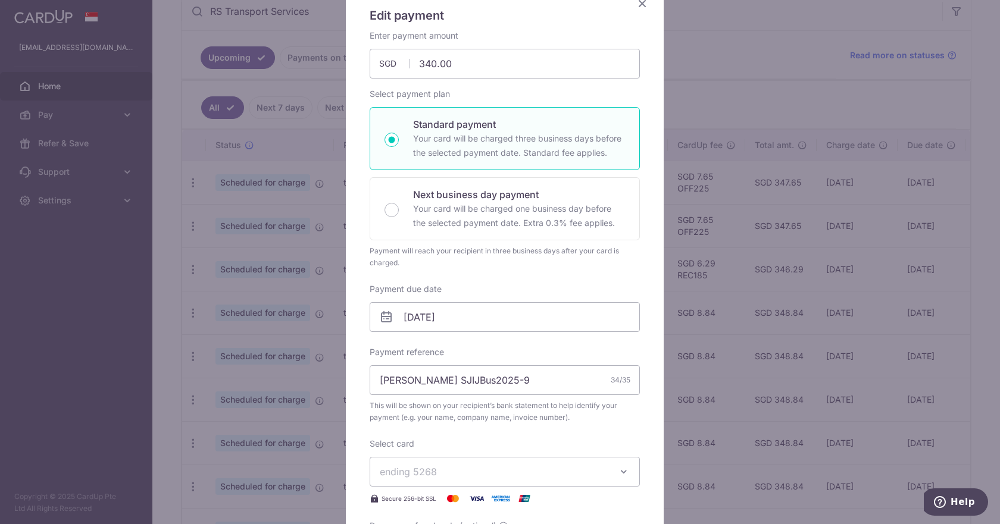
scroll to position [297, 0]
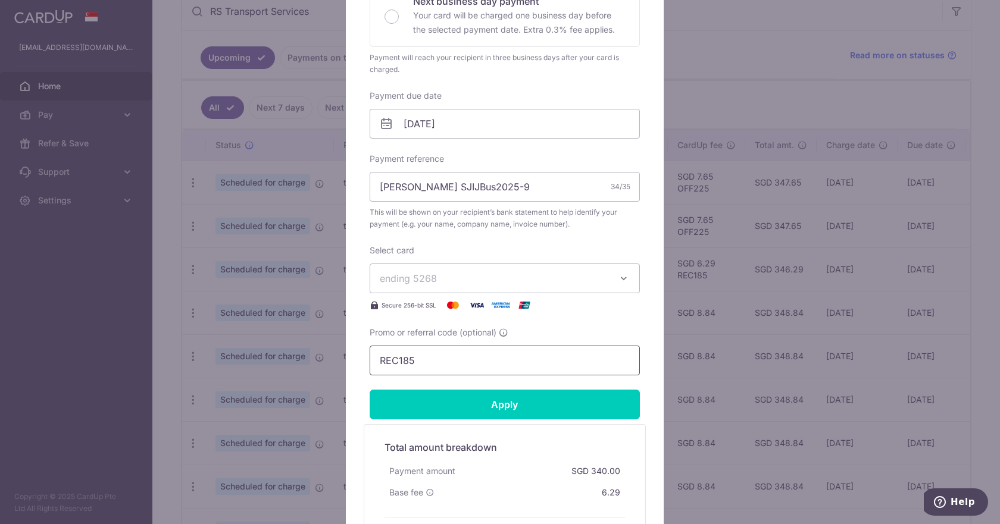
drag, startPoint x: 431, startPoint y: 356, endPoint x: 305, endPoint y: 362, distance: 125.7
click at [305, 362] on div "Edit payment By clicking apply, you will make changes to all payments to RS Tra…" at bounding box center [500, 262] width 1000 height 524
click at [375, 362] on input "225" at bounding box center [504, 361] width 270 height 30
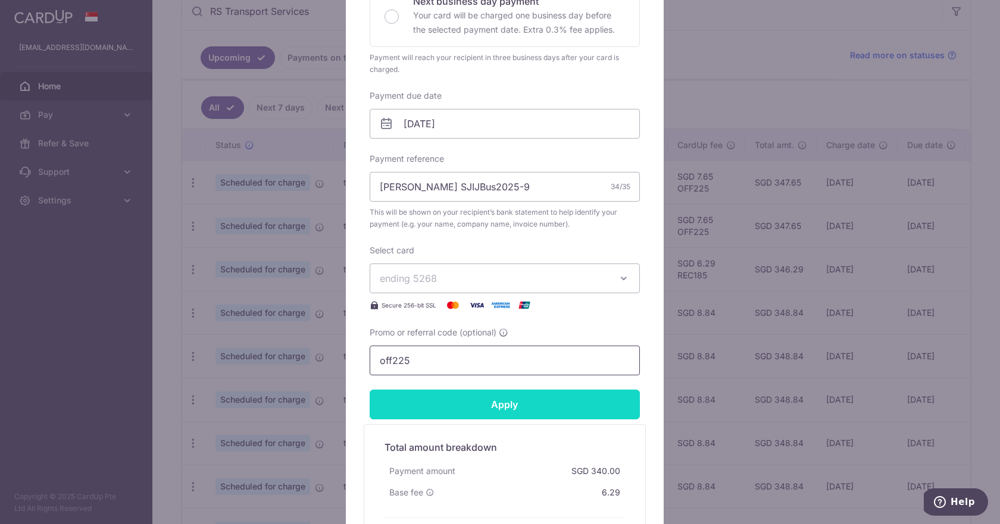
type input "off225"
click at [418, 410] on input "Apply" at bounding box center [504, 405] width 270 height 30
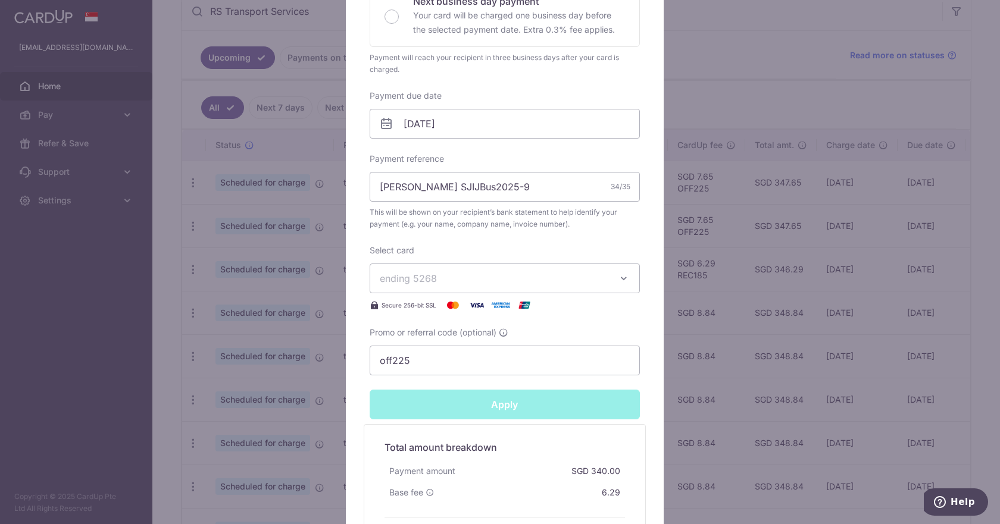
type input "Successfully Applied"
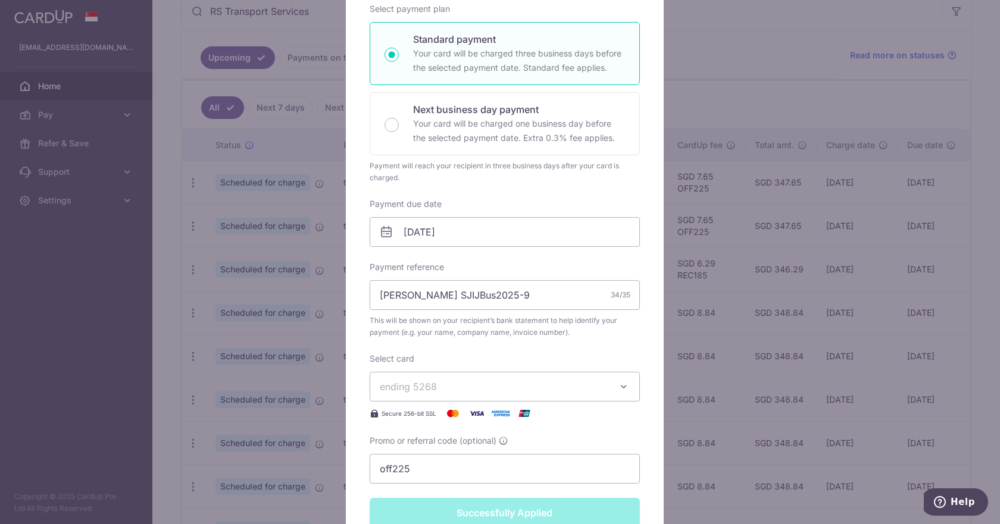
scroll to position [101, 0]
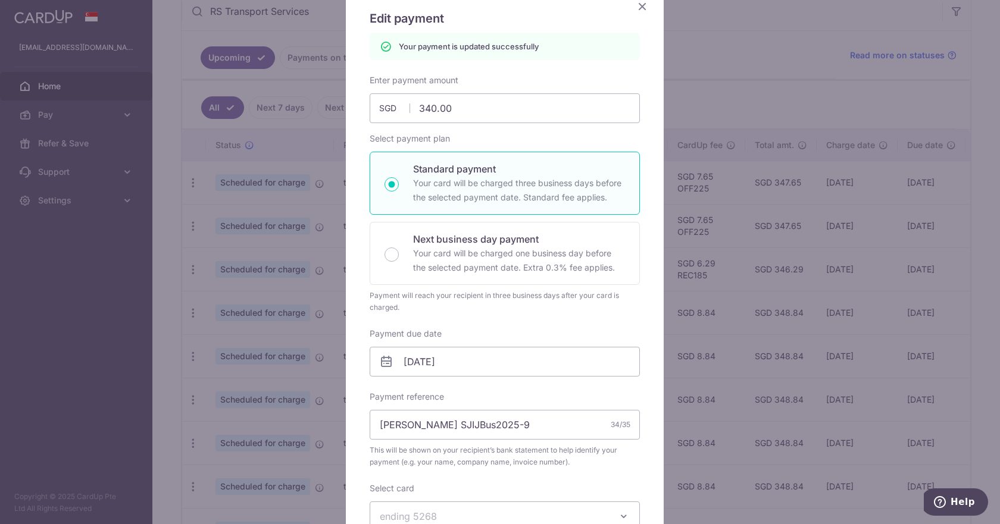
click at [635, 4] on icon "Close" at bounding box center [642, 6] width 14 height 15
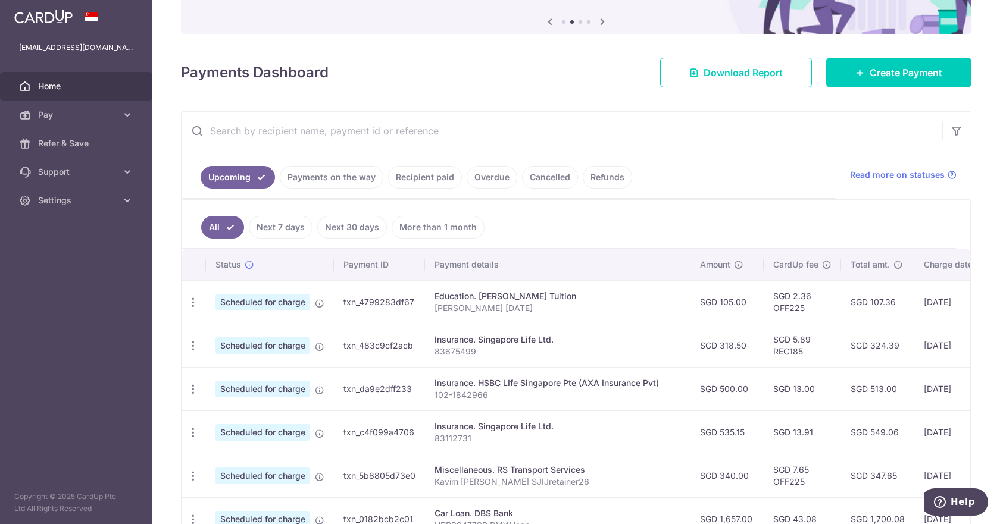
scroll to position [119, 0]
click at [353, 128] on input "text" at bounding box center [561, 130] width 760 height 38
type input "RS Transport Services"
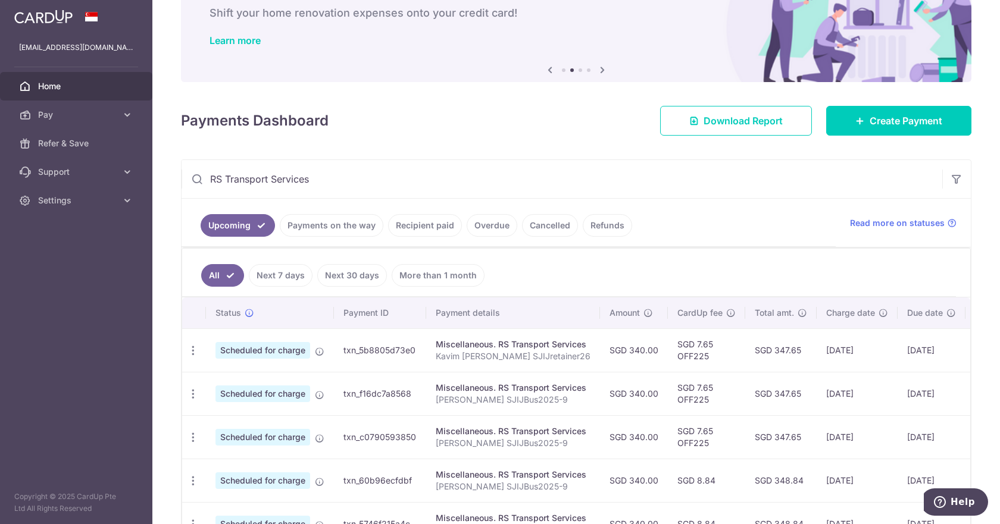
scroll to position [238, 0]
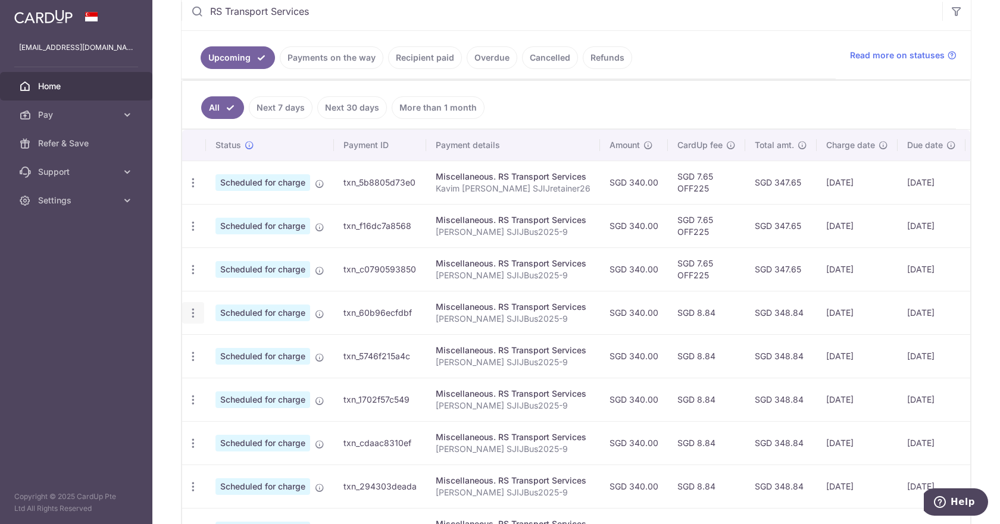
click at [197, 310] on icon "button" at bounding box center [193, 313] width 12 height 12
click at [236, 350] on span "Update payment" at bounding box center [256, 346] width 81 height 14
radio input "true"
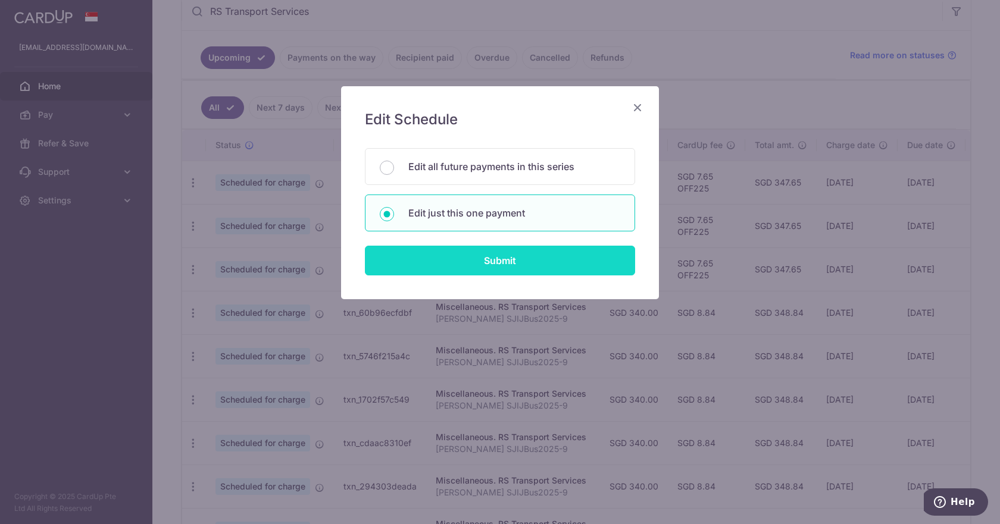
click at [496, 259] on input "Submit" at bounding box center [500, 261] width 270 height 30
radio input "true"
type input "340.00"
type input "[DATE]"
type input "[PERSON_NAME] SJIJBus2025-9"
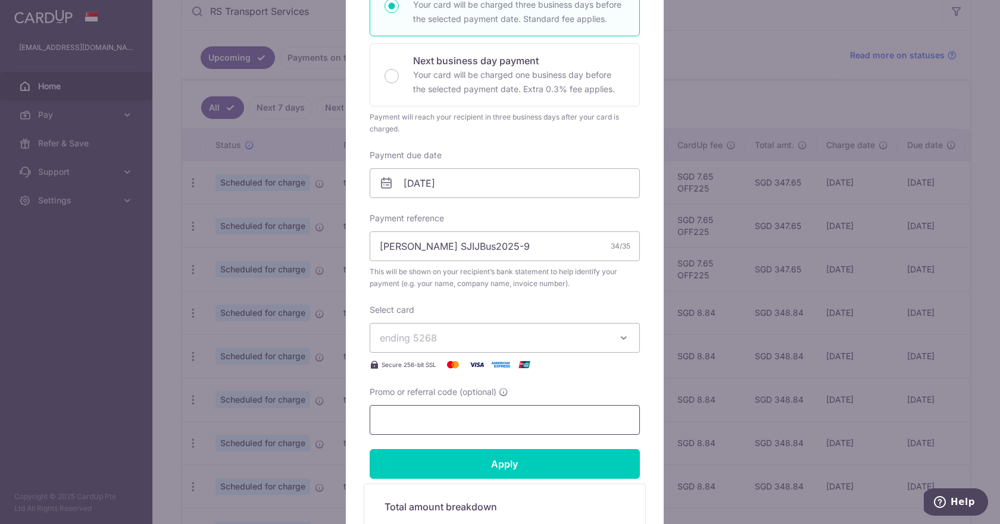
click at [411, 419] on input "Promo or referral code (optional)" at bounding box center [504, 420] width 270 height 30
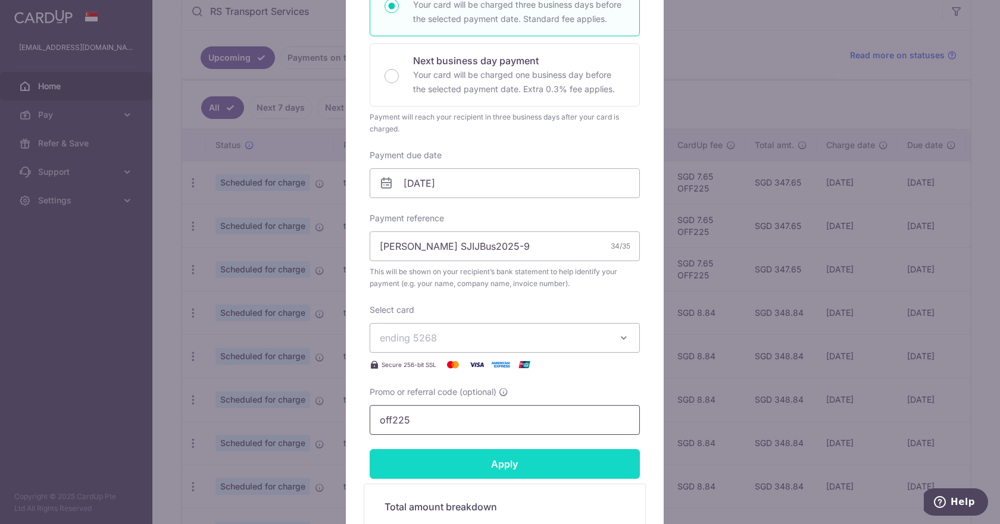
type input "off225"
click at [435, 451] on form "By clicking apply, you will make changes to all payments to RS Transport Servic…" at bounding box center [504, 256] width 270 height 721
click at [437, 459] on input "Apply" at bounding box center [504, 464] width 270 height 30
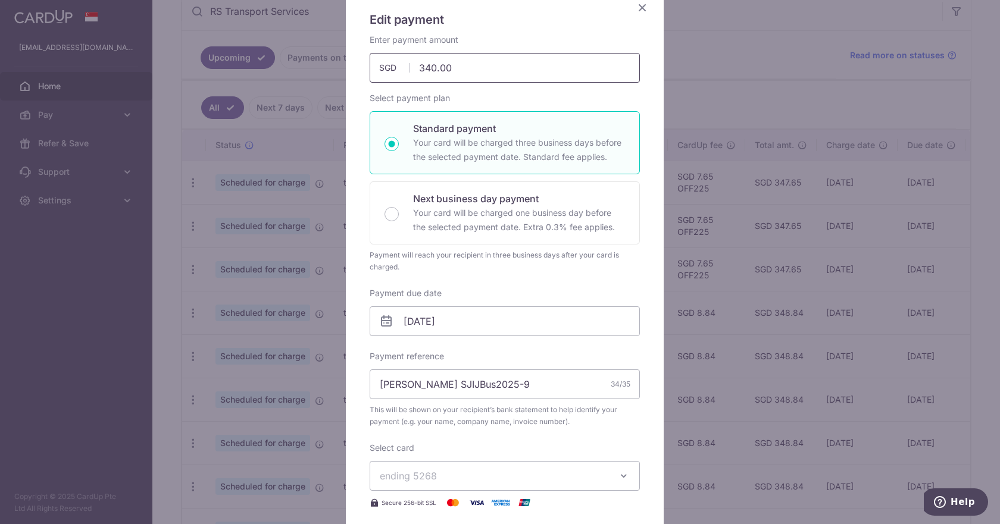
scroll to position [0, 0]
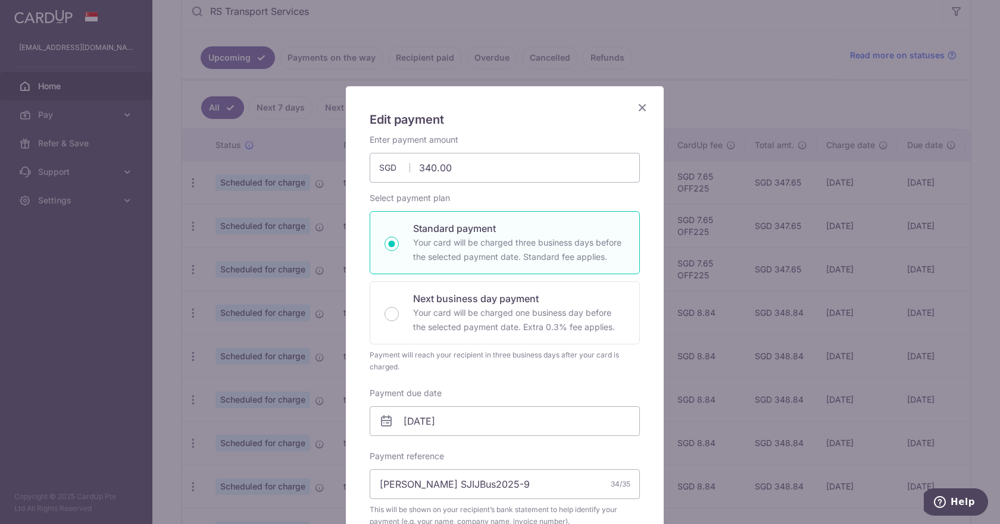
click at [638, 106] on icon "Close" at bounding box center [642, 107] width 14 height 15
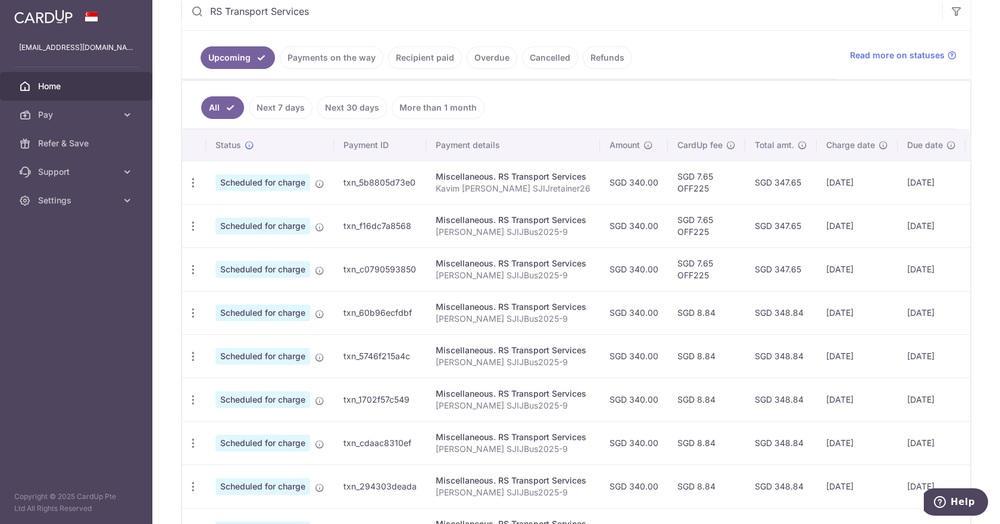
click at [46, 83] on span "Home" at bounding box center [77, 86] width 79 height 12
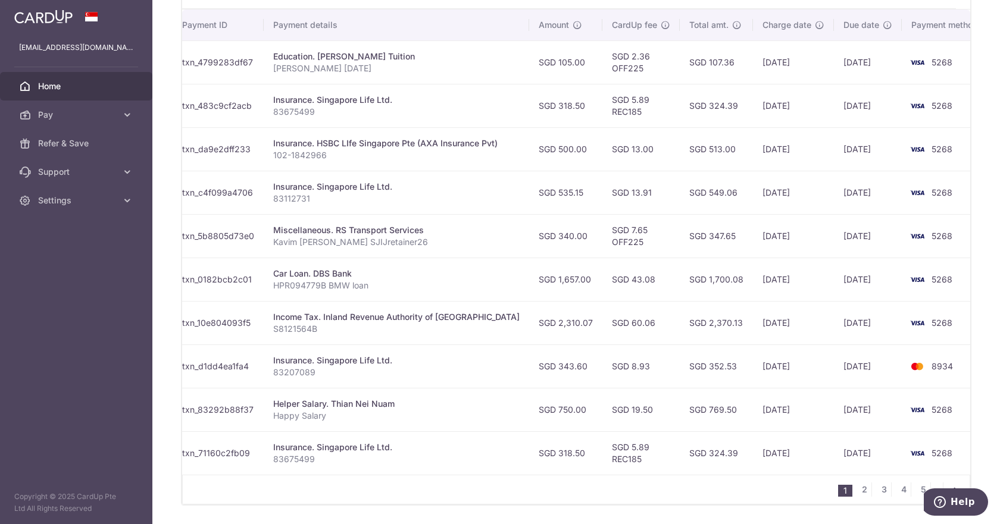
scroll to position [402, 0]
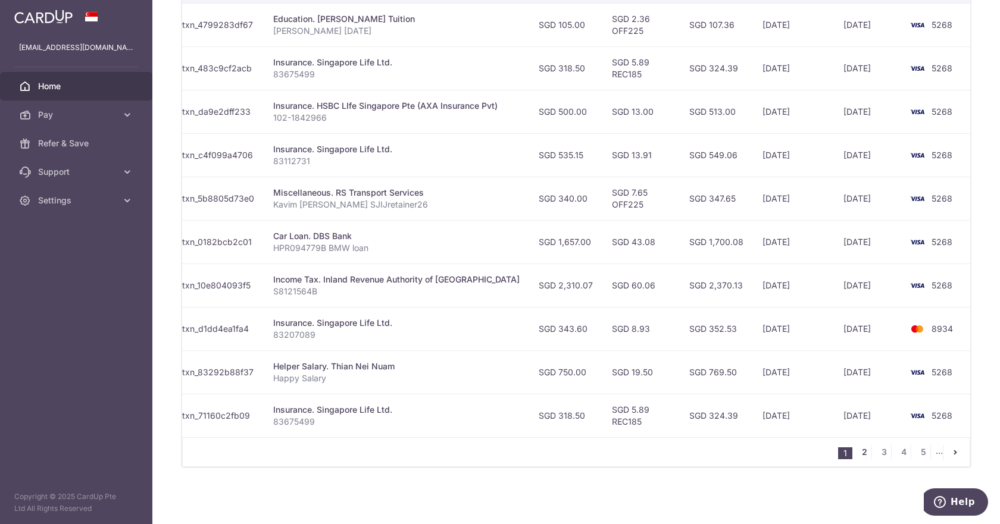
click at [859, 452] on link "2" at bounding box center [864, 452] width 14 height 14
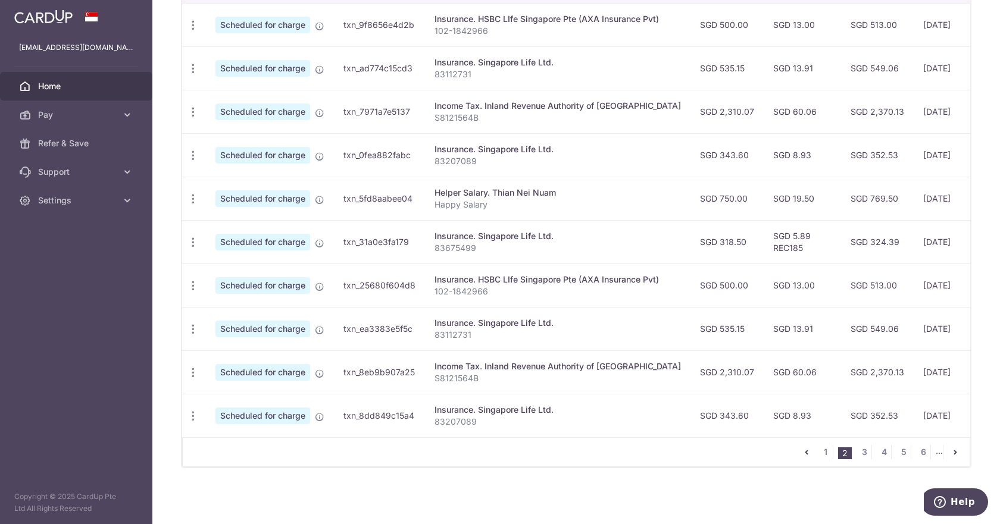
scroll to position [0, 160]
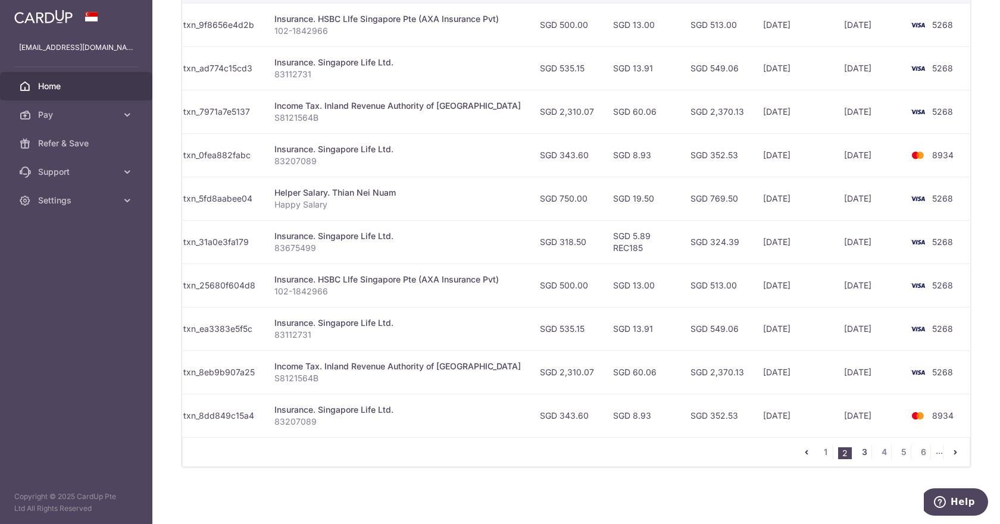
click at [857, 449] on link "3" at bounding box center [864, 452] width 14 height 14
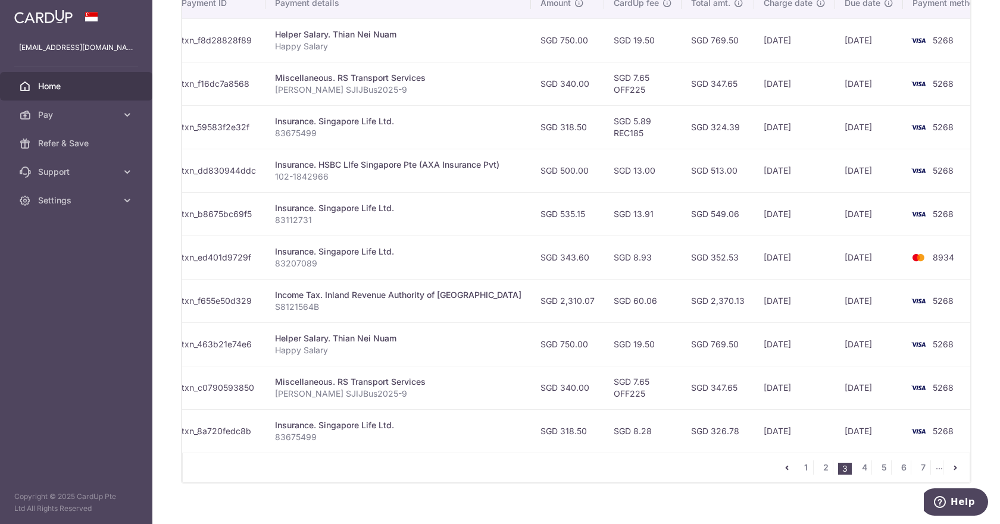
scroll to position [402, 0]
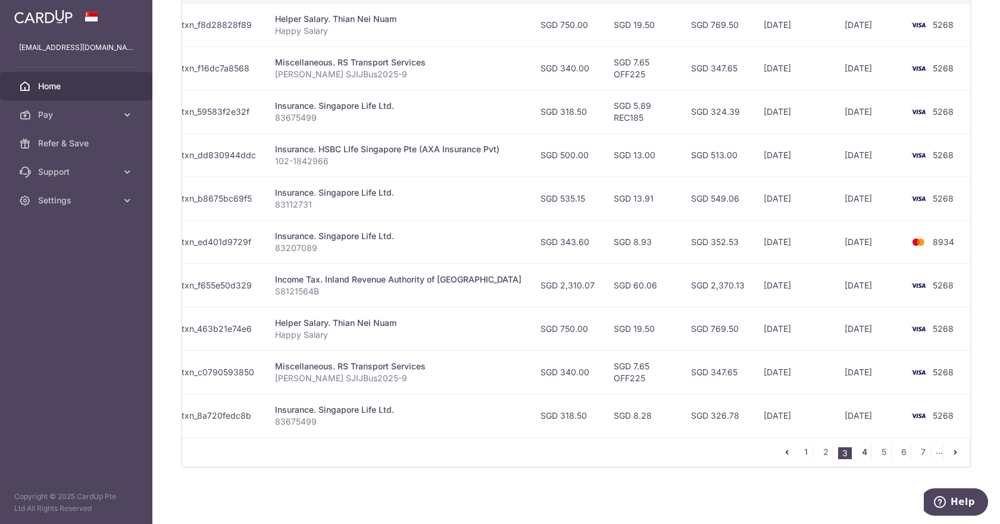
click at [857, 449] on link "4" at bounding box center [864, 452] width 14 height 14
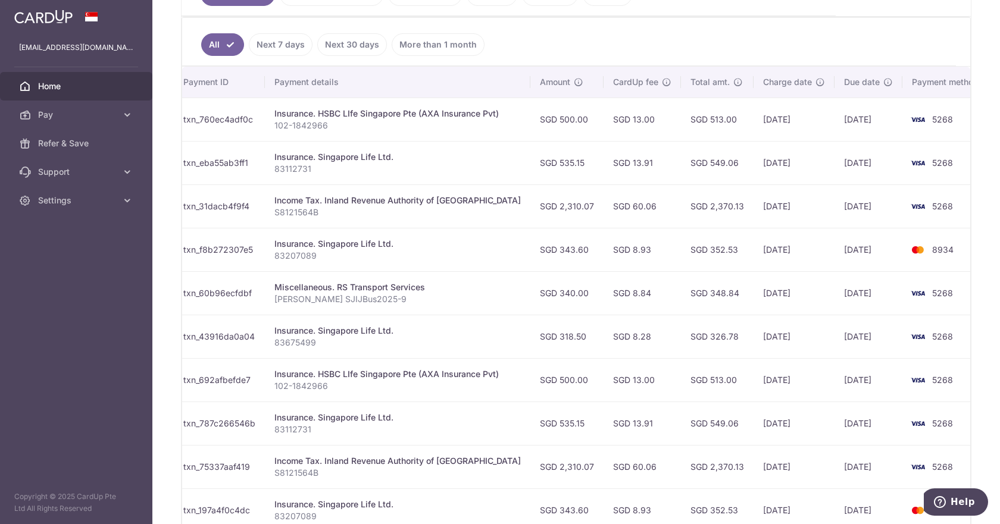
scroll to position [104, 0]
